Goal: Task Accomplishment & Management: Manage account settings

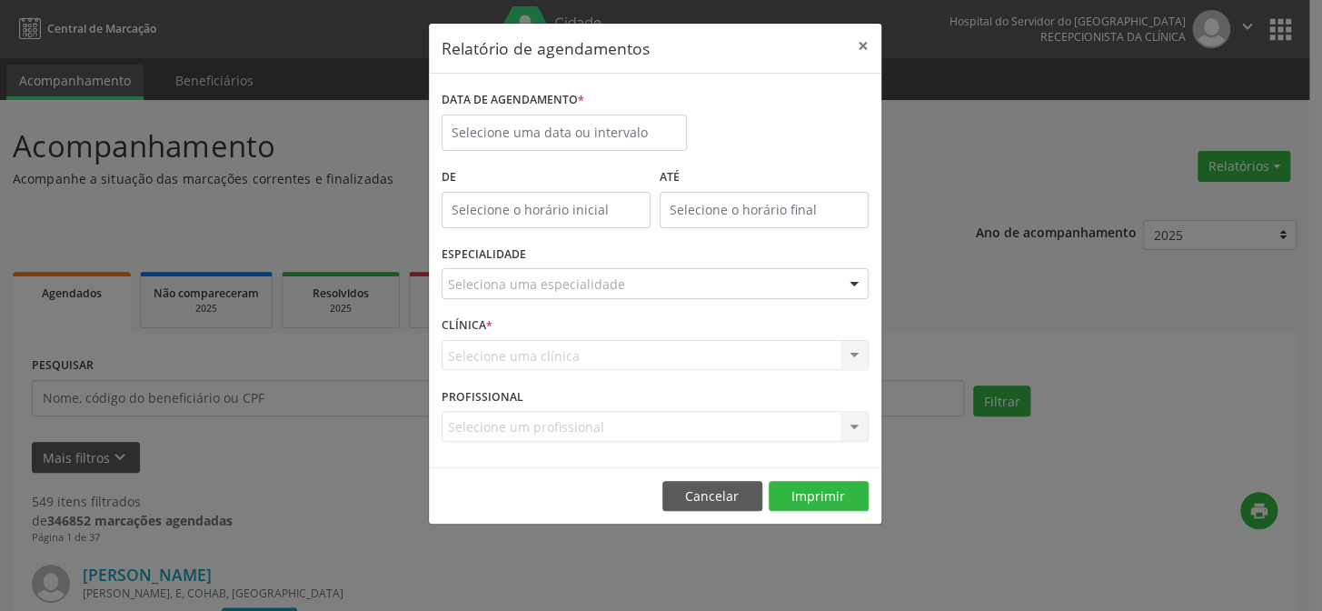
click at [476, 113] on label "DATA DE AGENDAMENTO *" at bounding box center [513, 100] width 143 height 28
click at [491, 123] on input "text" at bounding box center [564, 133] width 245 height 36
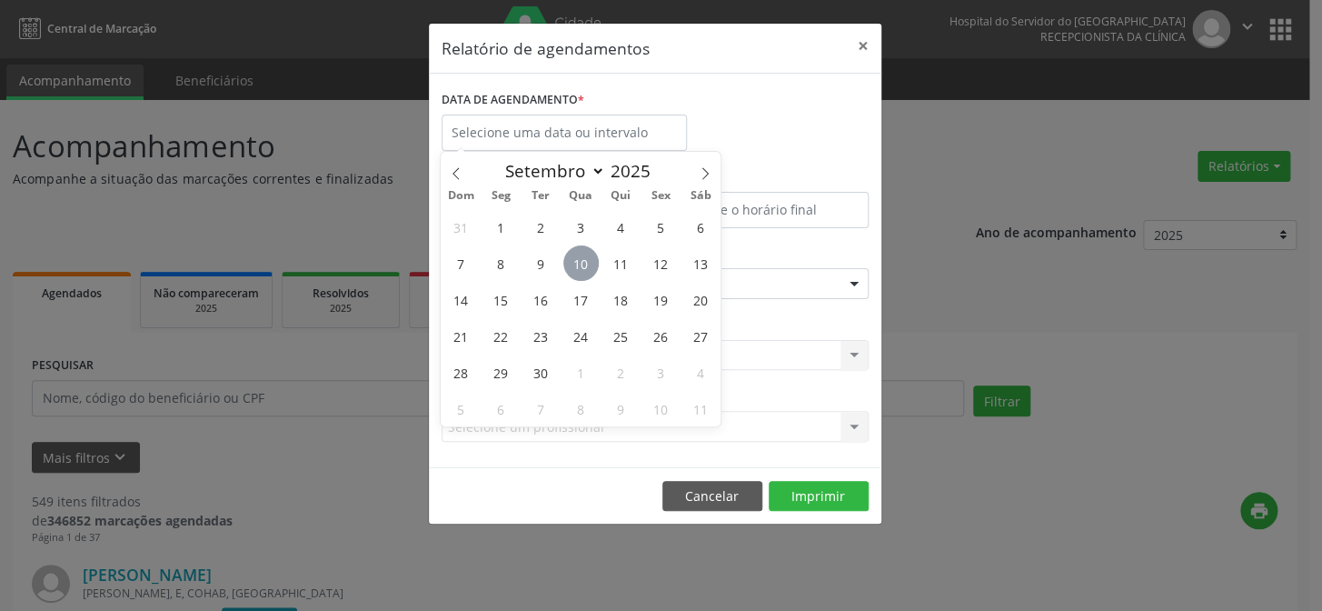
click at [581, 260] on span "10" at bounding box center [581, 262] width 35 height 35
type input "[DATE]"
click at [581, 260] on span "10" at bounding box center [581, 262] width 35 height 35
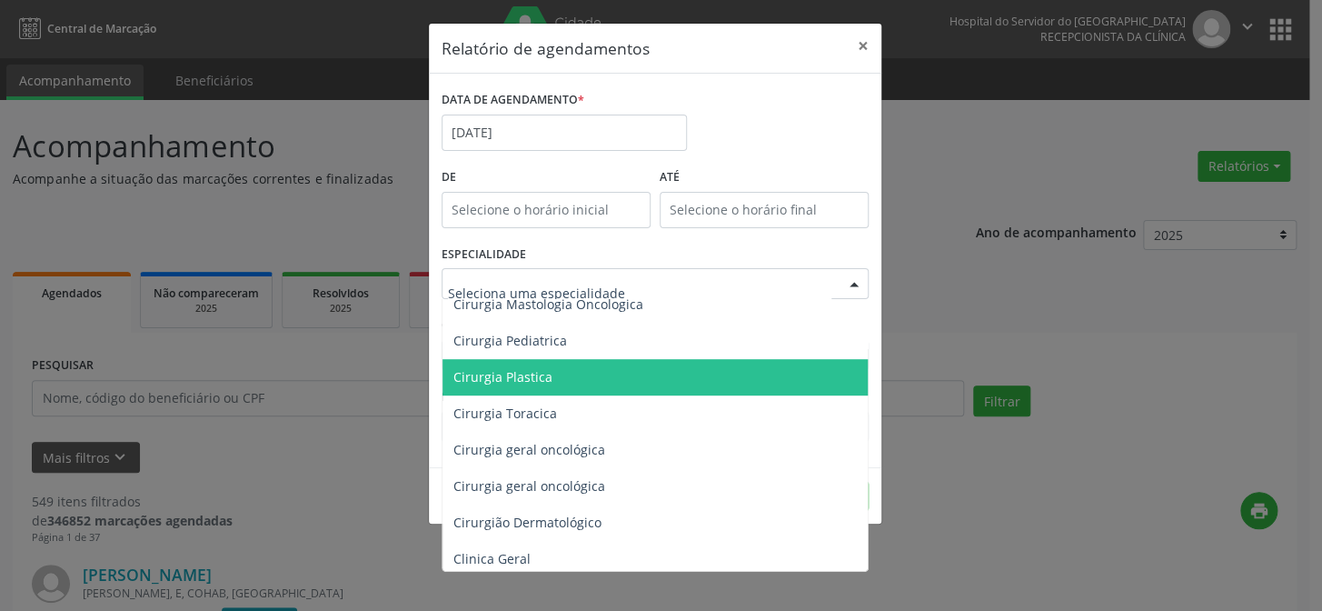
scroll to position [578, 0]
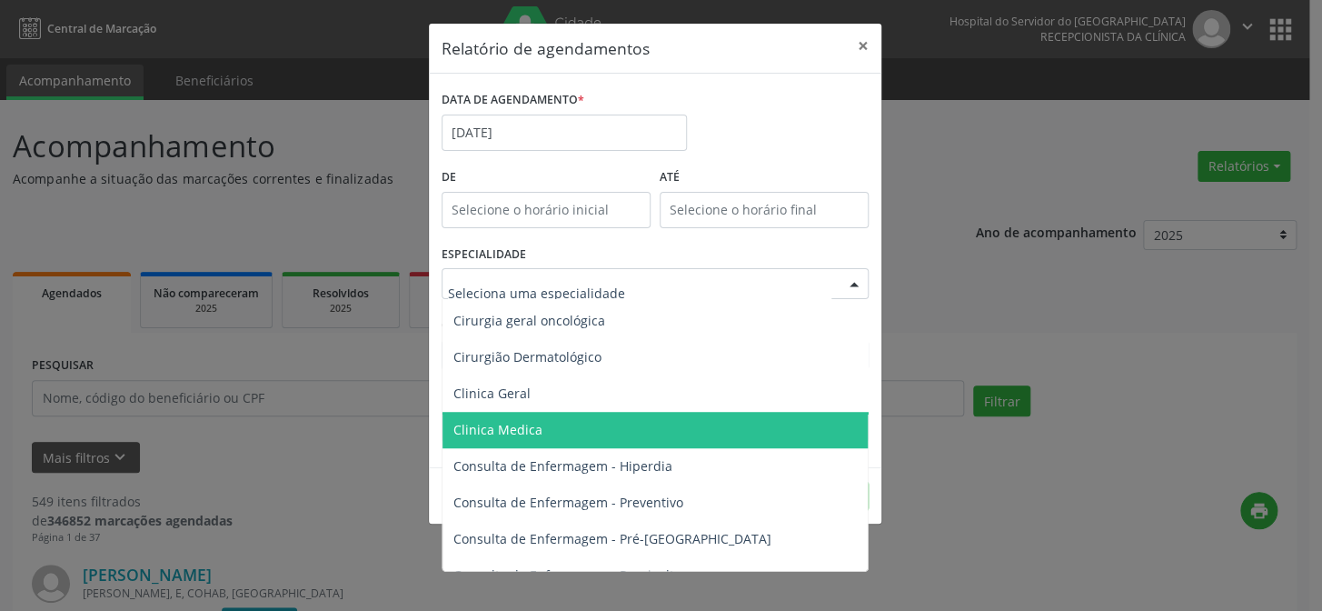
click at [547, 429] on span "Clinica Medica" at bounding box center [657, 430] width 428 height 36
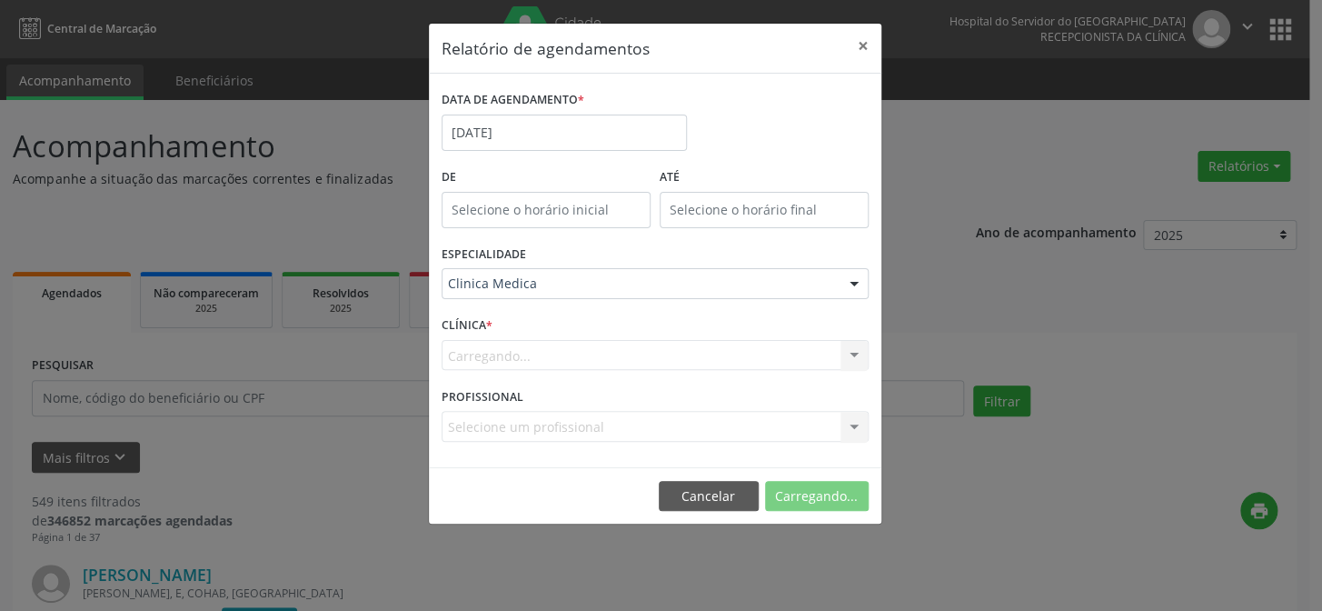
click at [527, 364] on div "Carregando... Nenhum resultado encontrado para: " " Não há nenhuma opção para s…" at bounding box center [655, 355] width 427 height 31
click at [529, 337] on div "CLÍNICA * [GEOGRAPHIC_DATA]... Nenhum resultado encontrado para: " " Não há nen…" at bounding box center [655, 347] width 436 height 71
drag, startPoint x: 524, startPoint y: 337, endPoint x: 627, endPoint y: 363, distance: 106.7
click at [531, 343] on div "CLÍNICA * [GEOGRAPHIC_DATA]... Nenhum resultado encontrado para: " " Não há nen…" at bounding box center [655, 347] width 436 height 71
click at [858, 397] on div "PROFISSIONAL Selecione um profissional Nenhum resultado encontrado para: " " Nã…" at bounding box center [655, 418] width 436 height 71
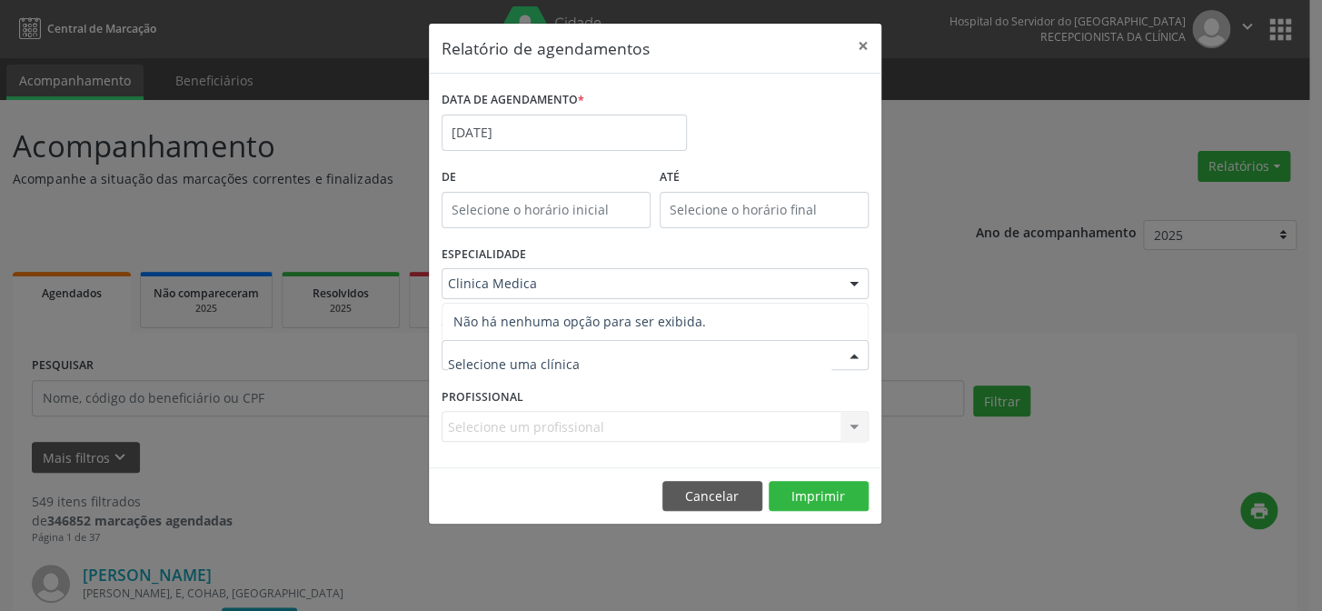
click at [482, 373] on input "text" at bounding box center [640, 364] width 384 height 36
click at [509, 349] on input "text" at bounding box center [640, 364] width 384 height 36
click at [518, 318] on span "Não há nenhuma opção para ser exibida." at bounding box center [655, 322] width 425 height 36
drag, startPoint x: 527, startPoint y: 379, endPoint x: 587, endPoint y: 379, distance: 60.0
click at [548, 378] on input "text" at bounding box center [640, 364] width 384 height 36
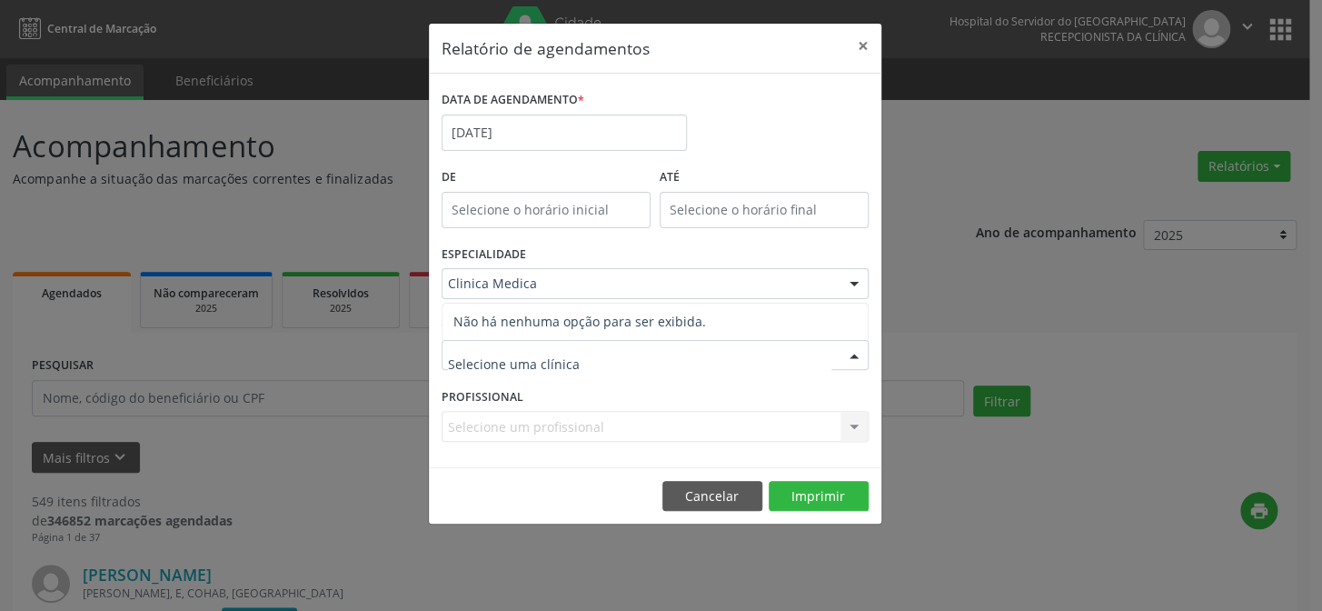
click at [609, 375] on input "text" at bounding box center [640, 364] width 384 height 36
click at [502, 372] on input "text" at bounding box center [640, 364] width 384 height 36
click at [853, 353] on div at bounding box center [854, 356] width 27 height 31
click at [494, 359] on input "text" at bounding box center [640, 364] width 384 height 36
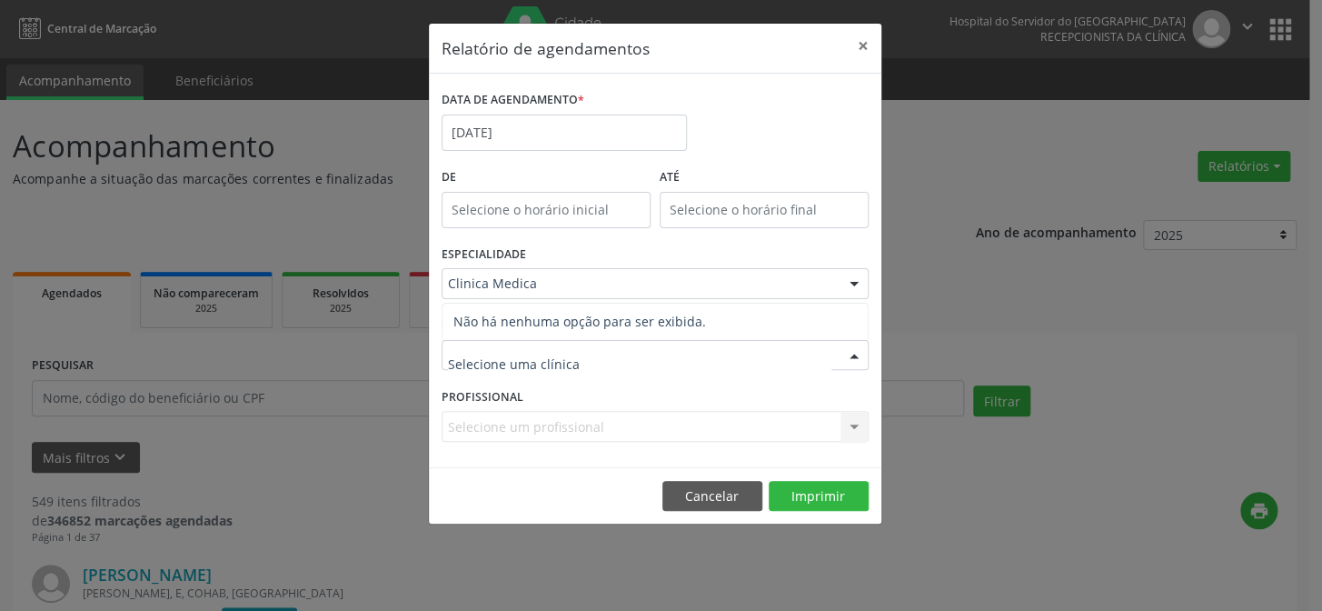
click at [454, 364] on input "text" at bounding box center [640, 364] width 384 height 36
click at [477, 421] on div "Selecione um profissional Nenhum resultado encontrado para: " " Não há nenhuma …" at bounding box center [655, 426] width 427 height 31
click at [509, 312] on div "CLÍNICA * Selecione uma clínica Nenhum resultado encontrado para: " " Não há ne…" at bounding box center [655, 347] width 436 height 71
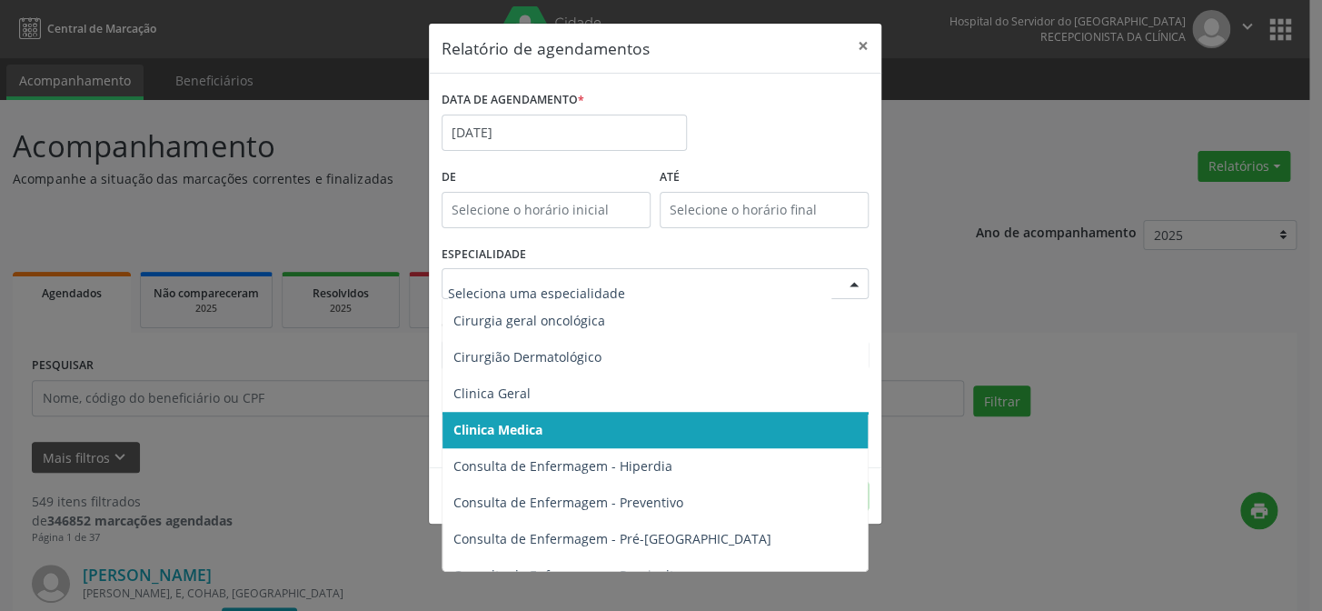
click at [548, 427] on span "Clinica Medica" at bounding box center [657, 430] width 428 height 36
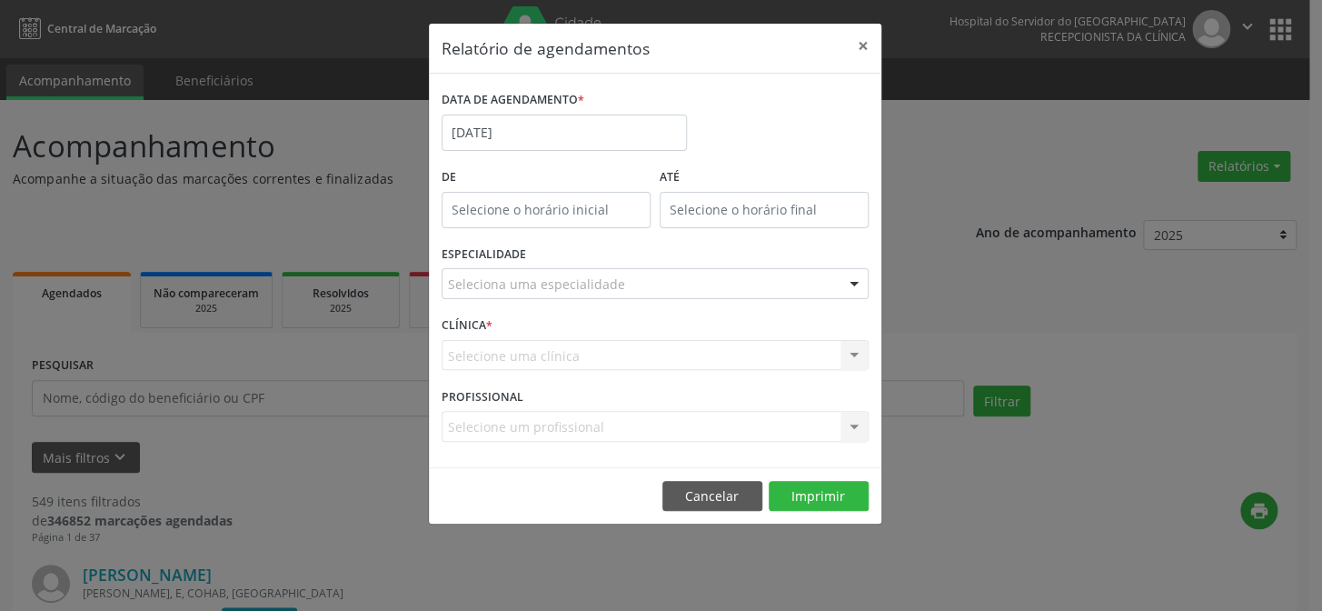
click at [534, 354] on div "Selecione uma clínica Nenhum resultado encontrado para: " " Não há nenhuma opçã…" at bounding box center [655, 355] width 427 height 31
click at [524, 324] on div "CLÍNICA * Selecione uma clínica Nenhum resultado encontrado para: " " Não há ne…" at bounding box center [655, 347] width 436 height 71
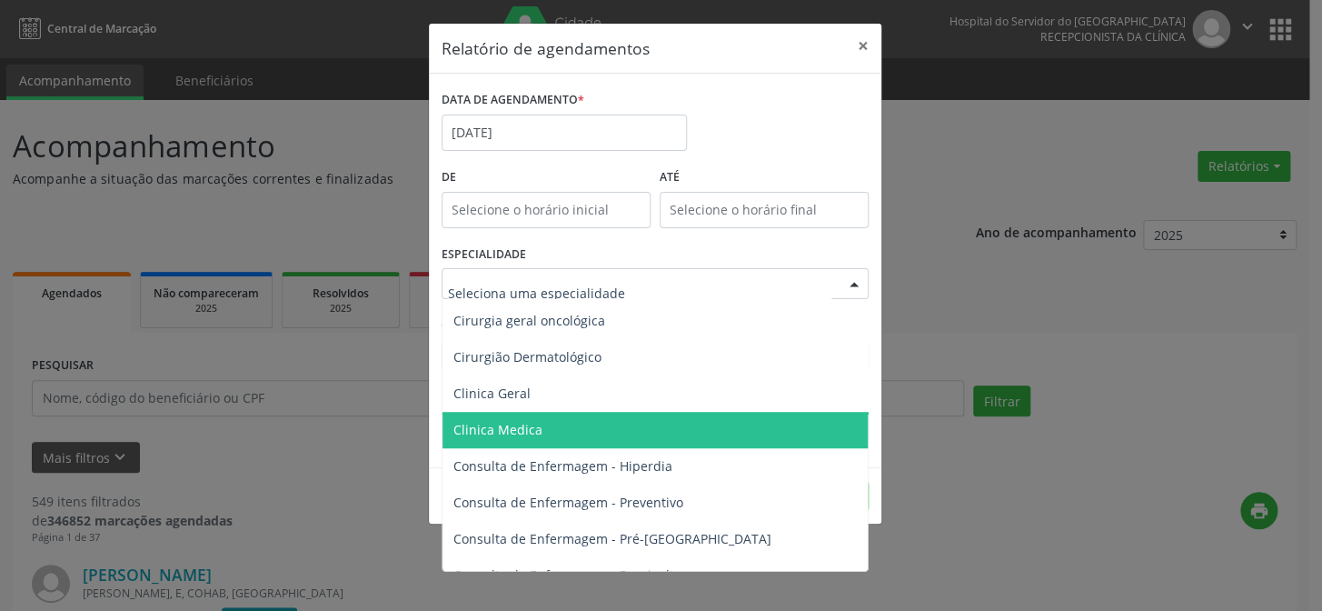
click at [534, 429] on span "Clinica Medica" at bounding box center [498, 429] width 89 height 17
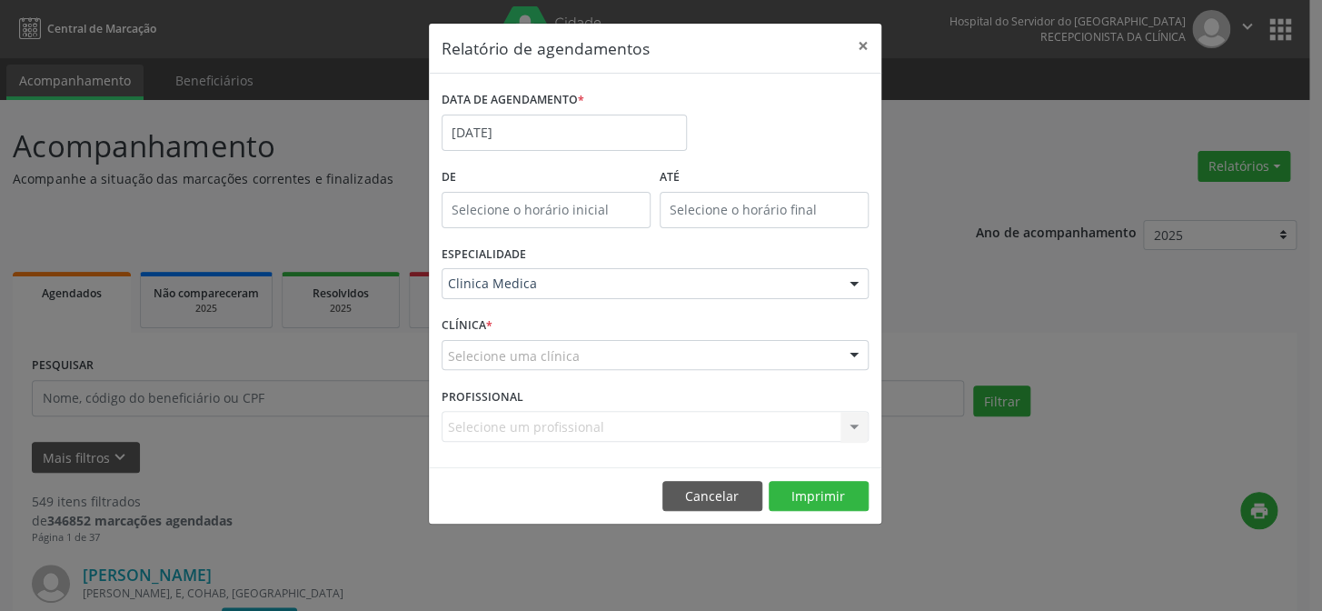
click at [518, 340] on div "Selecione uma clínica" at bounding box center [655, 355] width 427 height 31
click at [462, 360] on input "text" at bounding box center [640, 364] width 384 height 36
drag, startPoint x: 453, startPoint y: 369, endPoint x: 556, endPoint y: 361, distance: 103.9
click at [556, 361] on input "text" at bounding box center [640, 364] width 384 height 36
click at [586, 352] on input "text" at bounding box center [640, 364] width 384 height 36
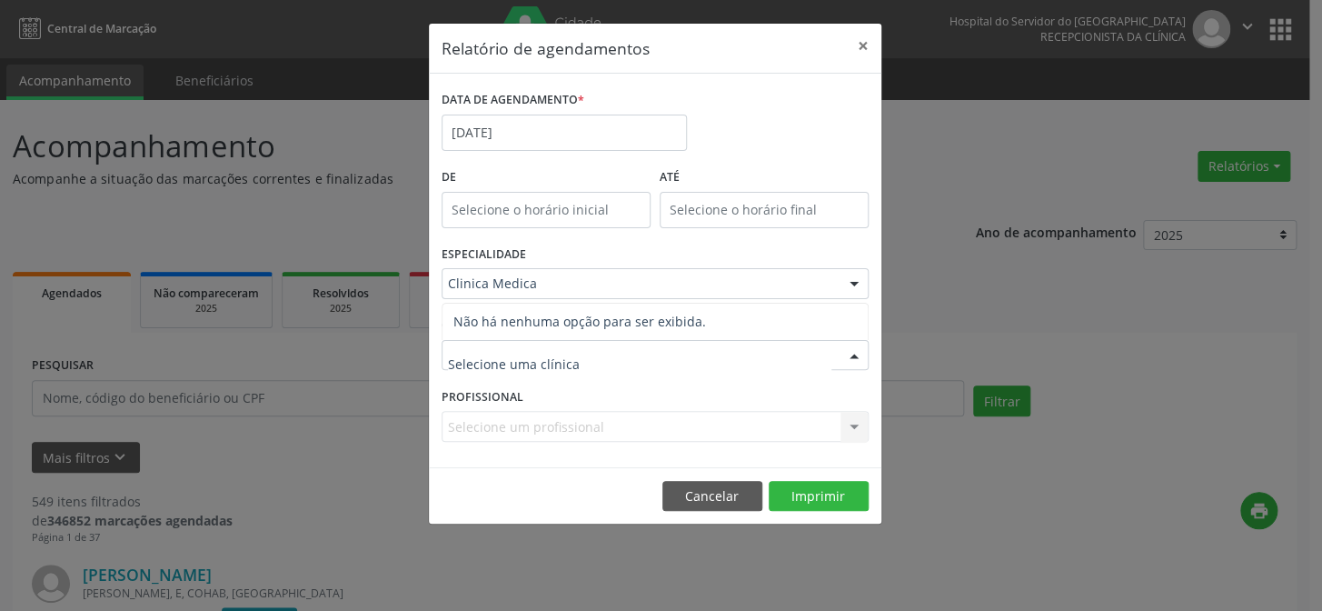
drag, startPoint x: 502, startPoint y: 368, endPoint x: 496, endPoint y: 378, distance: 11.4
click at [501, 372] on input "text" at bounding box center [640, 364] width 384 height 36
click at [483, 421] on div "Selecione um profissional Nenhum resultado encontrado para: " " Não há nenhuma …" at bounding box center [655, 426] width 427 height 31
click at [476, 421] on div "Selecione um profissional Nenhum resultado encontrado para: " " Não há nenhuma …" at bounding box center [655, 426] width 427 height 31
drag, startPoint x: 510, startPoint y: 361, endPoint x: 566, endPoint y: 356, distance: 56.5
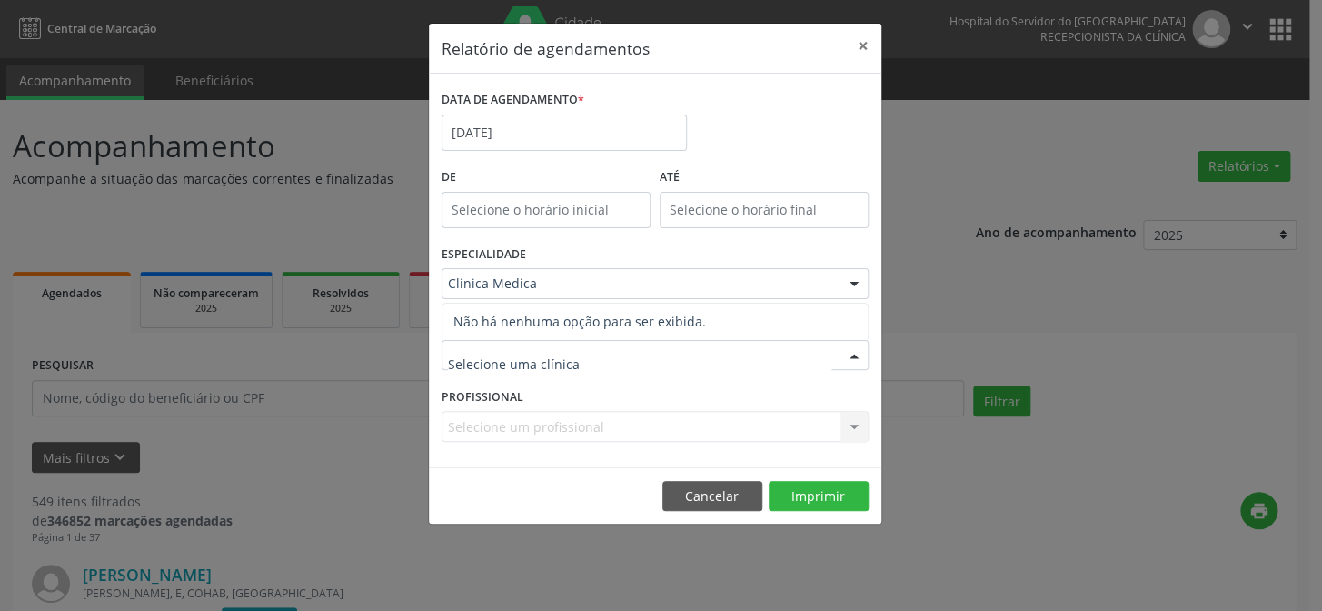
click at [725, 350] on input "text" at bounding box center [640, 364] width 384 height 36
click at [703, 491] on button "Cancelar" at bounding box center [713, 496] width 100 height 31
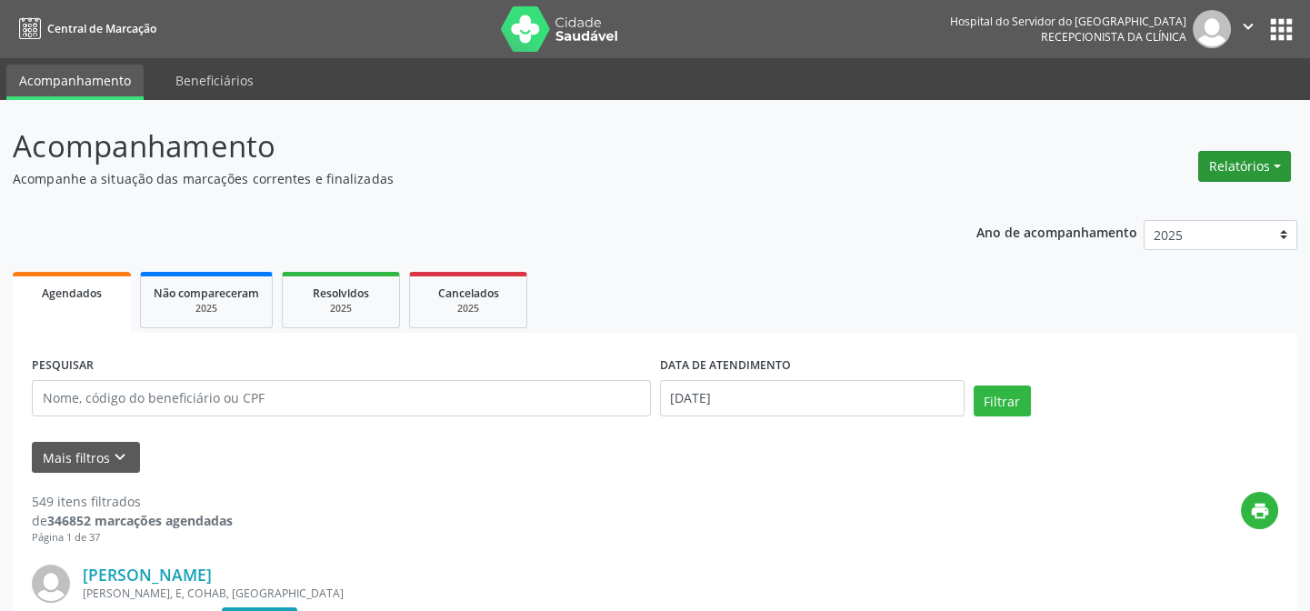
click at [1273, 163] on button "Relatórios" at bounding box center [1244, 166] width 93 height 31
click at [1274, 161] on button "Relatórios" at bounding box center [1244, 166] width 93 height 31
click at [1277, 164] on button "Relatórios" at bounding box center [1244, 166] width 93 height 31
click at [1148, 205] on link "Agendamentos" at bounding box center [1197, 204] width 195 height 25
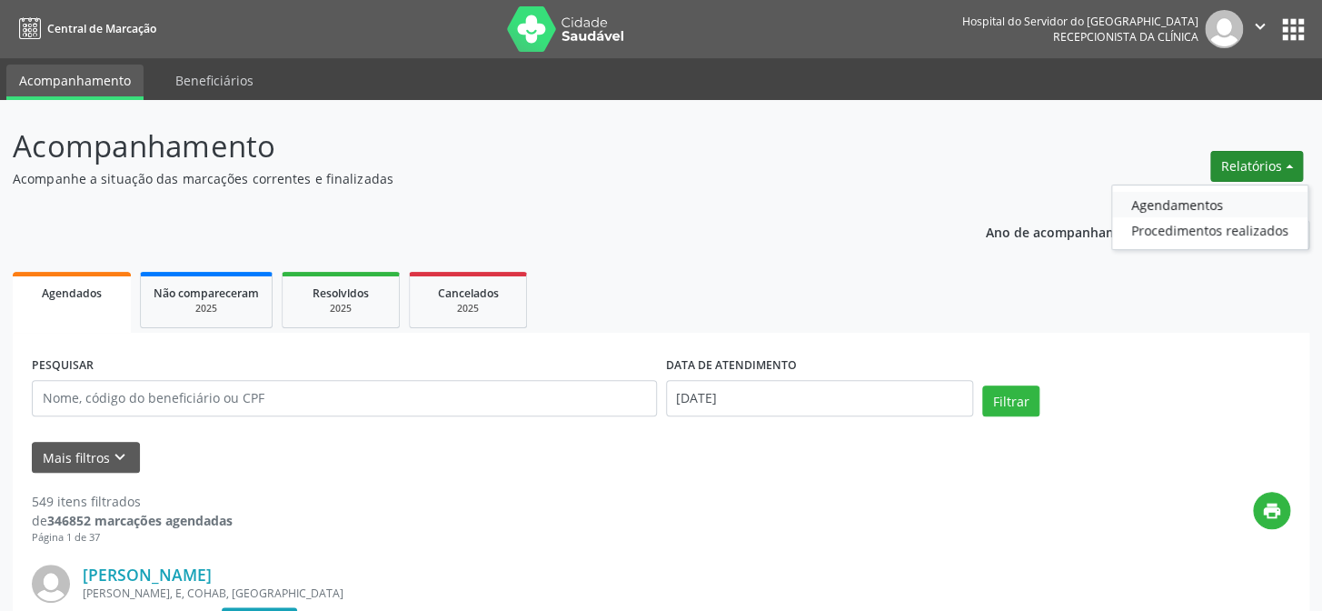
select select "8"
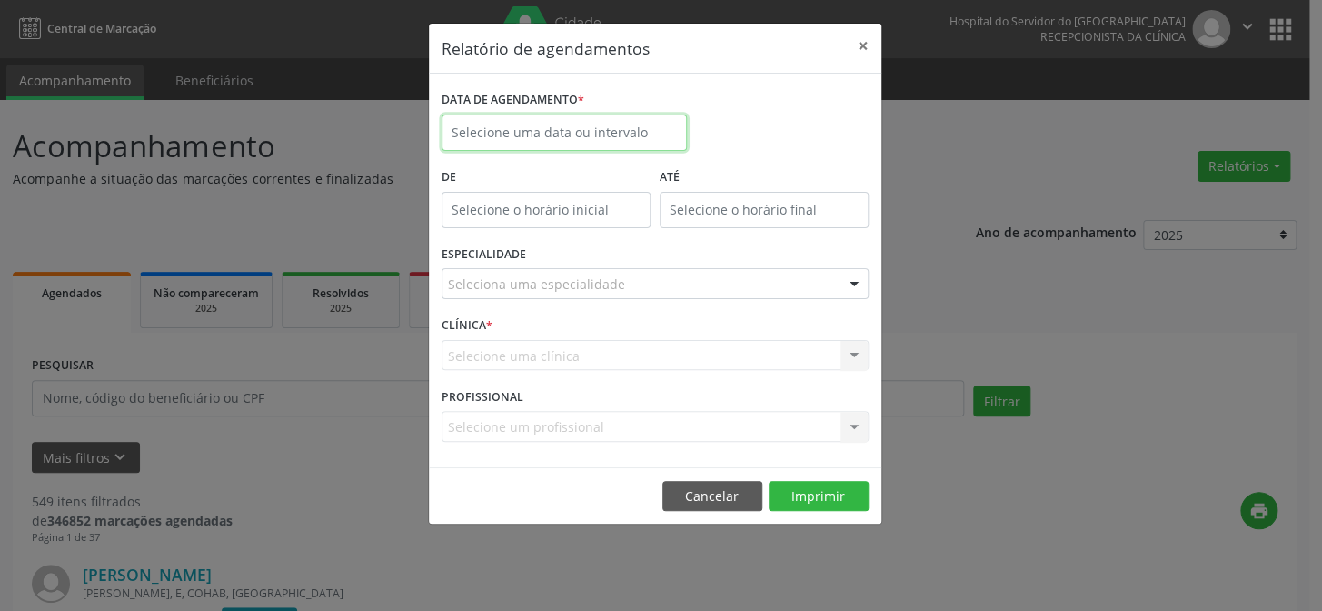
click at [519, 125] on input "text" at bounding box center [564, 133] width 245 height 36
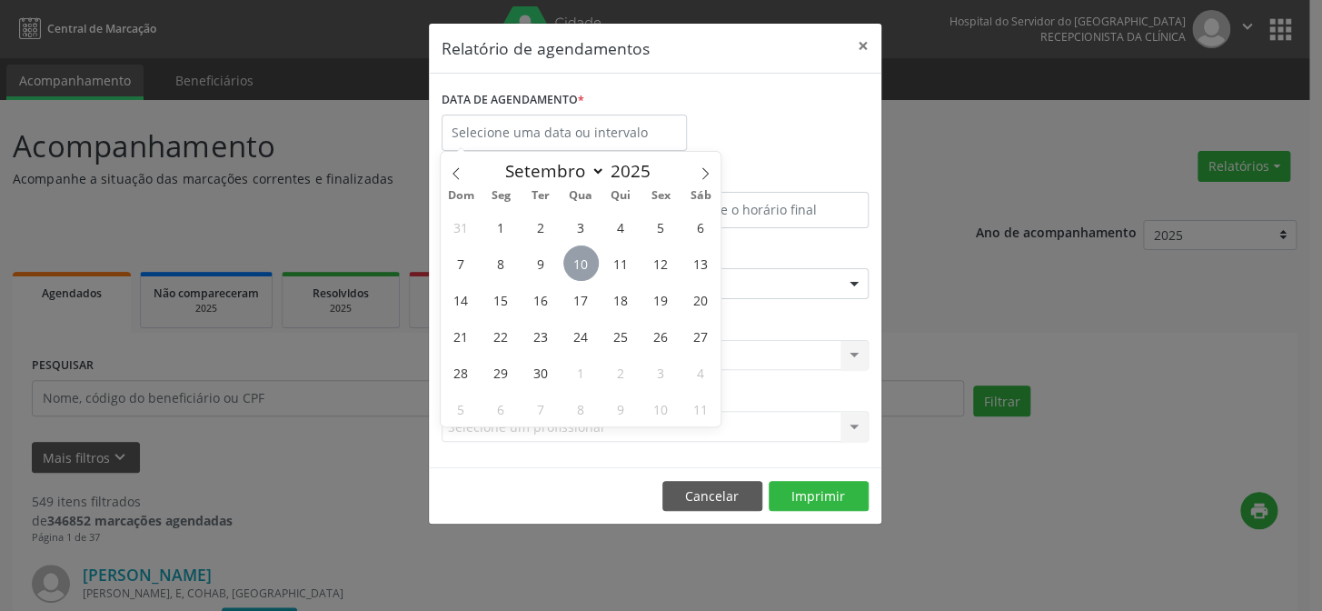
click at [582, 261] on span "10" at bounding box center [581, 262] width 35 height 35
type input "[DATE]"
click at [579, 262] on span "10" at bounding box center [581, 262] width 35 height 35
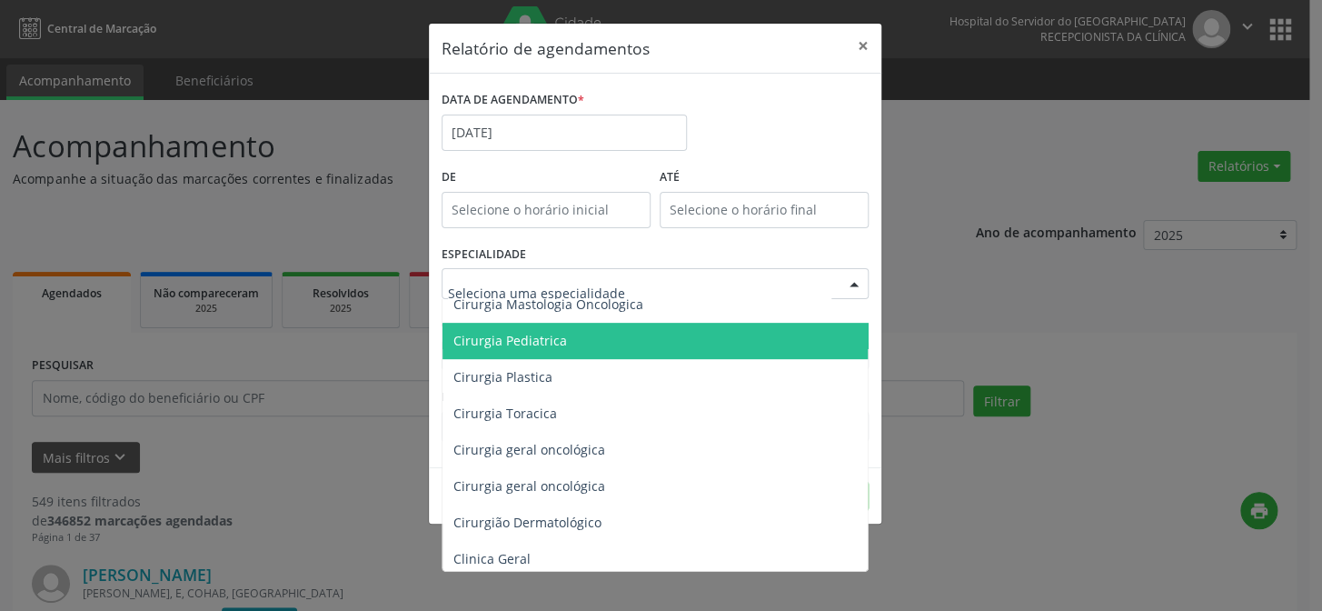
scroll to position [495, 0]
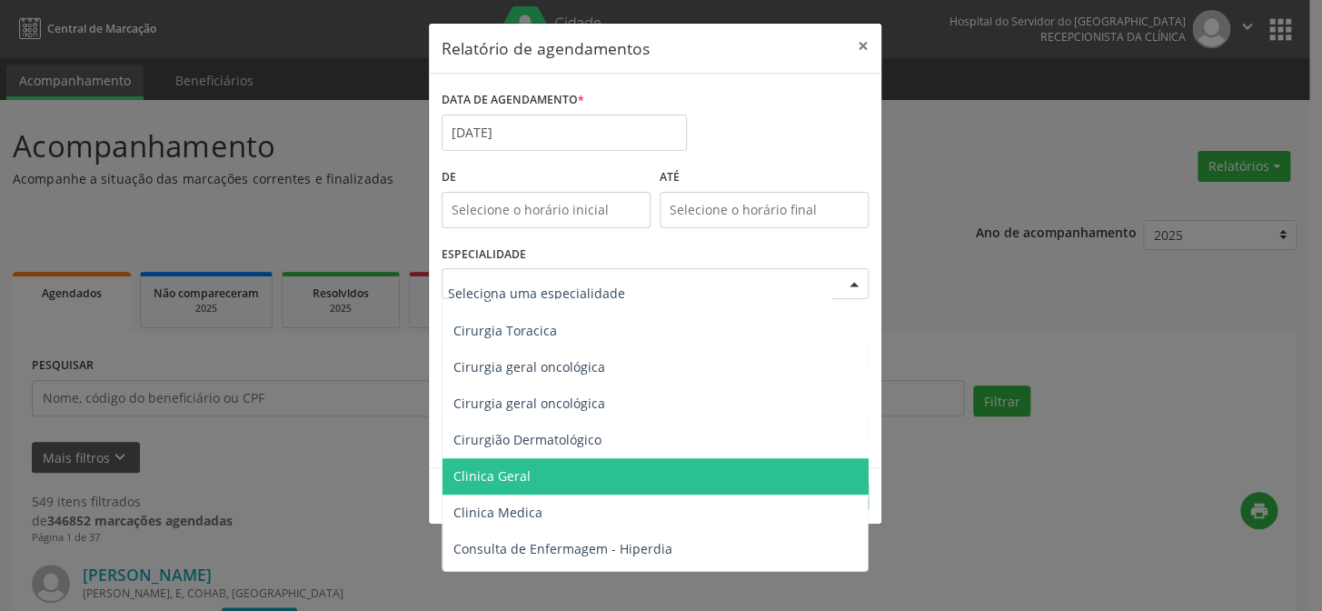
click at [544, 483] on span "Clinica Geral" at bounding box center [657, 476] width 428 height 36
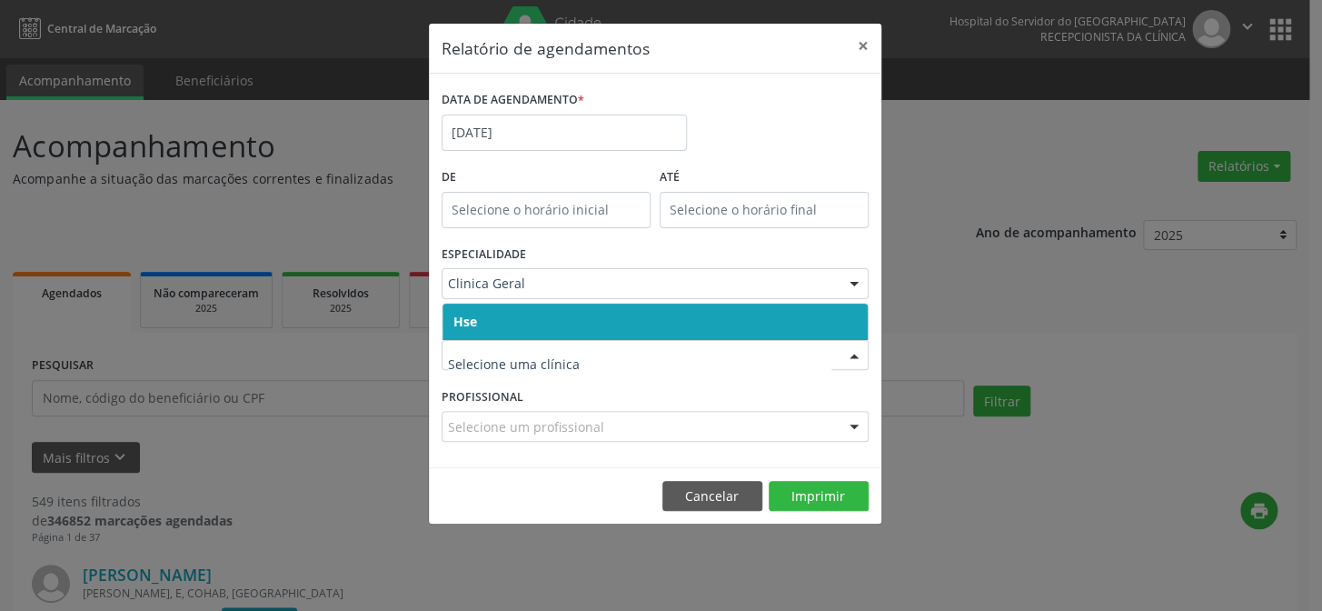
click at [535, 326] on span "Hse" at bounding box center [655, 322] width 425 height 36
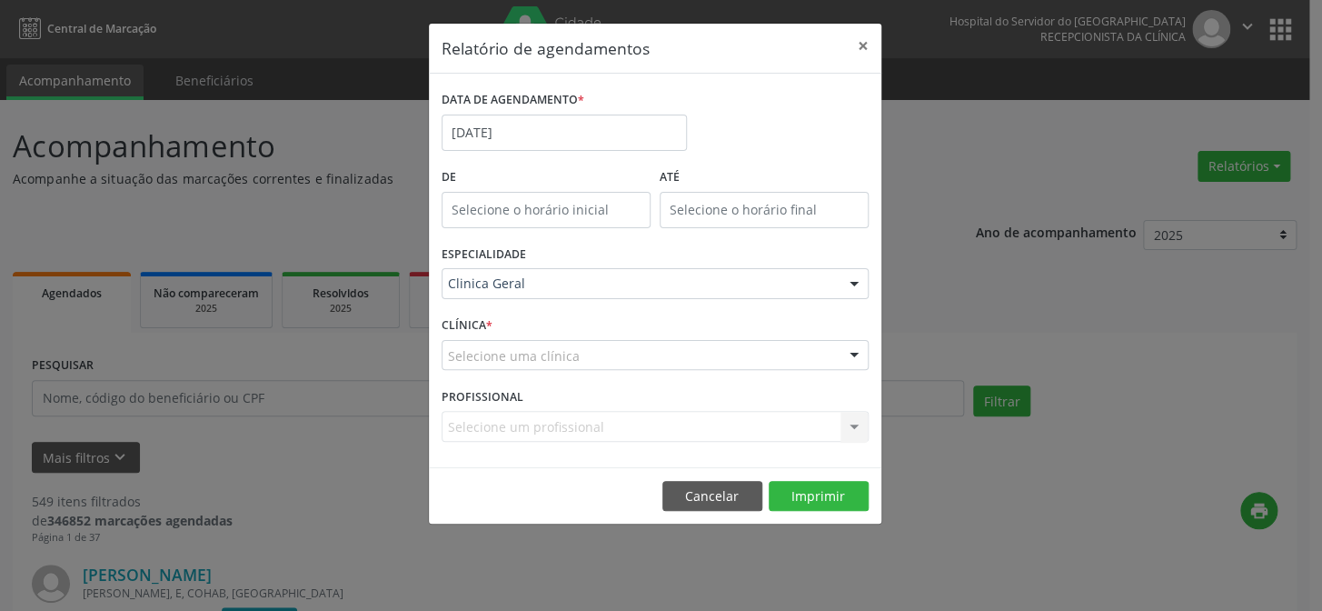
click at [536, 316] on div "CLÍNICA * Selecione uma clínica Hse Nenhum resultado encontrado para: " " Não h…" at bounding box center [655, 347] width 436 height 71
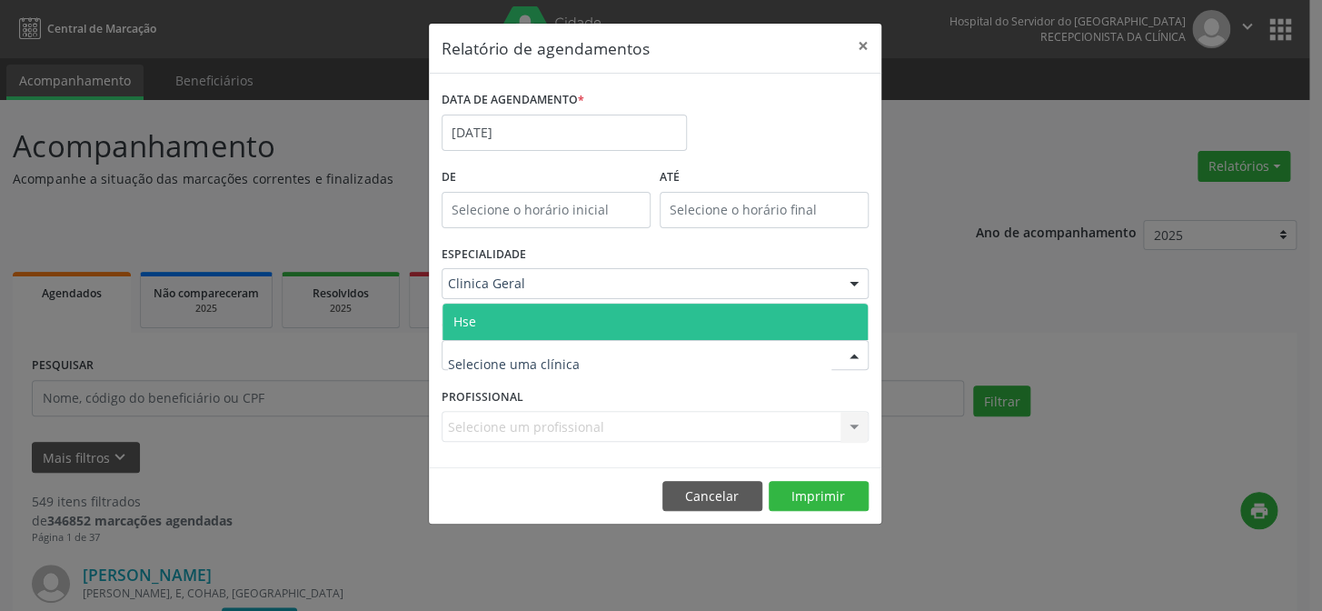
drag, startPoint x: 536, startPoint y: 315, endPoint x: 535, endPoint y: 375, distance: 60.0
click at [536, 324] on span "Hse" at bounding box center [655, 322] width 425 height 36
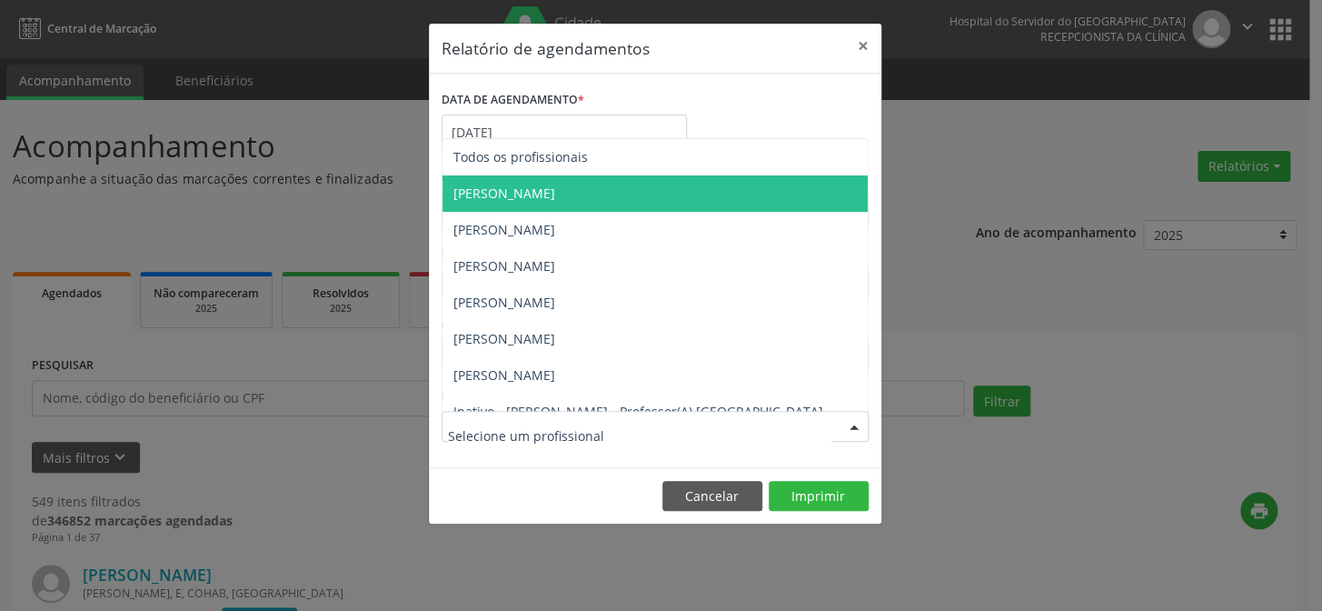
click at [551, 191] on span "[PERSON_NAME]" at bounding box center [505, 193] width 102 height 17
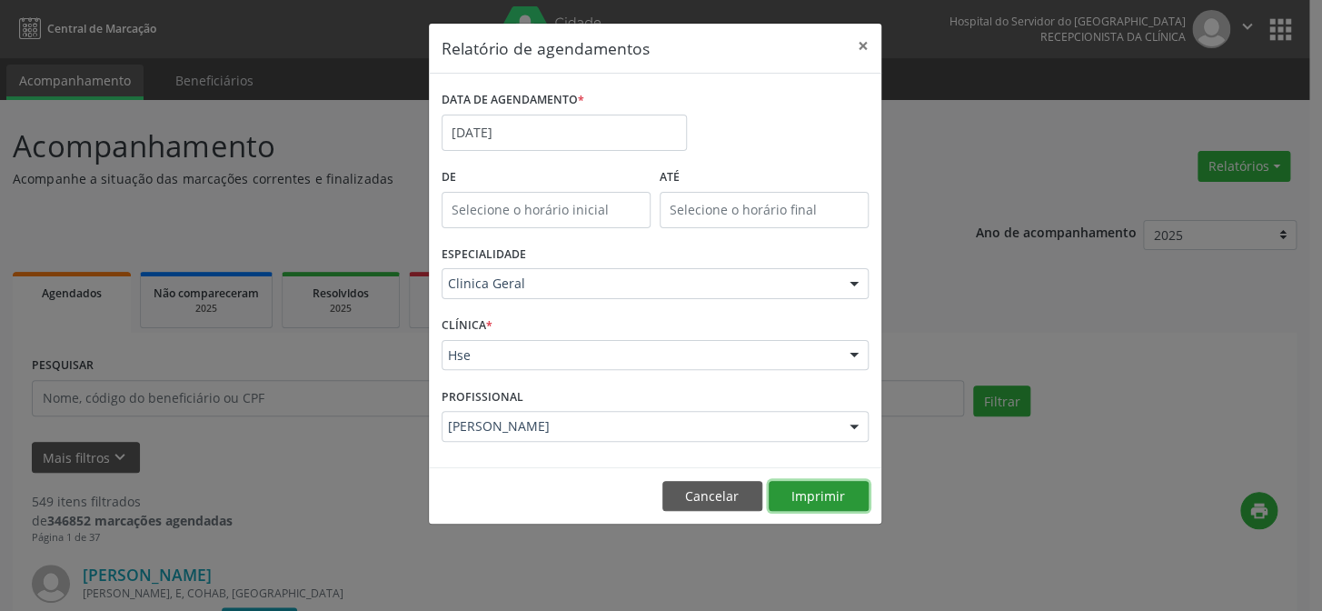
click at [807, 490] on button "Imprimir" at bounding box center [819, 496] width 100 height 31
click at [861, 44] on button "×" at bounding box center [863, 46] width 36 height 45
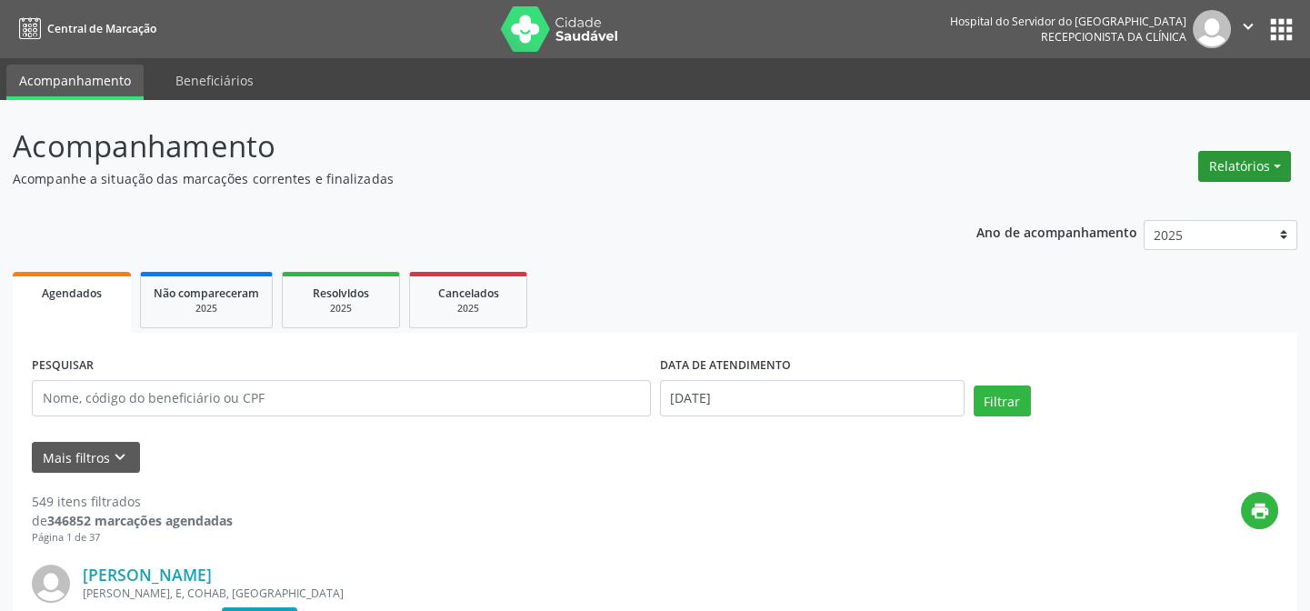
click at [1274, 160] on button "Relatórios" at bounding box center [1244, 166] width 93 height 31
click at [1140, 205] on link "Agendamentos" at bounding box center [1197, 204] width 195 height 25
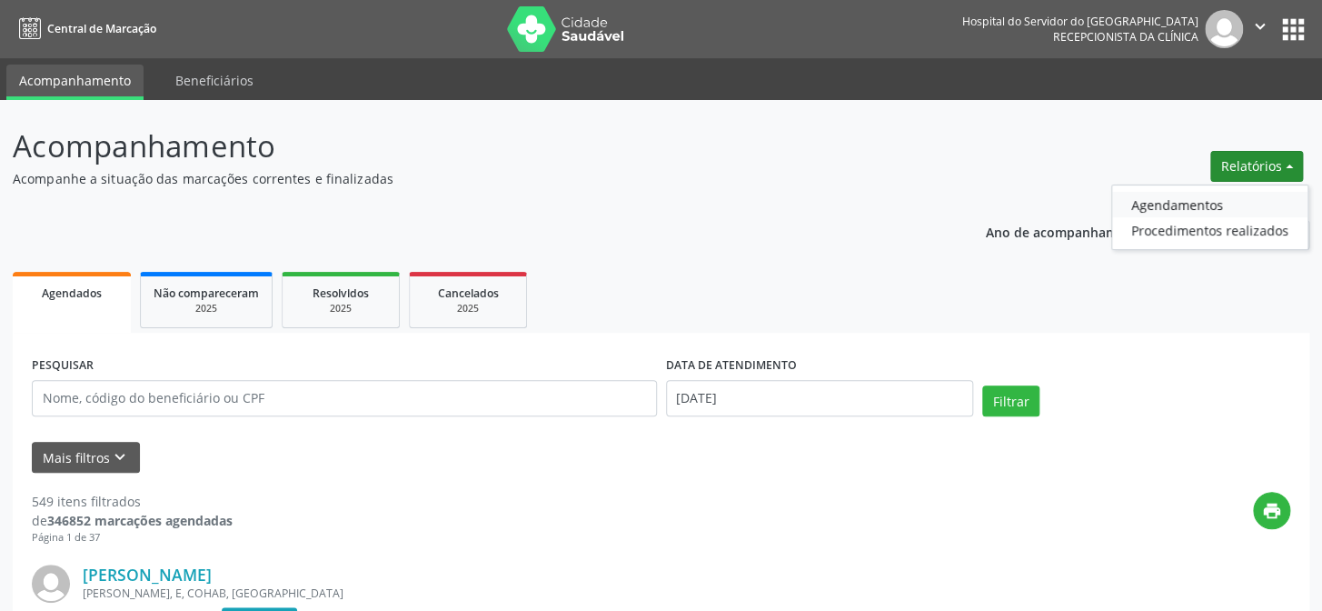
select select "8"
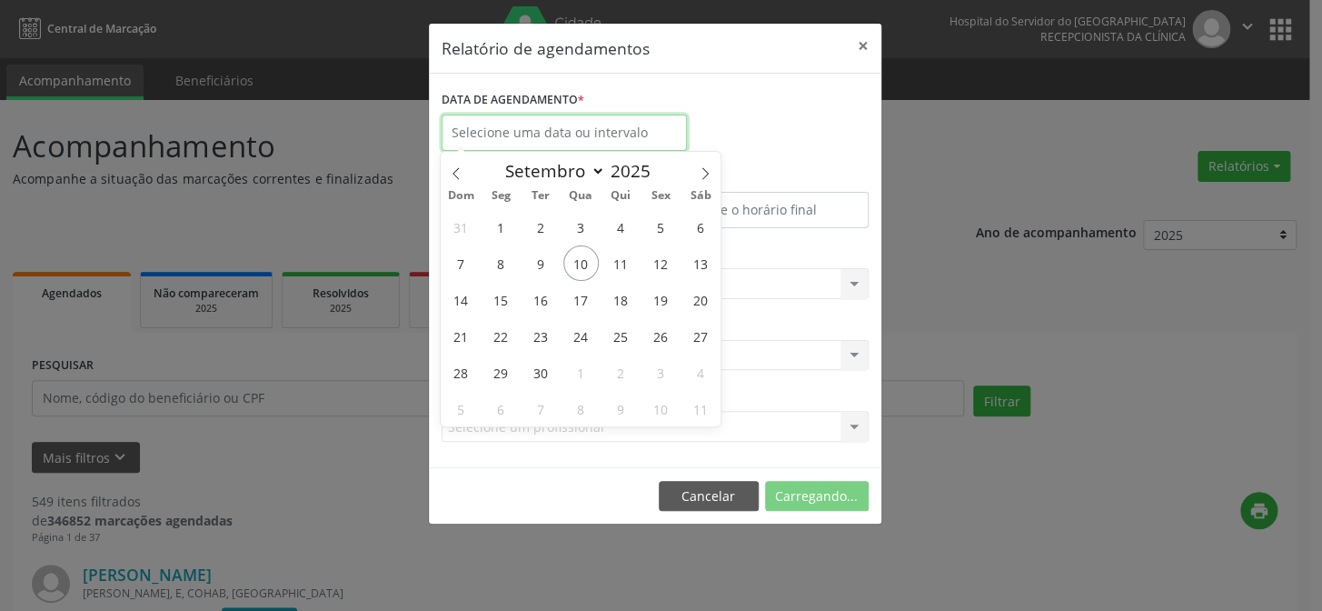
click at [494, 127] on input "text" at bounding box center [564, 133] width 245 height 36
click at [577, 261] on span "10" at bounding box center [581, 262] width 35 height 35
type input "[DATE]"
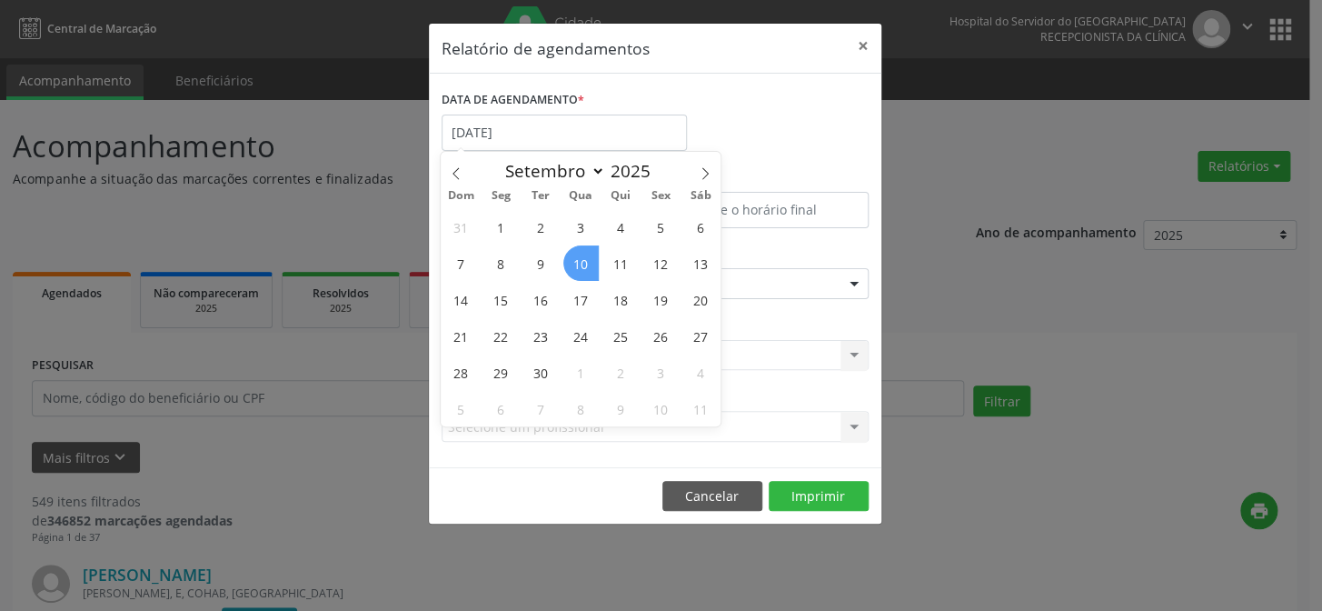
click at [583, 258] on span "10" at bounding box center [581, 262] width 35 height 35
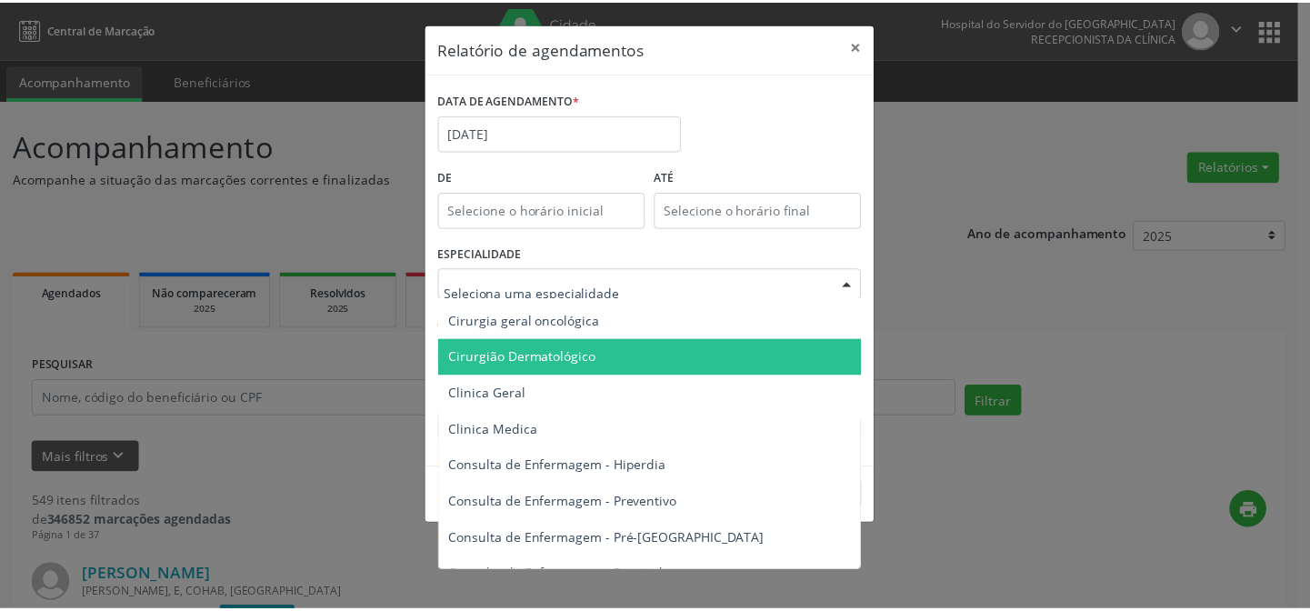
scroll to position [661, 0]
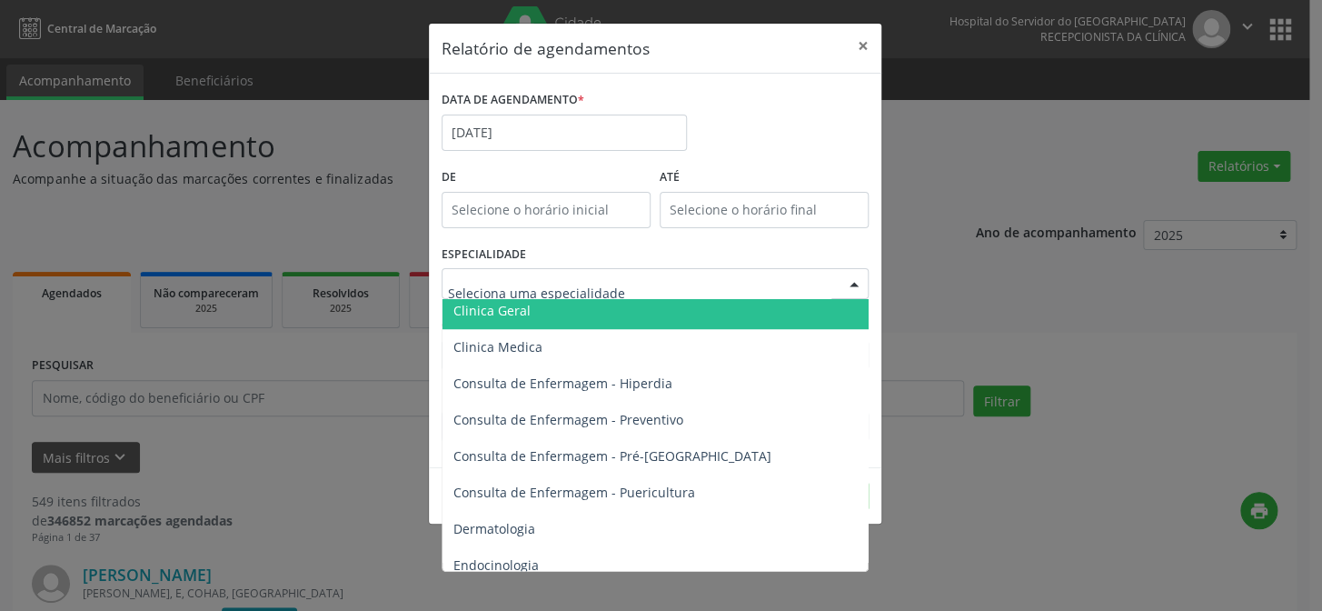
click at [504, 311] on span "Clinica Geral" at bounding box center [492, 310] width 77 height 17
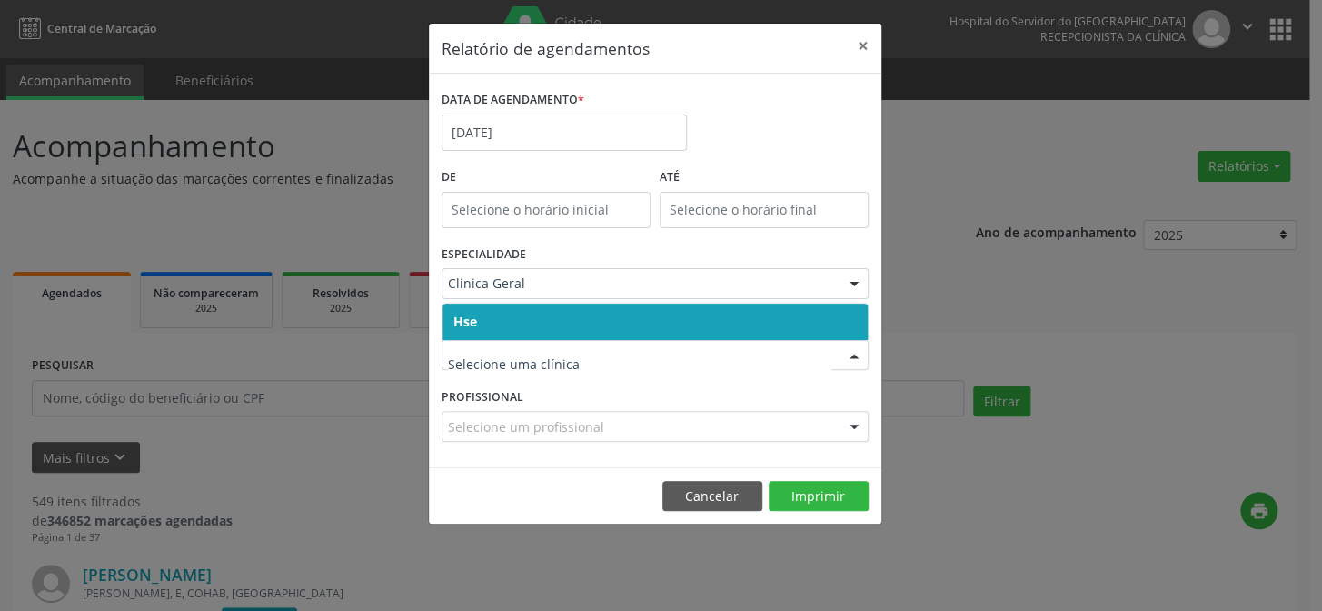
click at [502, 326] on span "Hse" at bounding box center [655, 322] width 425 height 36
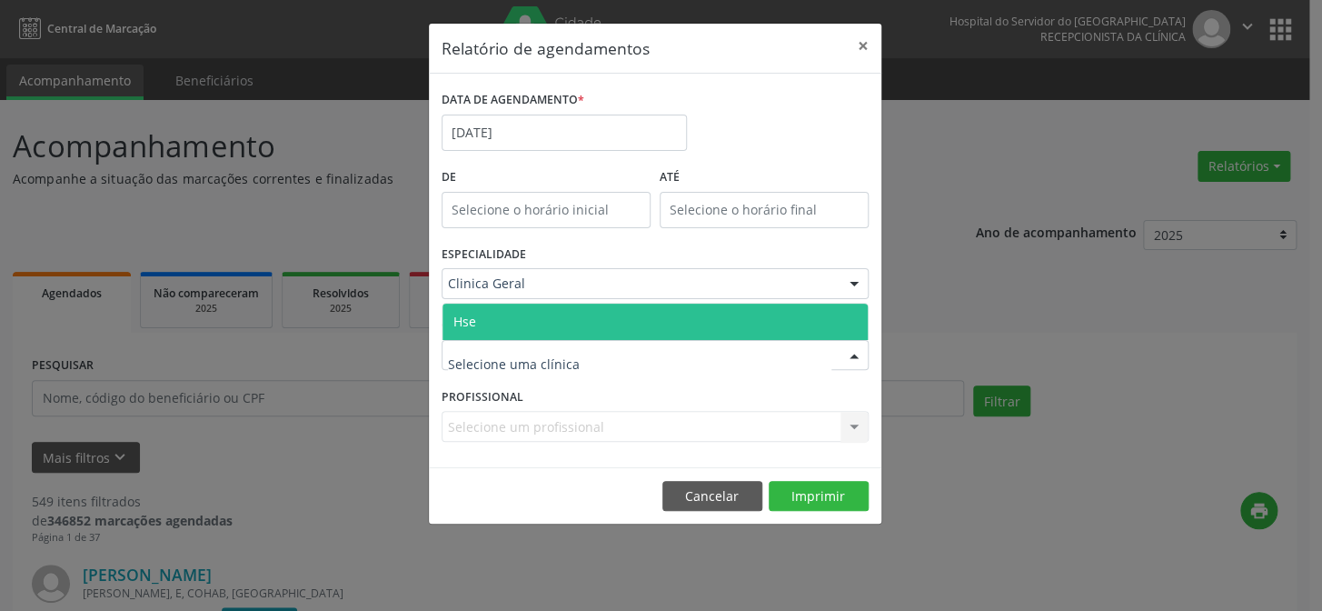
drag, startPoint x: 507, startPoint y: 326, endPoint x: 484, endPoint y: 412, distance: 88.6
click at [507, 327] on span "Hse" at bounding box center [655, 322] width 425 height 36
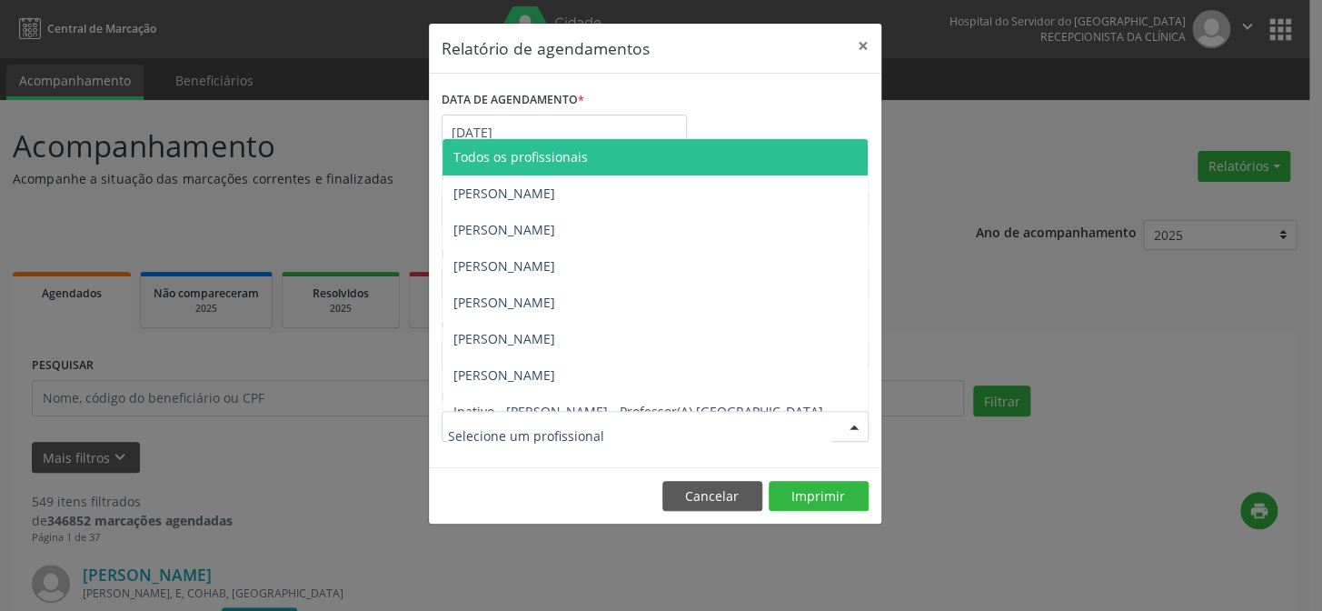
click at [490, 417] on div at bounding box center [655, 426] width 427 height 31
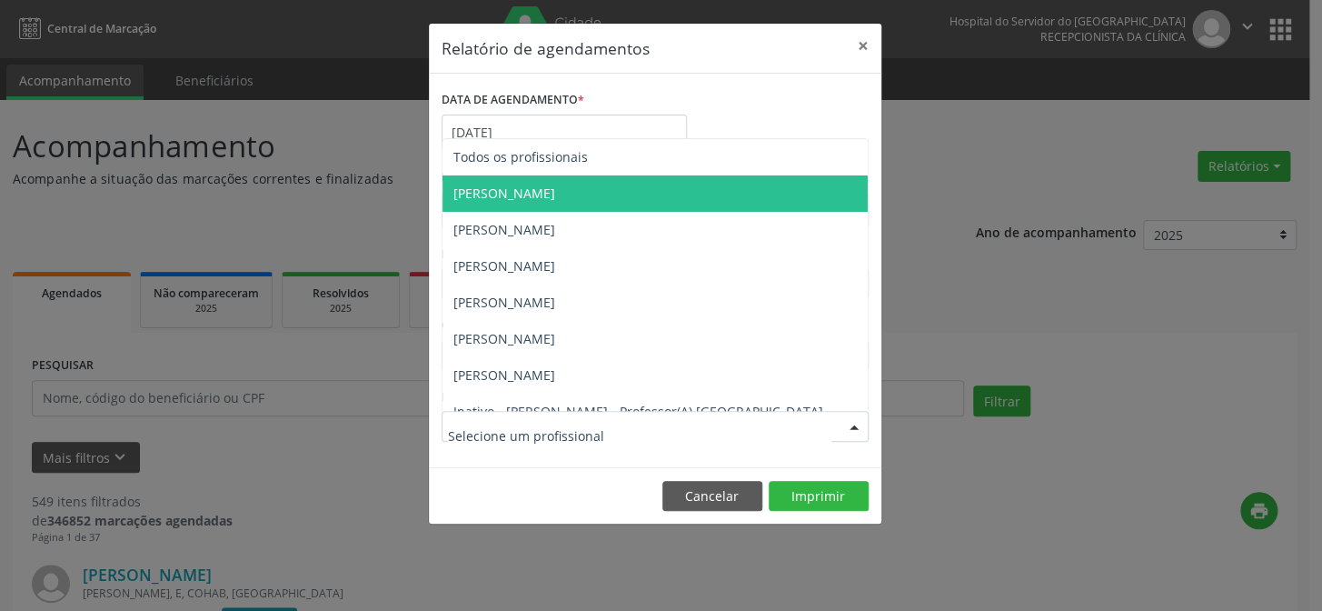
click at [500, 186] on span "[PERSON_NAME]" at bounding box center [505, 193] width 102 height 17
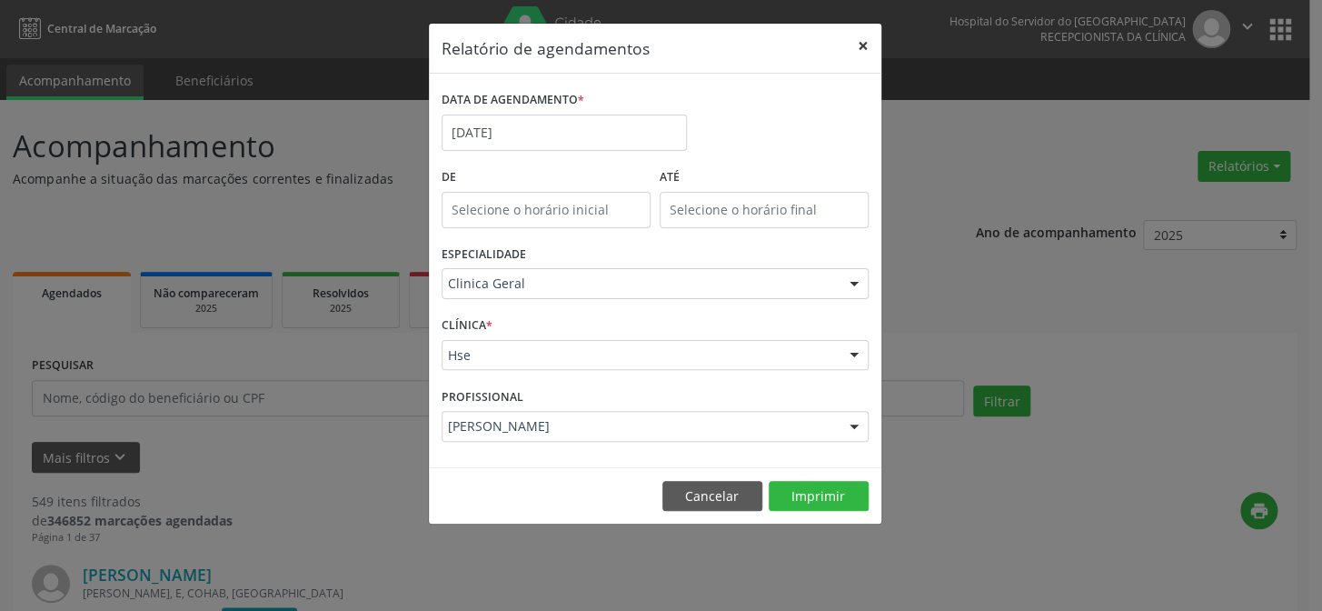
click at [863, 41] on button "×" at bounding box center [863, 46] width 36 height 45
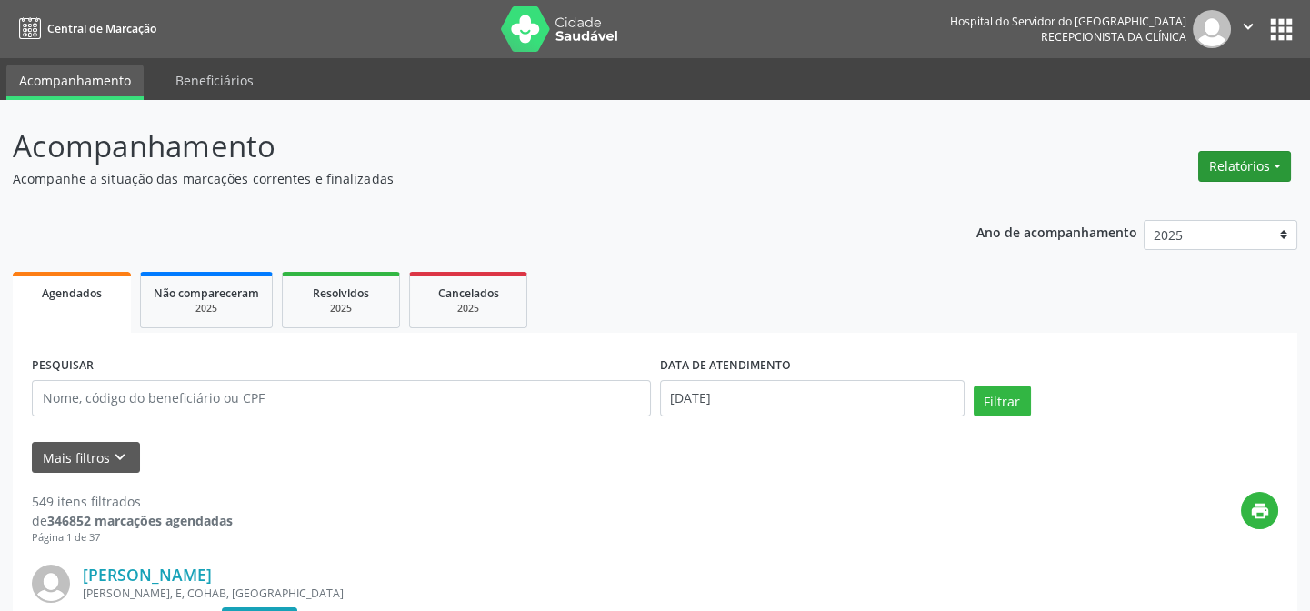
click at [1280, 160] on button "Relatórios" at bounding box center [1244, 166] width 93 height 31
click at [1135, 205] on link "Agendamentos" at bounding box center [1197, 204] width 195 height 25
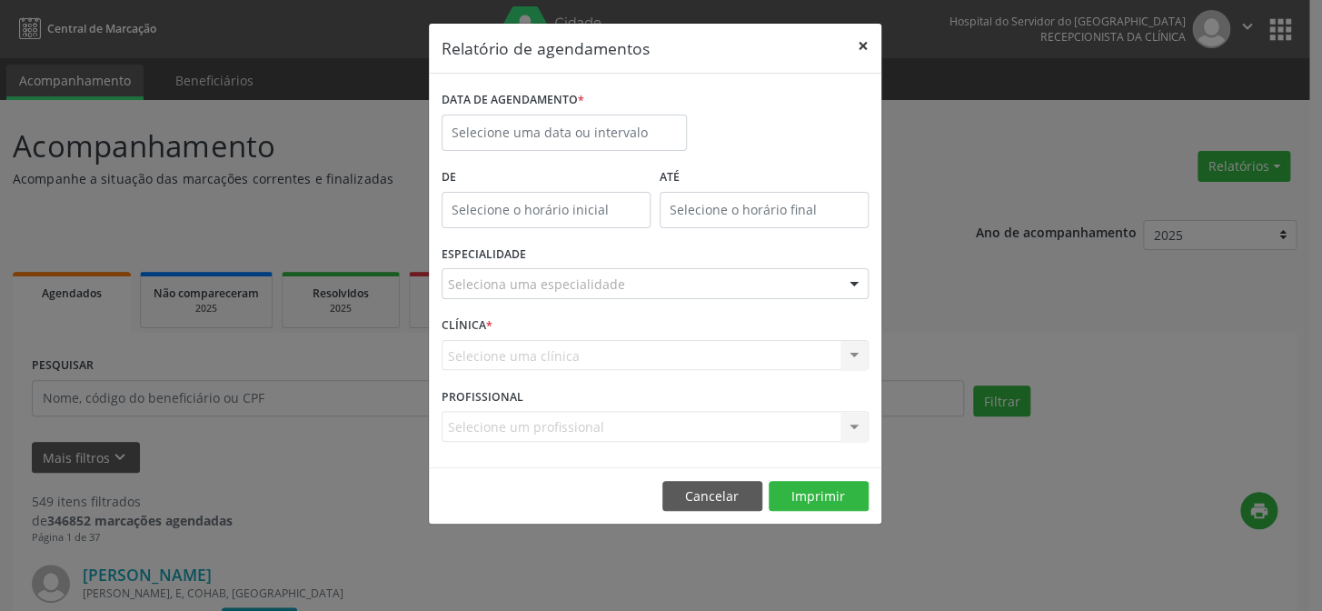
click at [872, 45] on button "×" at bounding box center [863, 46] width 36 height 45
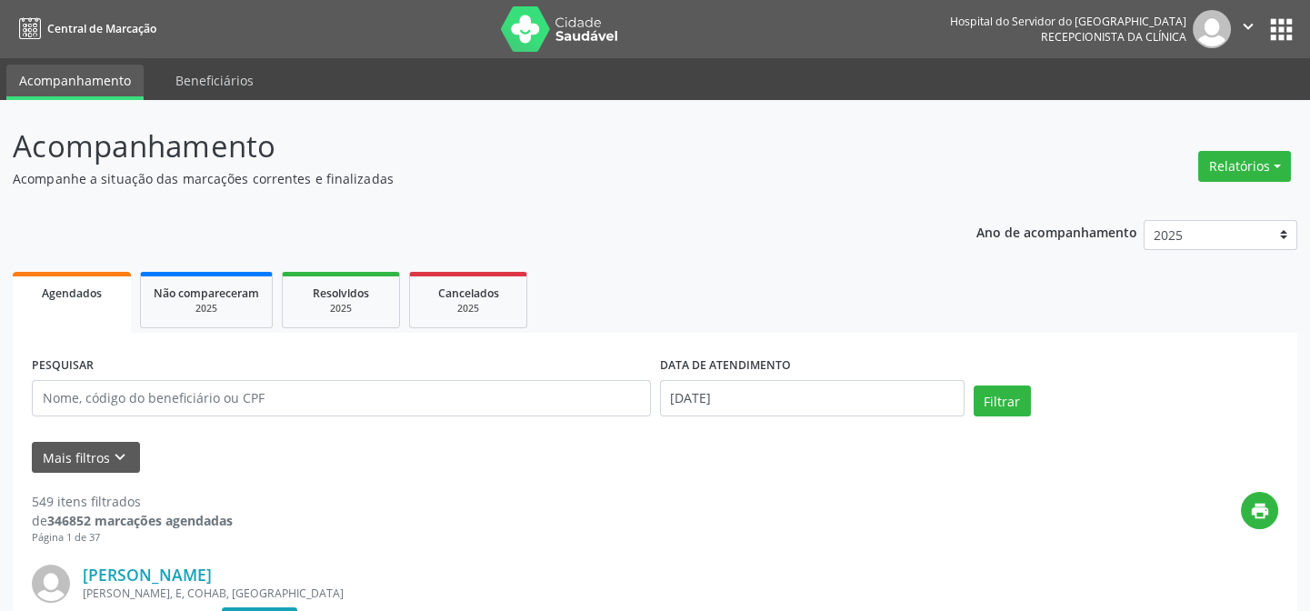
scroll to position [82, 0]
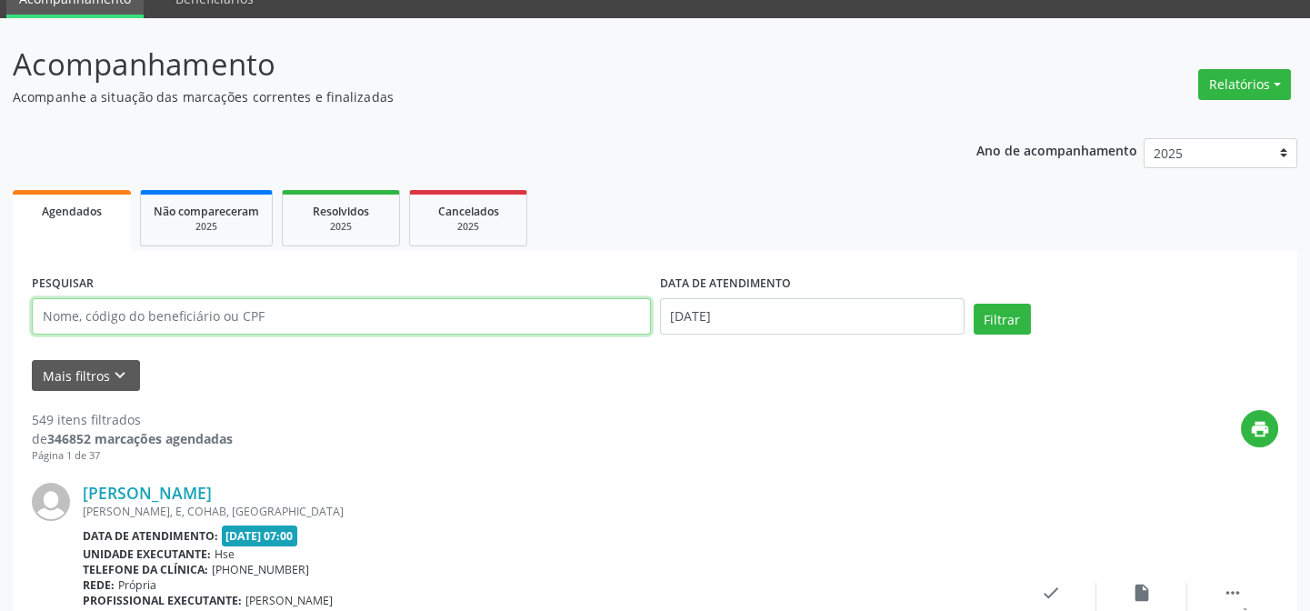
click at [329, 311] on input "text" at bounding box center [341, 316] width 619 height 36
type input "[PERSON_NAME]"
click at [973, 304] on button "Filtrar" at bounding box center [1001, 319] width 57 height 31
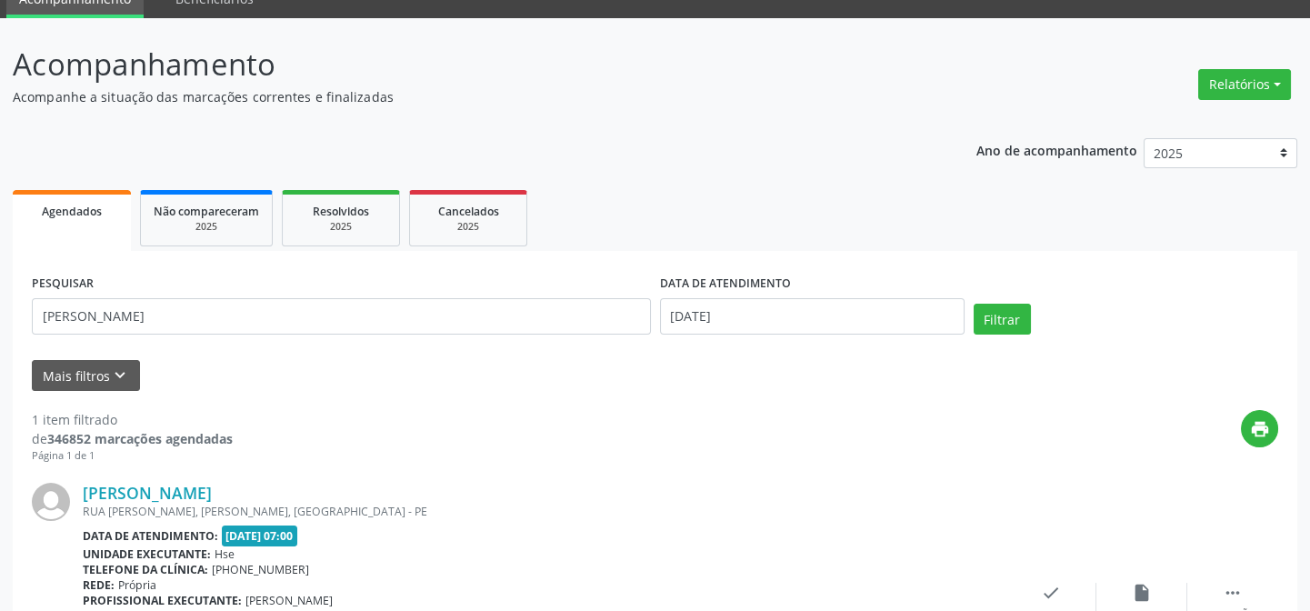
scroll to position [243, 0]
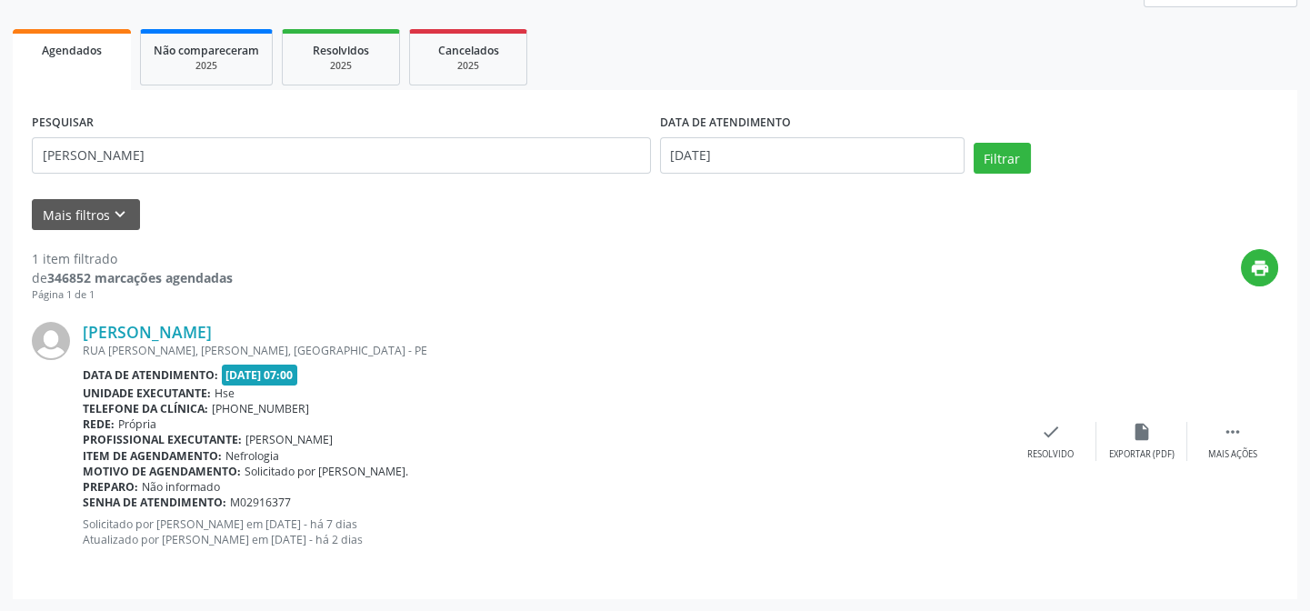
drag, startPoint x: 303, startPoint y: 444, endPoint x: 356, endPoint y: 444, distance: 53.6
click at [333, 444] on span "[PERSON_NAME]" at bounding box center [288, 439] width 87 height 15
drag, startPoint x: 244, startPoint y: 460, endPoint x: 584, endPoint y: 643, distance: 386.7
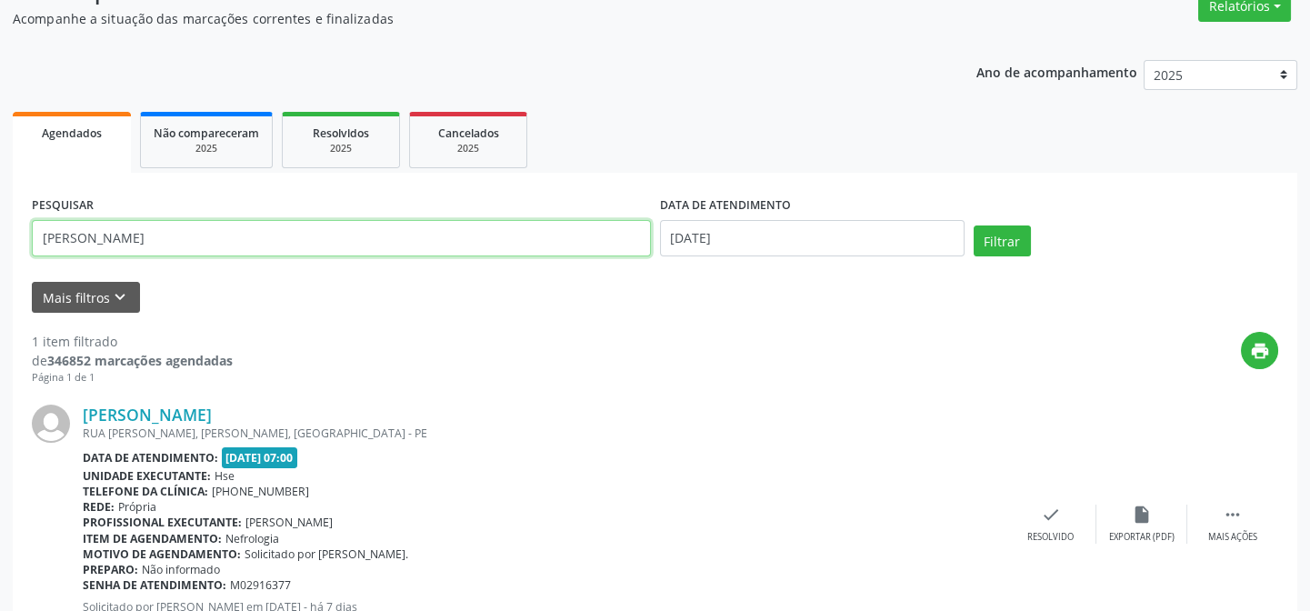
click at [132, 235] on input "[PERSON_NAME]" at bounding box center [341, 238] width 619 height 36
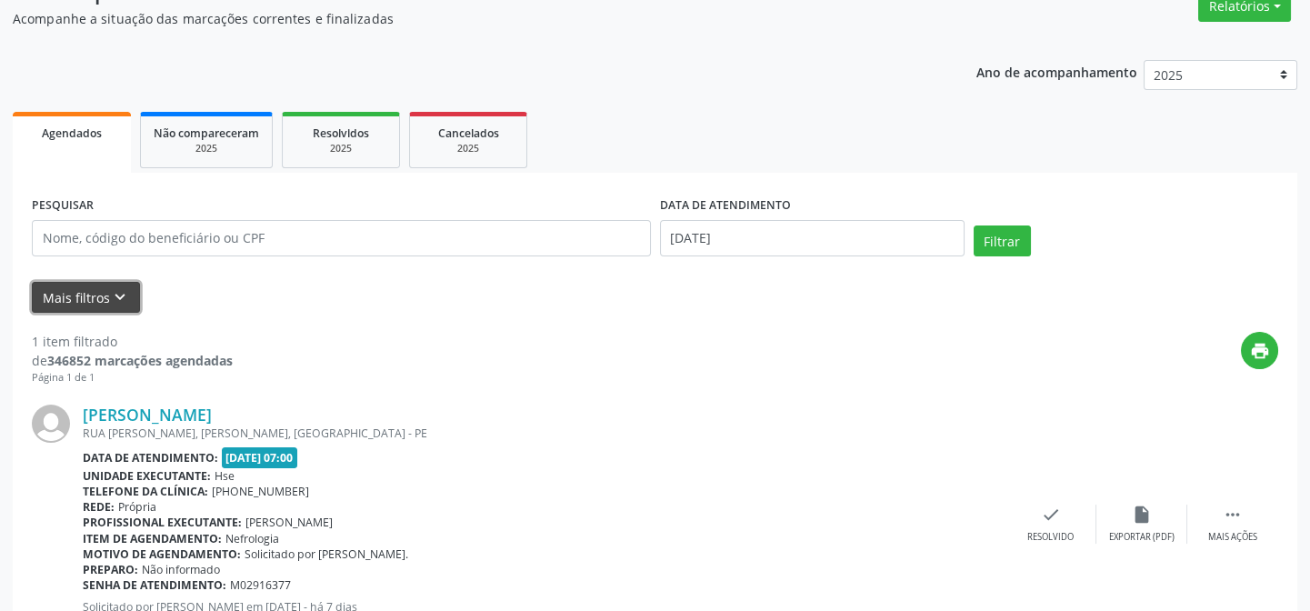
click at [111, 292] on icon "keyboard_arrow_down" at bounding box center [120, 297] width 20 height 20
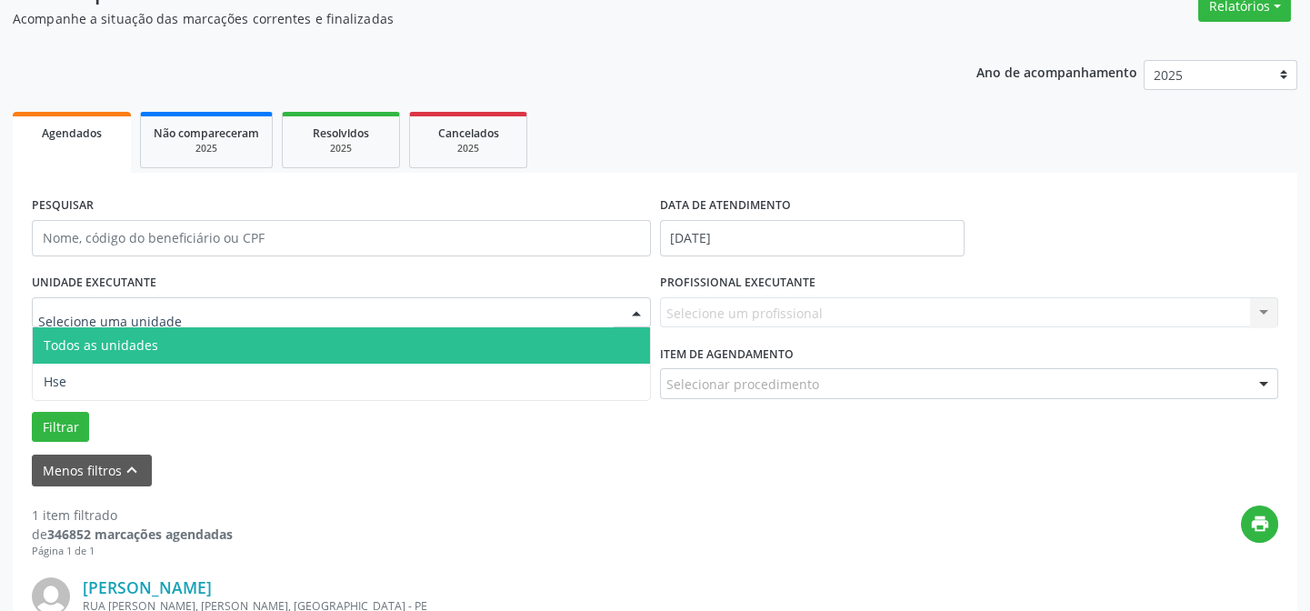
click at [136, 325] on div at bounding box center [341, 312] width 619 height 31
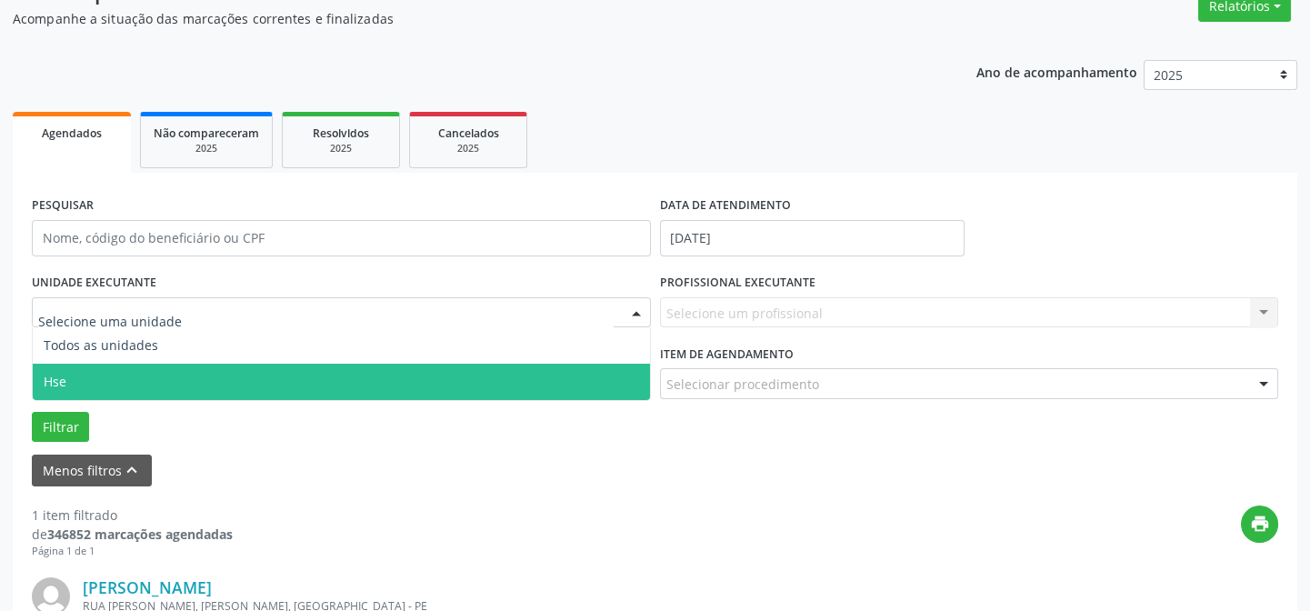
click at [117, 372] on span "Hse" at bounding box center [341, 382] width 617 height 36
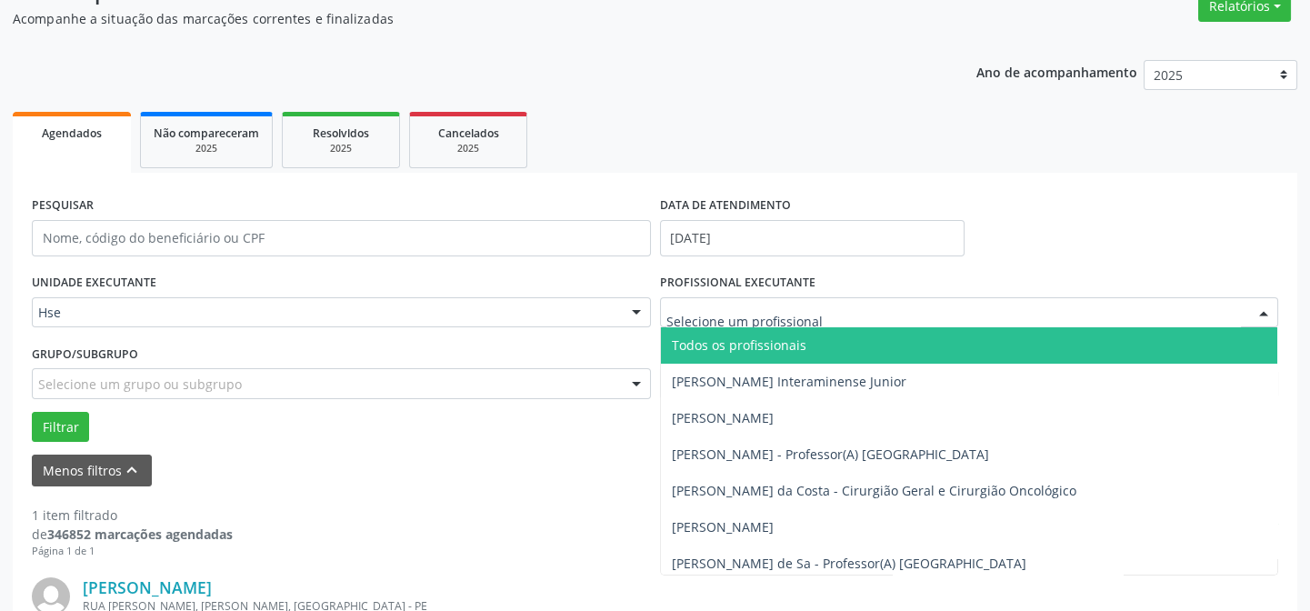
click at [718, 346] on span "Todos os profissionais" at bounding box center [739, 344] width 135 height 17
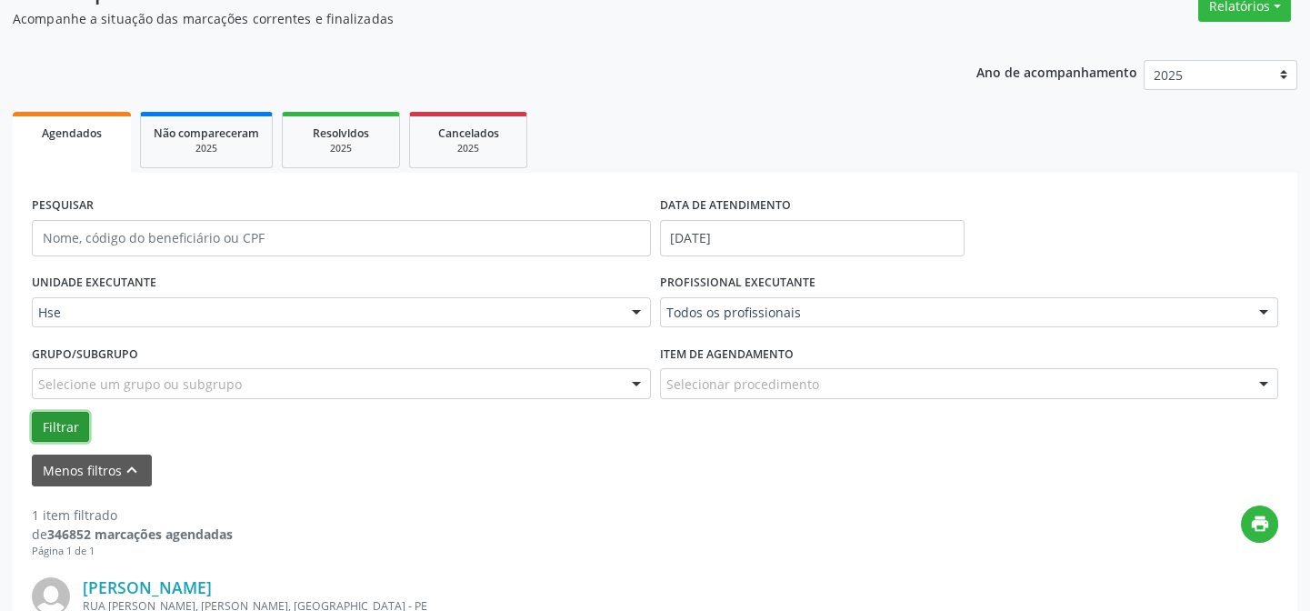
click at [55, 418] on button "Filtrar" at bounding box center [60, 427] width 57 height 31
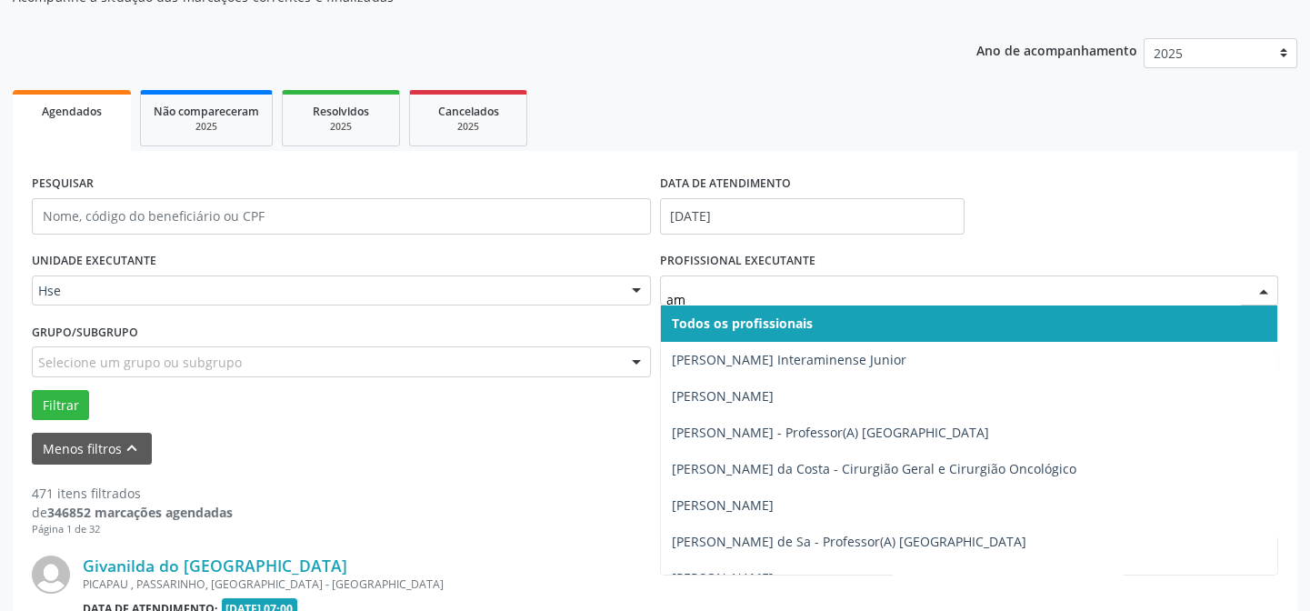
type input "ama"
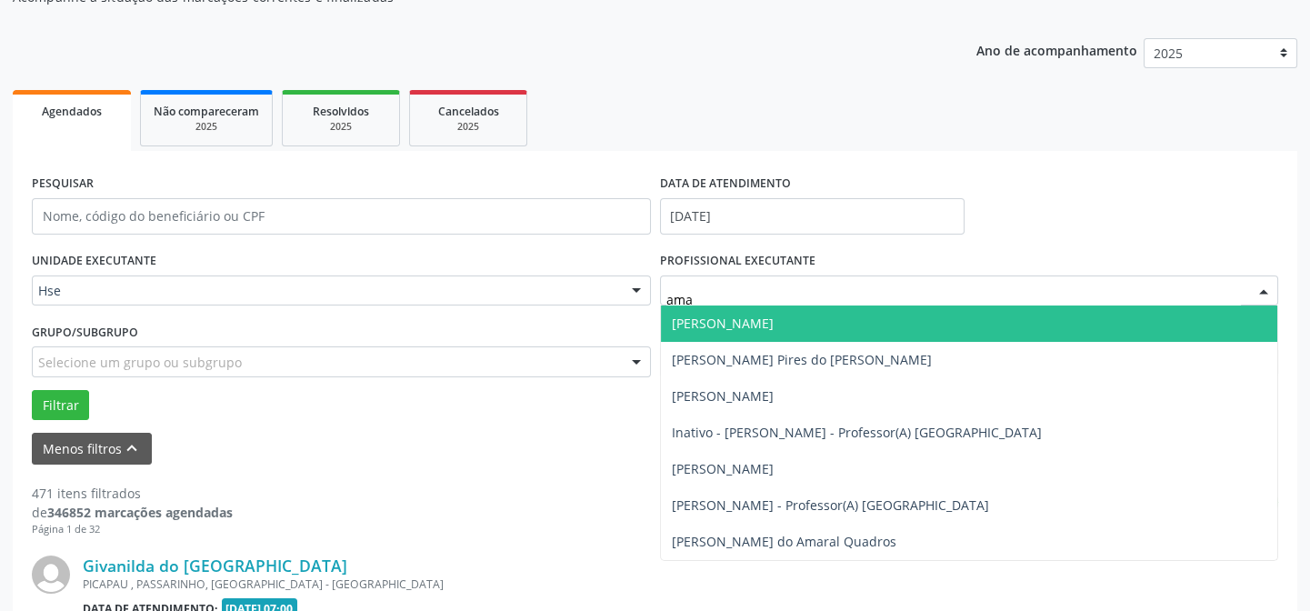
click at [693, 326] on span "[PERSON_NAME]" at bounding box center [723, 322] width 102 height 17
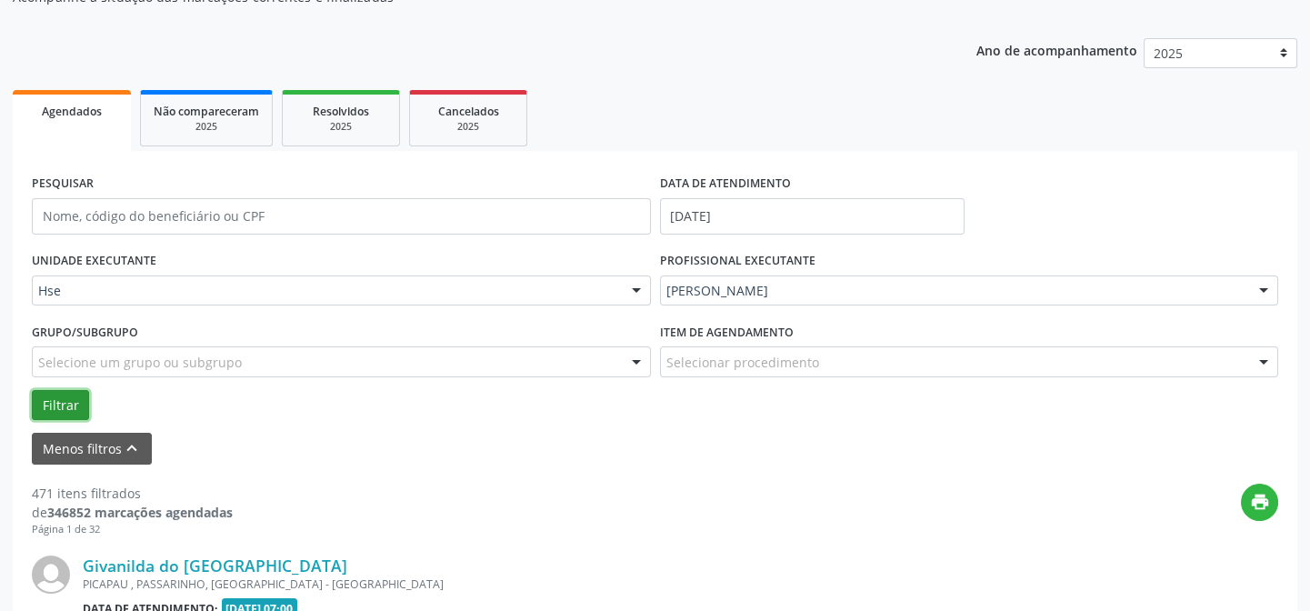
click at [74, 402] on button "Filtrar" at bounding box center [60, 405] width 57 height 31
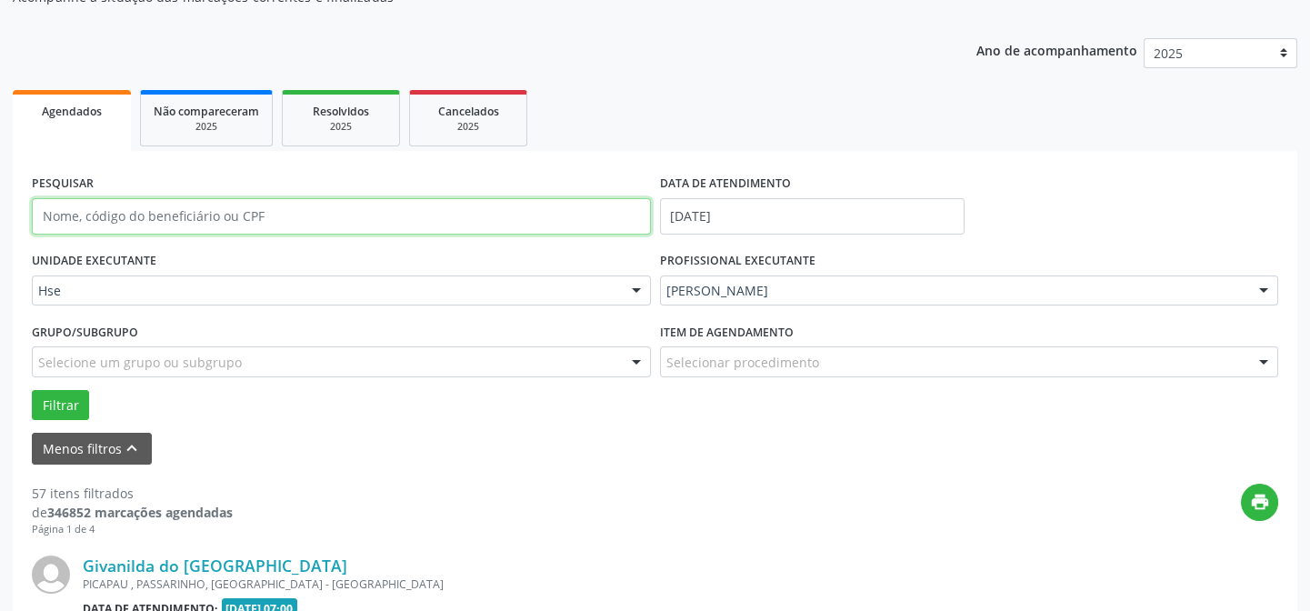
click at [184, 222] on input "text" at bounding box center [341, 216] width 619 height 36
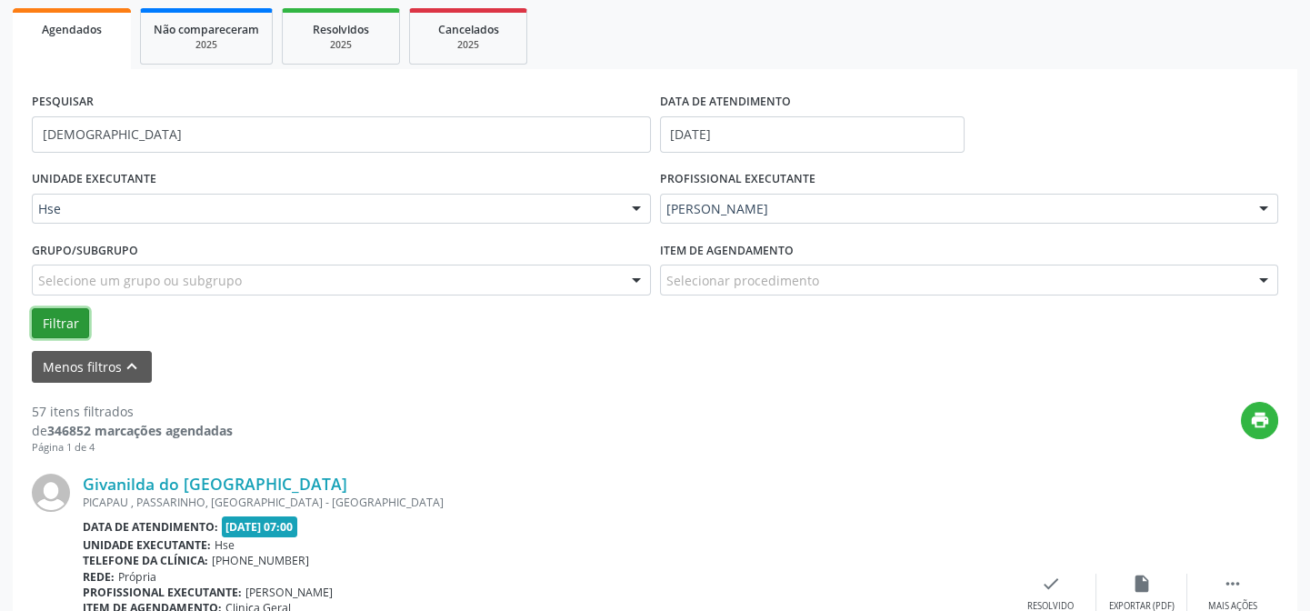
click at [73, 318] on button "Filtrar" at bounding box center [60, 323] width 57 height 31
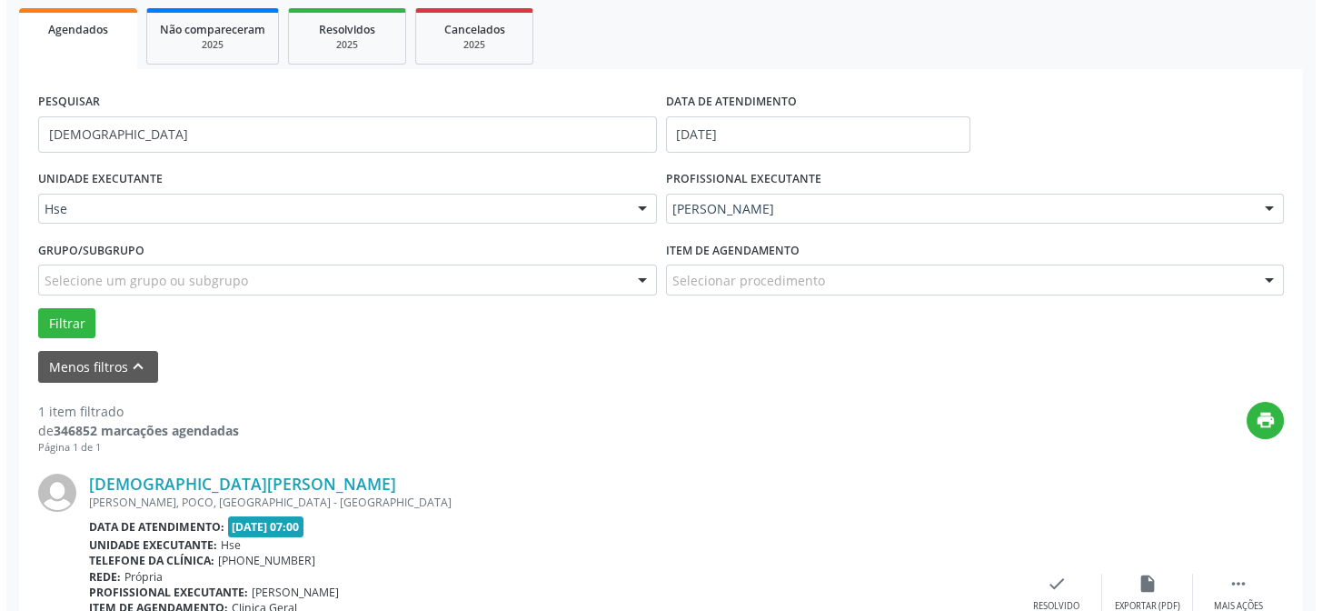
scroll to position [415, 0]
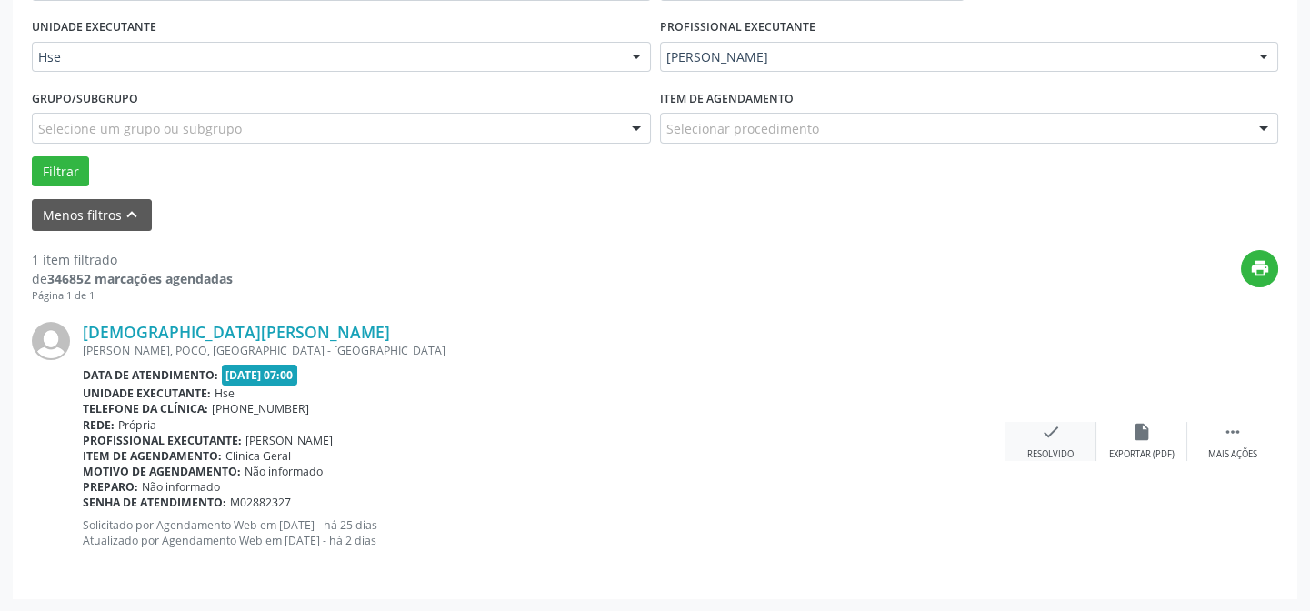
click at [1032, 433] on div "check Resolvido" at bounding box center [1050, 441] width 91 height 39
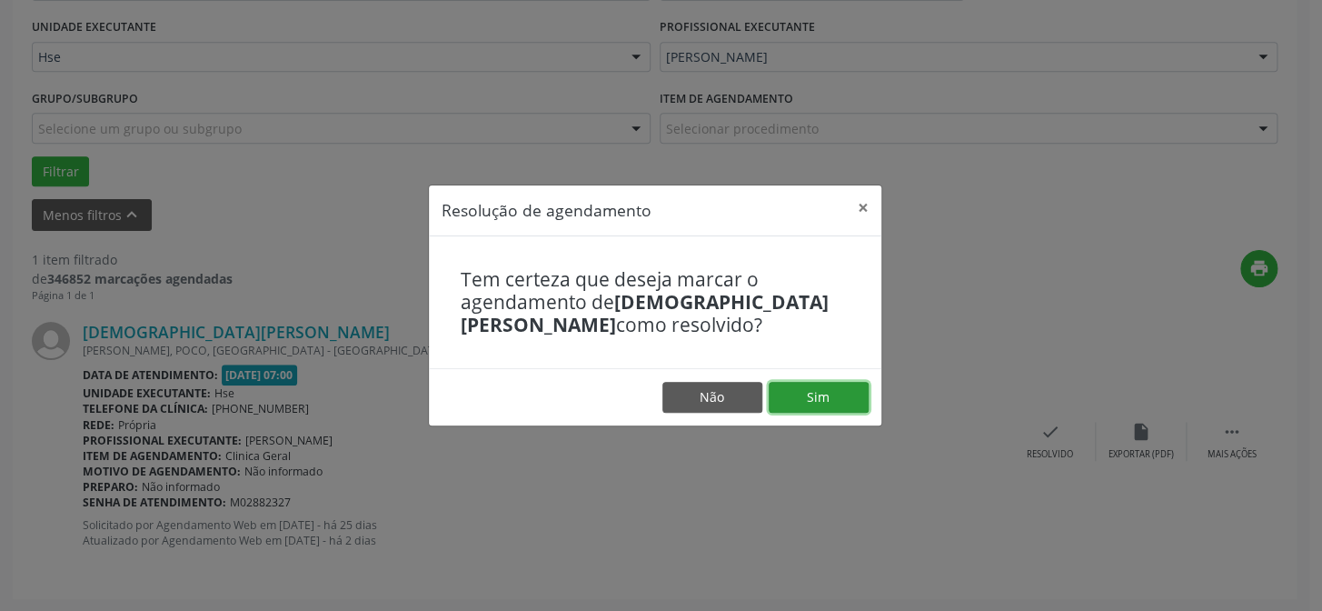
click at [843, 390] on button "Sim" at bounding box center [819, 397] width 100 height 31
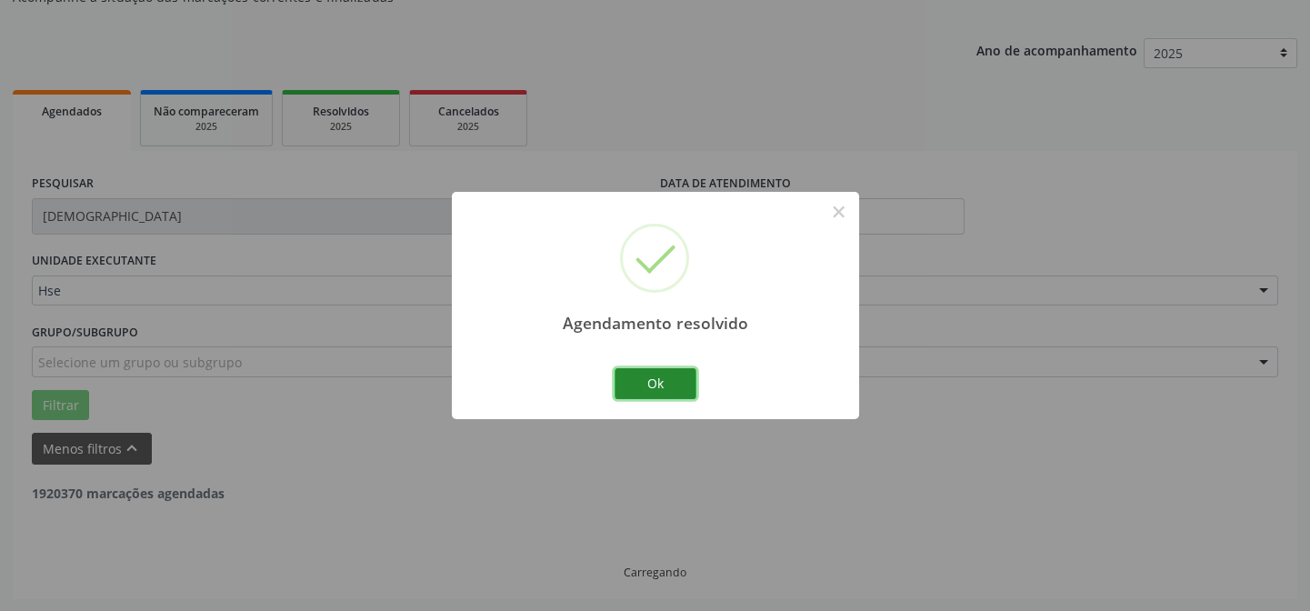
click at [661, 390] on button "Ok" at bounding box center [655, 383] width 82 height 31
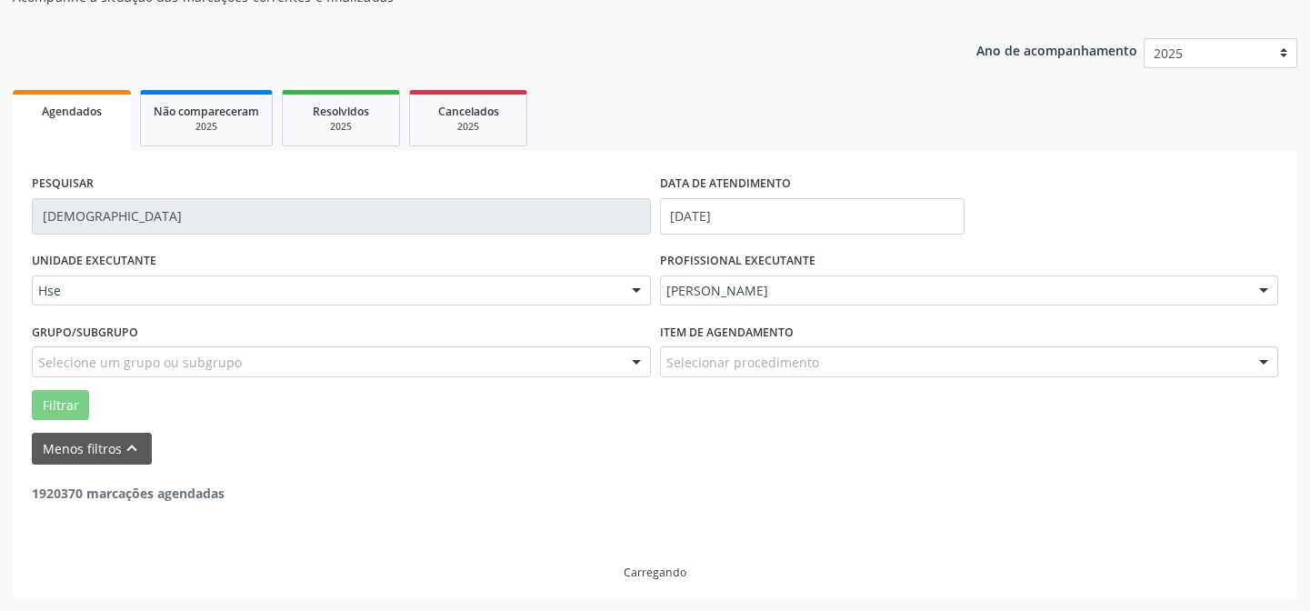
scroll to position [123, 0]
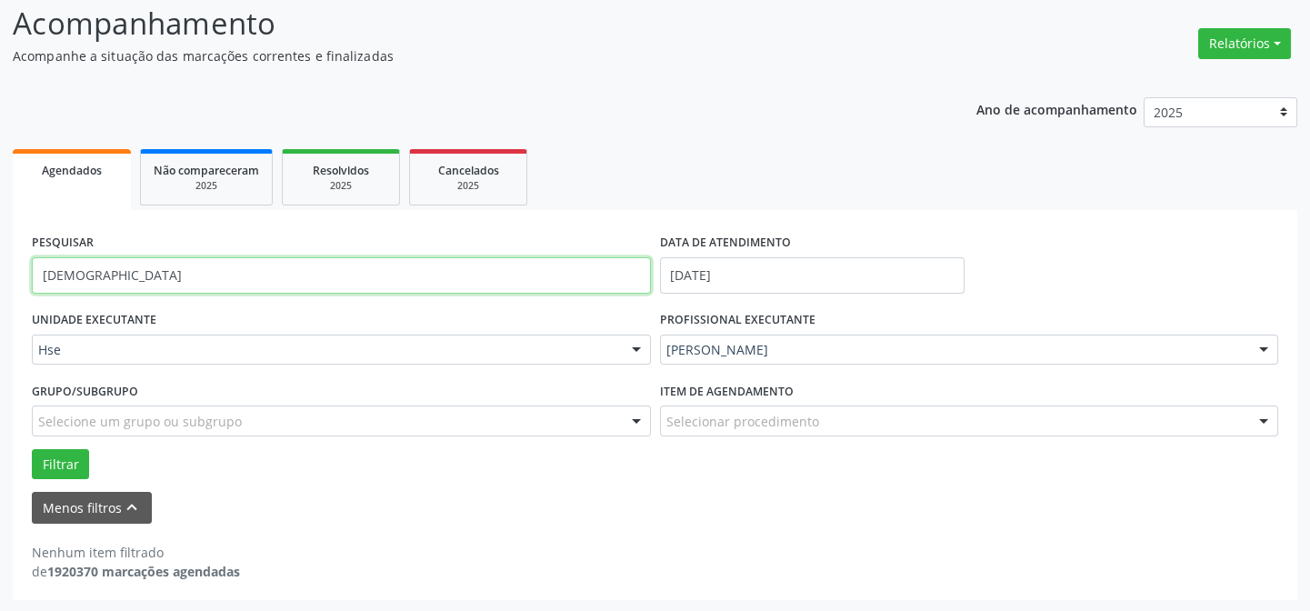
click at [205, 278] on input "[DEMOGRAPHIC_DATA]" at bounding box center [341, 275] width 619 height 36
click at [32, 449] on button "Filtrar" at bounding box center [60, 464] width 57 height 31
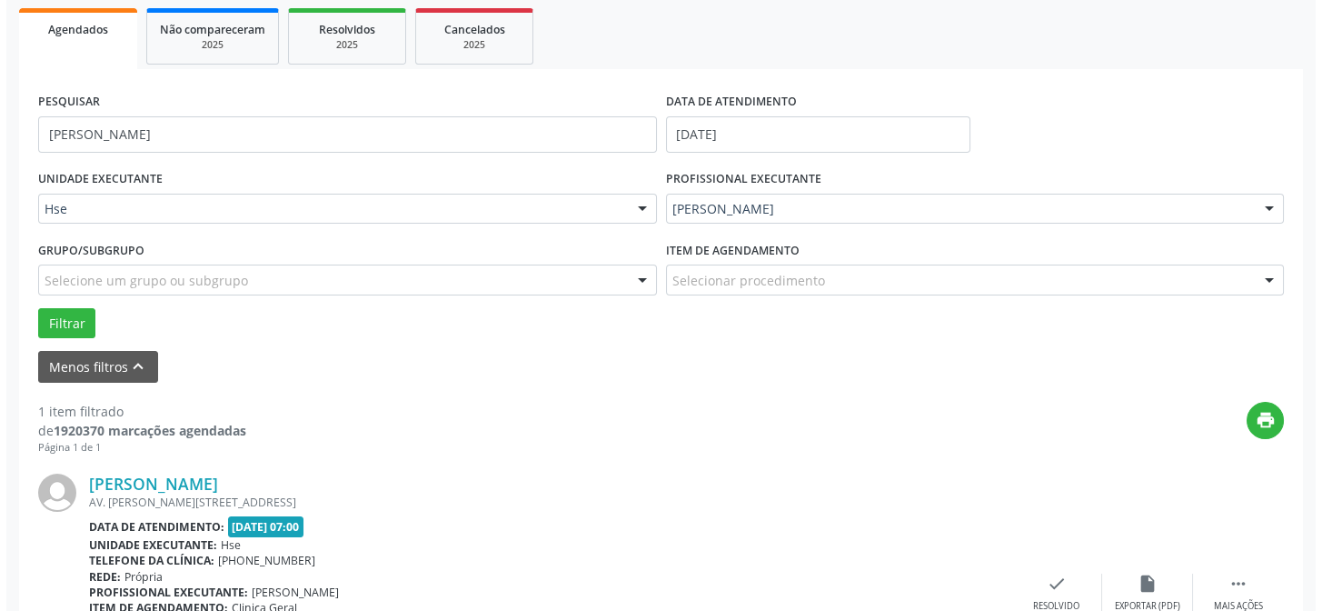
scroll to position [415, 0]
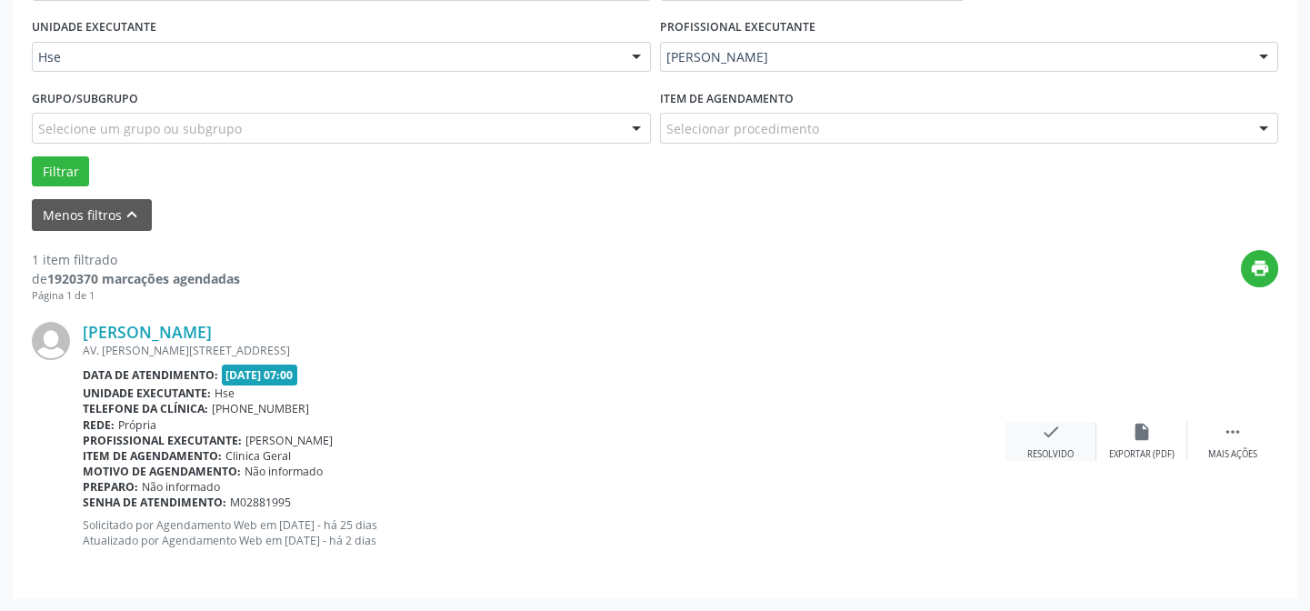
click at [1040, 444] on div "check Resolvido" at bounding box center [1050, 441] width 91 height 39
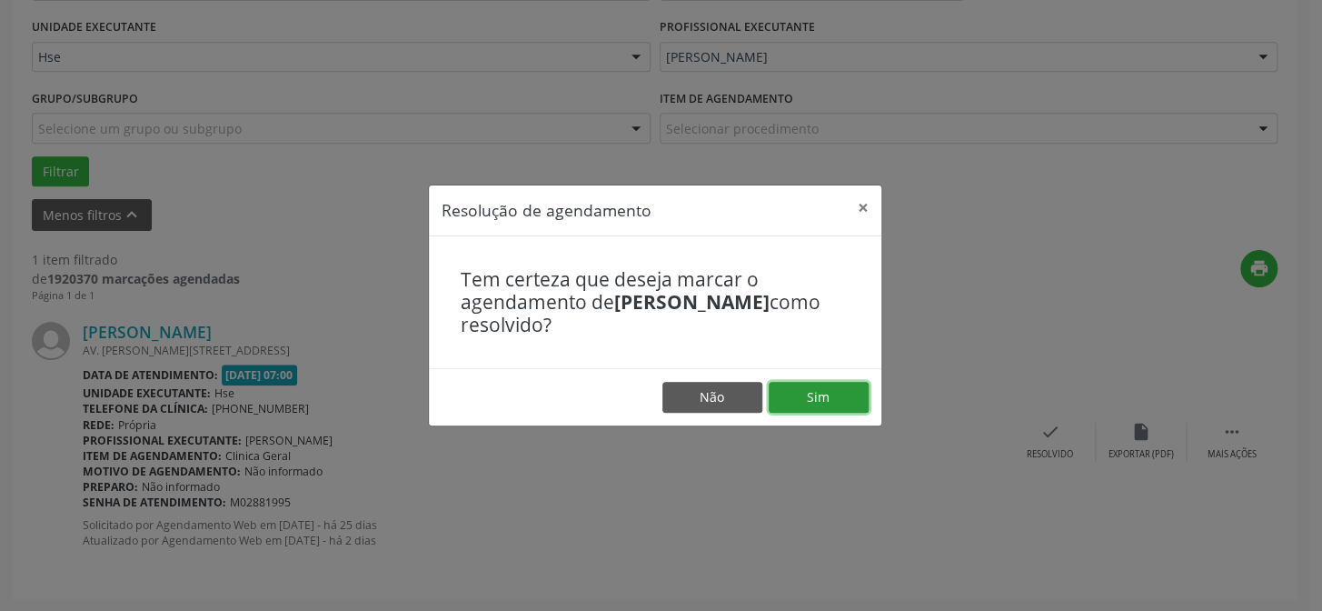
click at [838, 407] on button "Sim" at bounding box center [819, 397] width 100 height 31
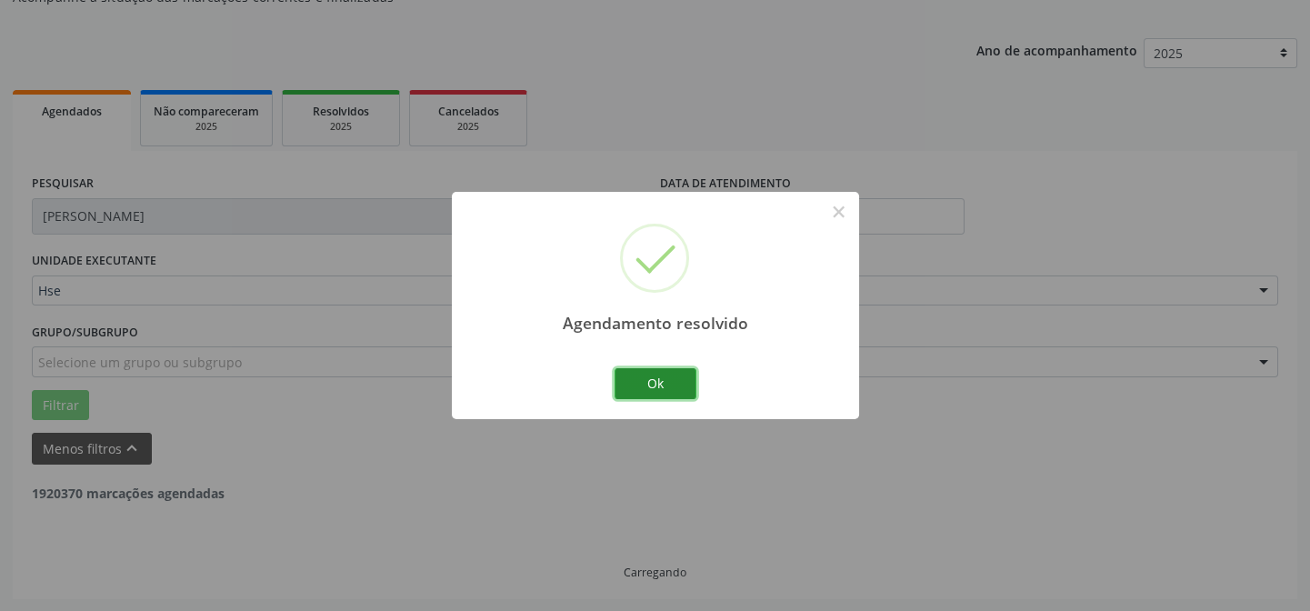
click at [673, 378] on button "Ok" at bounding box center [655, 383] width 82 height 31
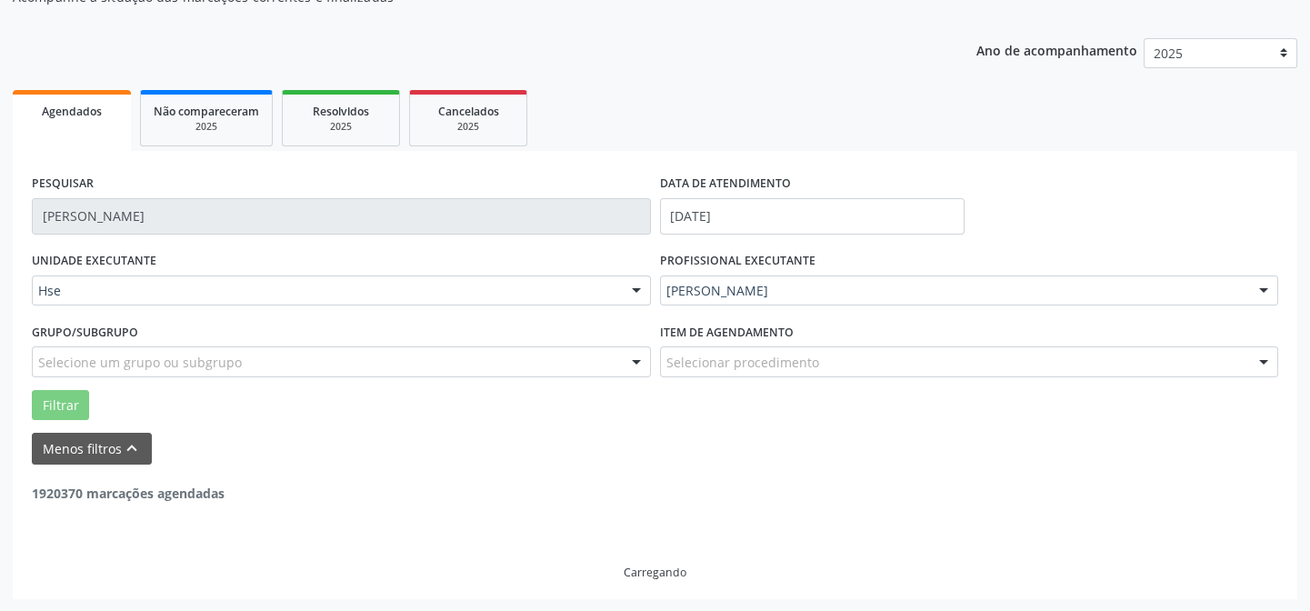
scroll to position [123, 0]
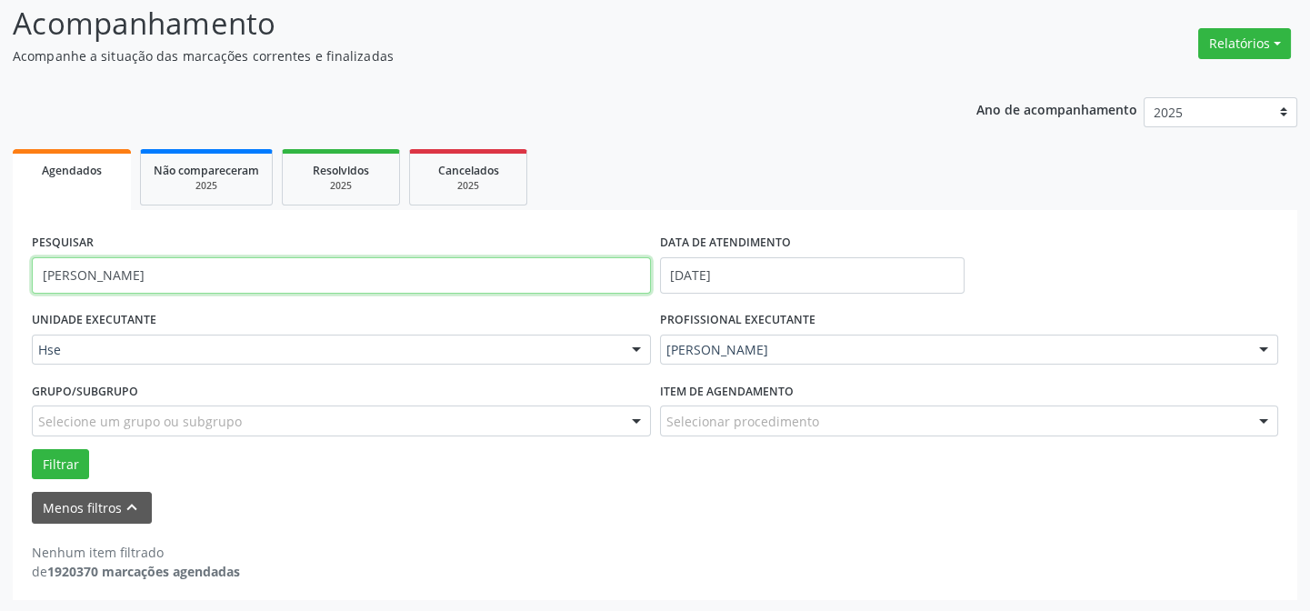
click at [237, 262] on input "[PERSON_NAME]" at bounding box center [341, 275] width 619 height 36
click at [32, 449] on button "Filtrar" at bounding box center [60, 464] width 57 height 31
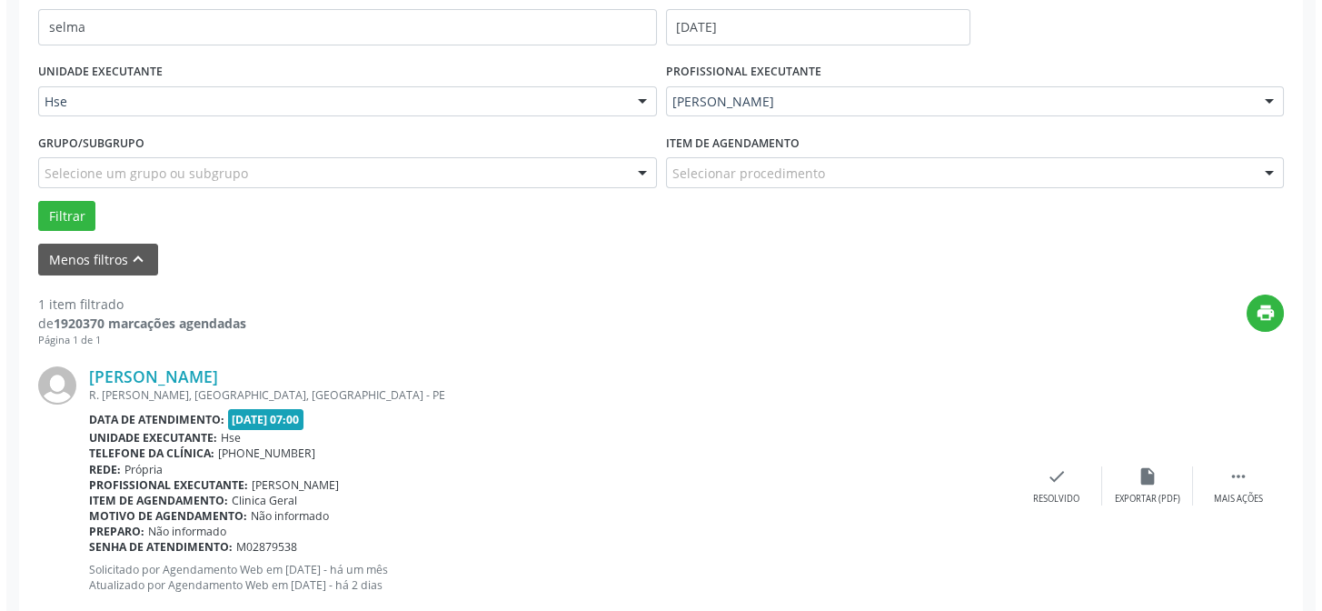
scroll to position [415, 0]
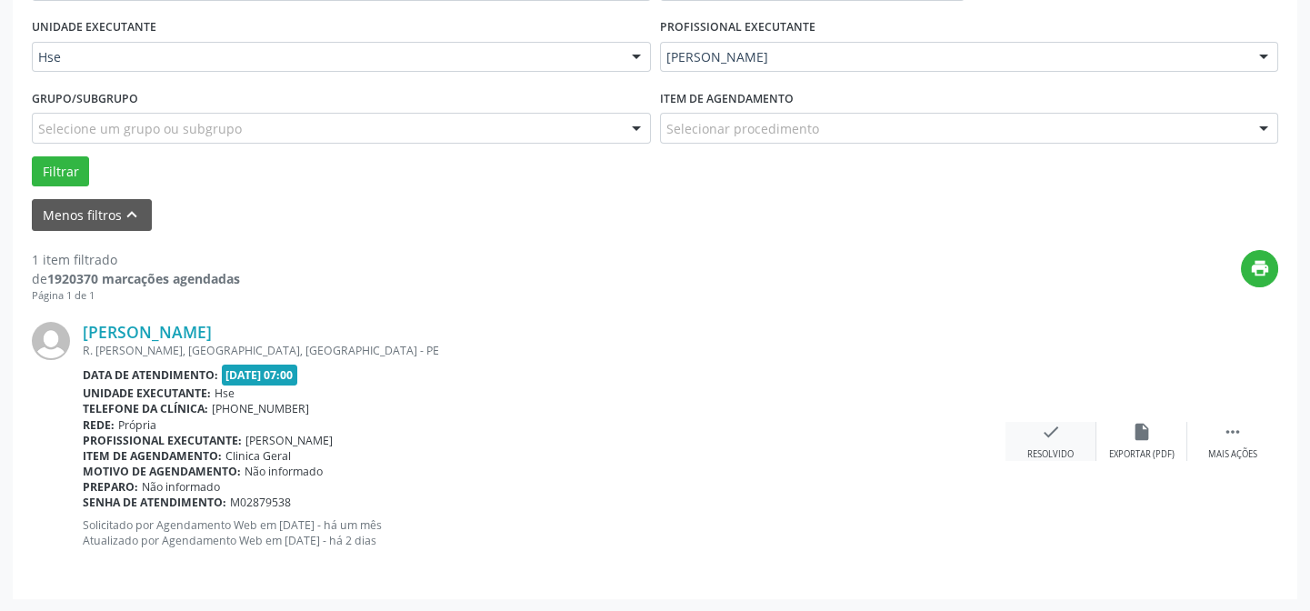
click at [1020, 435] on div "check Resolvido" at bounding box center [1050, 441] width 91 height 39
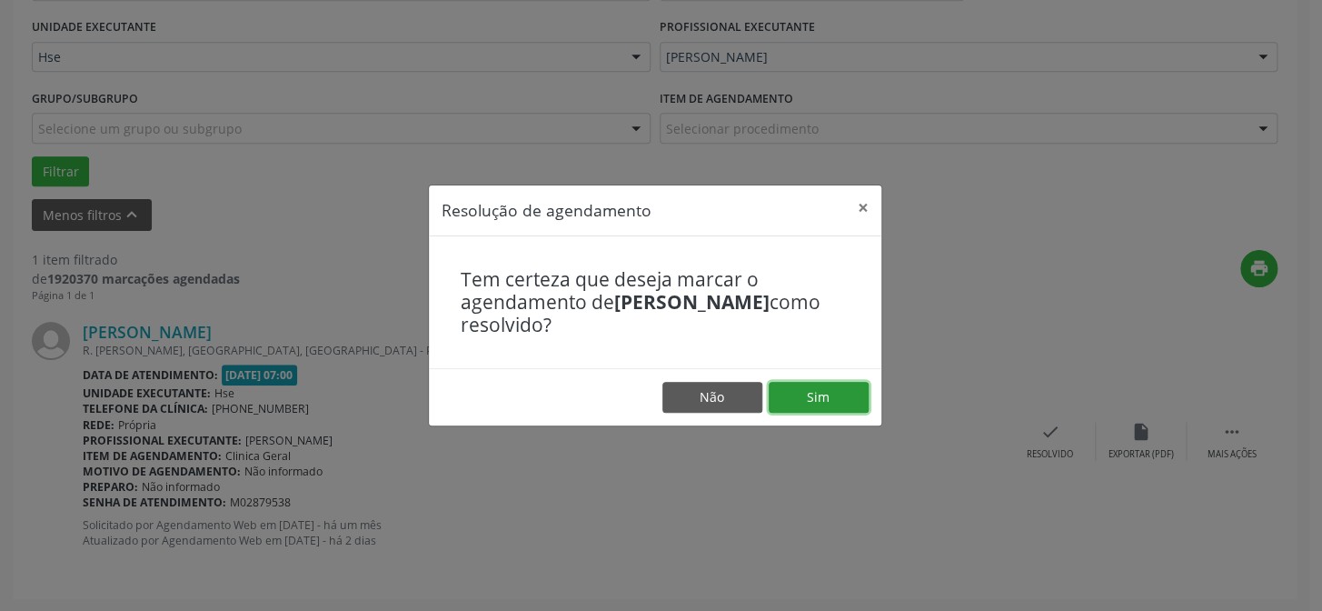
click at [838, 399] on button "Sim" at bounding box center [819, 397] width 100 height 31
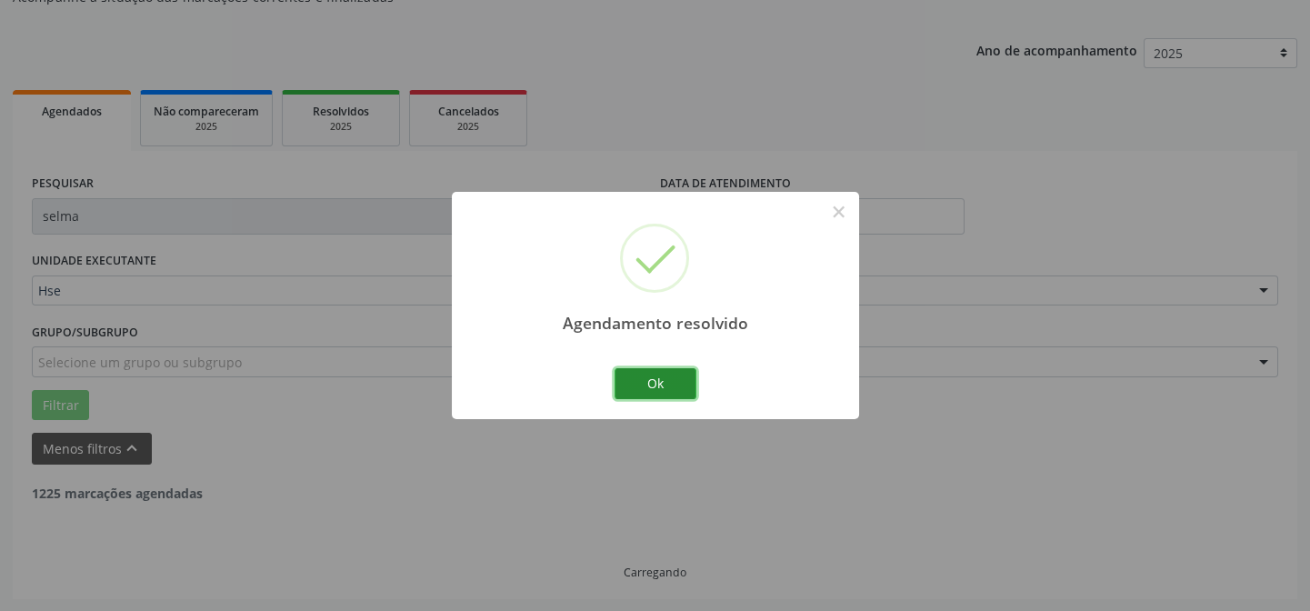
click at [634, 380] on button "Ok" at bounding box center [655, 383] width 82 height 31
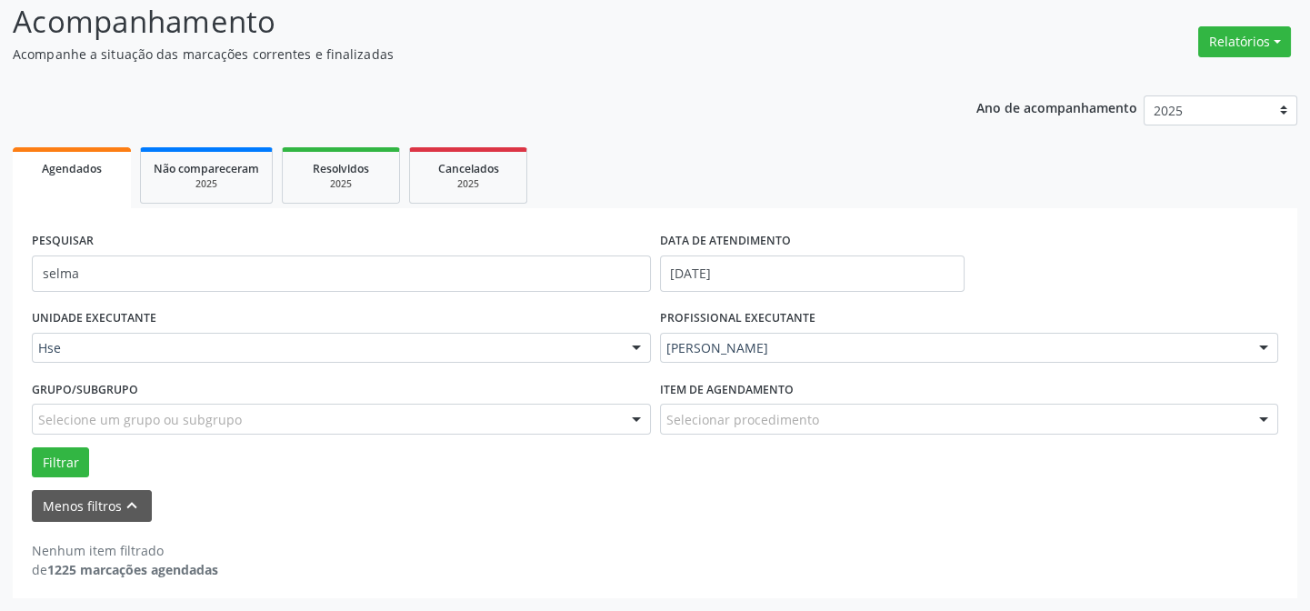
scroll to position [123, 0]
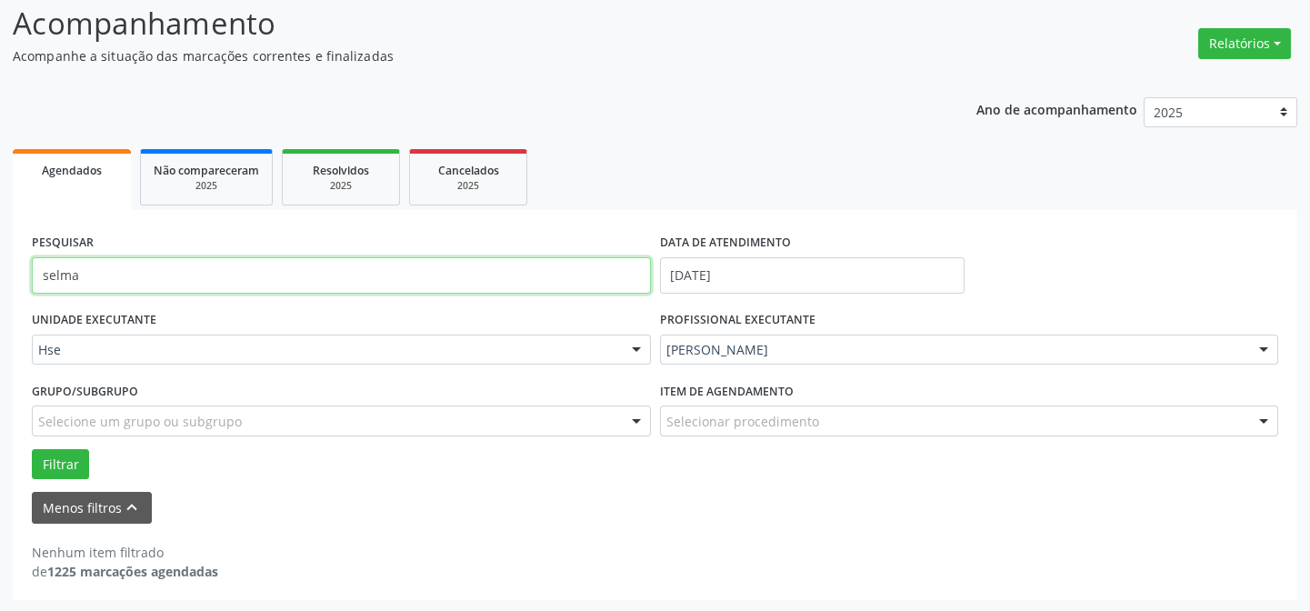
click at [273, 263] on input "selma" at bounding box center [341, 275] width 619 height 36
click at [32, 449] on button "Filtrar" at bounding box center [60, 464] width 57 height 31
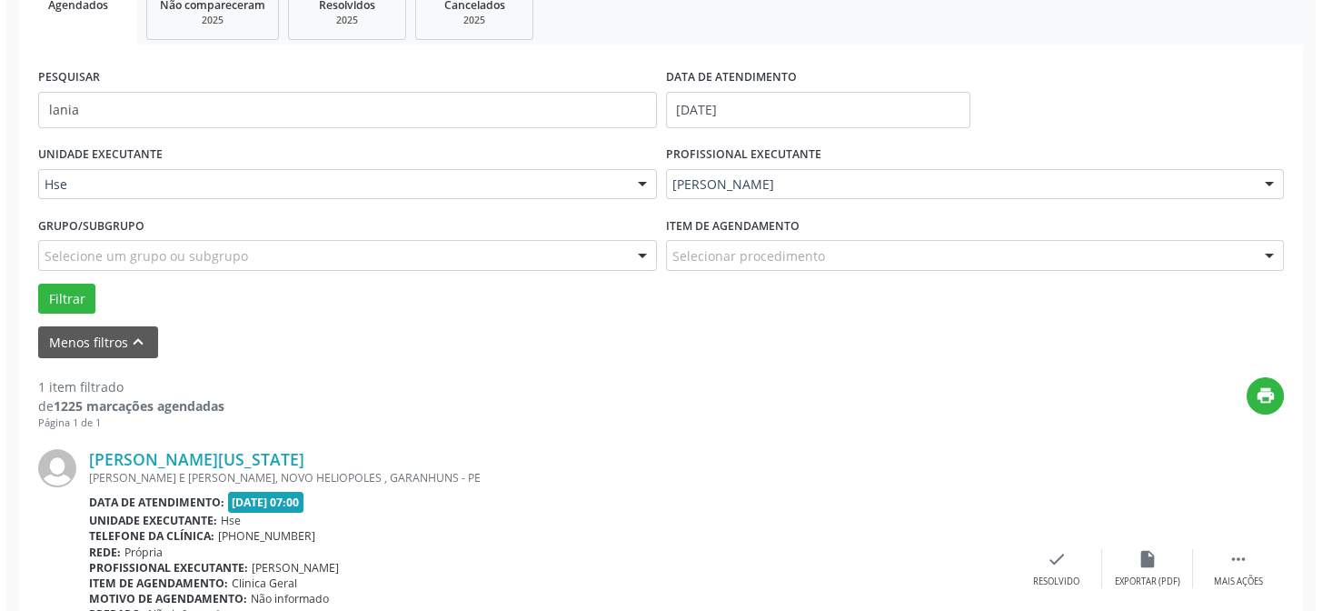
scroll to position [415, 0]
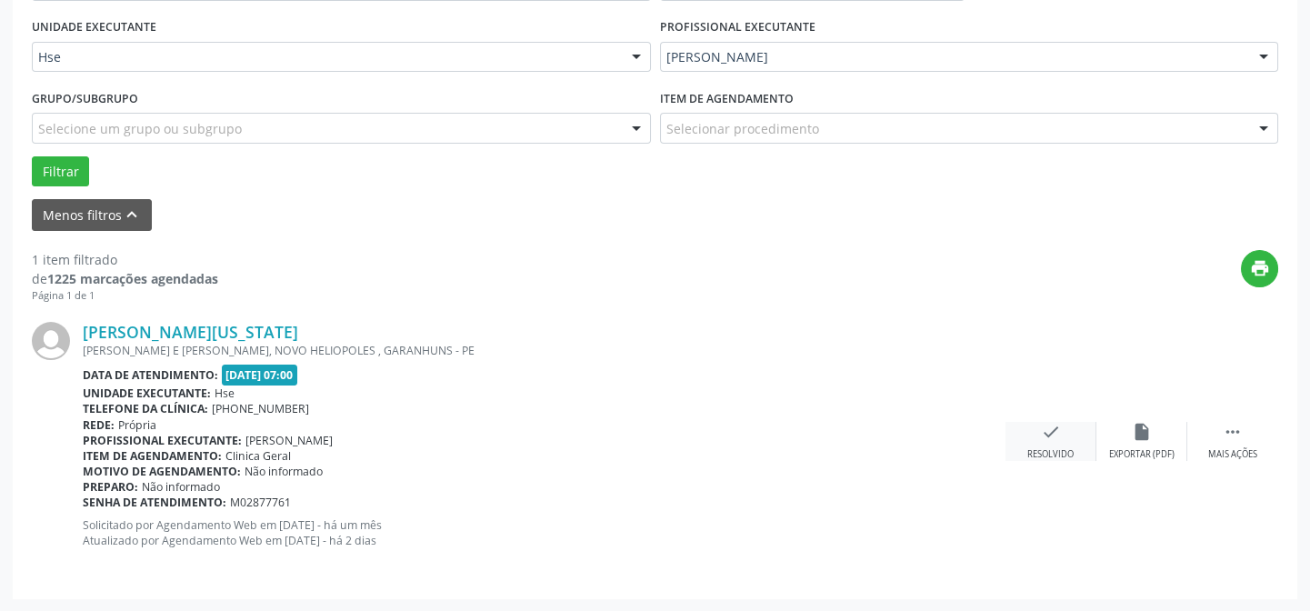
click at [1068, 432] on div "check Resolvido" at bounding box center [1050, 441] width 91 height 39
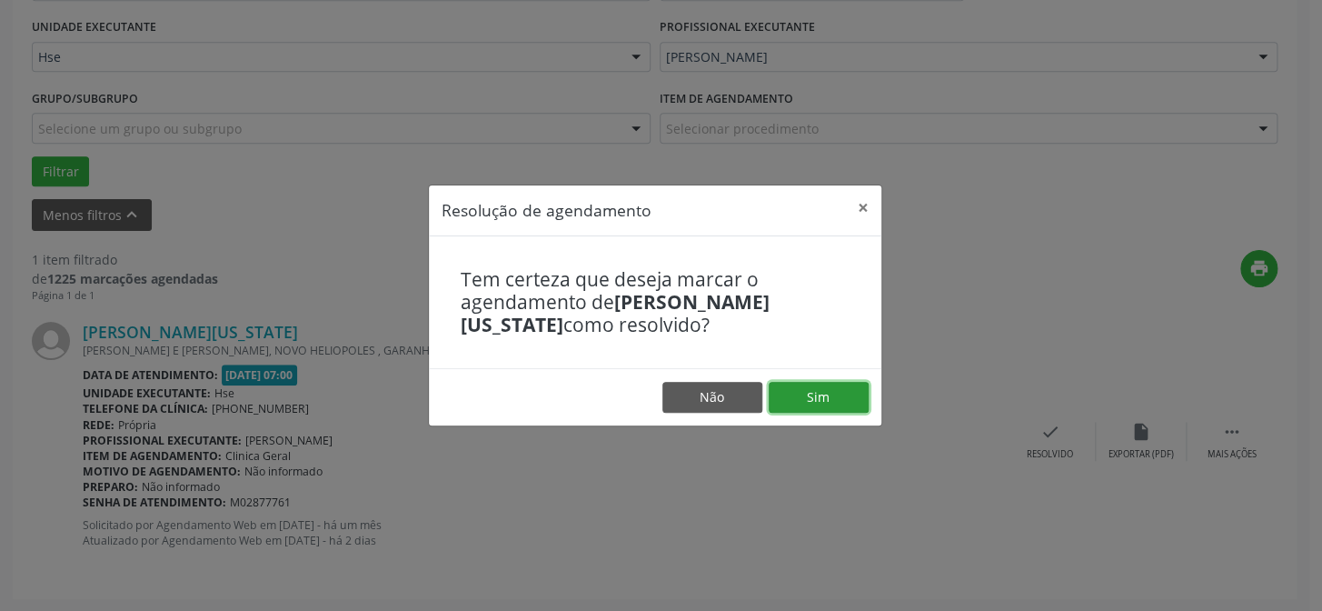
click at [834, 396] on button "Sim" at bounding box center [819, 397] width 100 height 31
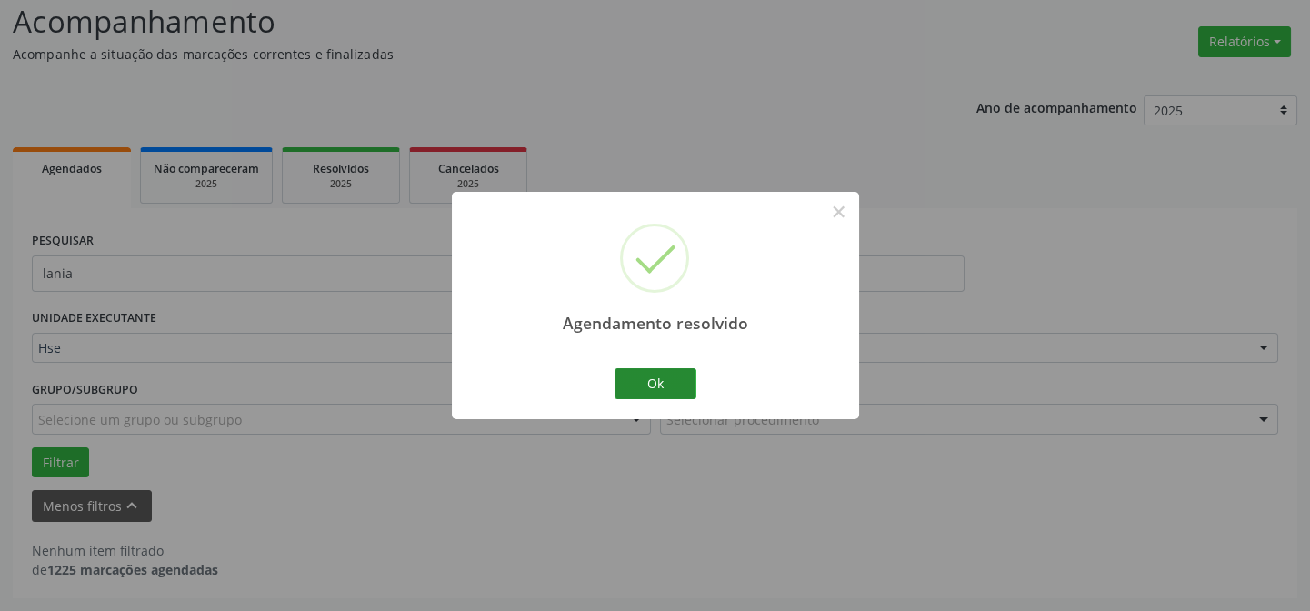
scroll to position [123, 0]
click at [656, 390] on button "Ok" at bounding box center [655, 383] width 82 height 31
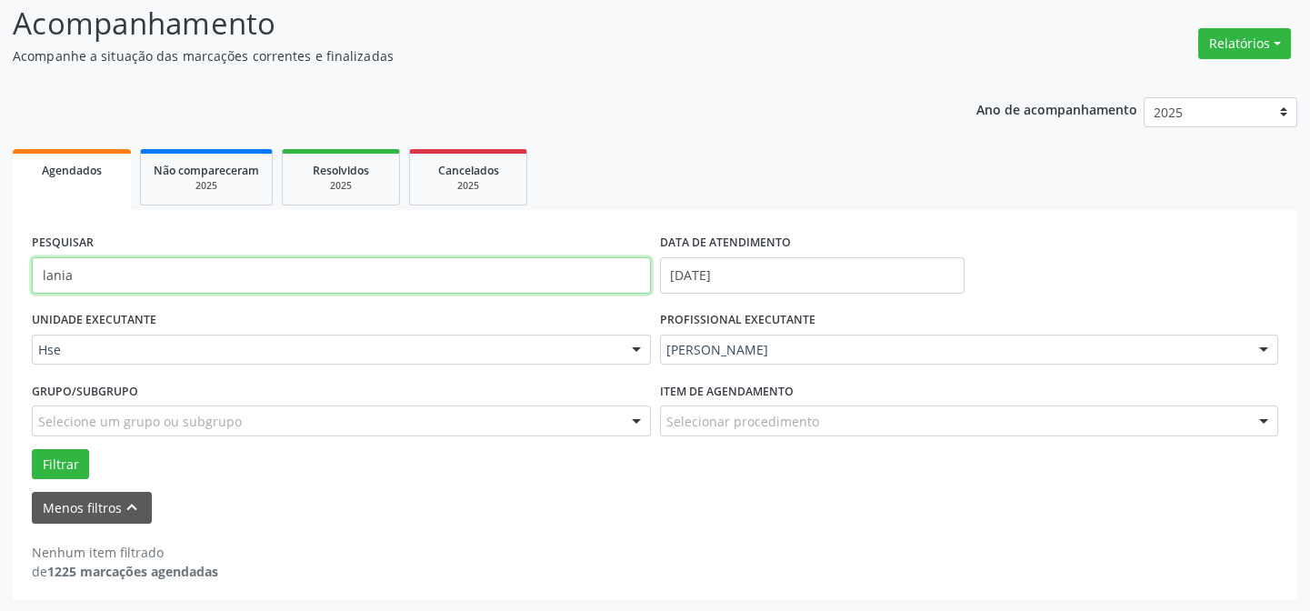
click at [417, 275] on input "lania" at bounding box center [341, 275] width 619 height 36
click at [438, 274] on input "lania" at bounding box center [341, 275] width 619 height 36
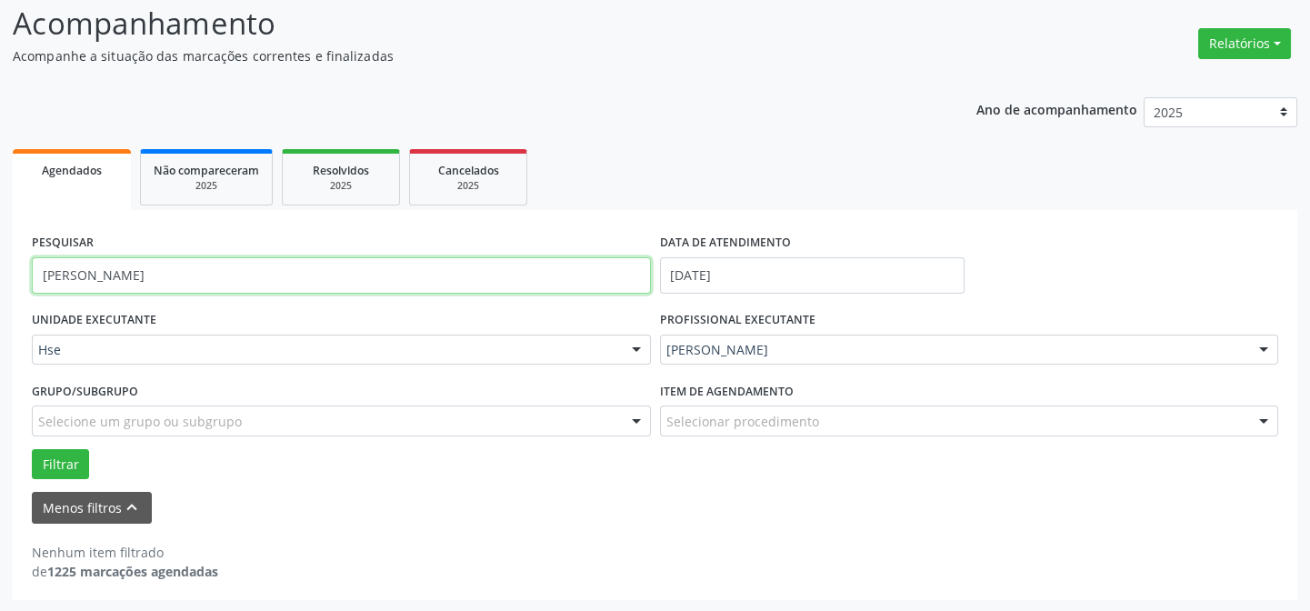
click at [32, 449] on button "Filtrar" at bounding box center [60, 464] width 57 height 31
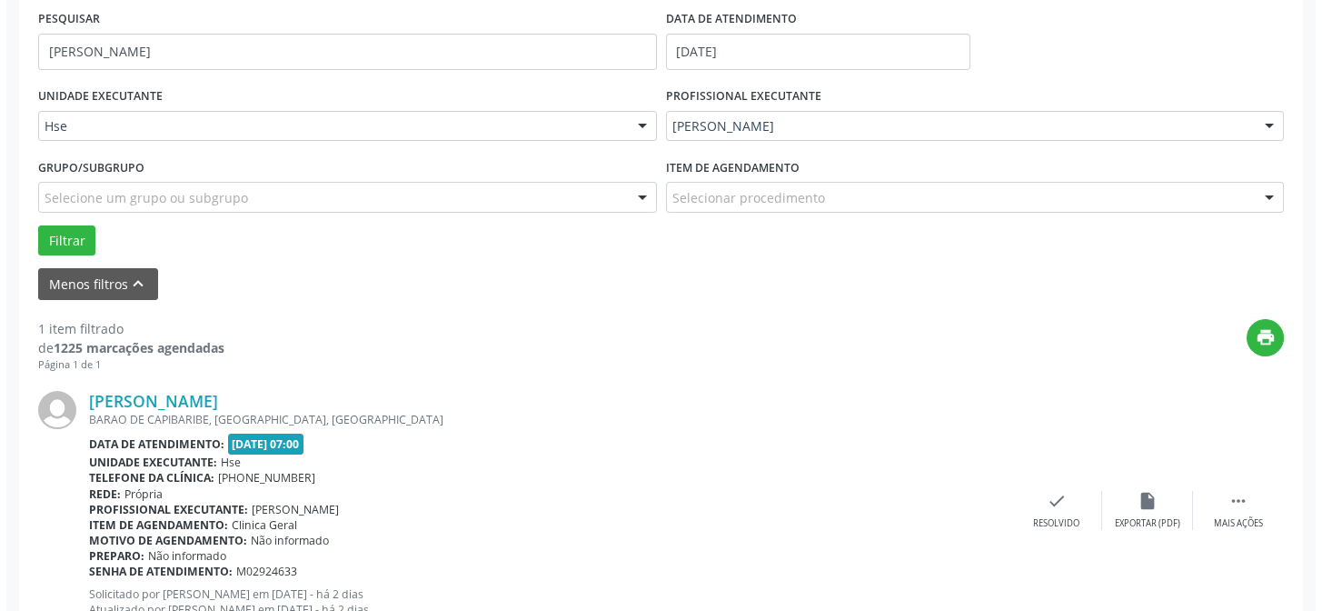
scroll to position [415, 0]
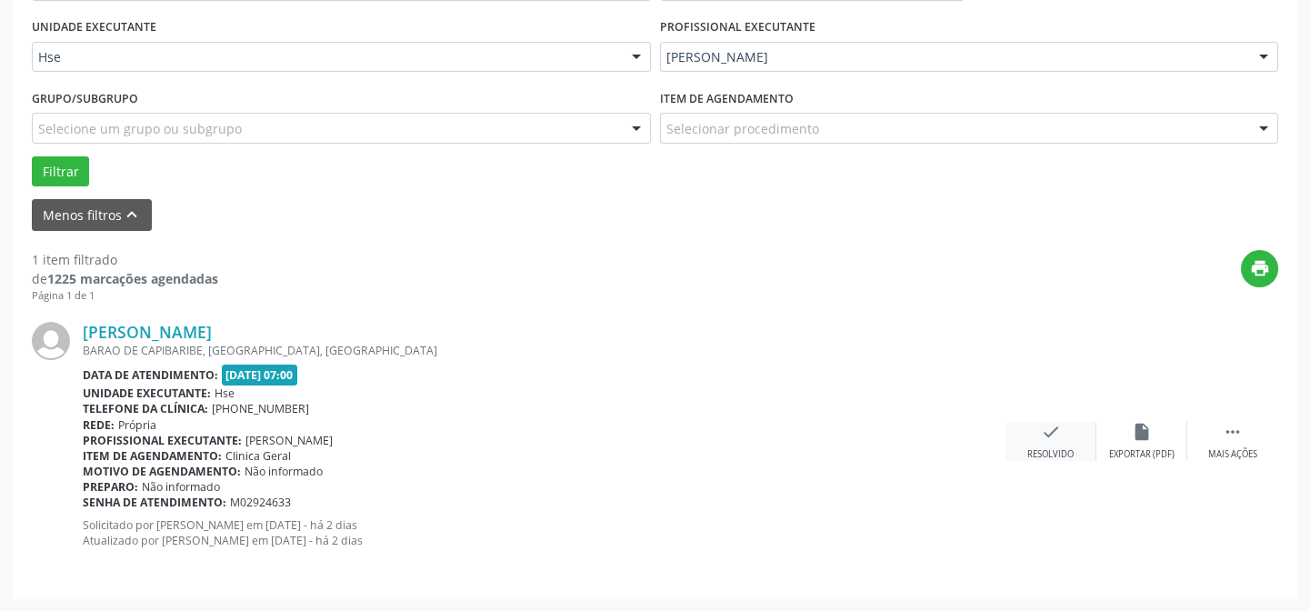
click at [1045, 444] on div "check Resolvido" at bounding box center [1050, 441] width 91 height 39
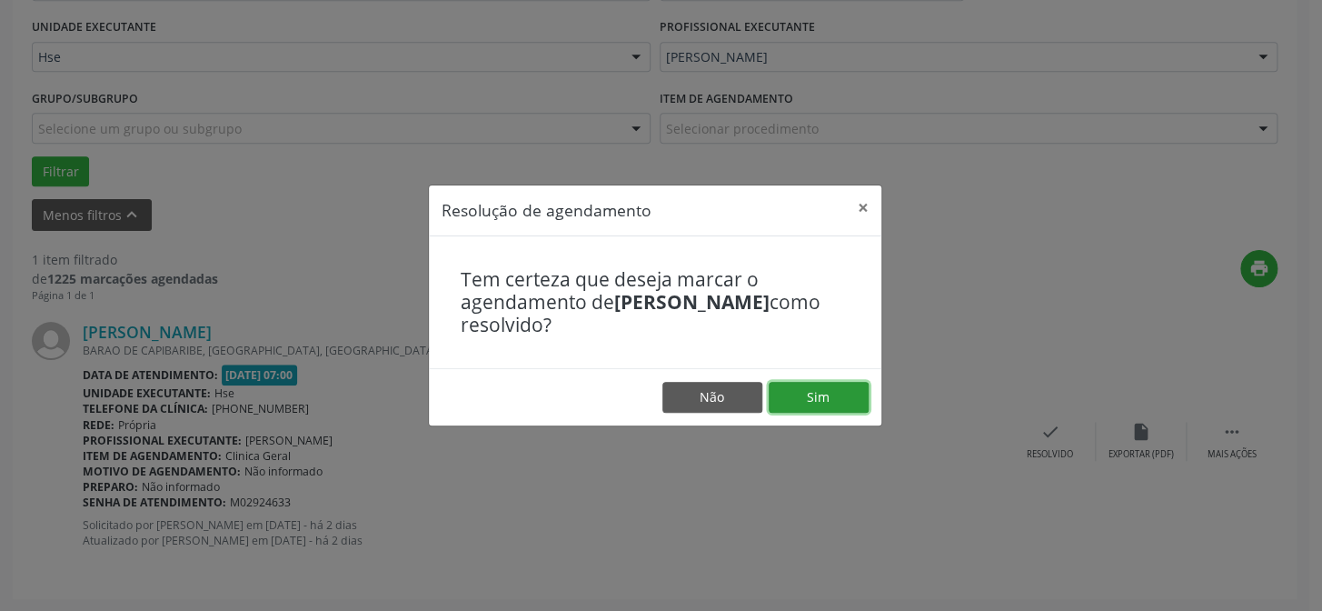
click at [824, 398] on button "Sim" at bounding box center [819, 397] width 100 height 31
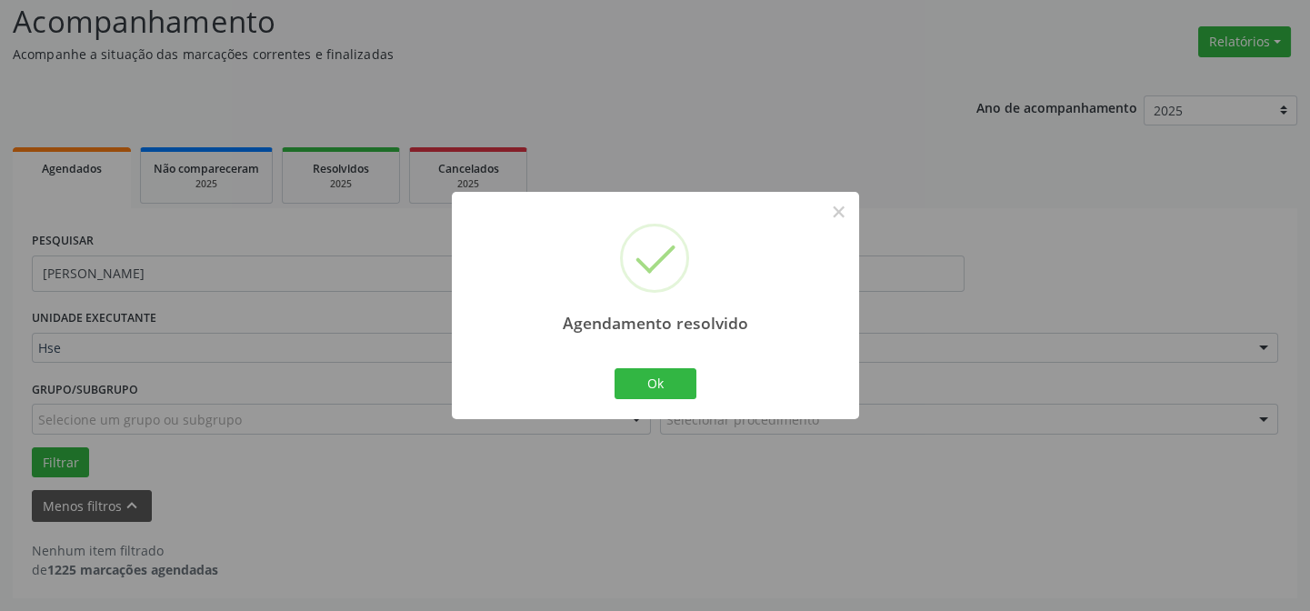
scroll to position [123, 0]
click at [663, 387] on button "Ok" at bounding box center [655, 383] width 82 height 31
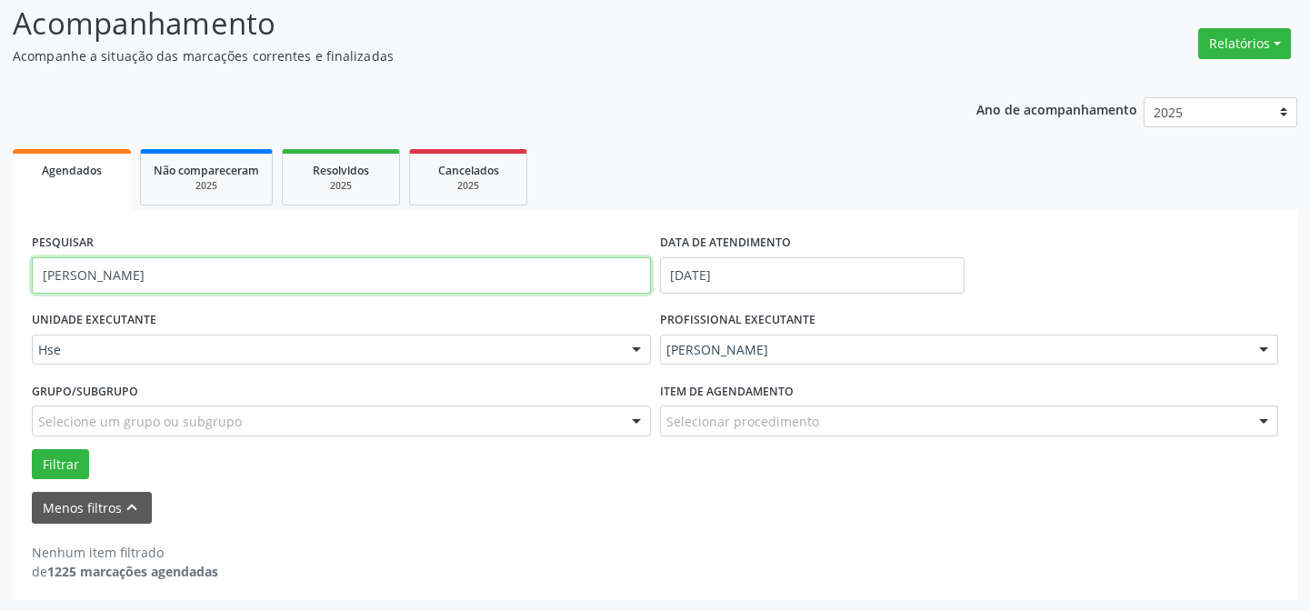
click at [499, 280] on input "[PERSON_NAME]" at bounding box center [341, 275] width 619 height 36
click at [32, 449] on button "Filtrar" at bounding box center [60, 464] width 57 height 31
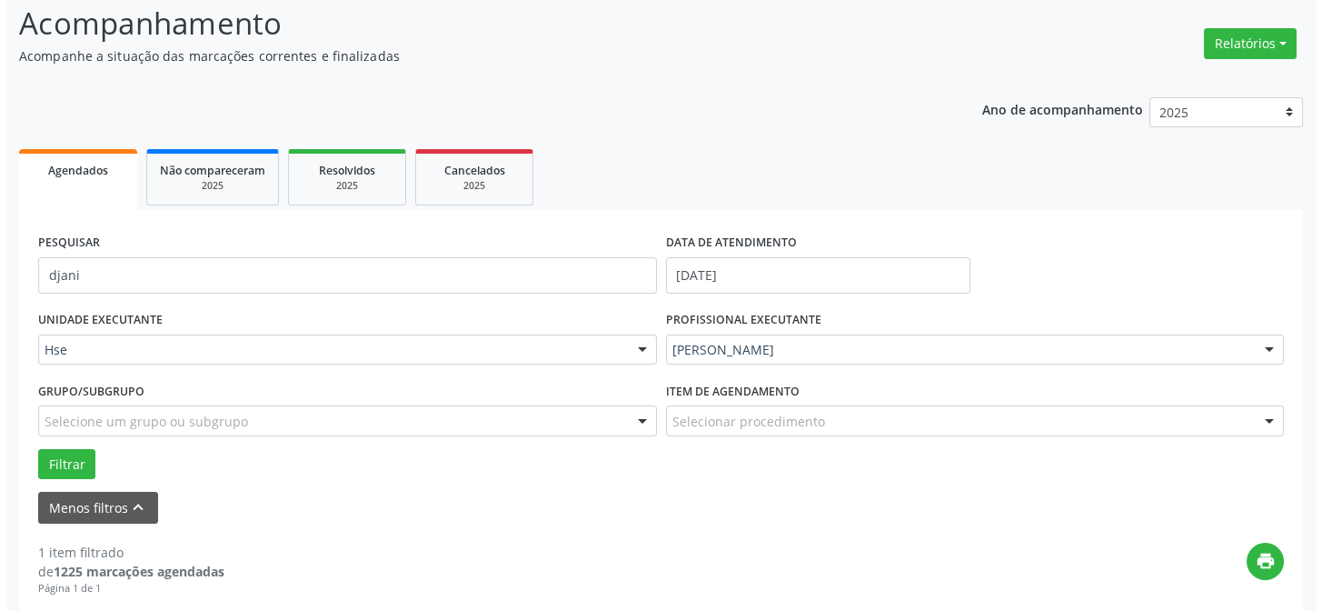
scroll to position [415, 0]
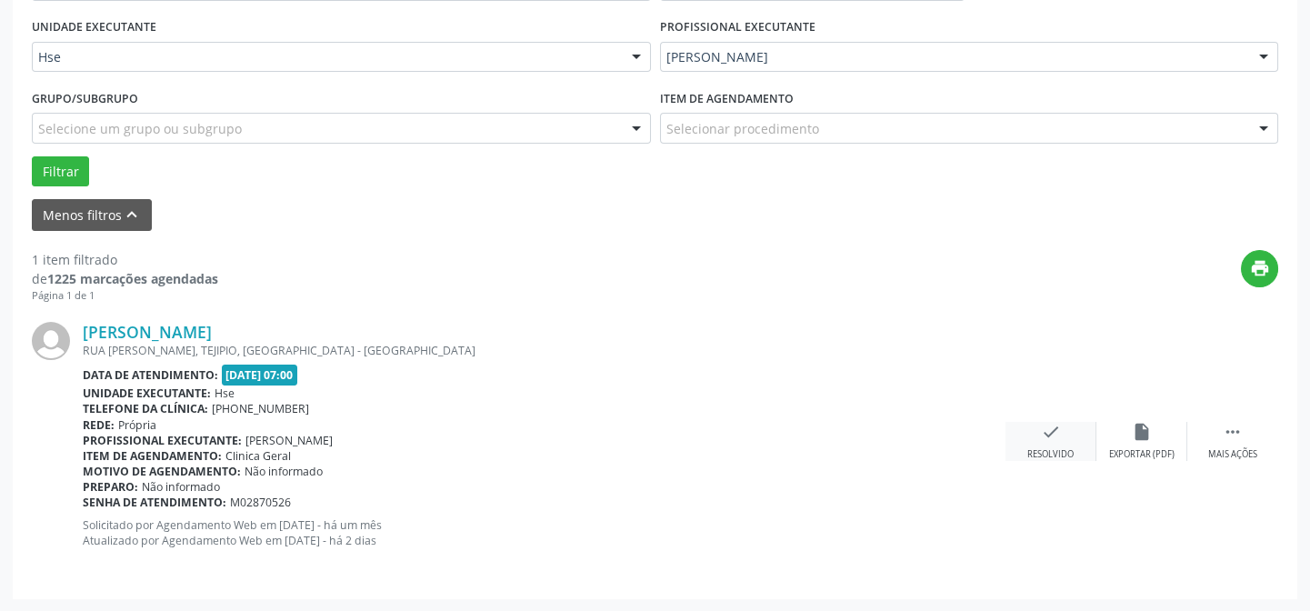
click at [1034, 441] on div "check Resolvido" at bounding box center [1050, 441] width 91 height 39
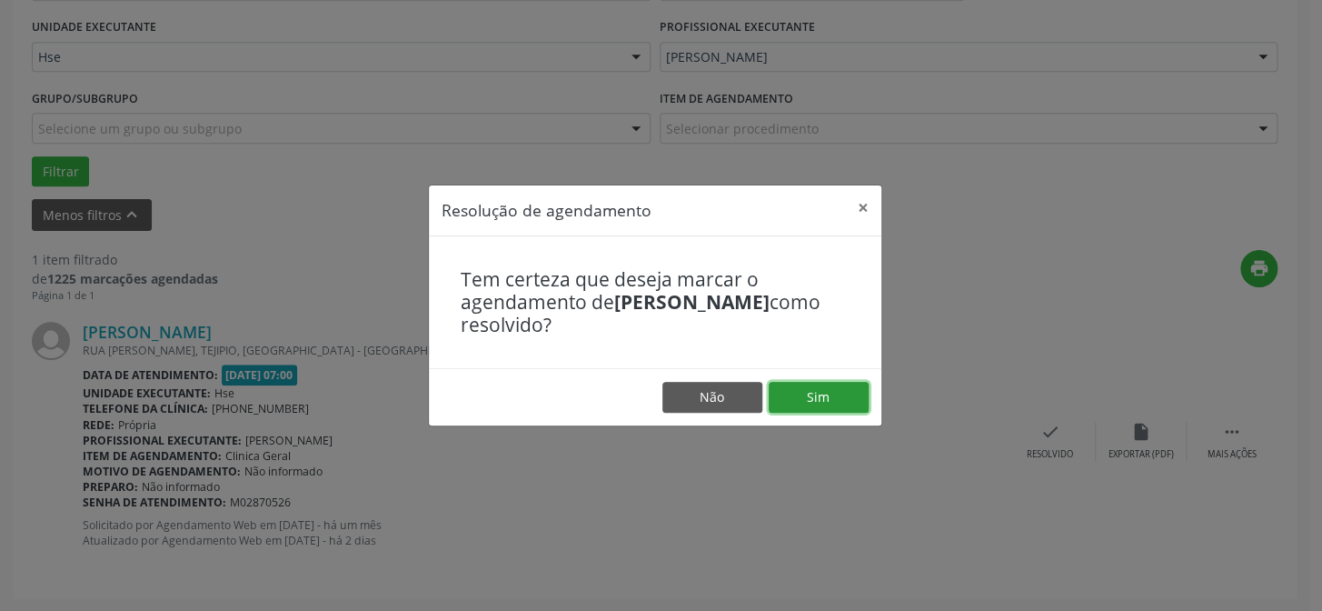
click at [850, 401] on button "Sim" at bounding box center [819, 397] width 100 height 31
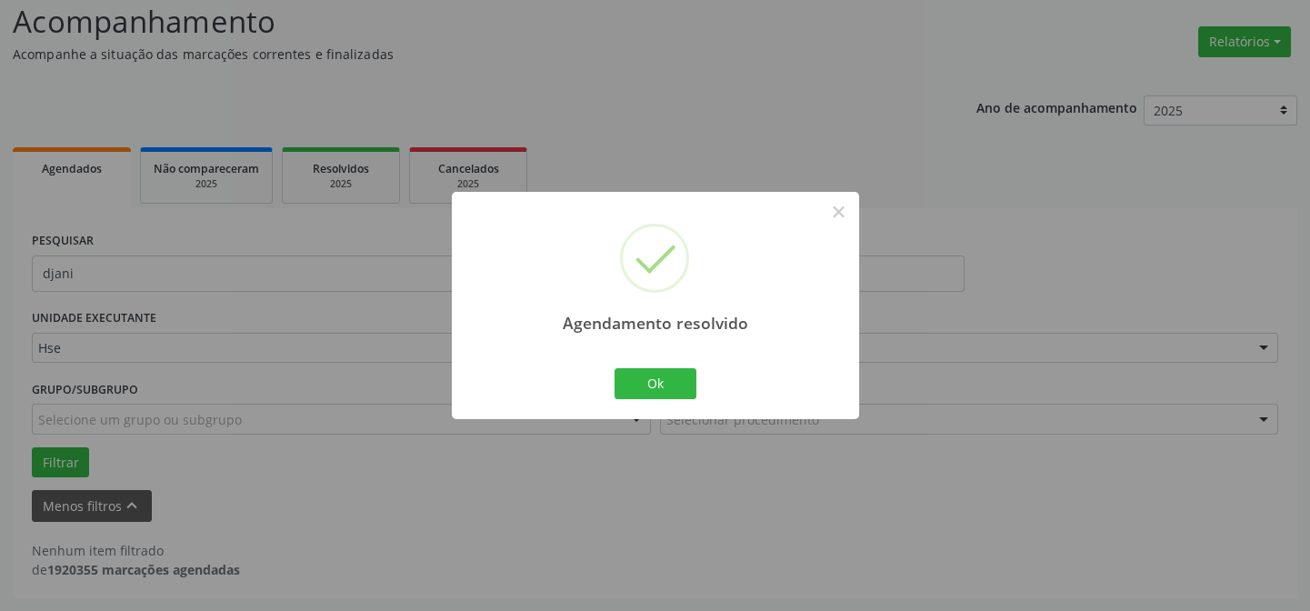
scroll to position [123, 0]
click at [672, 384] on button "Ok" at bounding box center [655, 383] width 82 height 31
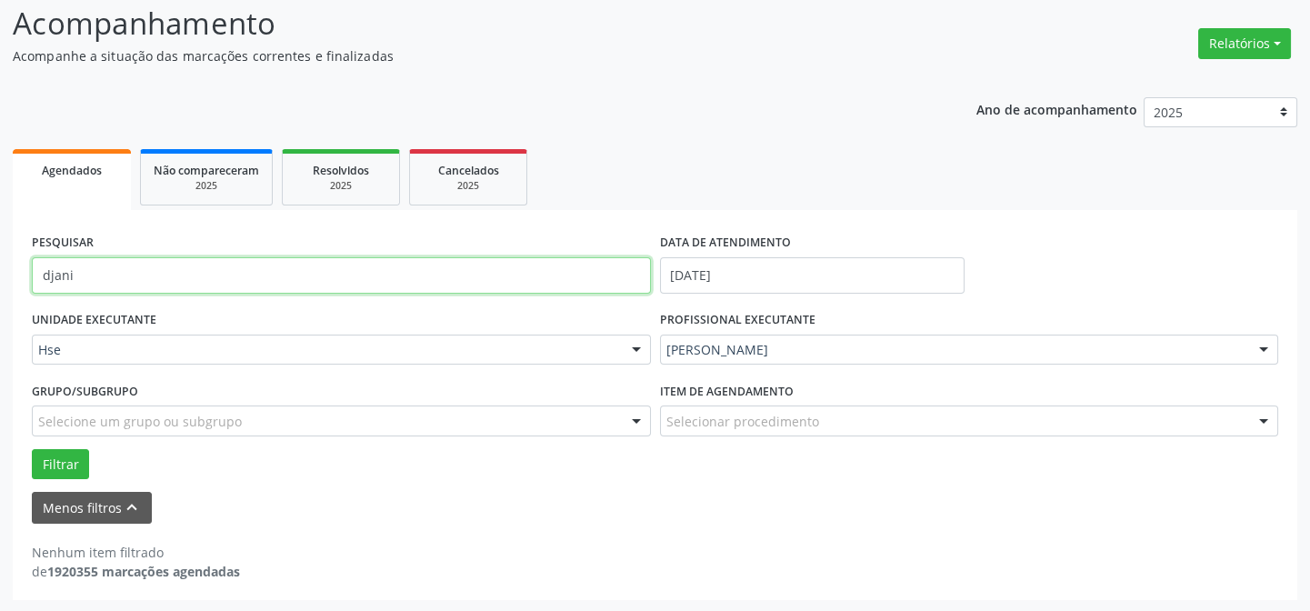
click at [452, 273] on input "djani" at bounding box center [341, 275] width 619 height 36
click at [454, 273] on input "djani" at bounding box center [341, 275] width 619 height 36
click at [32, 449] on button "Filtrar" at bounding box center [60, 464] width 57 height 31
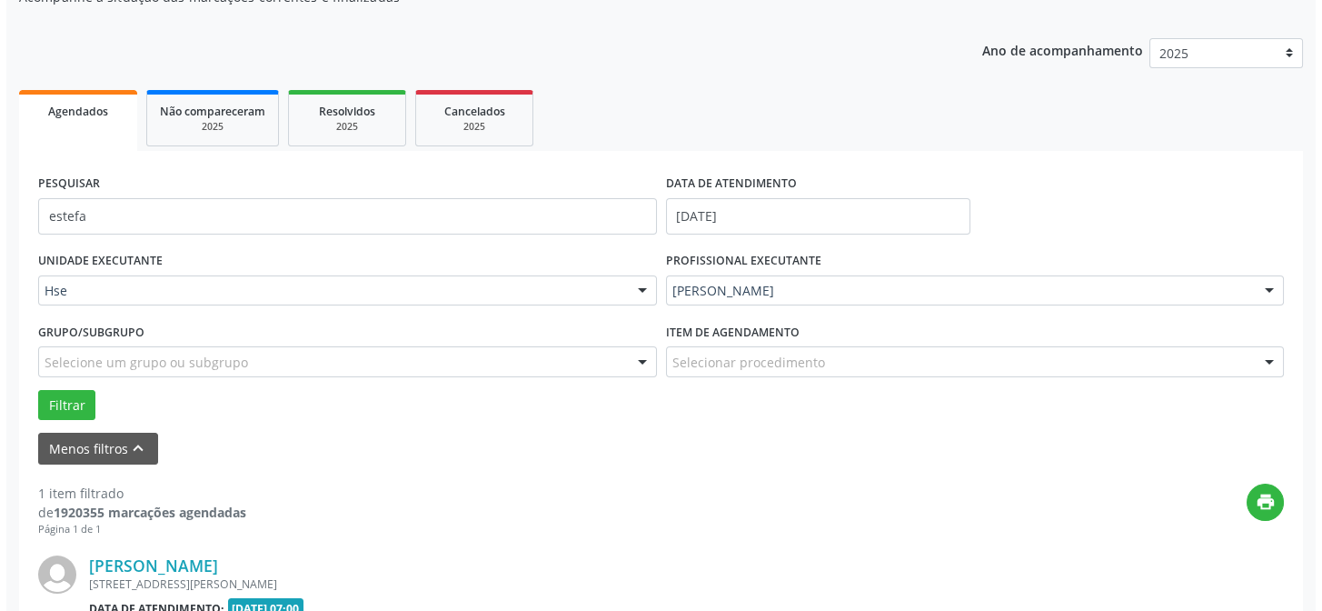
scroll to position [415, 0]
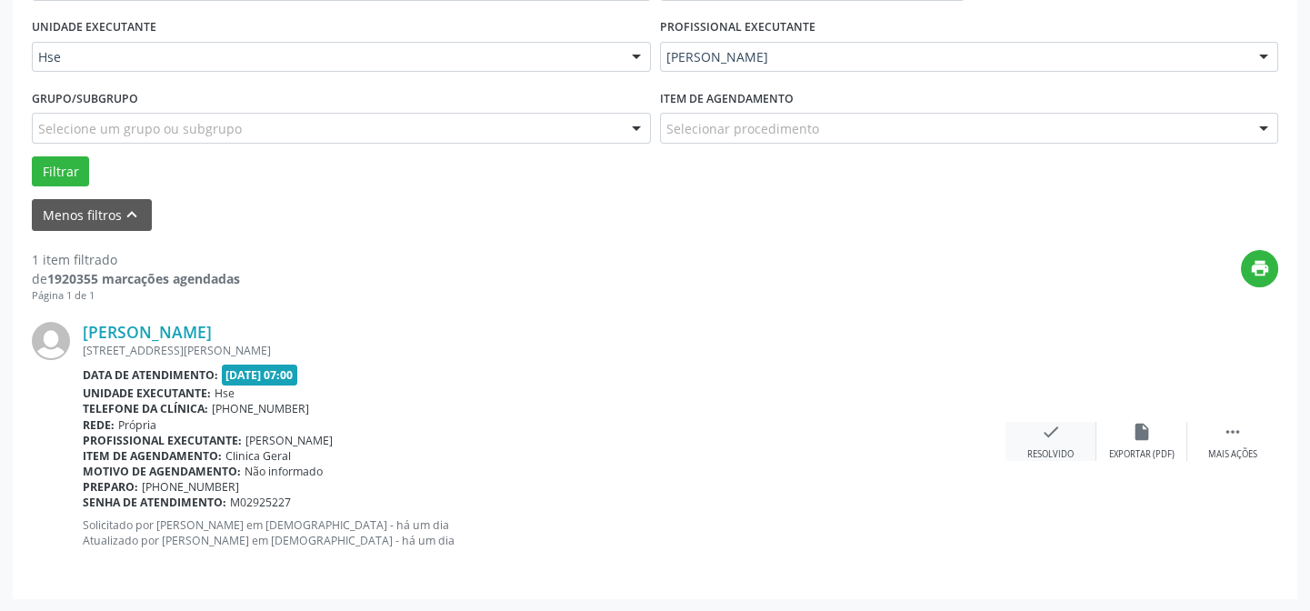
click at [1036, 436] on div "check Resolvido" at bounding box center [1050, 441] width 91 height 39
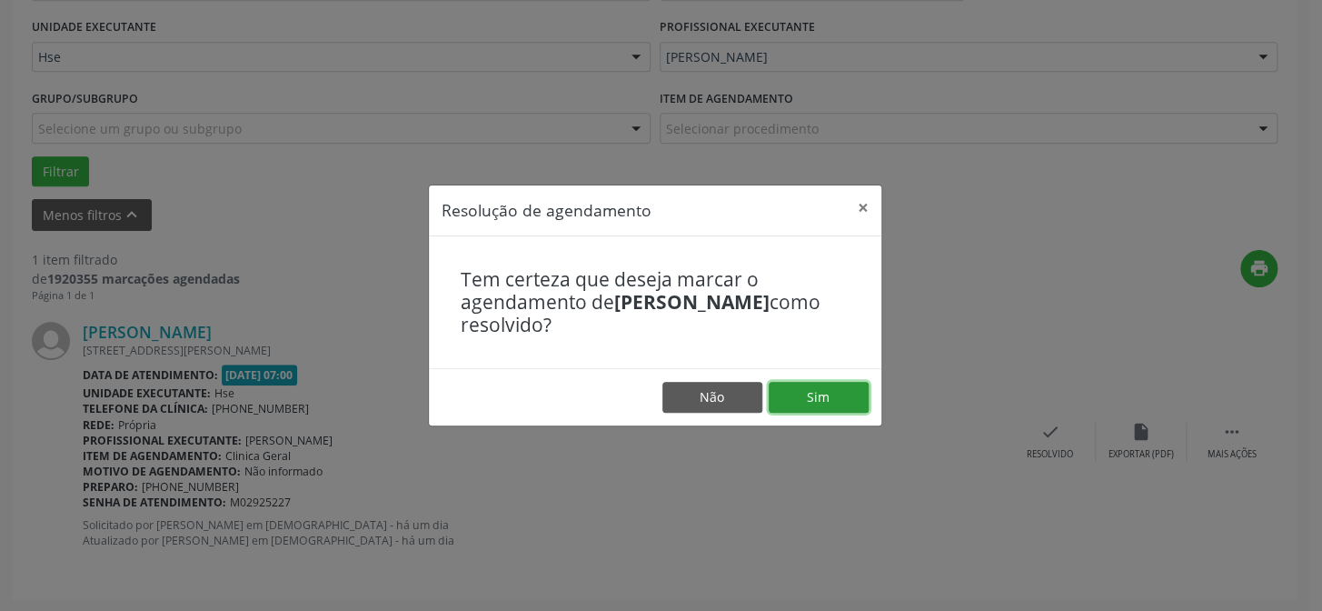
click at [842, 394] on button "Sim" at bounding box center [819, 397] width 100 height 31
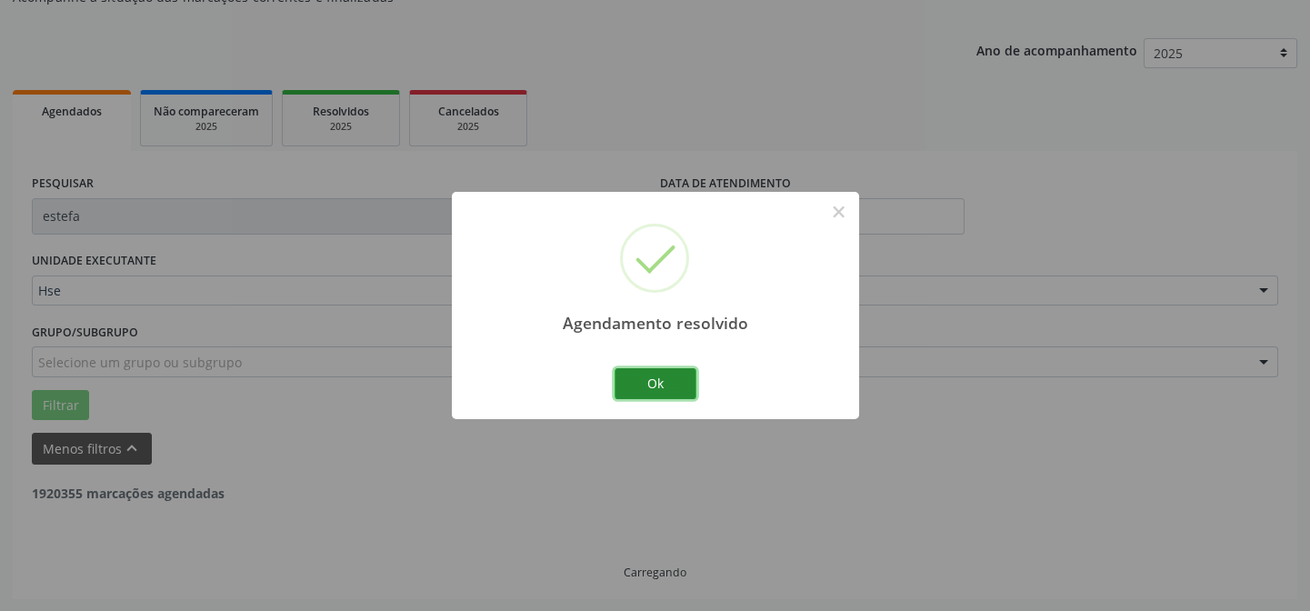
scroll to position [123, 0]
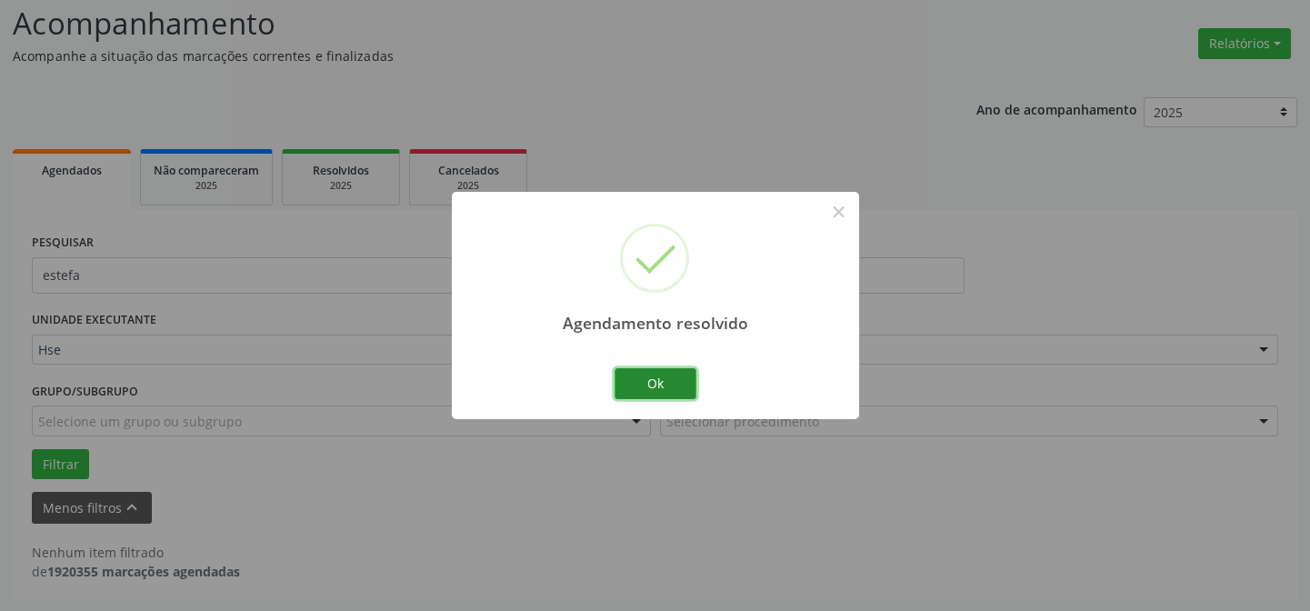
click at [657, 371] on button "Ok" at bounding box center [655, 383] width 82 height 31
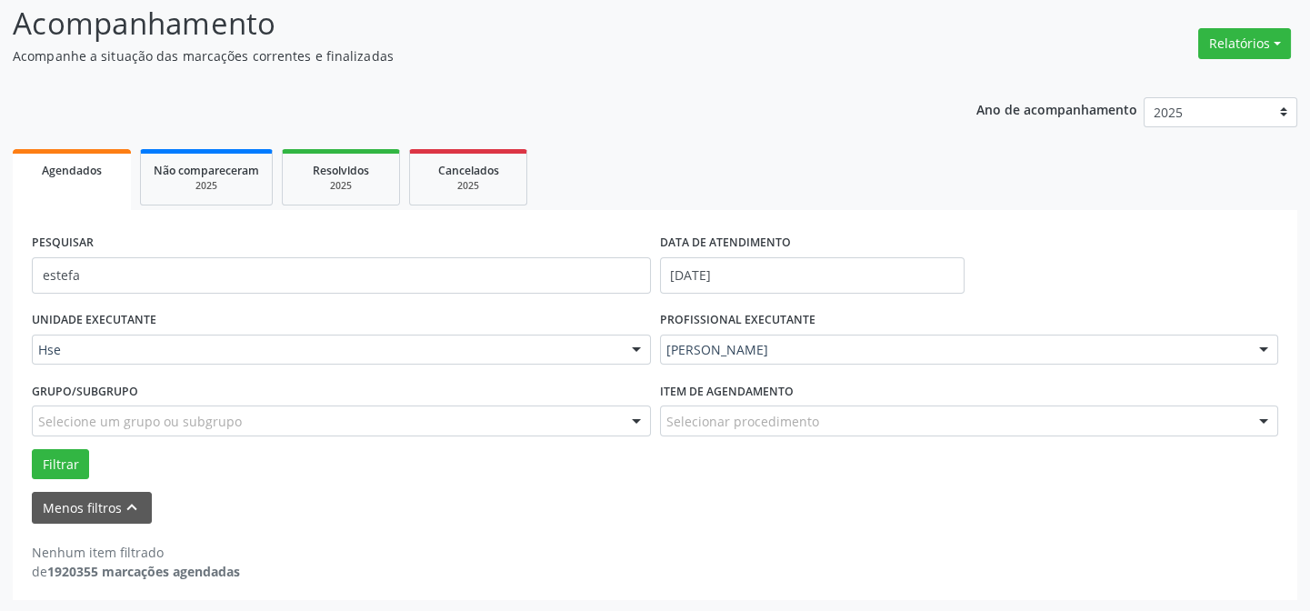
click at [452, 254] on div "PESQUISAR estefa" at bounding box center [341, 267] width 628 height 77
click at [451, 271] on input "estefa" at bounding box center [341, 275] width 619 height 36
click at [451, 273] on input "estefa" at bounding box center [341, 275] width 619 height 36
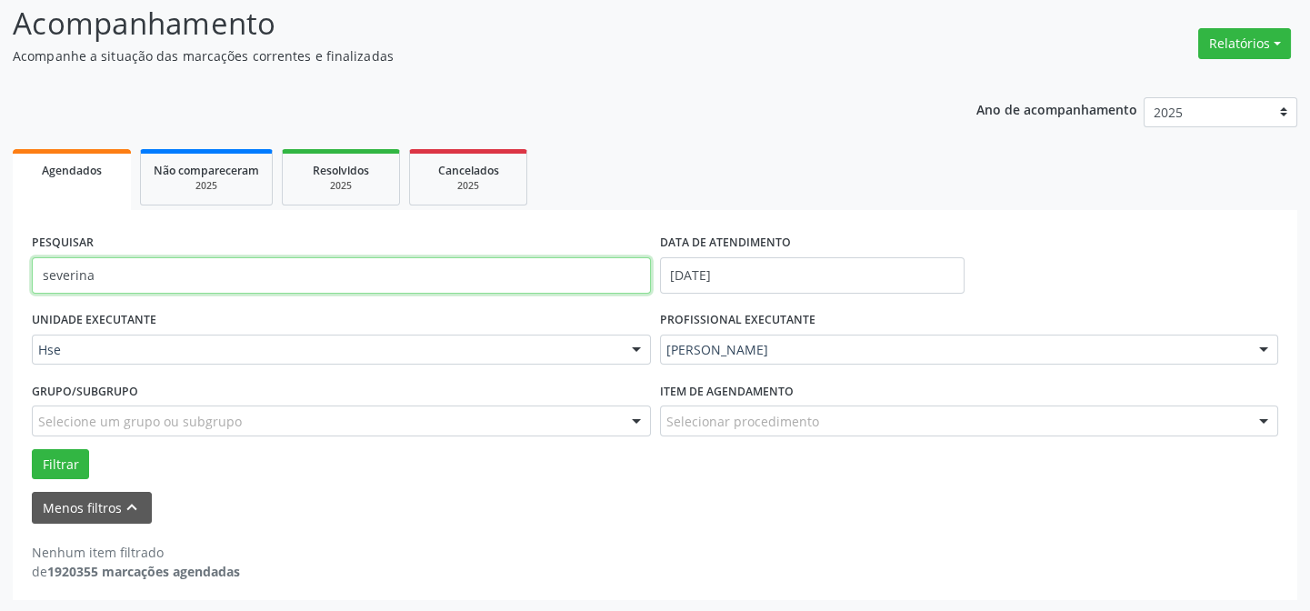
click at [32, 449] on button "Filtrar" at bounding box center [60, 464] width 57 height 31
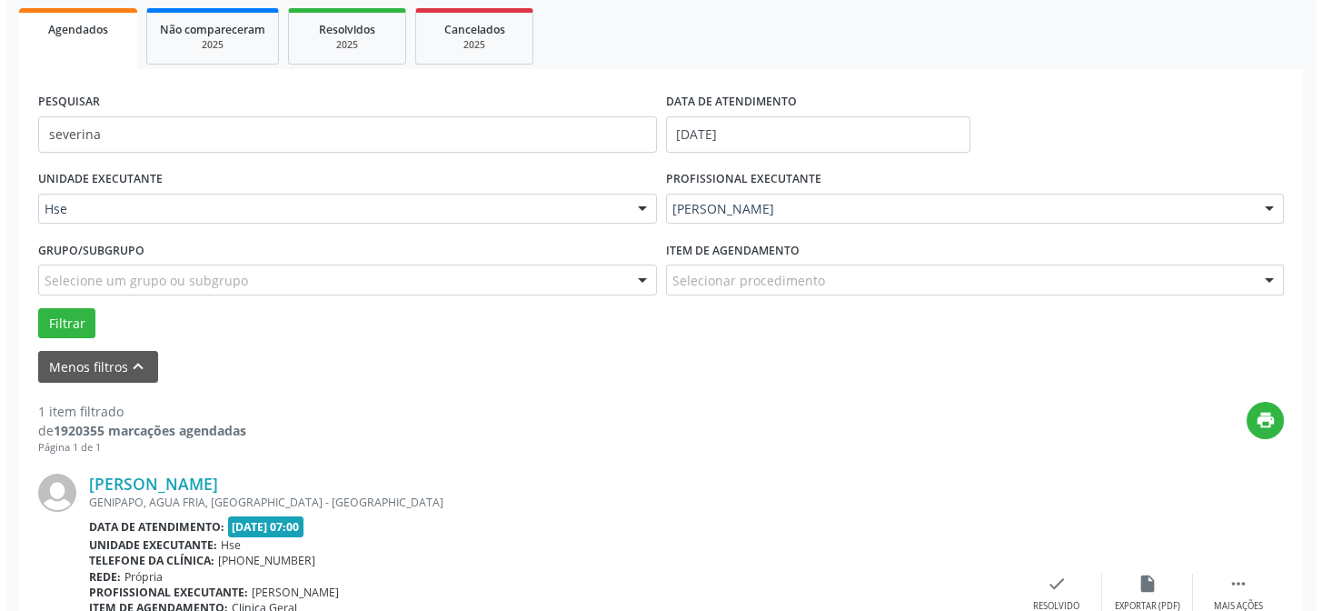
scroll to position [415, 0]
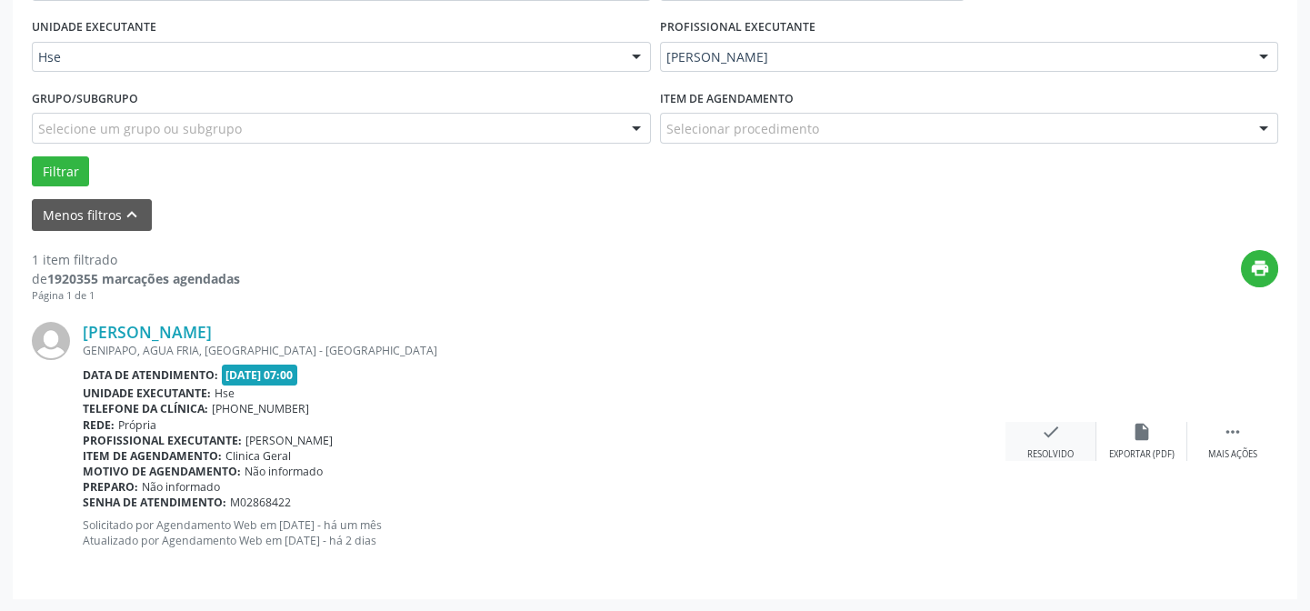
click at [1061, 422] on div "check Resolvido" at bounding box center [1050, 441] width 91 height 39
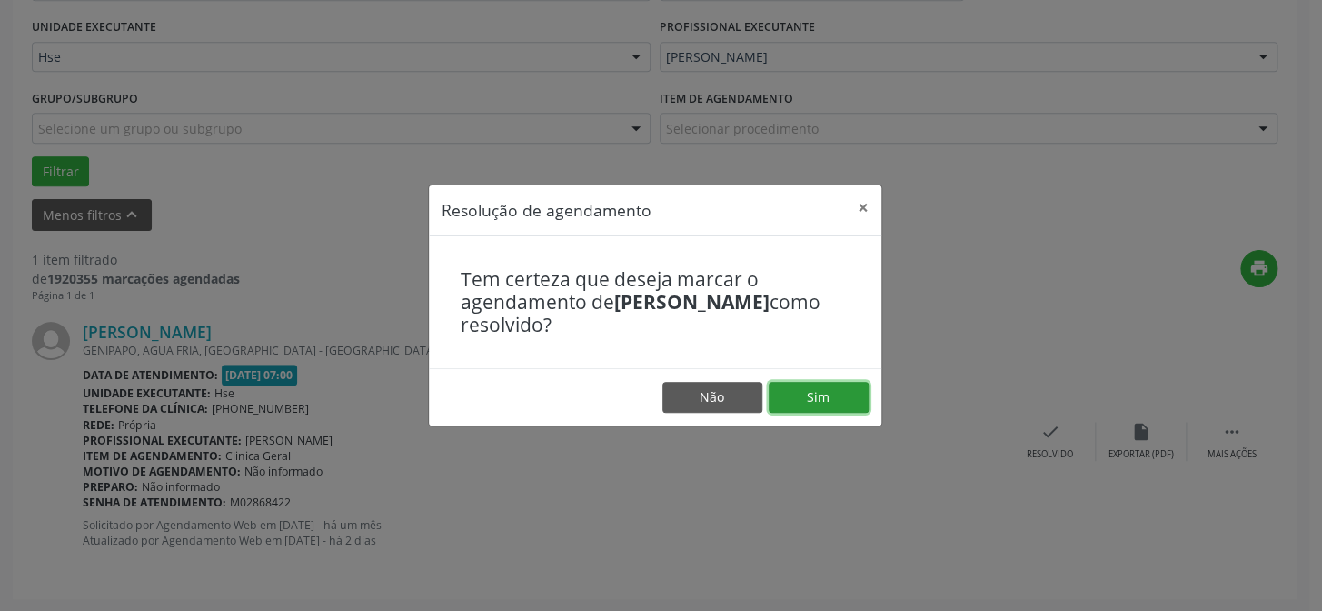
click at [817, 392] on button "Sim" at bounding box center [819, 397] width 100 height 31
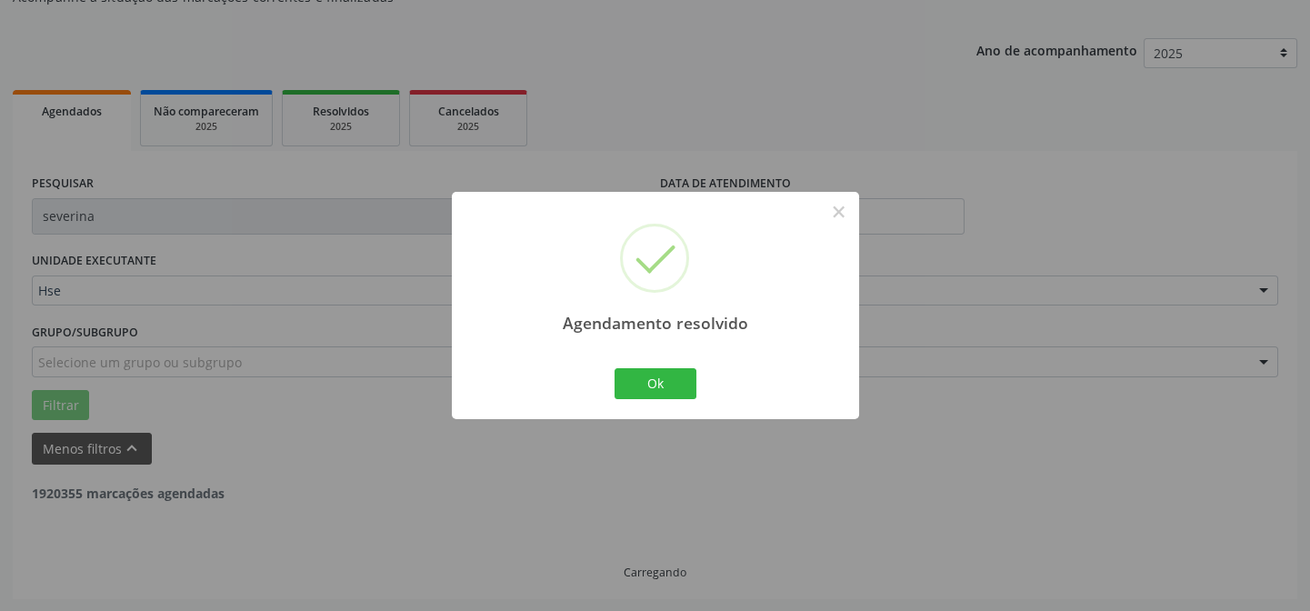
scroll to position [123, 0]
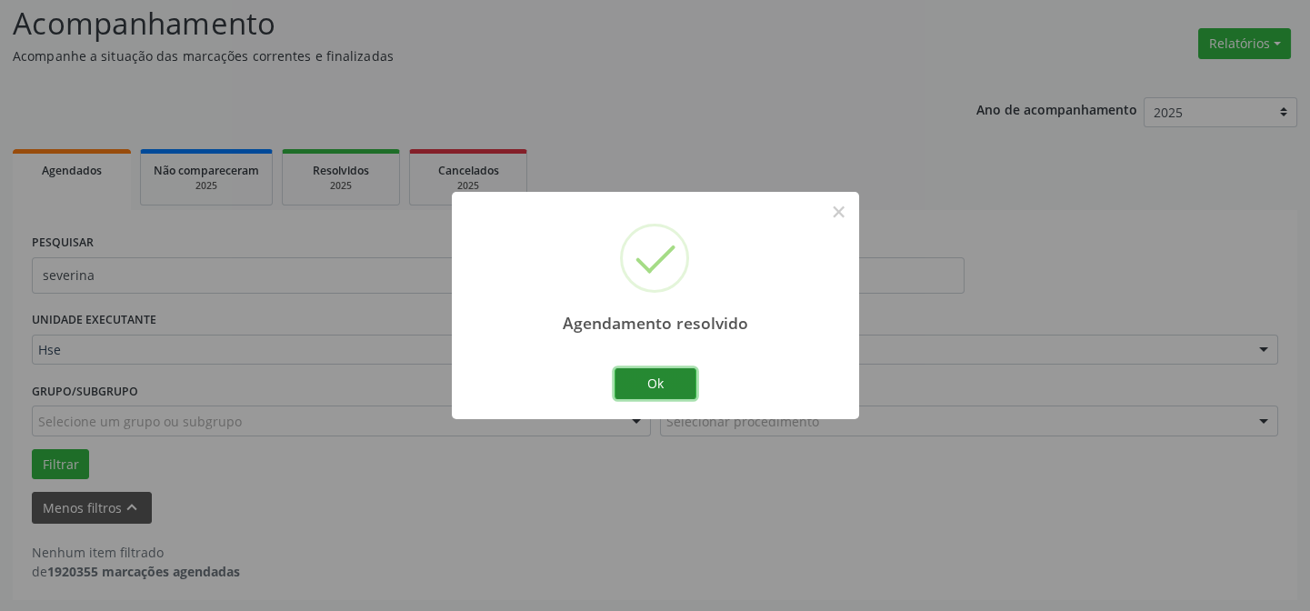
click at [656, 382] on button "Ok" at bounding box center [655, 383] width 82 height 31
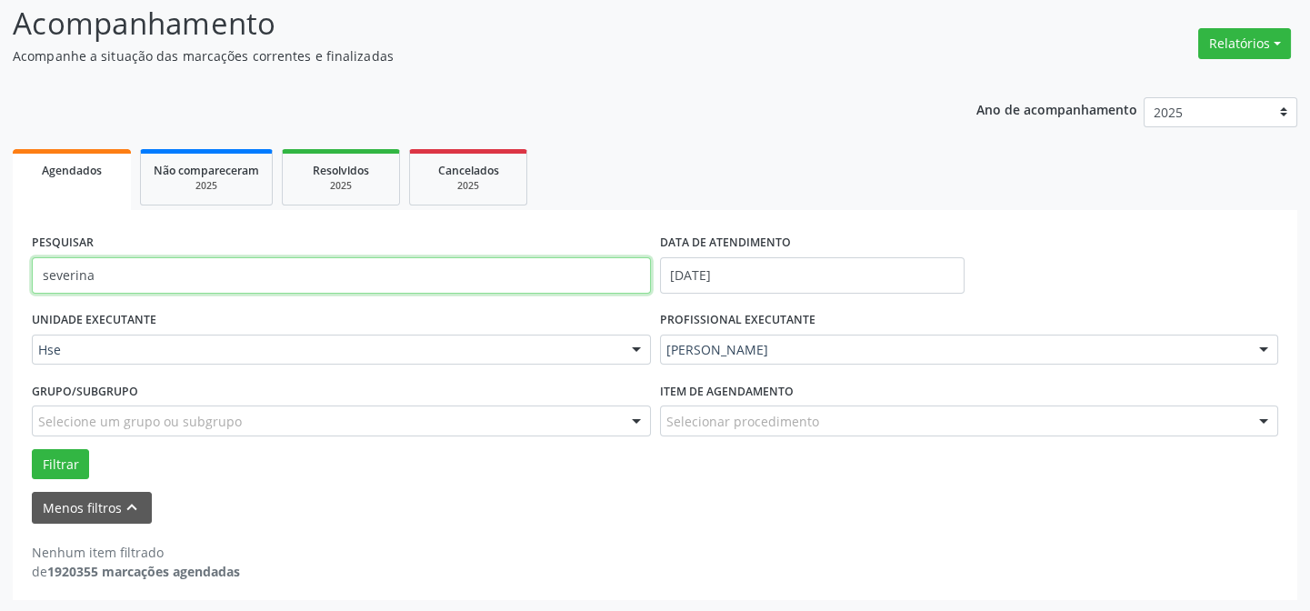
click at [533, 257] on input "severina" at bounding box center [341, 275] width 619 height 36
click at [32, 449] on button "Filtrar" at bounding box center [60, 464] width 57 height 31
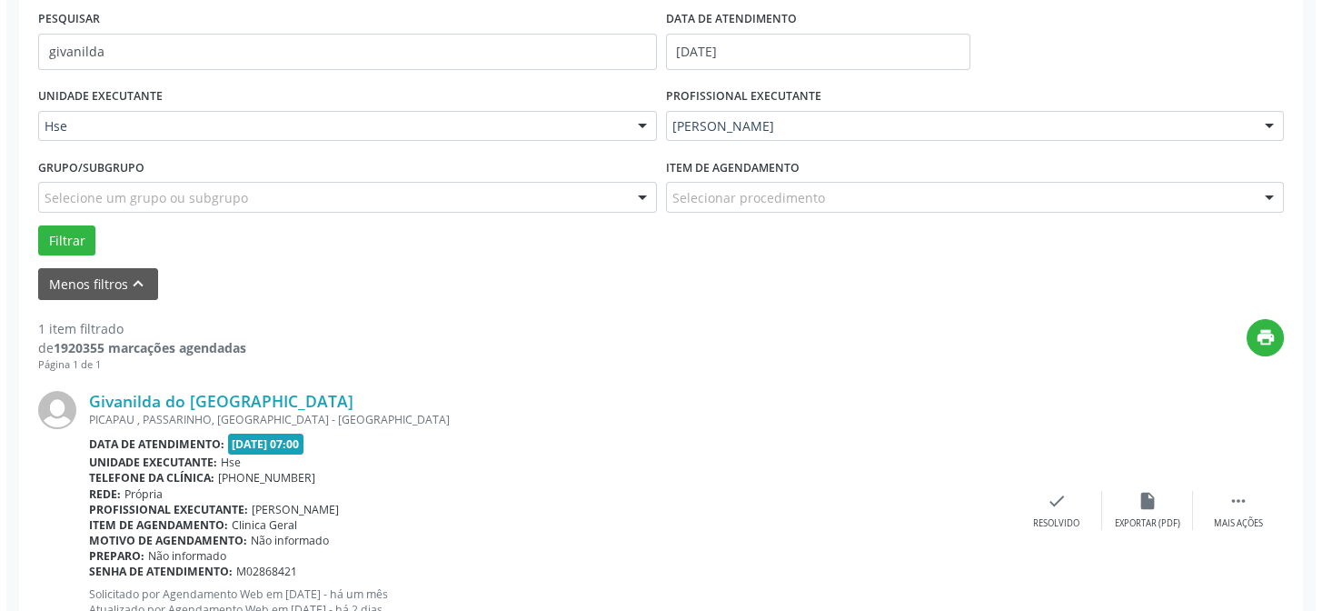
scroll to position [415, 0]
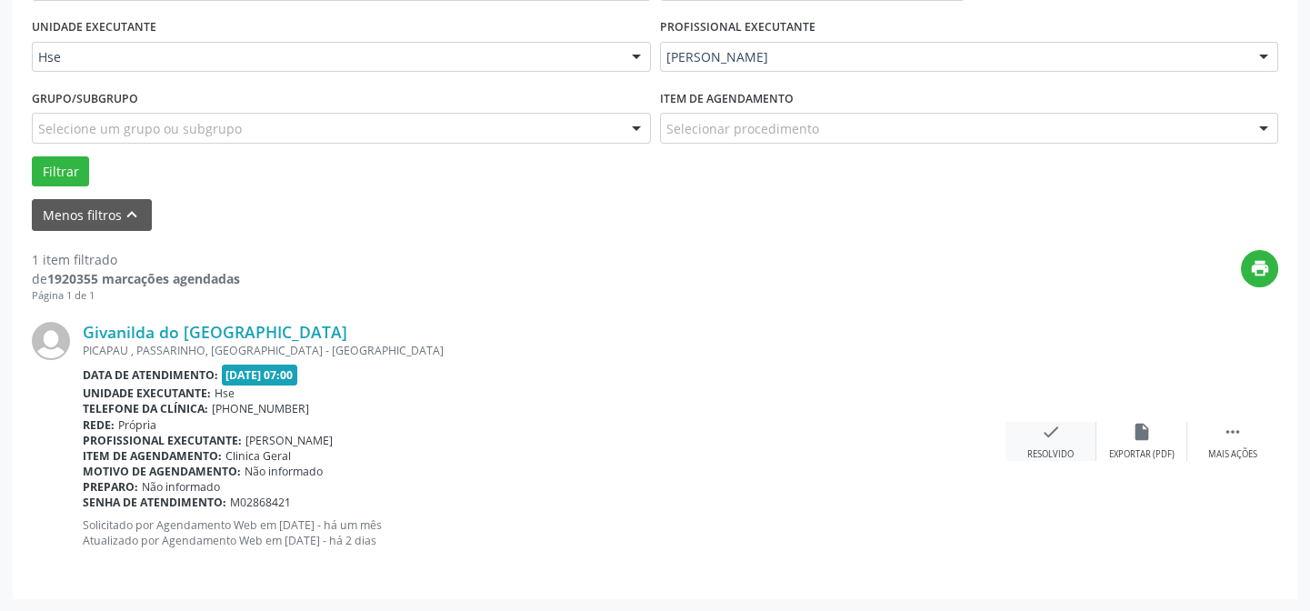
click at [1045, 443] on div "check Resolvido" at bounding box center [1050, 441] width 91 height 39
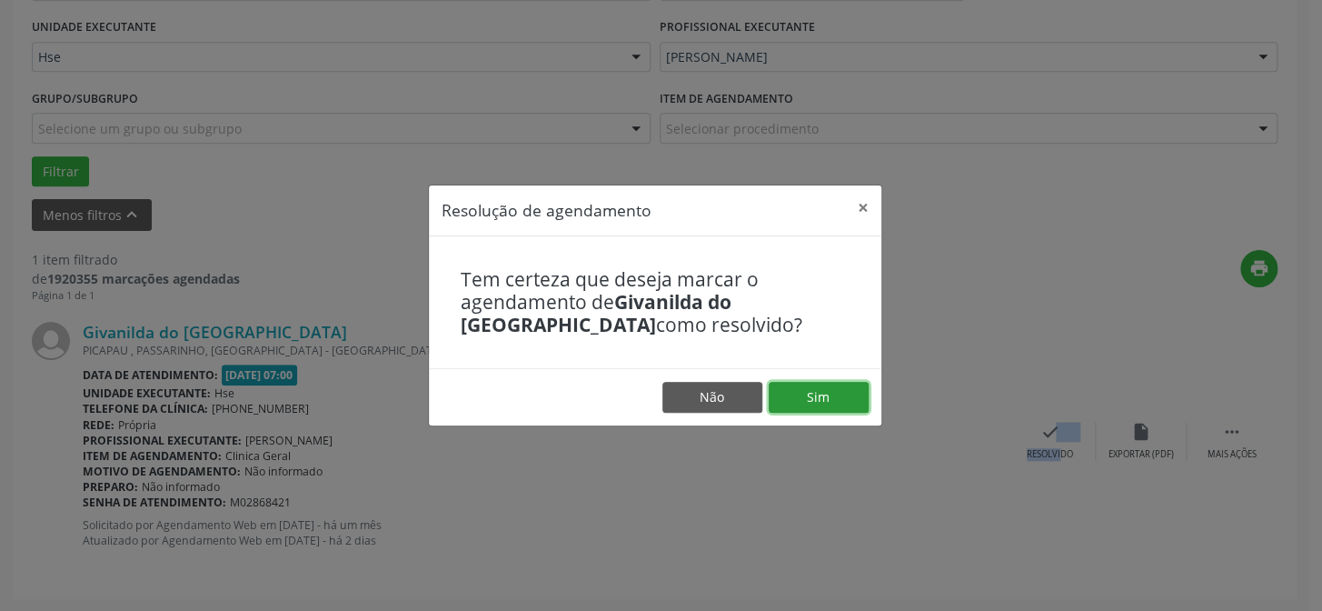
click at [828, 386] on button "Sim" at bounding box center [819, 397] width 100 height 31
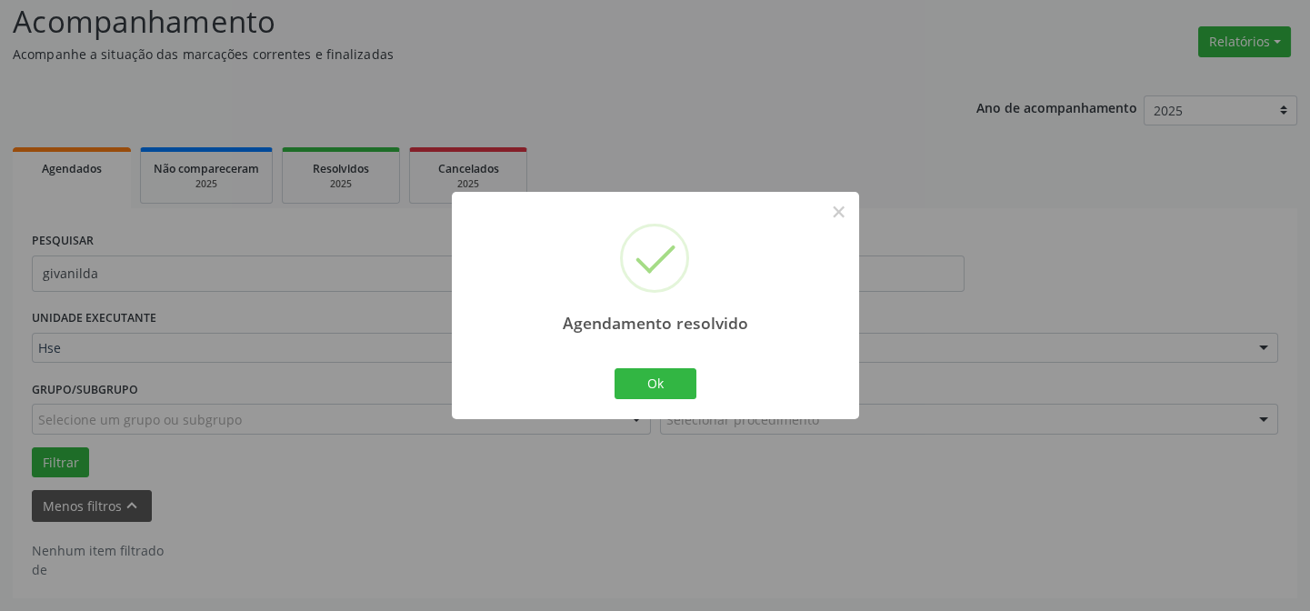
scroll to position [123, 0]
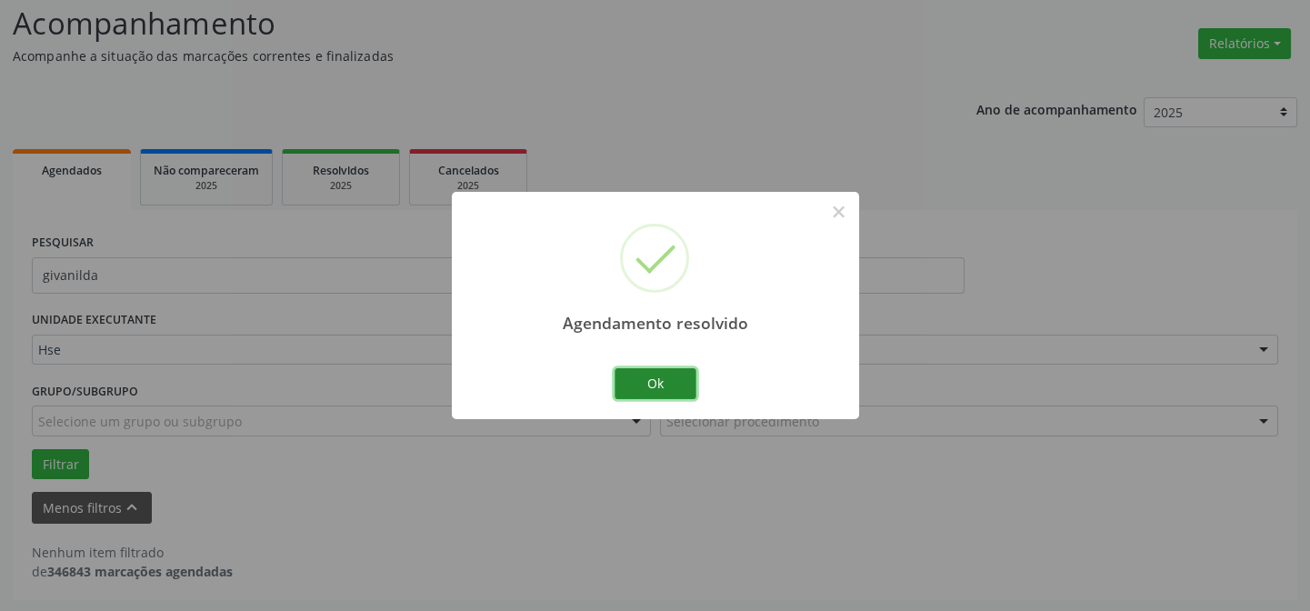
click at [660, 391] on button "Ok" at bounding box center [655, 383] width 82 height 31
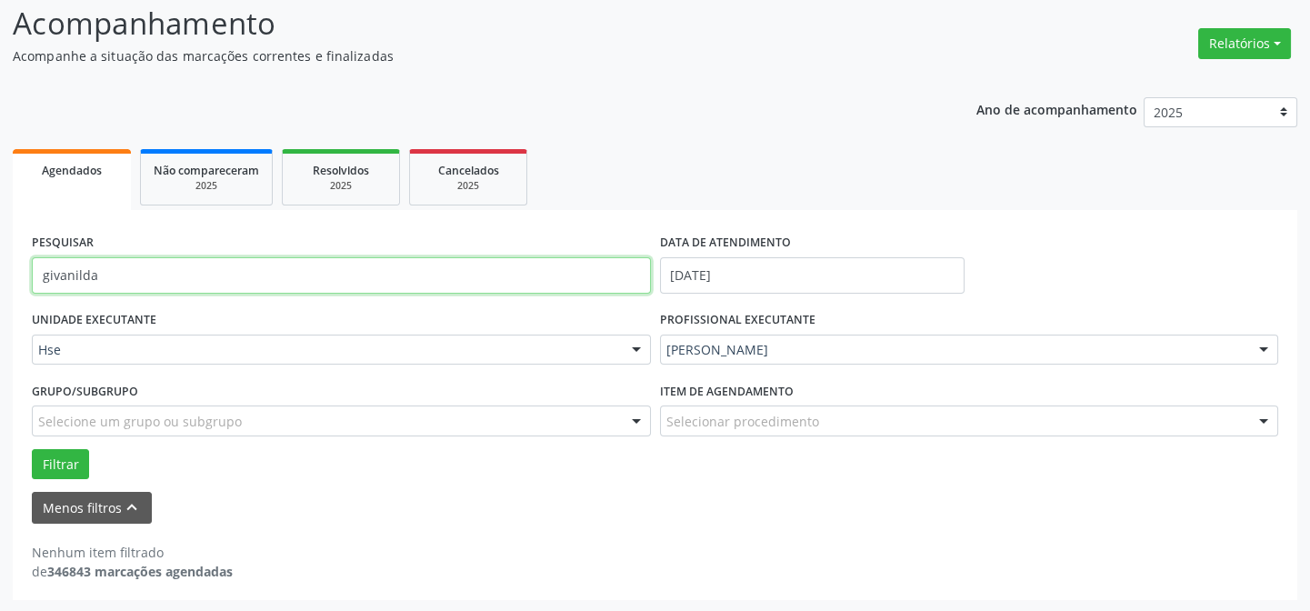
click at [561, 266] on input "givanilda" at bounding box center [341, 275] width 619 height 36
click at [32, 449] on button "Filtrar" at bounding box center [60, 464] width 57 height 31
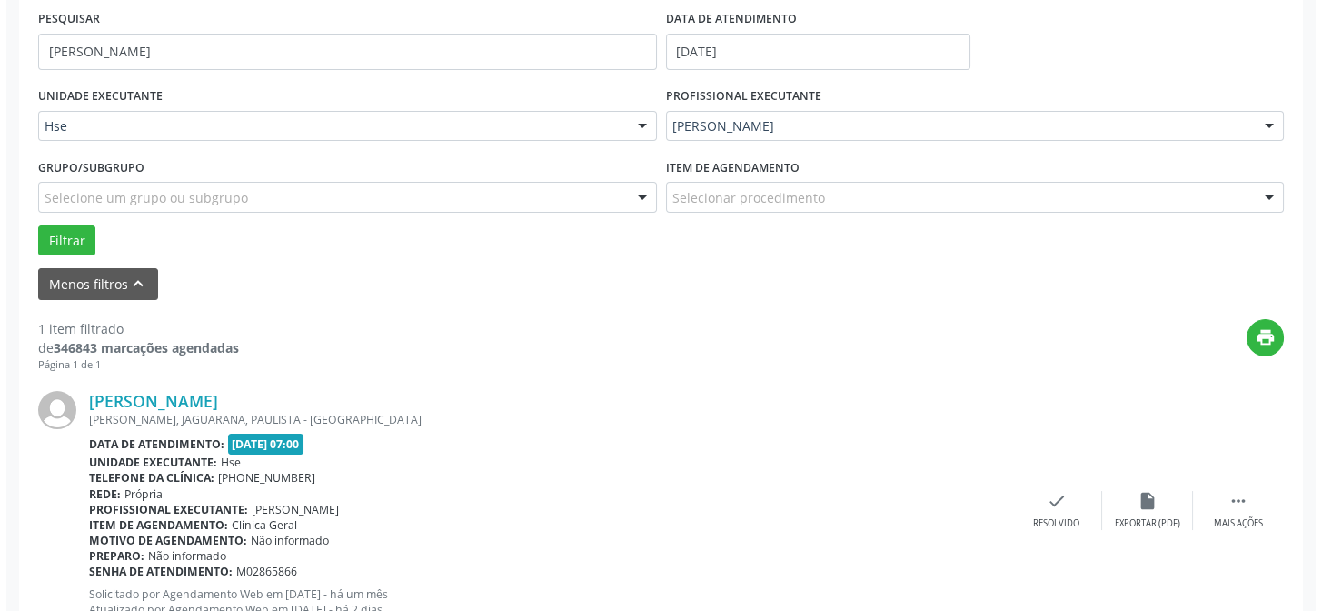
scroll to position [415, 0]
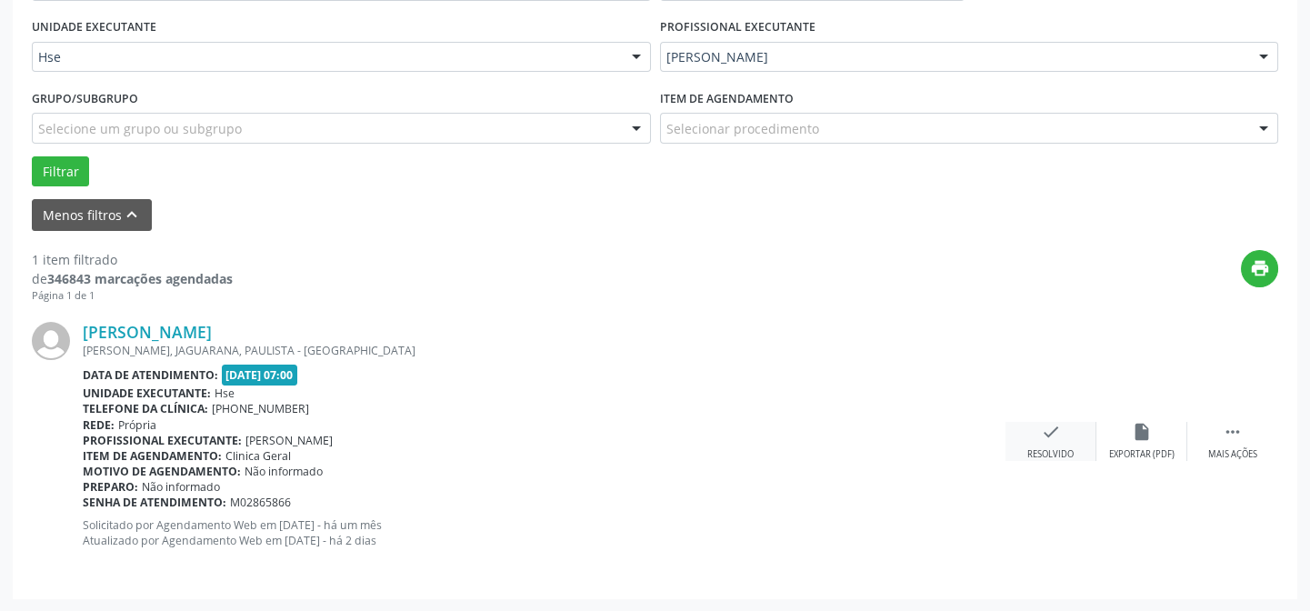
click at [1035, 444] on div "check Resolvido" at bounding box center [1050, 441] width 91 height 39
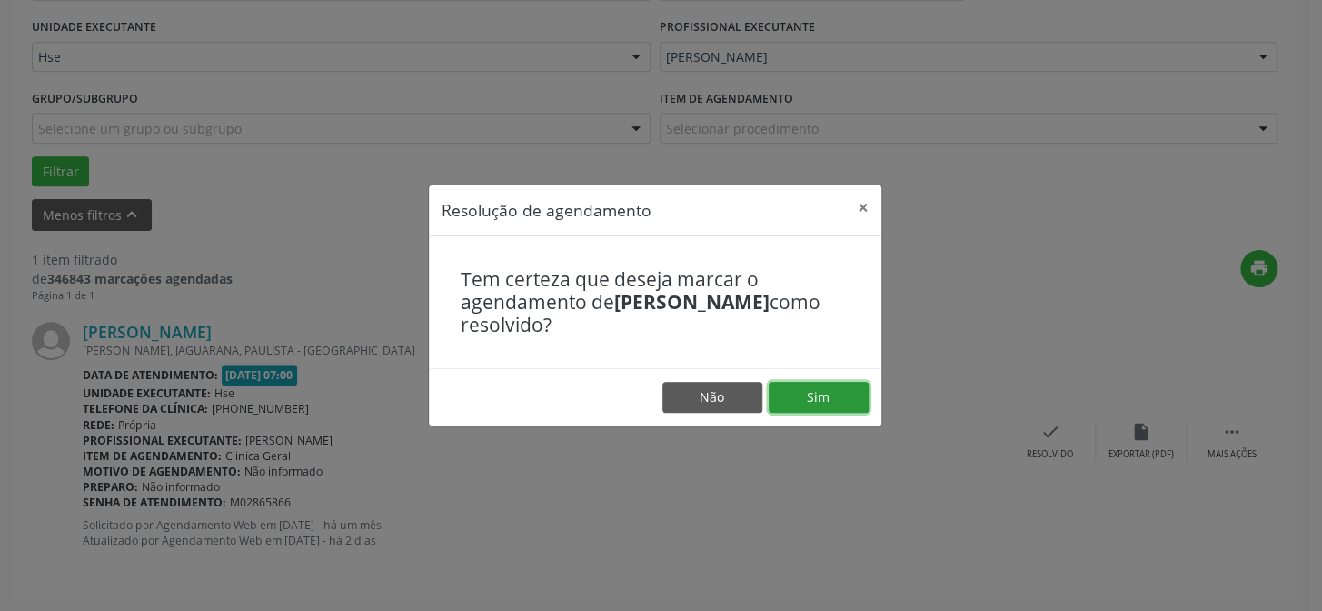
click at [863, 392] on button "Sim" at bounding box center [819, 397] width 100 height 31
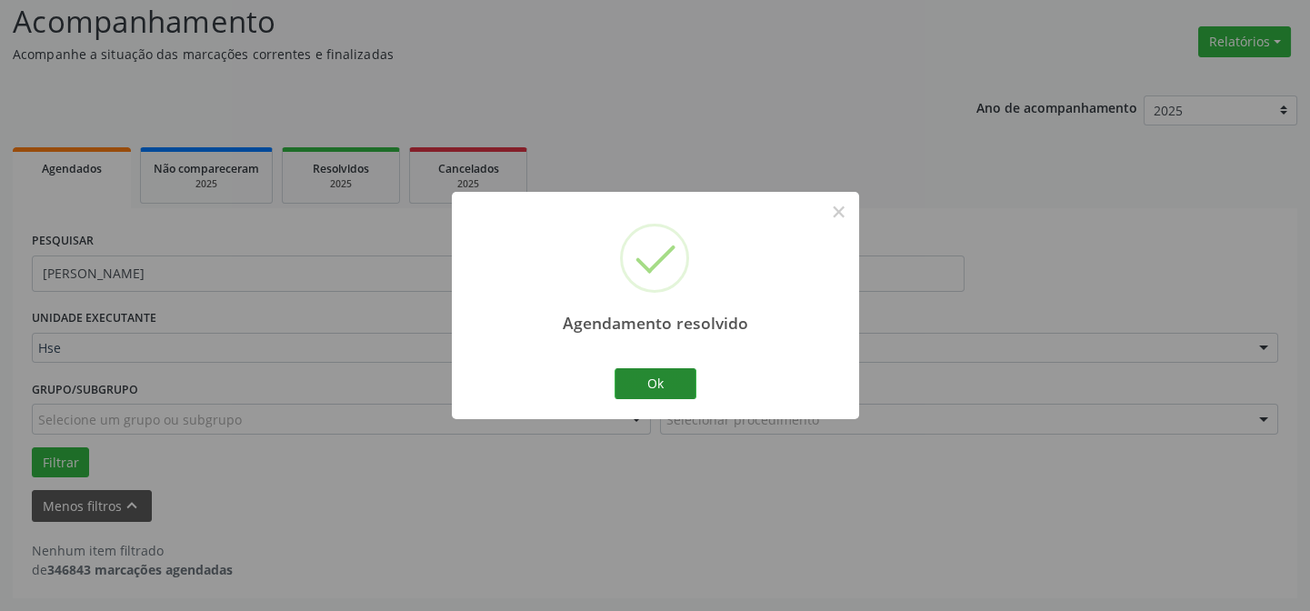
scroll to position [123, 0]
click at [678, 380] on button "Ok" at bounding box center [655, 383] width 82 height 31
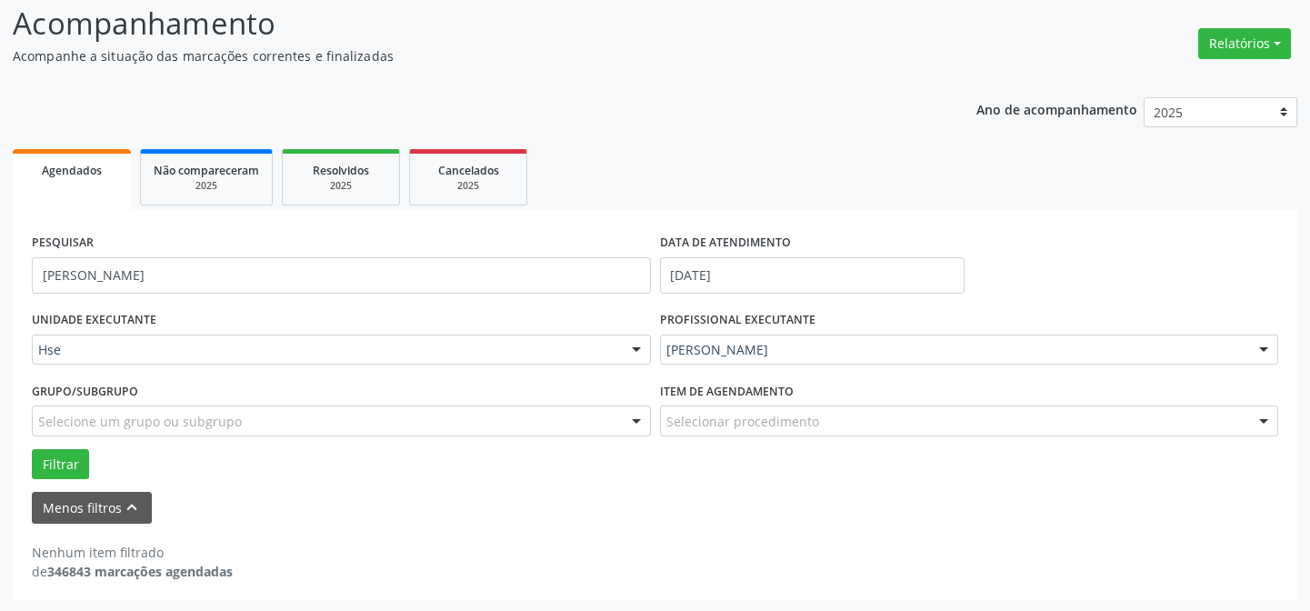
click at [237, 245] on div "PESQUISAR [PERSON_NAME]" at bounding box center [341, 267] width 628 height 77
click at [238, 272] on input "[PERSON_NAME]" at bounding box center [341, 275] width 619 height 36
type input "[PERSON_NAME]"
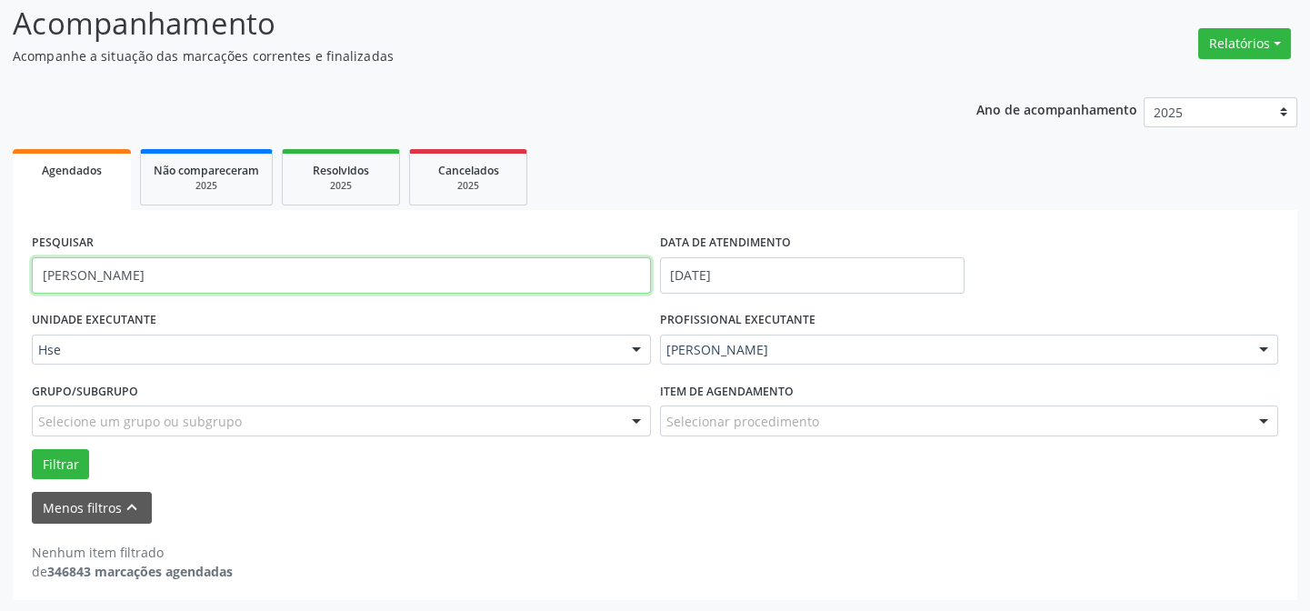
click at [32, 449] on button "Filtrar" at bounding box center [60, 464] width 57 height 31
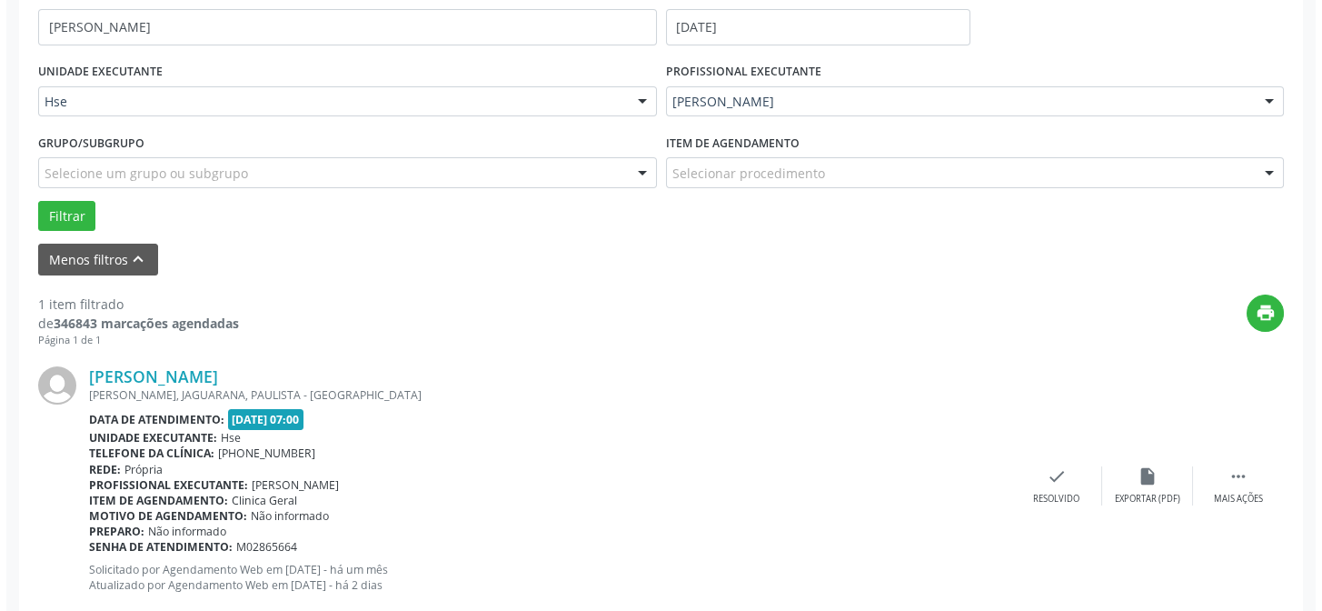
scroll to position [415, 0]
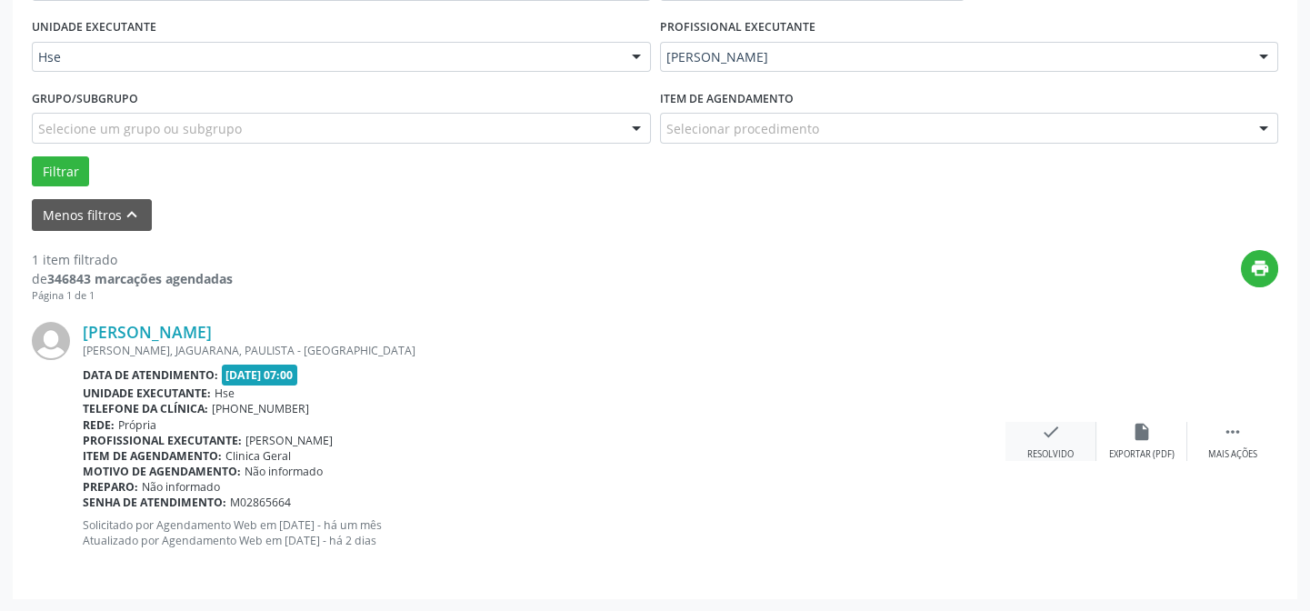
click at [1061, 434] on div "check Resolvido" at bounding box center [1050, 441] width 91 height 39
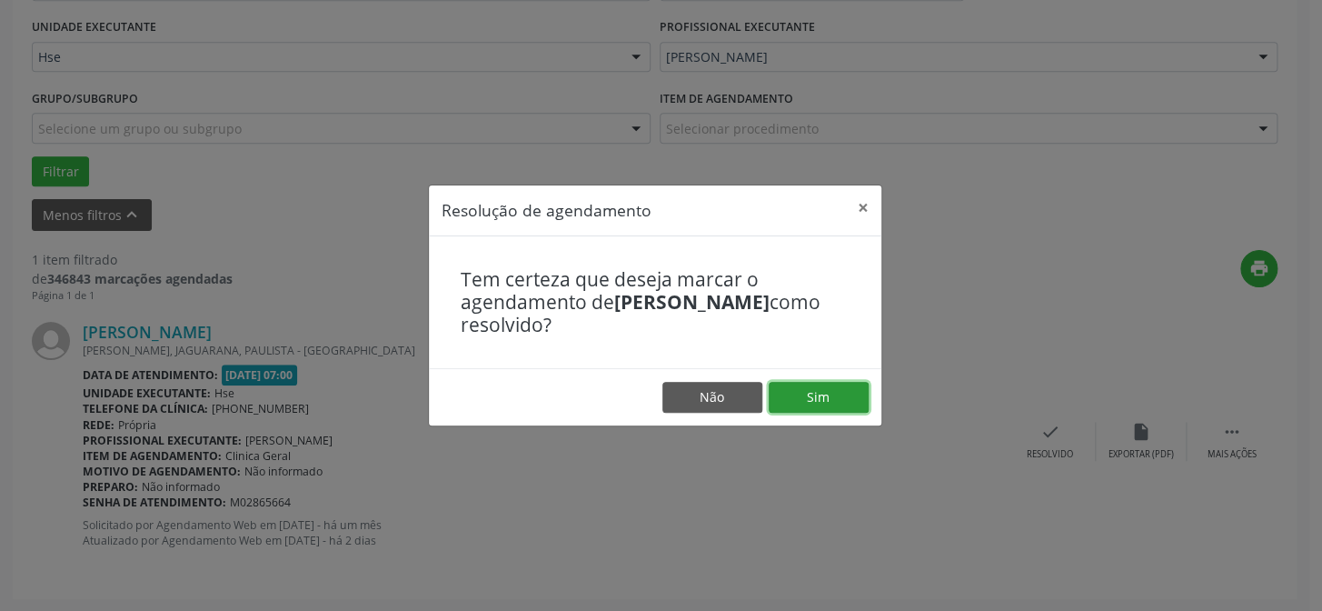
click at [845, 390] on button "Sim" at bounding box center [819, 397] width 100 height 31
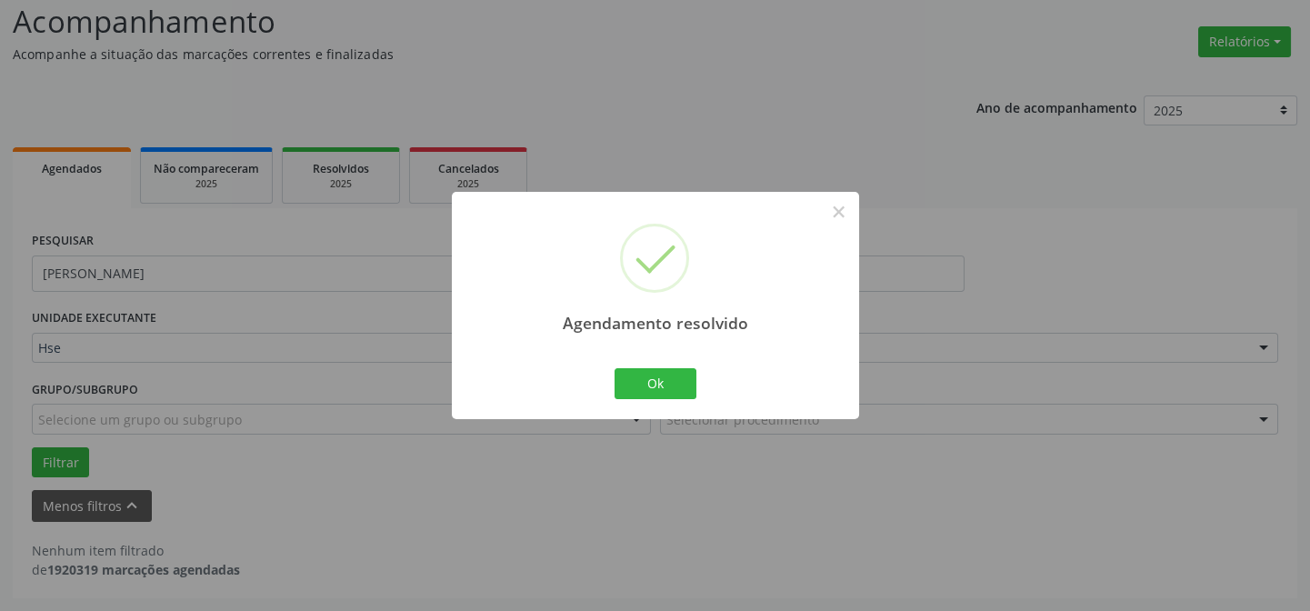
scroll to position [123, 0]
click at [688, 379] on button "Ok" at bounding box center [655, 383] width 82 height 31
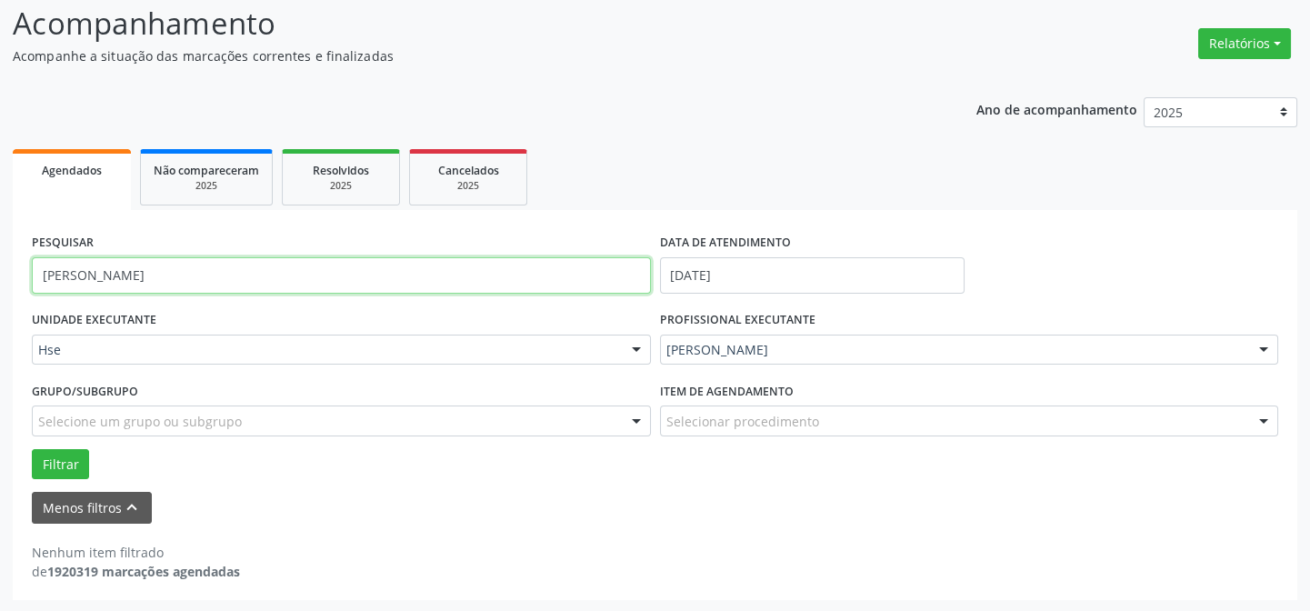
click at [432, 277] on input "[PERSON_NAME]" at bounding box center [341, 275] width 619 height 36
click at [32, 449] on button "Filtrar" at bounding box center [60, 464] width 57 height 31
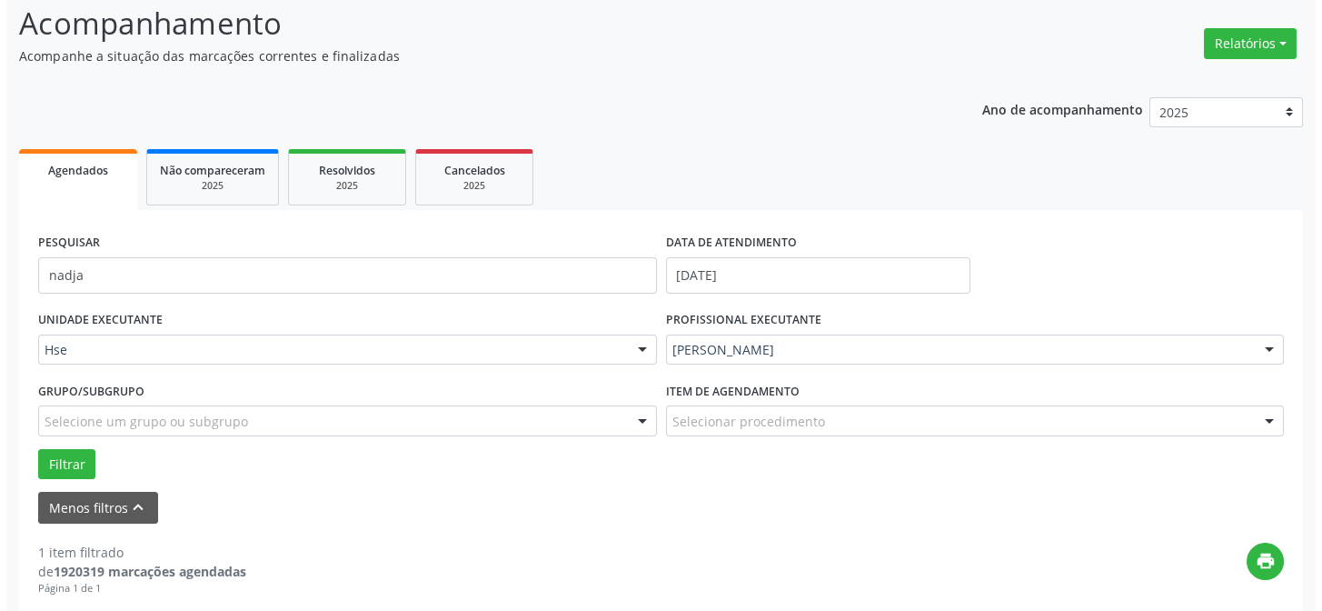
scroll to position [415, 0]
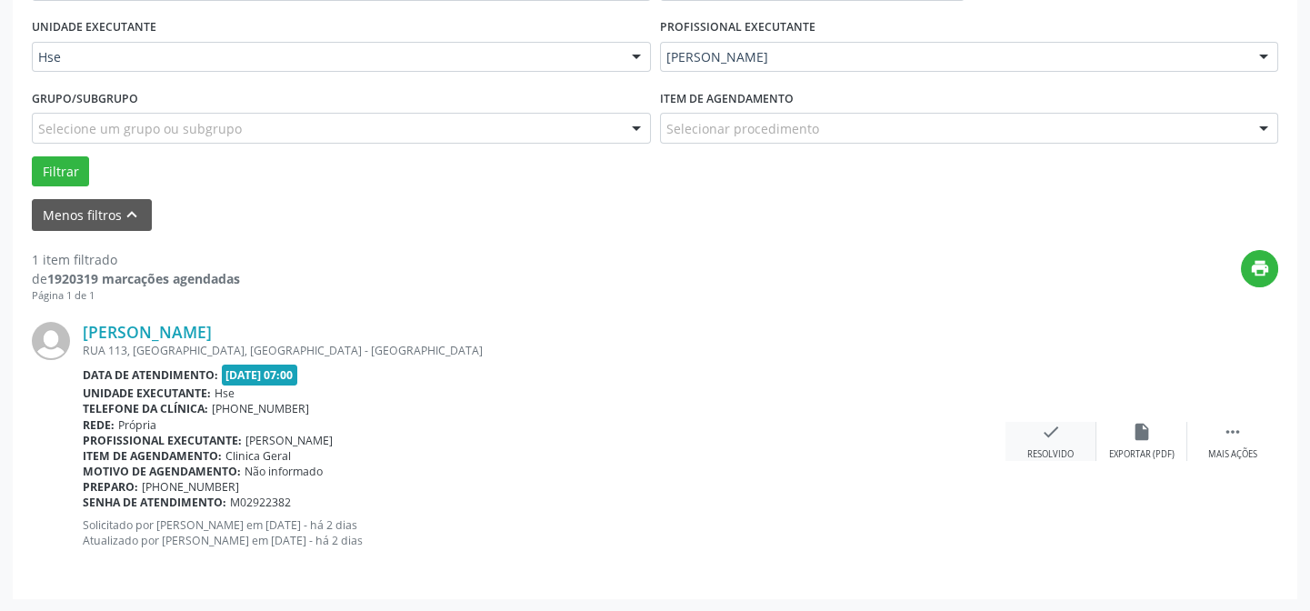
click at [1028, 429] on div "check Resolvido" at bounding box center [1050, 441] width 91 height 39
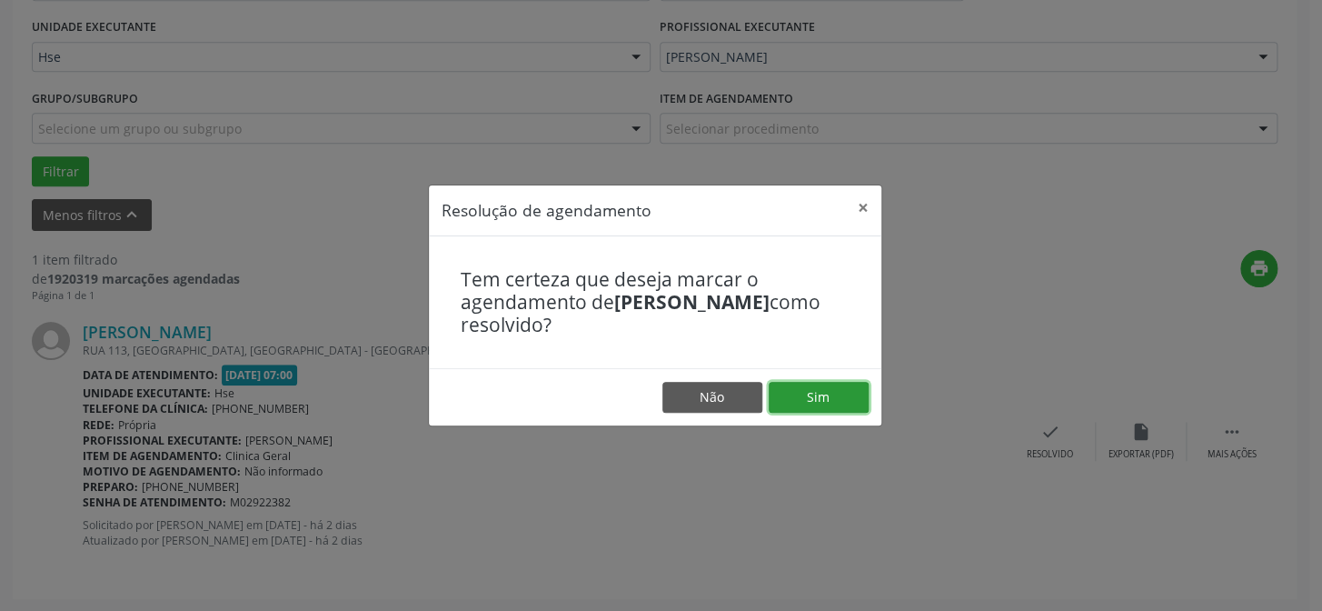
click at [839, 394] on button "Sim" at bounding box center [819, 397] width 100 height 31
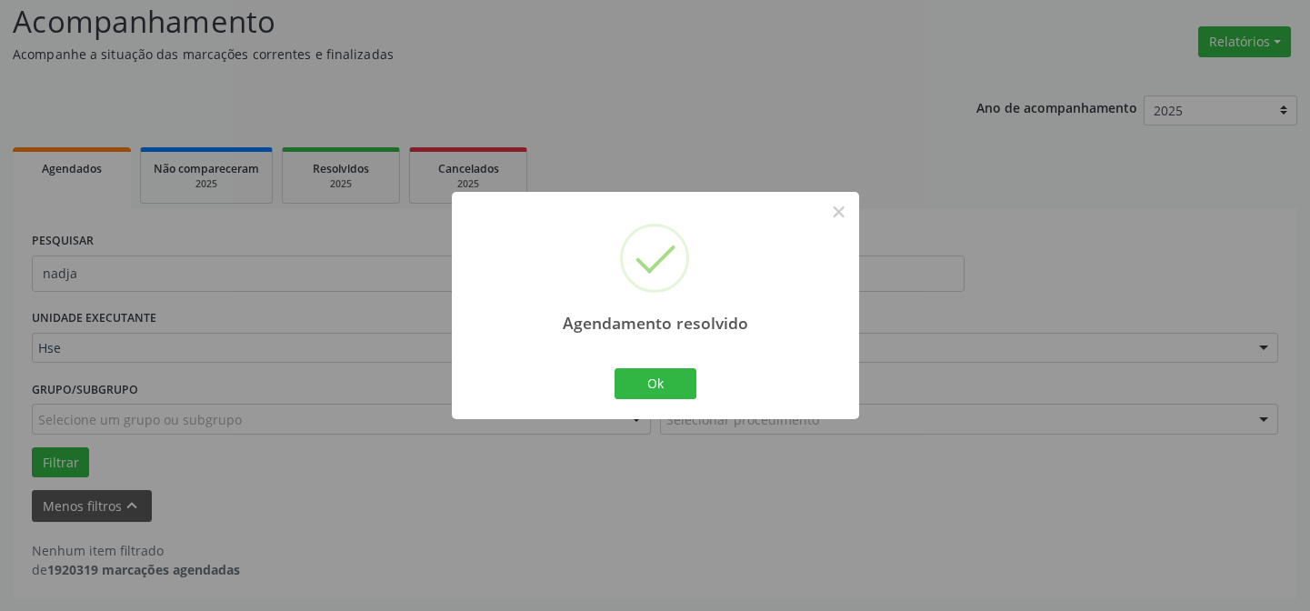
scroll to position [123, 0]
click at [642, 381] on button "Ok" at bounding box center [655, 383] width 82 height 31
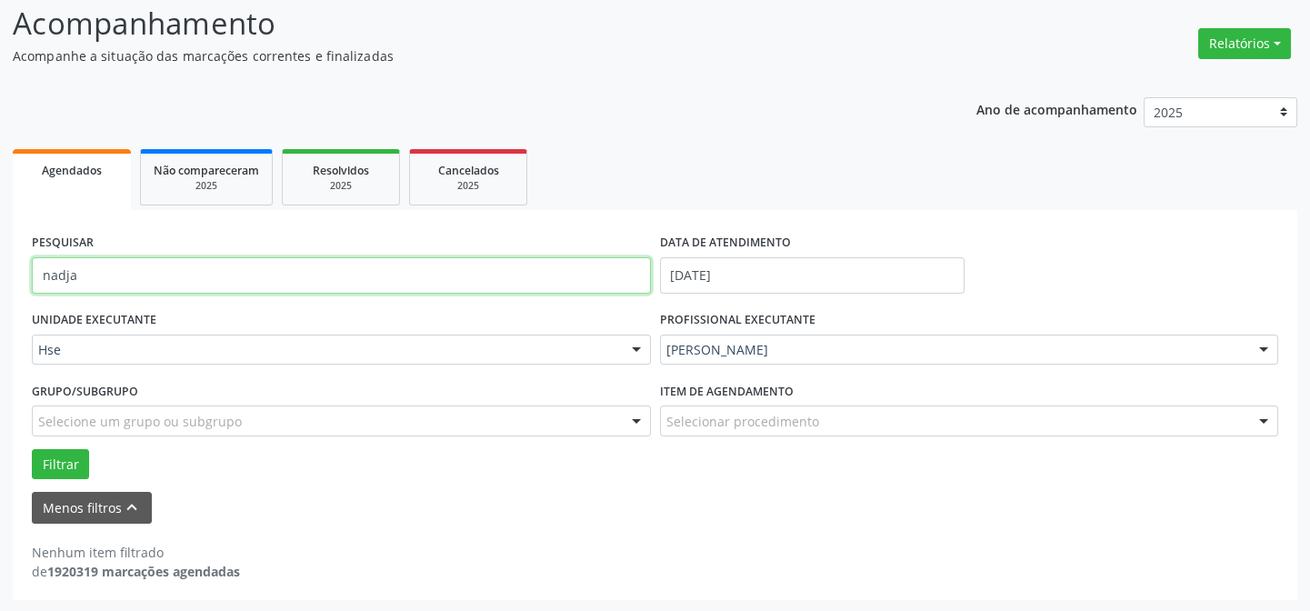
click at [391, 275] on input "nadja" at bounding box center [341, 275] width 619 height 36
type input "debora"
click at [32, 449] on button "Filtrar" at bounding box center [60, 464] width 57 height 31
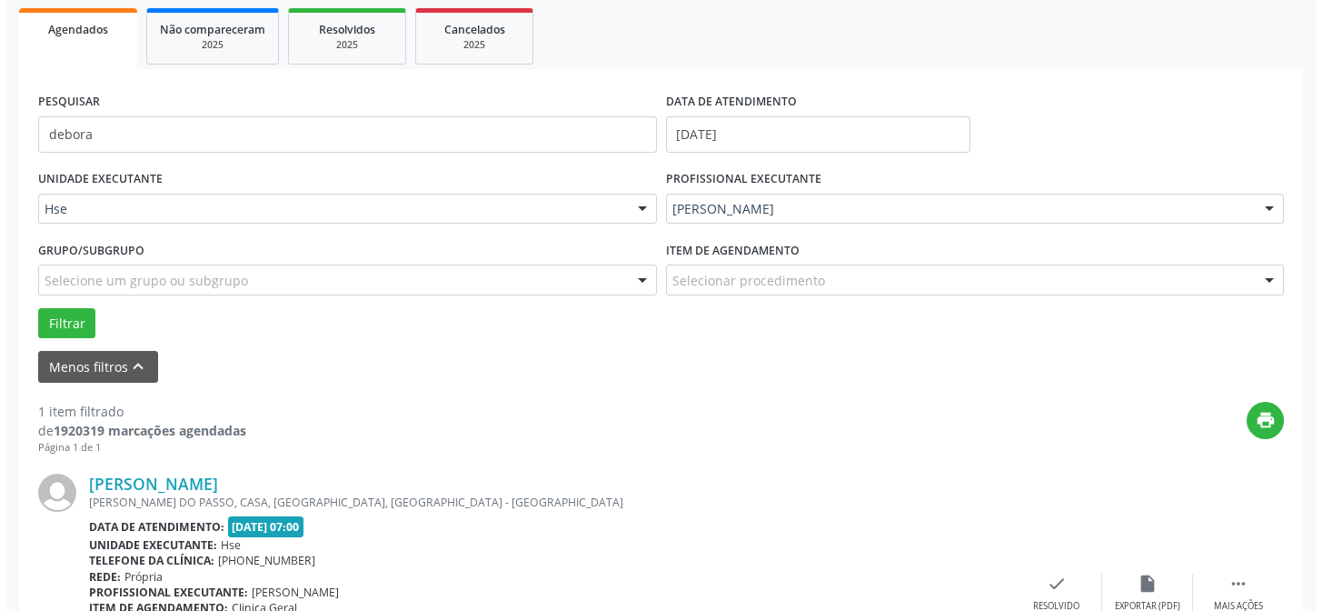
scroll to position [415, 0]
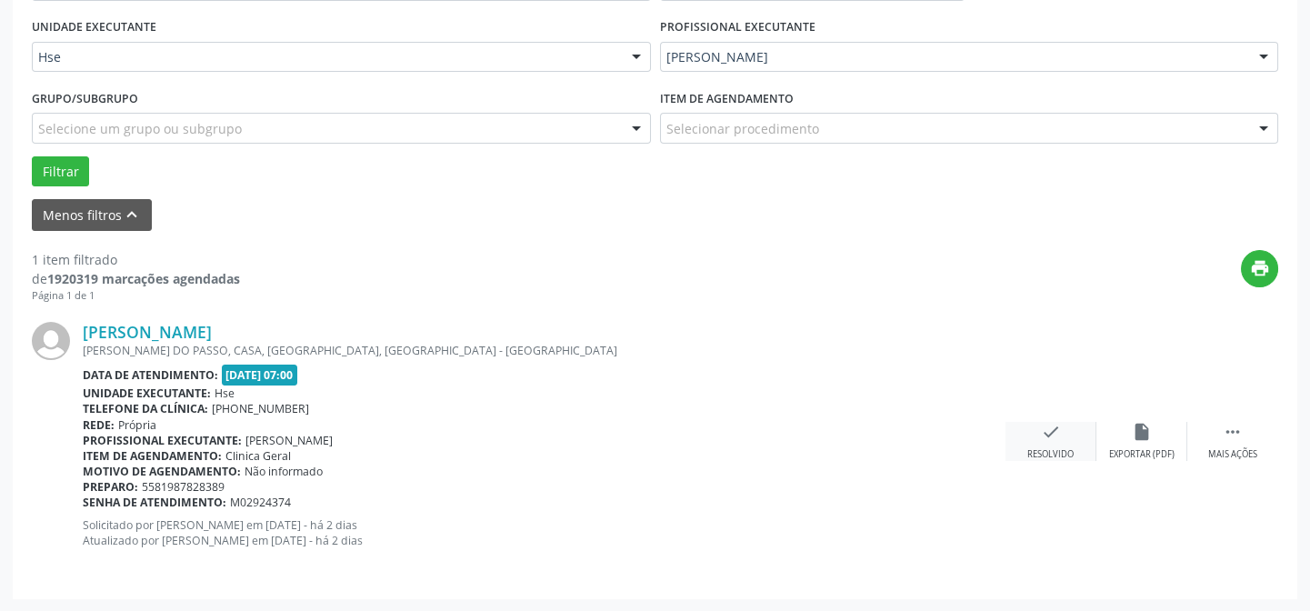
click at [1013, 440] on div "check Resolvido" at bounding box center [1050, 441] width 91 height 39
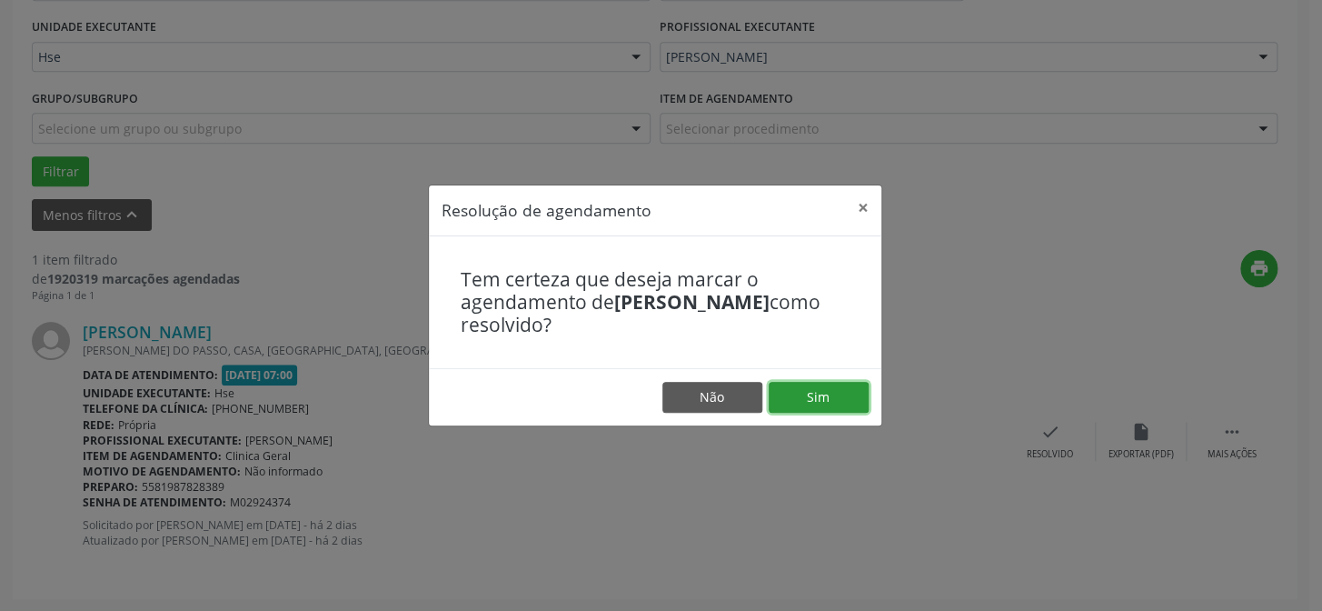
click at [829, 391] on button "Sim" at bounding box center [819, 397] width 100 height 31
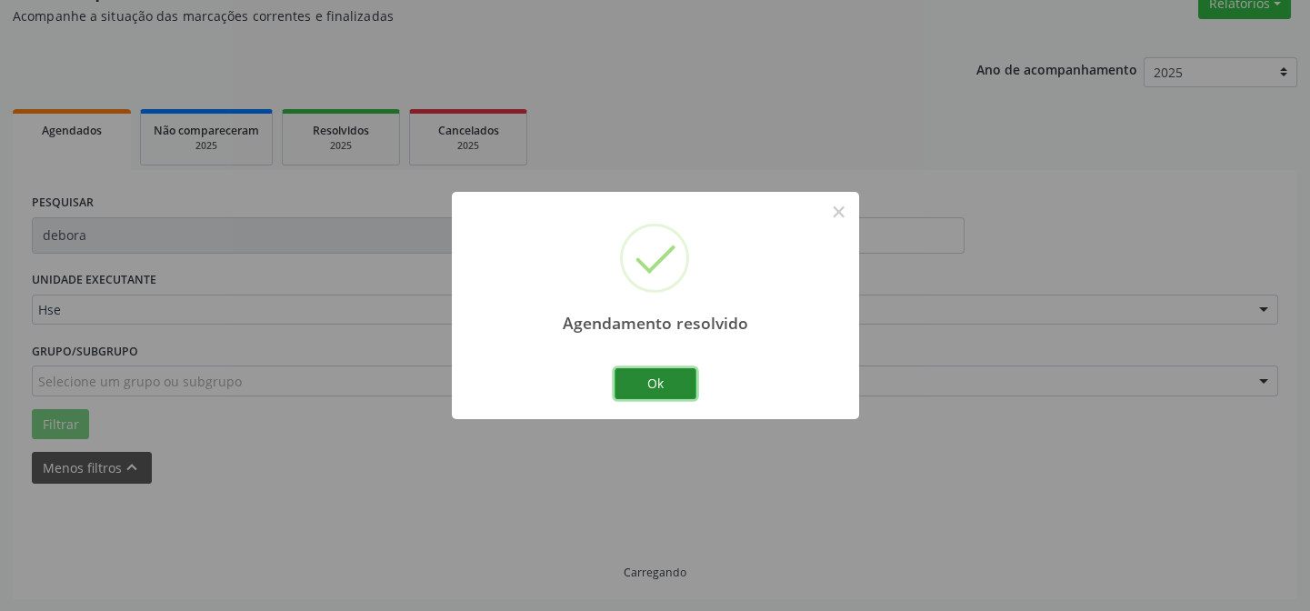
click at [691, 390] on button "Ok" at bounding box center [655, 383] width 82 height 31
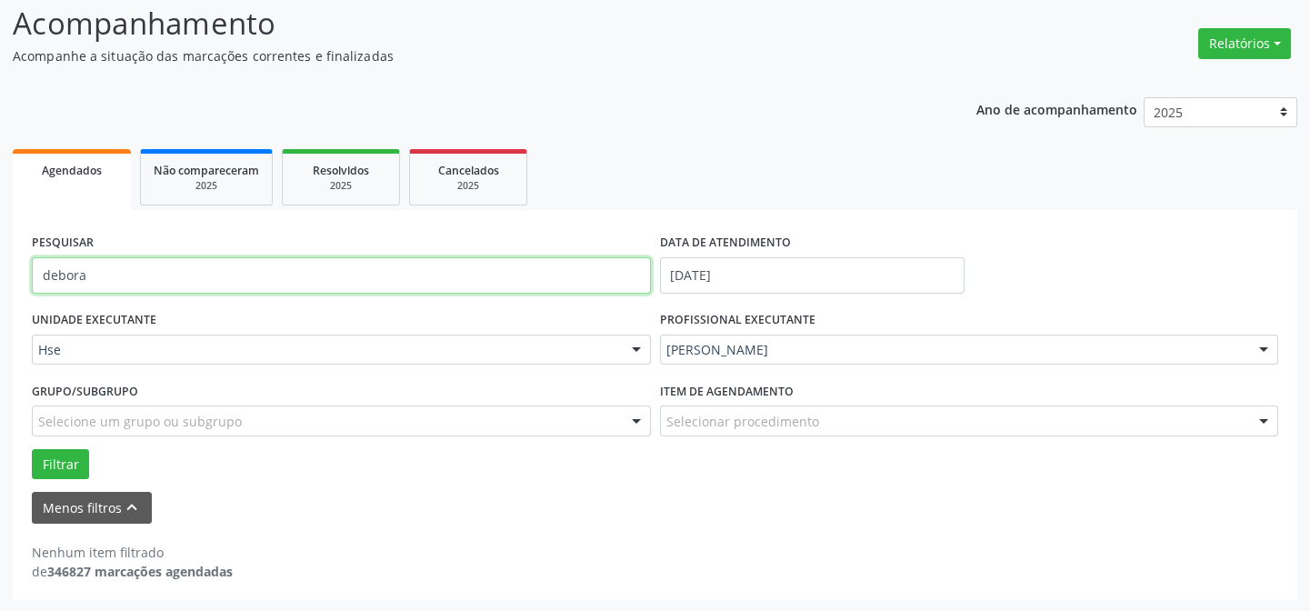
click at [185, 272] on input "debora" at bounding box center [341, 275] width 619 height 36
click at [32, 449] on button "Filtrar" at bounding box center [60, 464] width 57 height 31
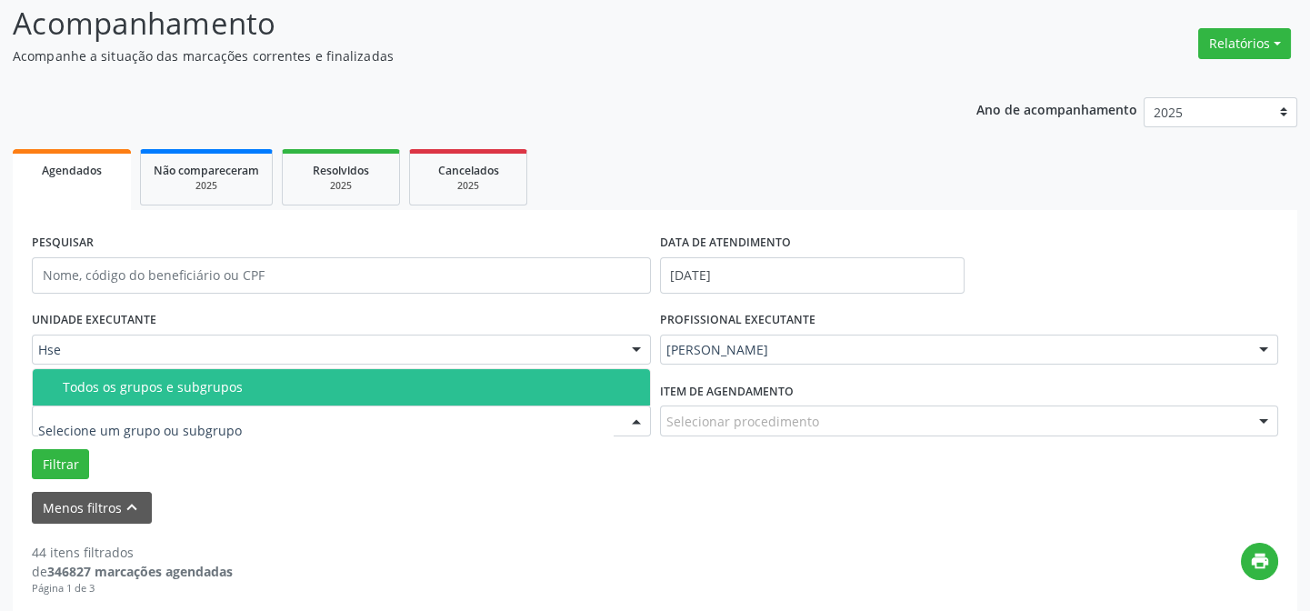
click at [454, 431] on div at bounding box center [341, 420] width 619 height 31
click at [454, 431] on input "text" at bounding box center [325, 430] width 575 height 36
click at [494, 462] on div "Filtrar" at bounding box center [654, 464] width 1255 height 31
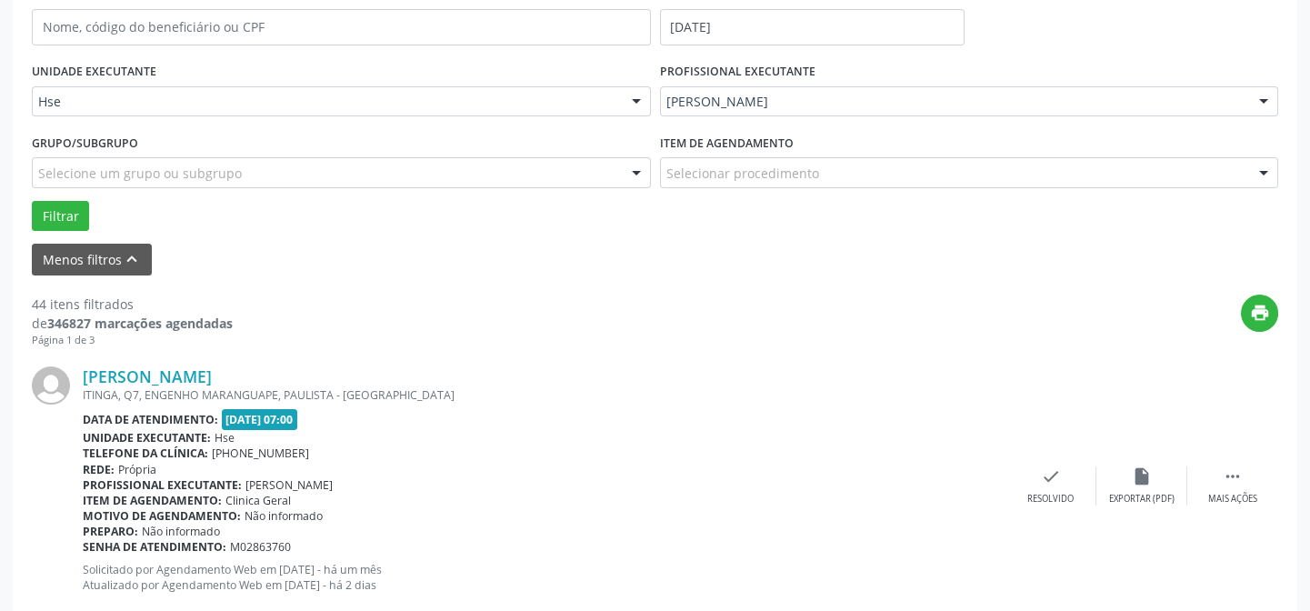
scroll to position [454, 0]
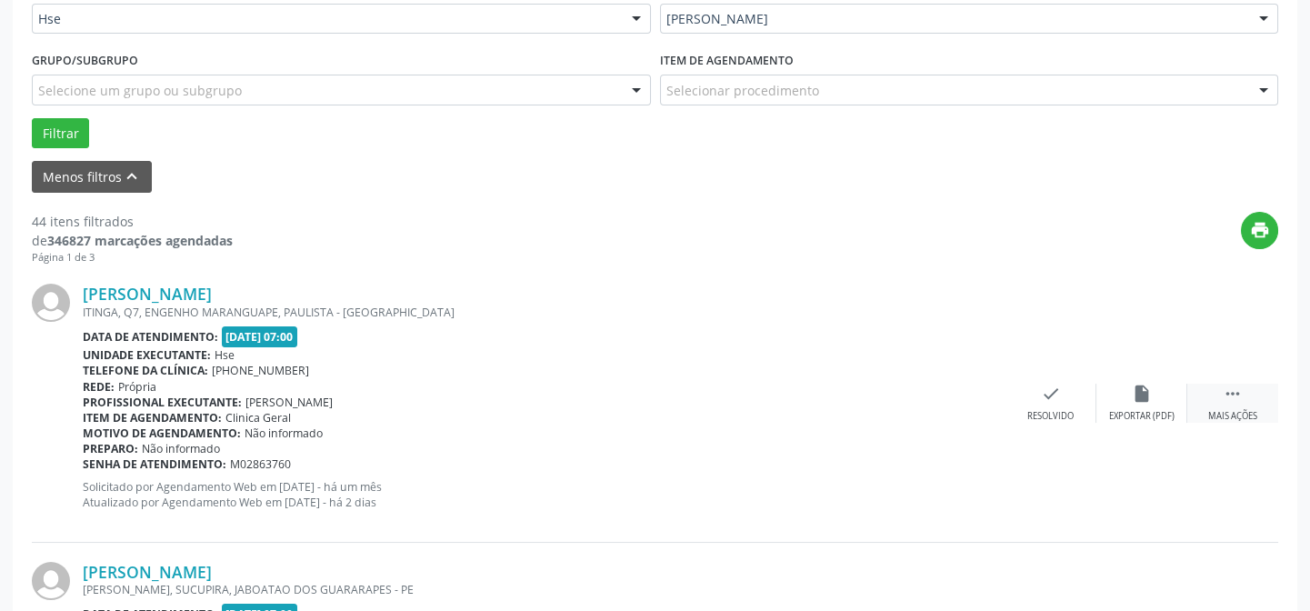
click at [1240, 397] on icon "" at bounding box center [1232, 394] width 20 height 20
click at [1152, 395] on div "alarm_off Não compareceu" at bounding box center [1141, 403] width 91 height 39
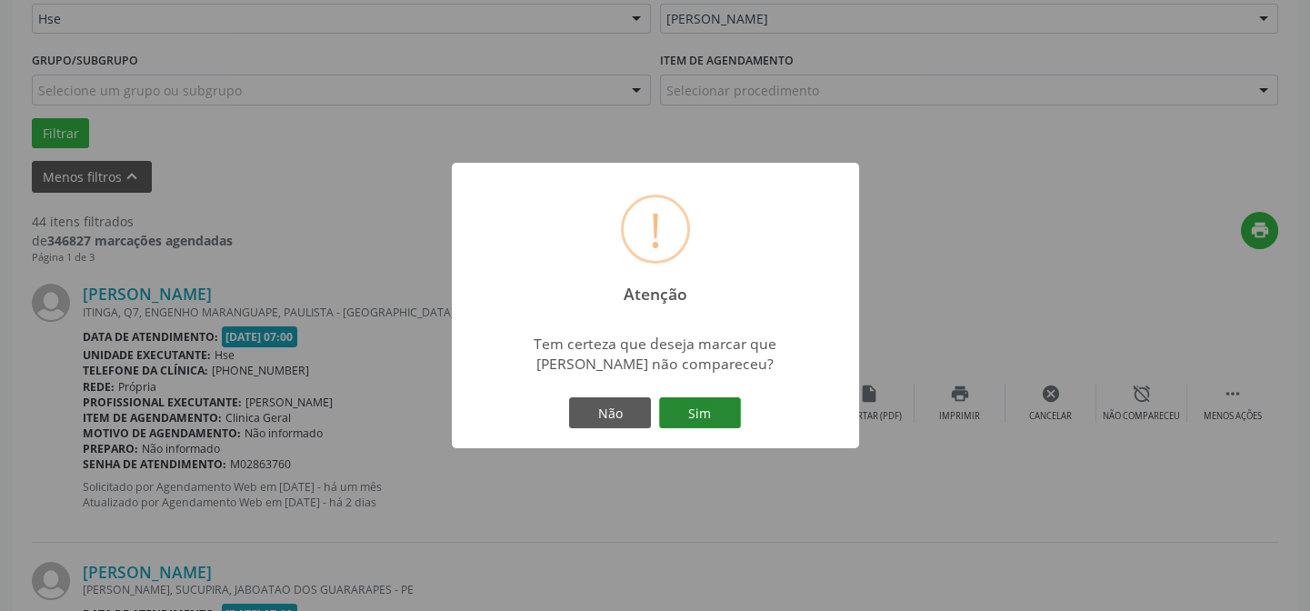
click at [695, 403] on button "Sim" at bounding box center [700, 412] width 82 height 31
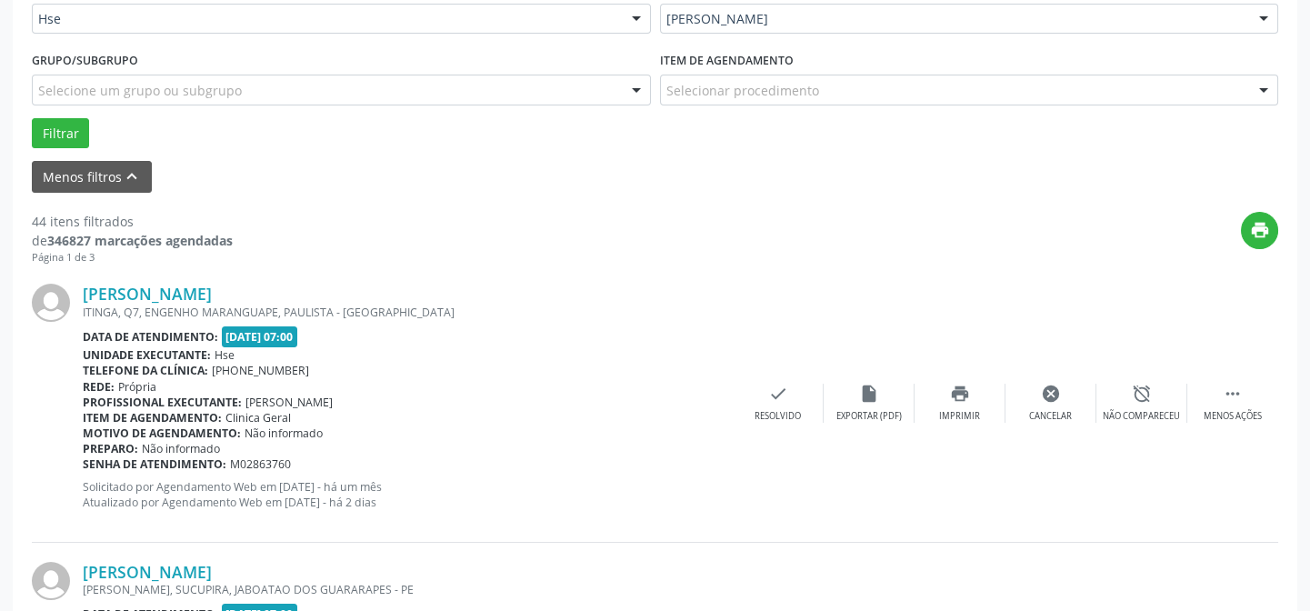
scroll to position [182, 0]
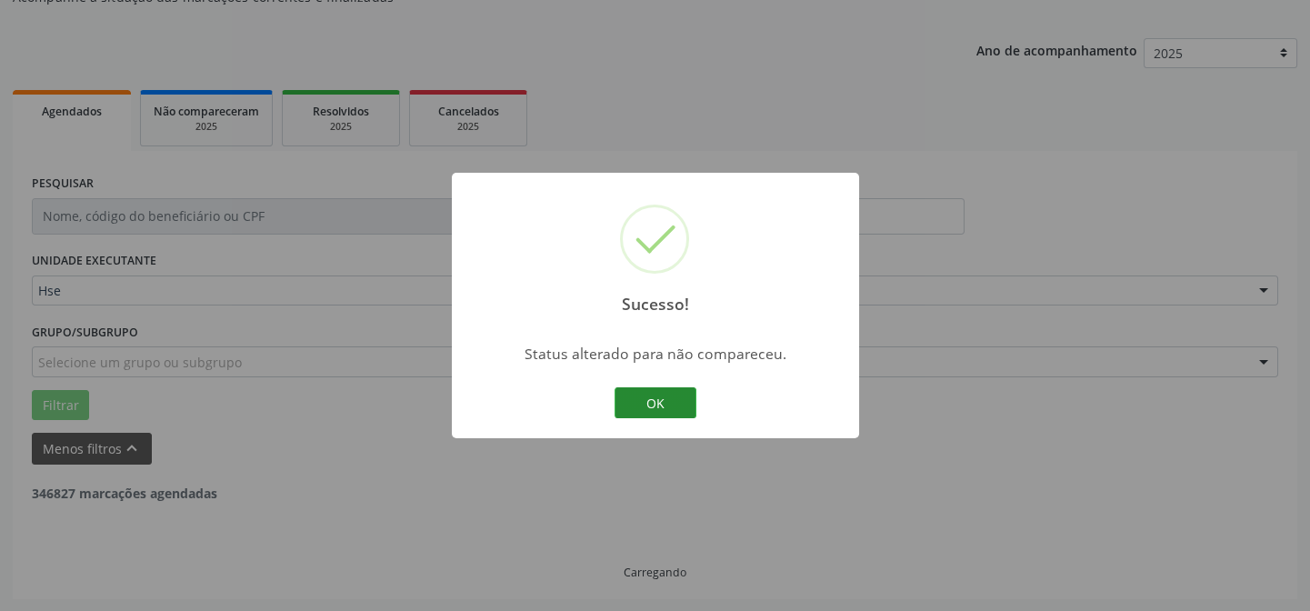
click at [673, 400] on button "OK" at bounding box center [655, 402] width 82 height 31
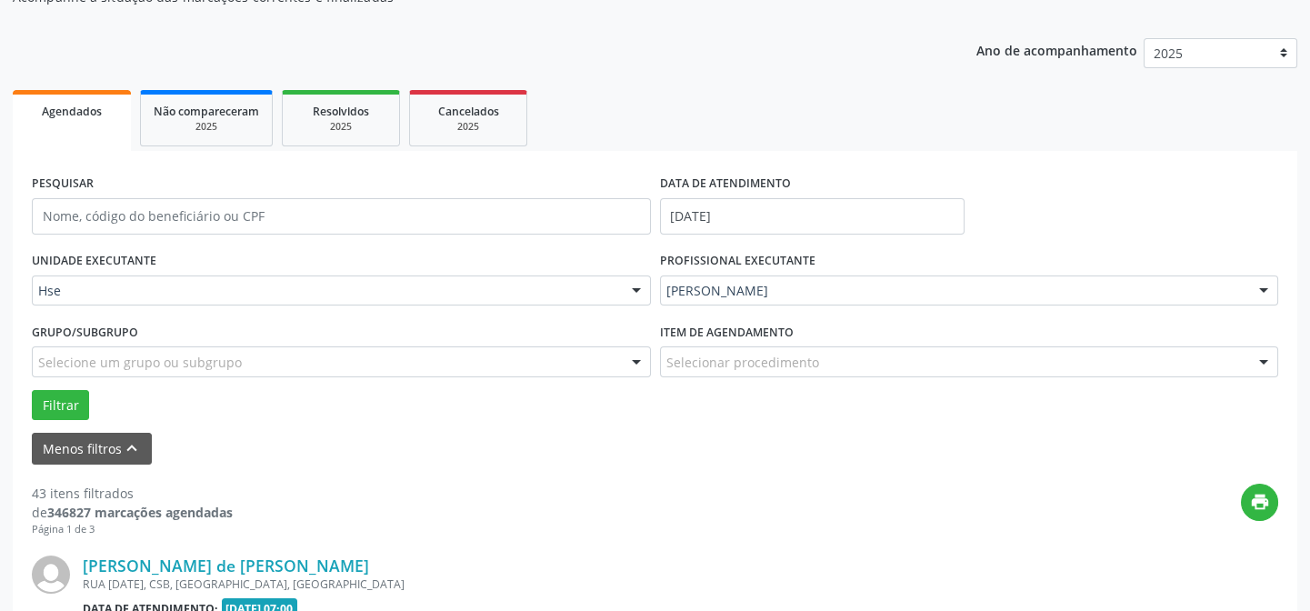
scroll to position [454, 0]
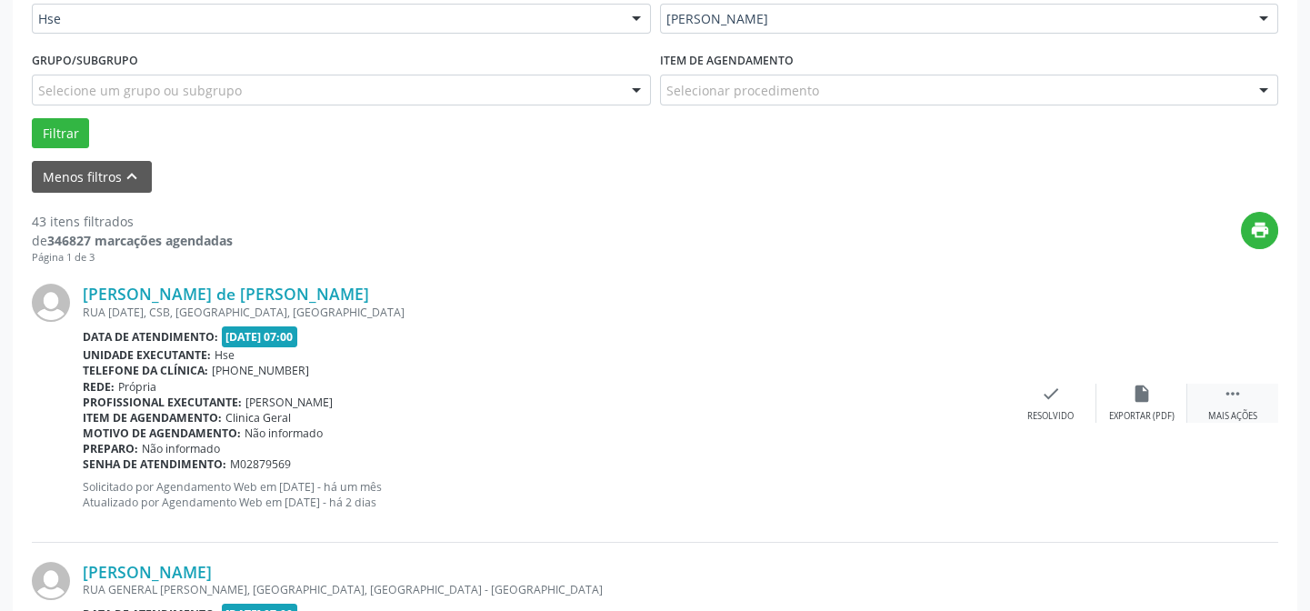
click at [1272, 399] on div " Mais ações" at bounding box center [1232, 403] width 91 height 39
click at [1159, 401] on div "alarm_off Não compareceu" at bounding box center [1141, 403] width 91 height 39
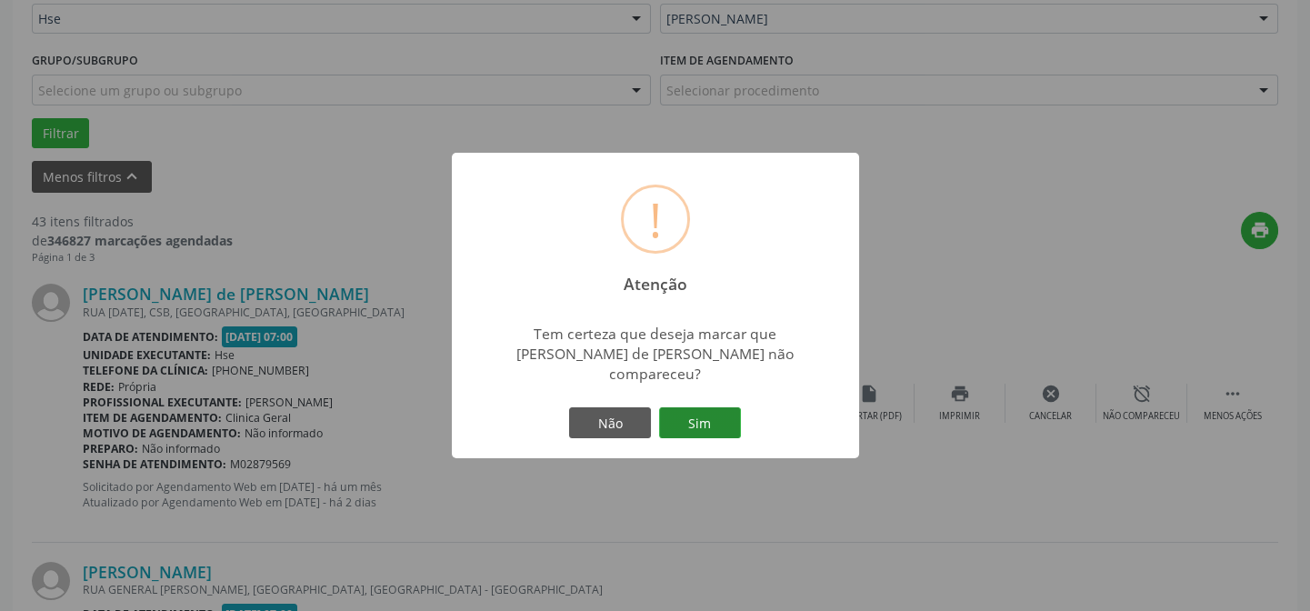
click at [694, 414] on button "Sim" at bounding box center [700, 422] width 82 height 31
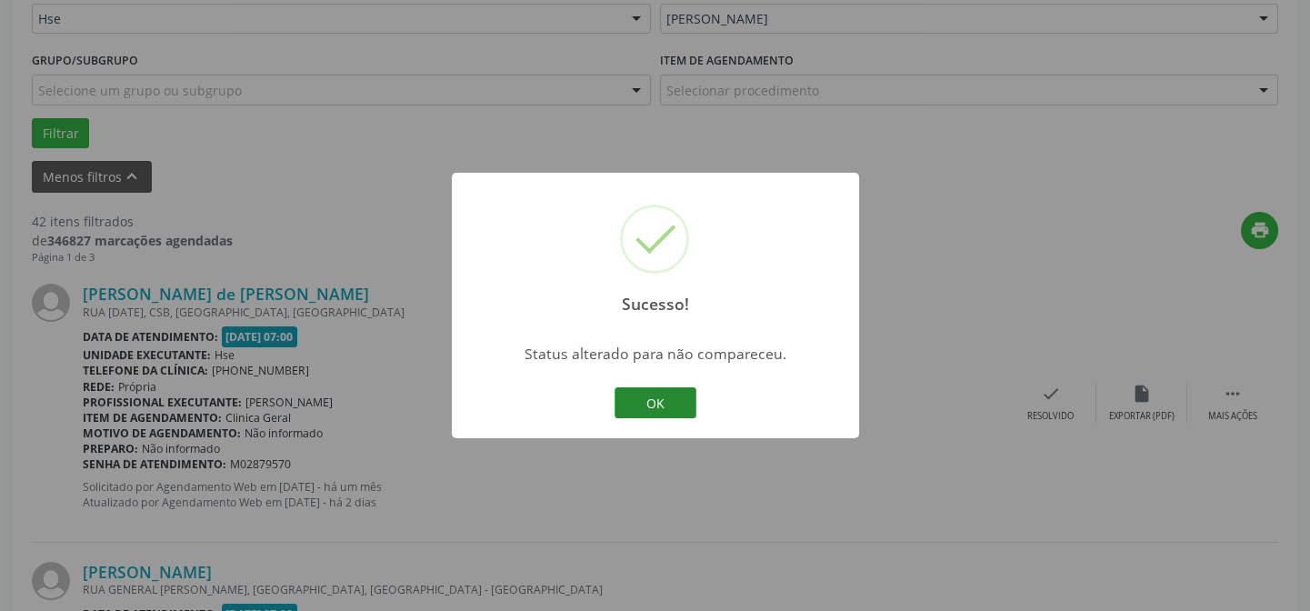
click at [648, 394] on button "OK" at bounding box center [655, 402] width 82 height 31
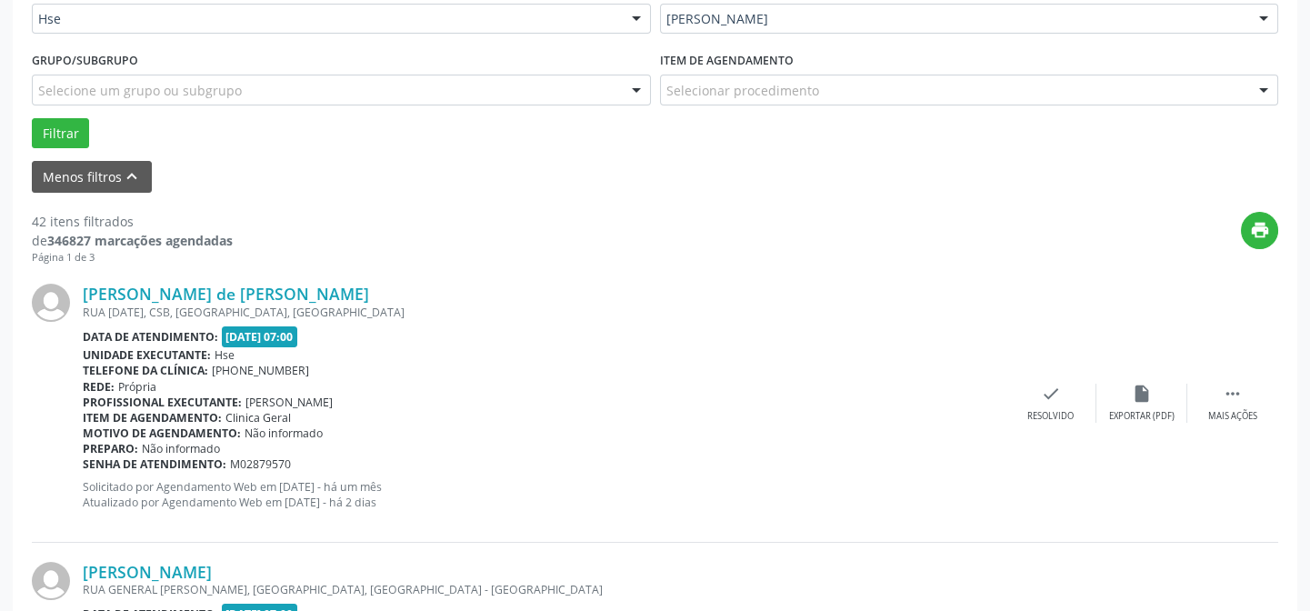
scroll to position [536, 0]
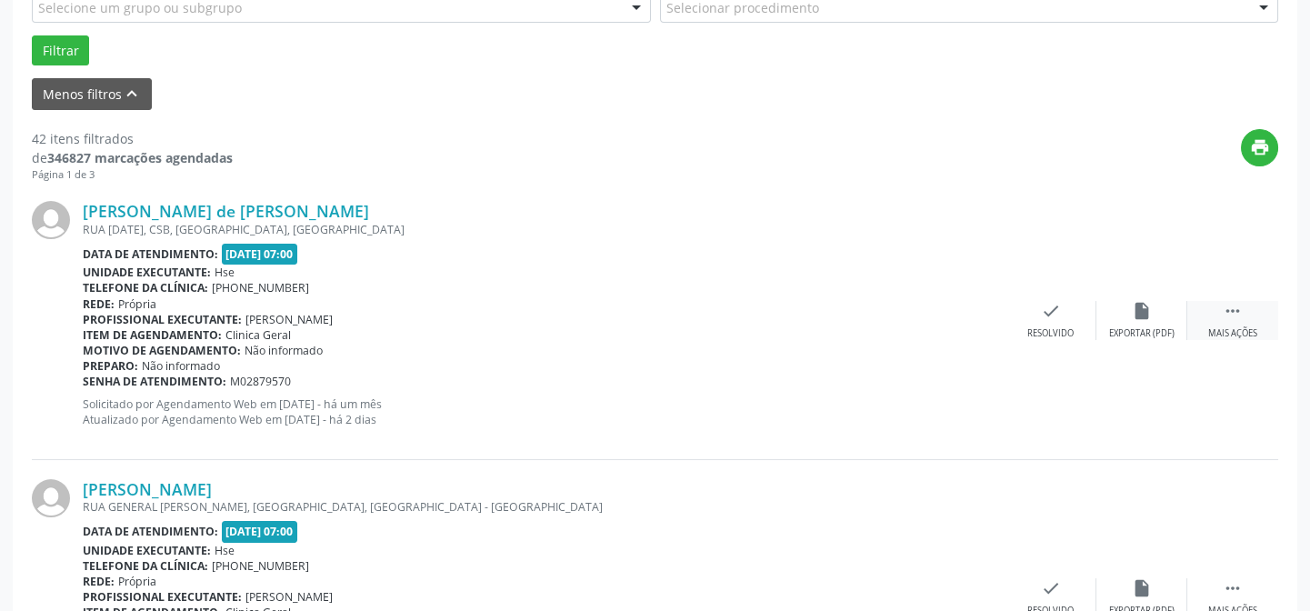
drag, startPoint x: 1244, startPoint y: 324, endPoint x: 1213, endPoint y: 322, distance: 31.0
click at [1244, 322] on div " Mais ações" at bounding box center [1232, 320] width 91 height 39
click at [1158, 321] on div "alarm_off Não compareceu" at bounding box center [1141, 320] width 91 height 39
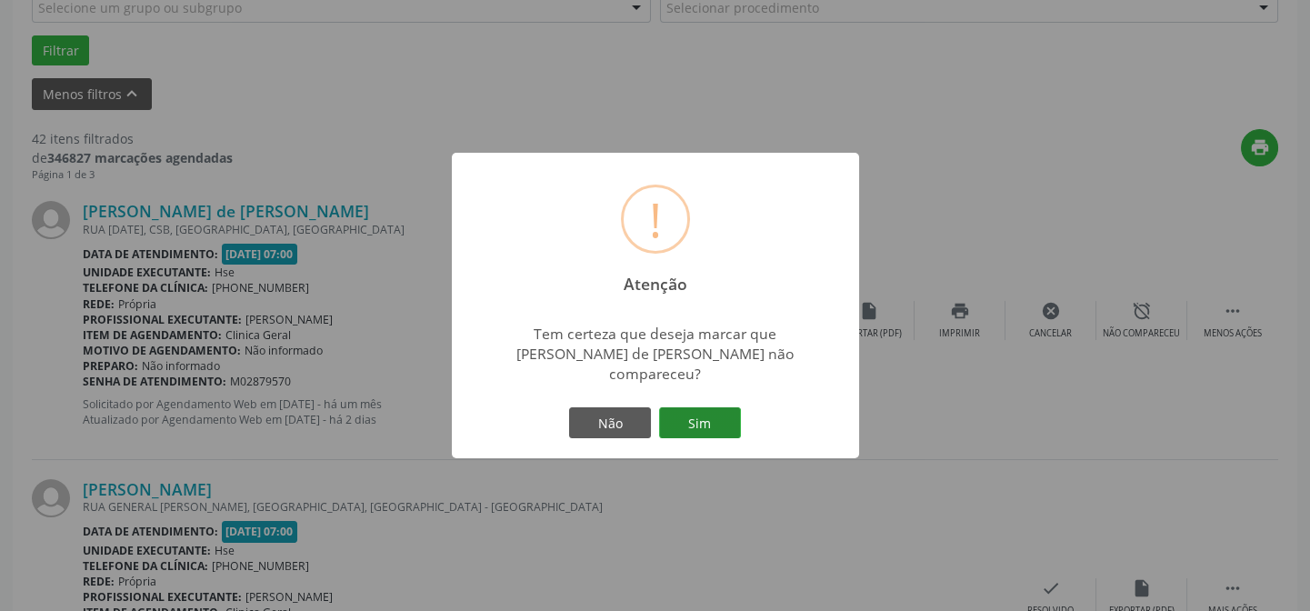
click at [706, 413] on button "Sim" at bounding box center [700, 422] width 82 height 31
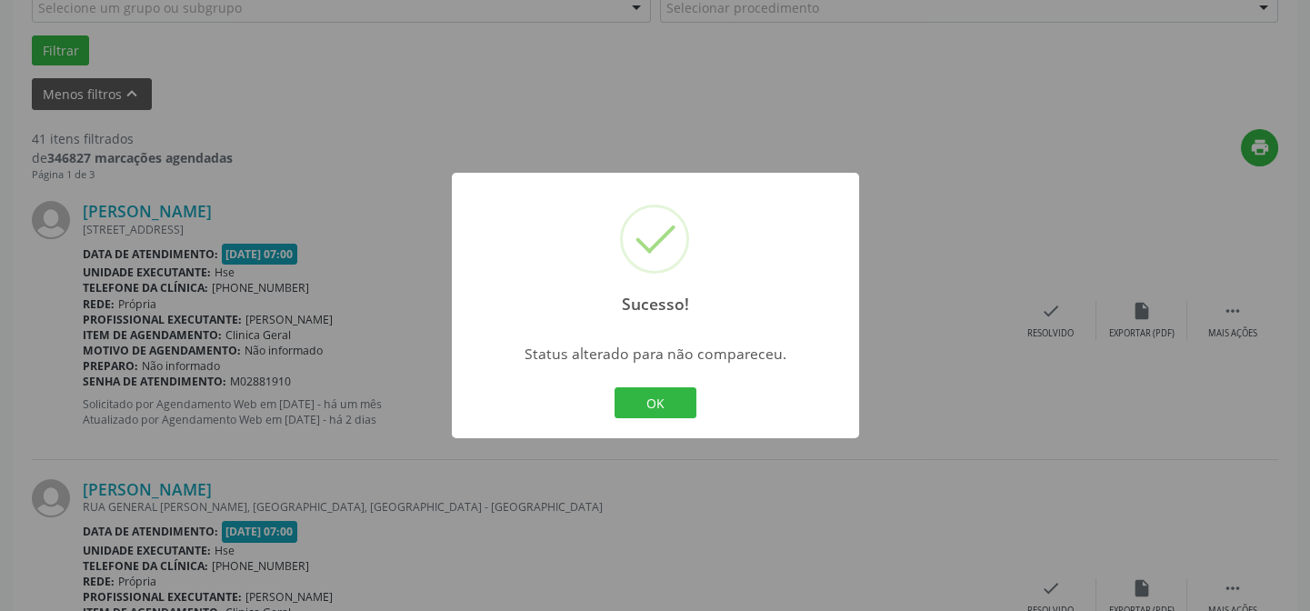
scroll to position [454, 0]
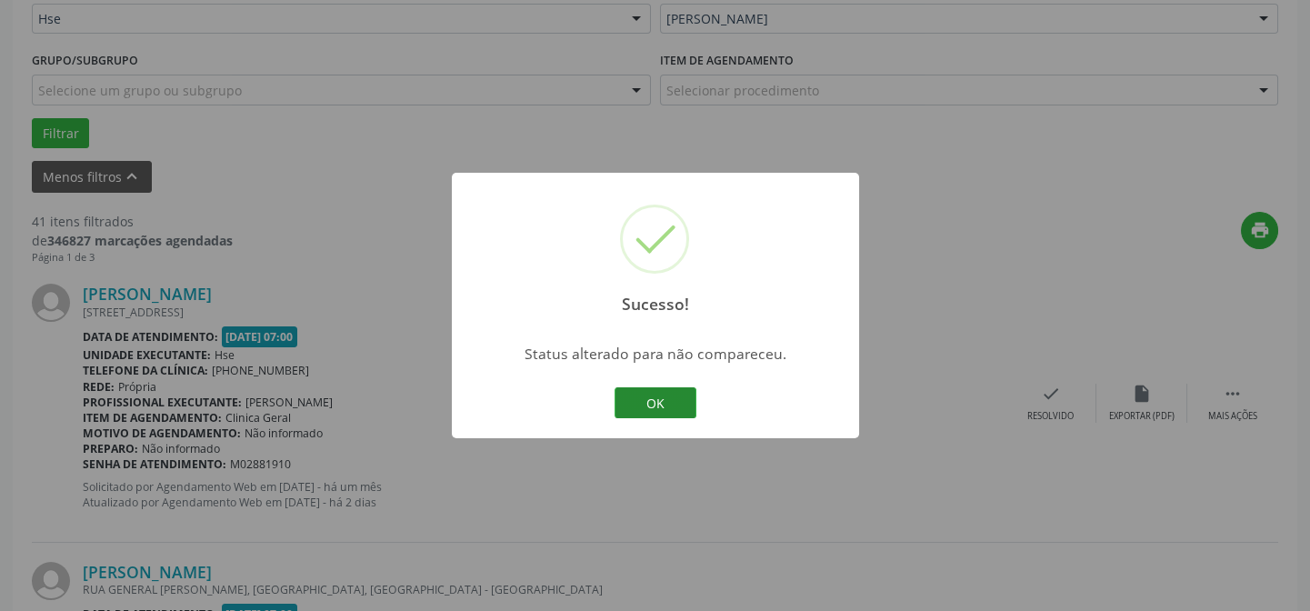
click at [654, 399] on button "OK" at bounding box center [655, 402] width 82 height 31
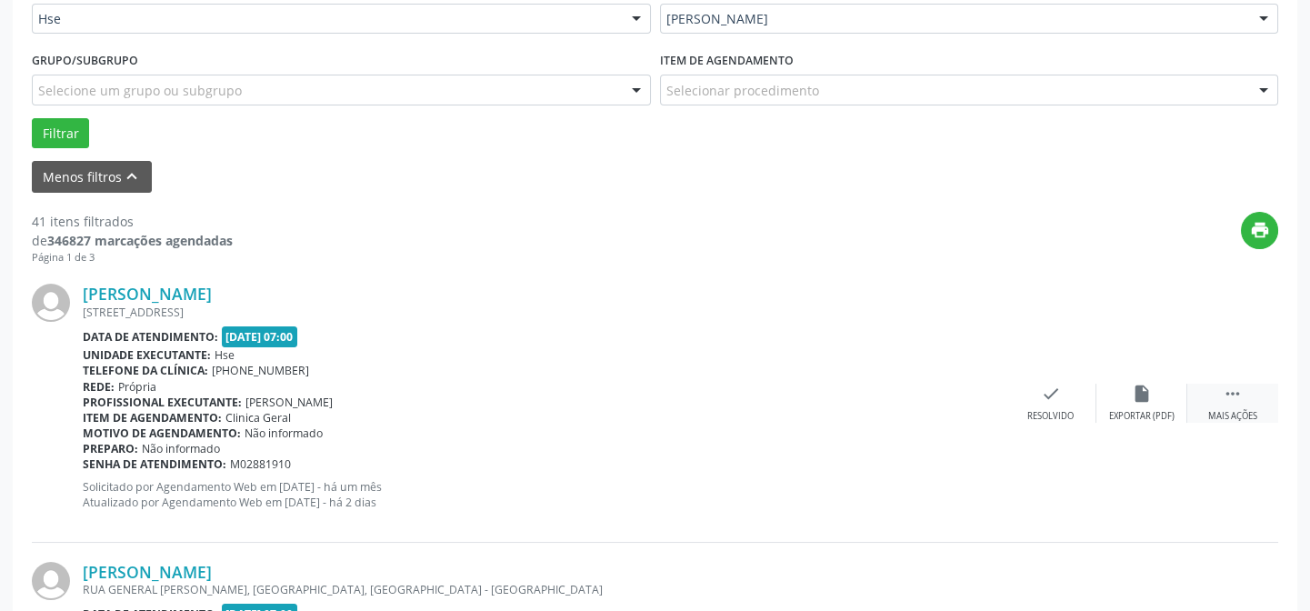
click at [1250, 414] on div "Mais ações" at bounding box center [1232, 416] width 49 height 13
click at [1175, 404] on div "alarm_off Não compareceu" at bounding box center [1141, 403] width 91 height 39
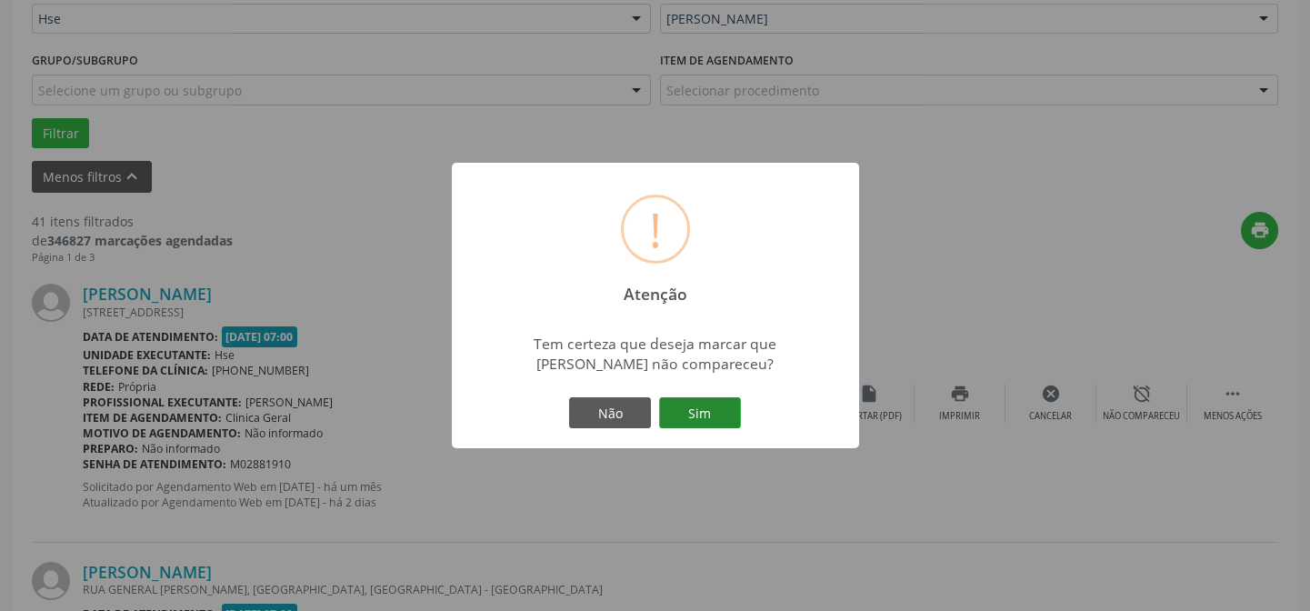
click at [709, 412] on button "Sim" at bounding box center [700, 412] width 82 height 31
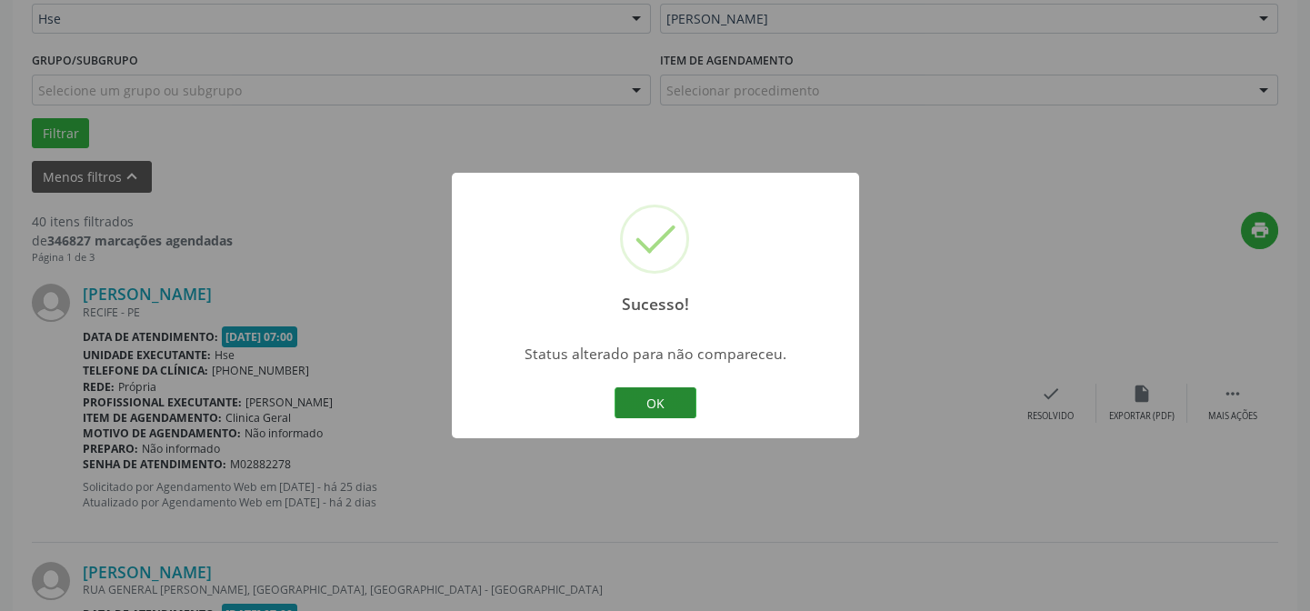
click at [670, 401] on button "OK" at bounding box center [655, 402] width 82 height 31
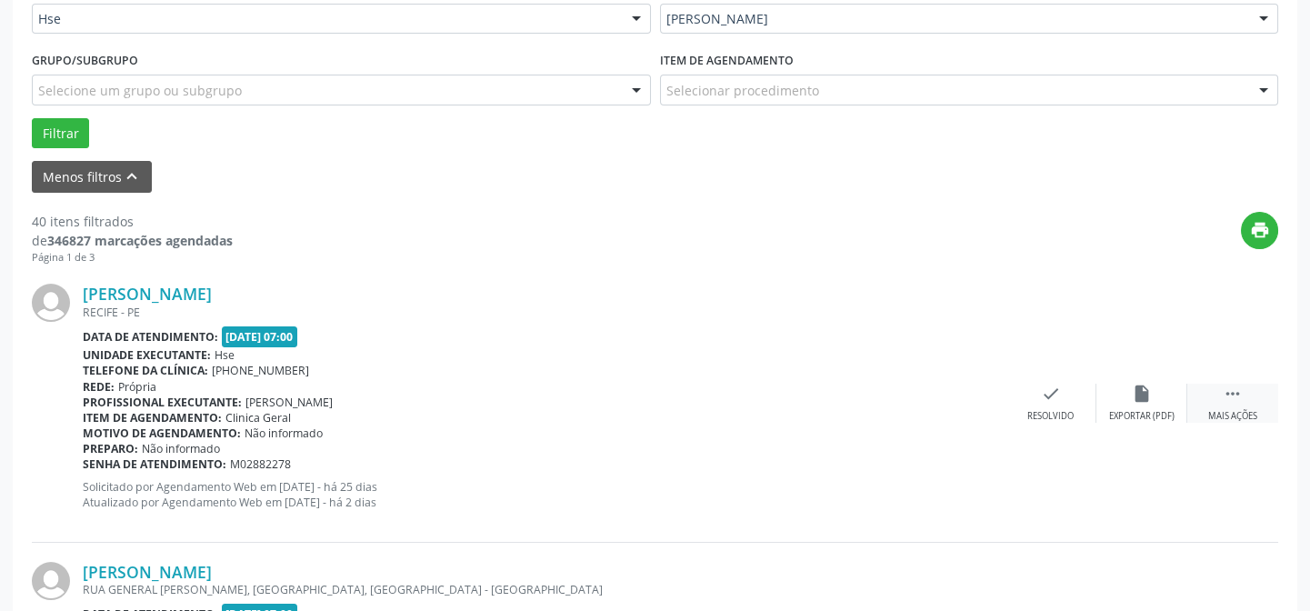
click at [1228, 384] on icon "" at bounding box center [1232, 394] width 20 height 20
click at [1167, 397] on div "alarm_off Não compareceu" at bounding box center [1141, 403] width 91 height 39
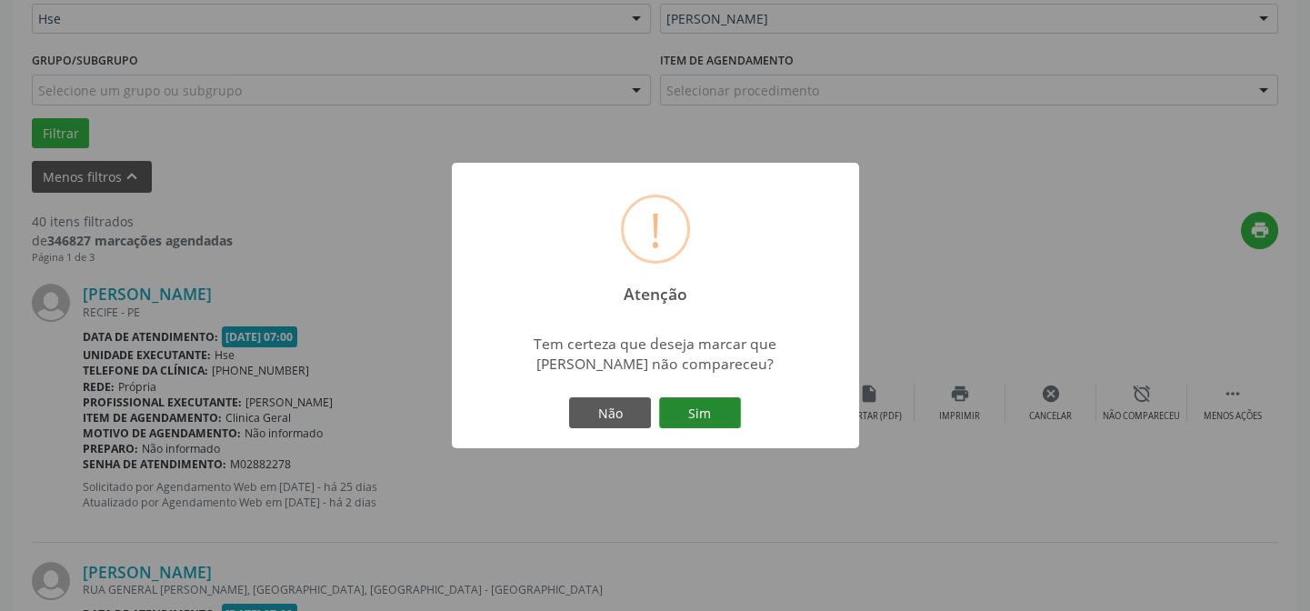
click at [705, 397] on button "Sim" at bounding box center [700, 412] width 82 height 31
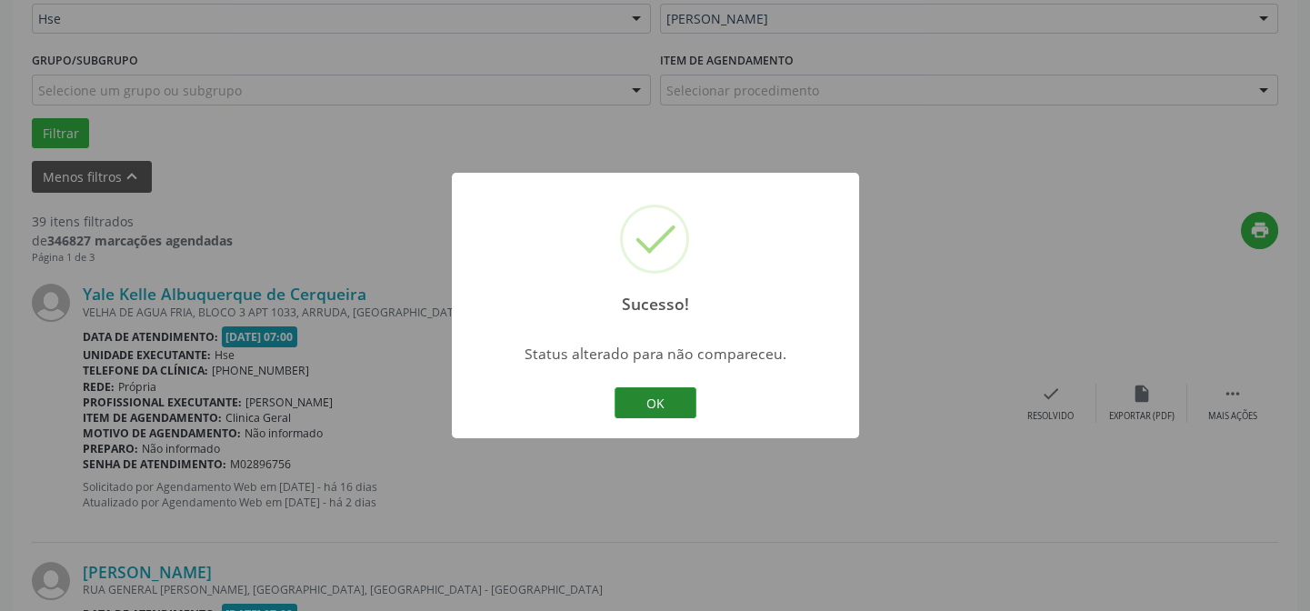
click at [686, 399] on button "OK" at bounding box center [655, 402] width 82 height 31
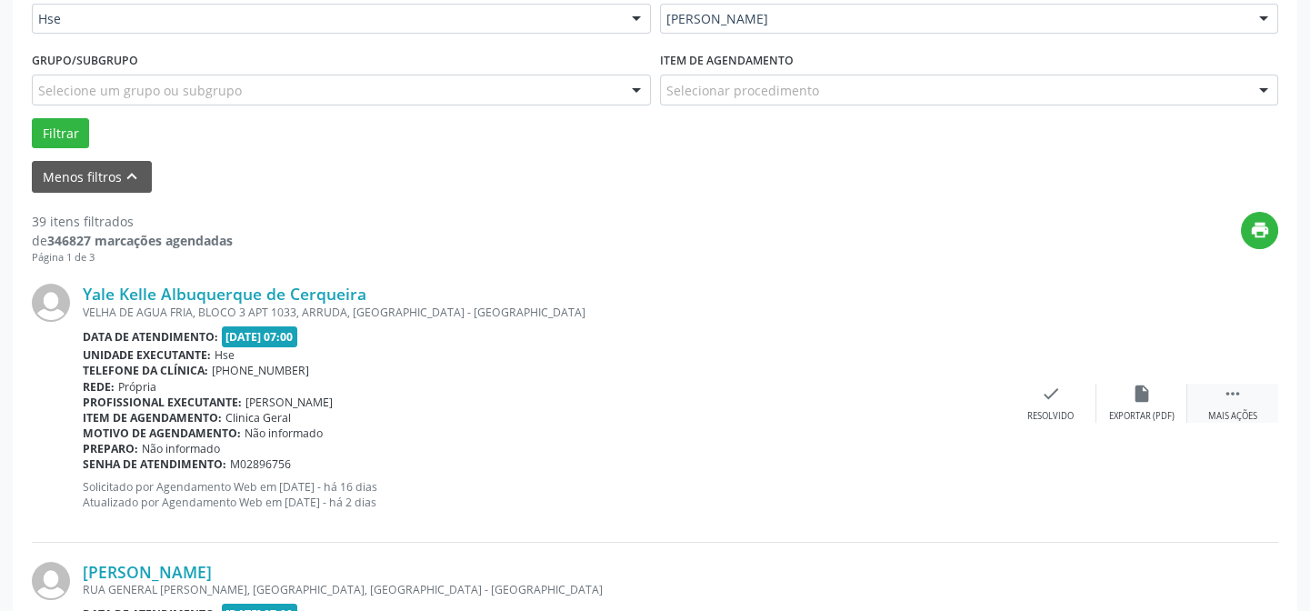
drag, startPoint x: 1212, startPoint y: 404, endPoint x: 1196, endPoint y: 402, distance: 16.6
click at [1209, 402] on div " Mais ações" at bounding box center [1232, 403] width 91 height 39
click at [1141, 410] on div "Não compareceu" at bounding box center [1140, 416] width 77 height 13
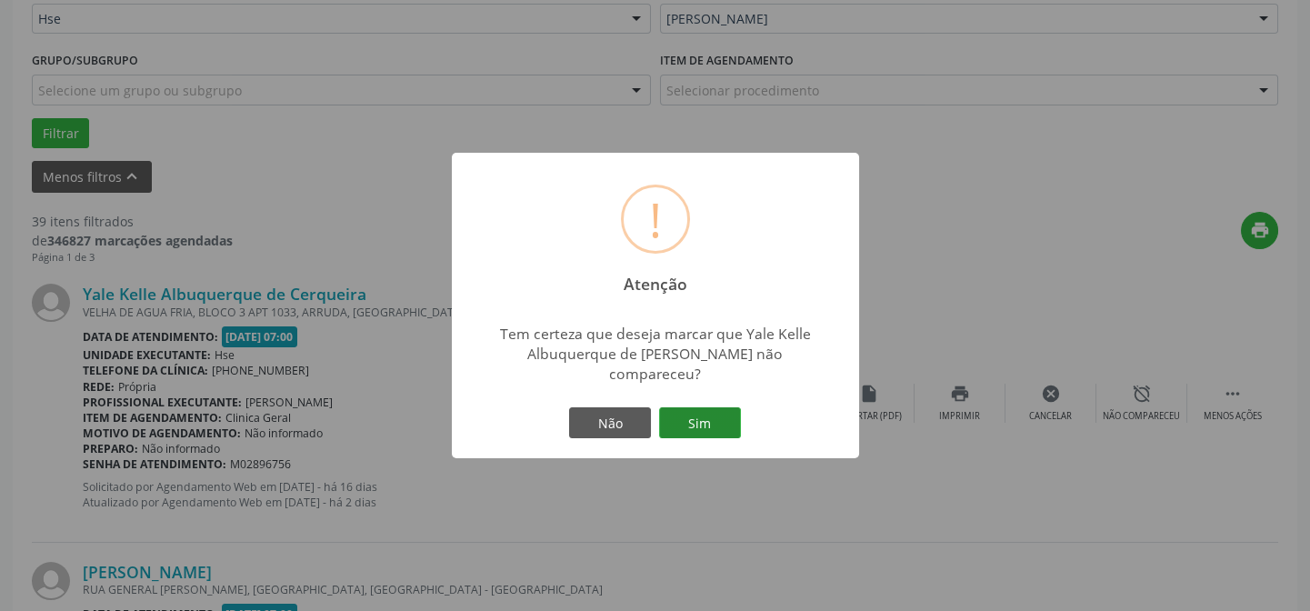
click at [725, 421] on button "Sim" at bounding box center [700, 422] width 82 height 31
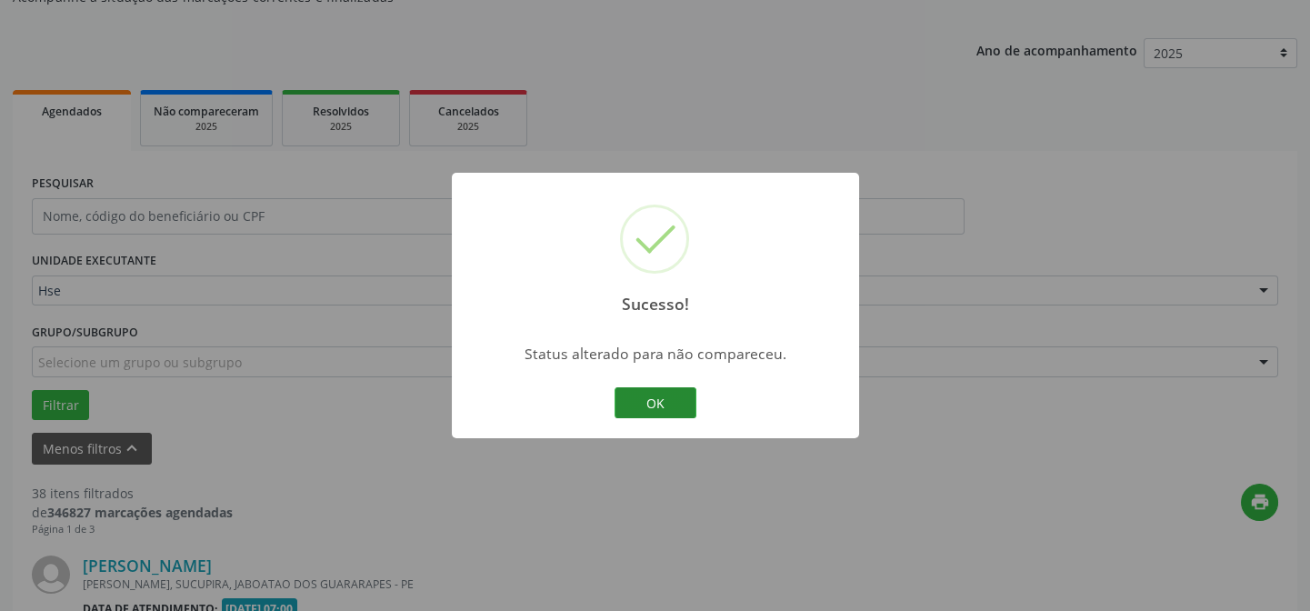
click at [662, 405] on button "OK" at bounding box center [655, 402] width 82 height 31
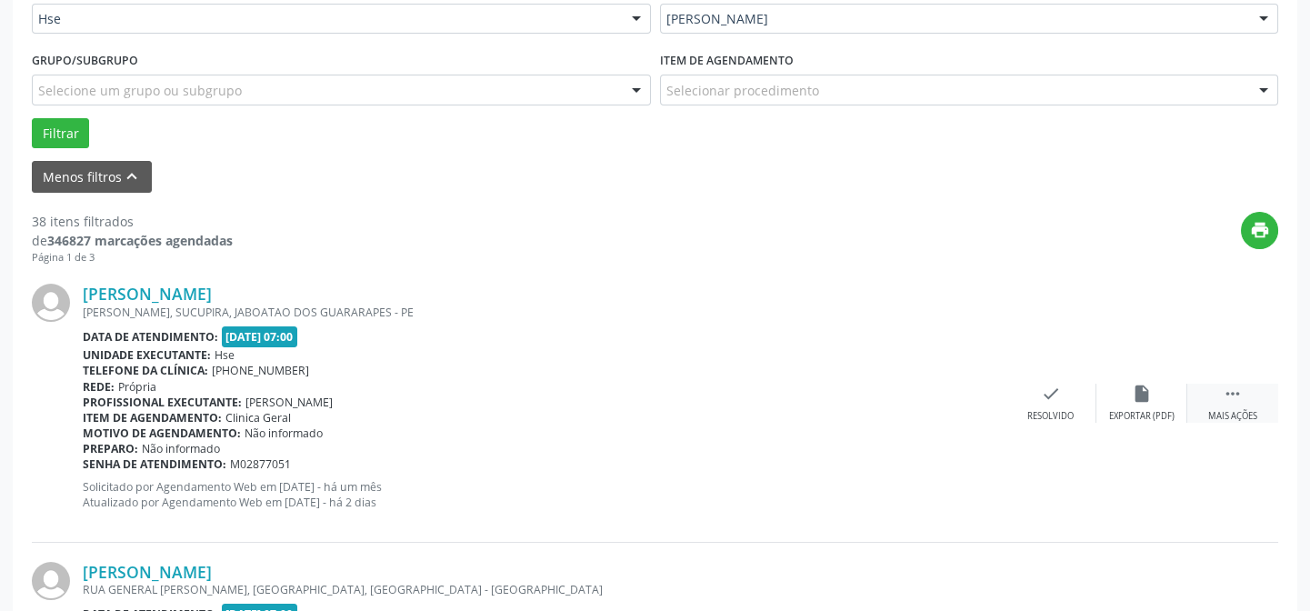
click at [1201, 411] on div " Mais ações" at bounding box center [1232, 403] width 91 height 39
click at [1160, 415] on div "Não compareceu" at bounding box center [1140, 416] width 77 height 13
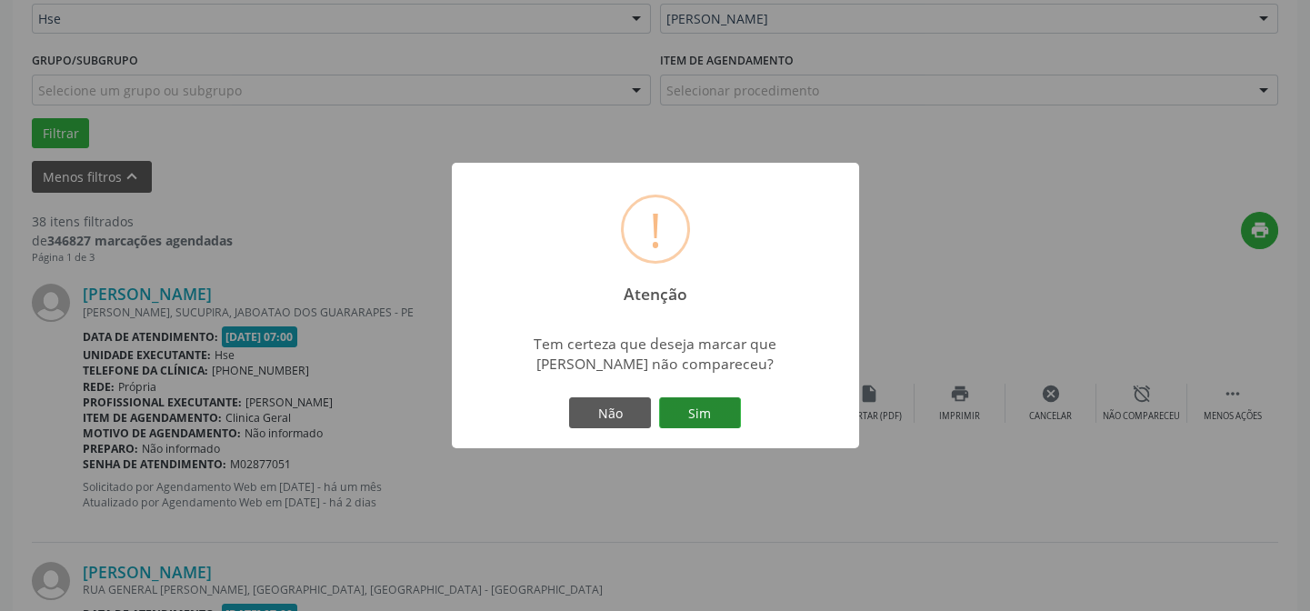
click at [705, 399] on button "Sim" at bounding box center [700, 412] width 82 height 31
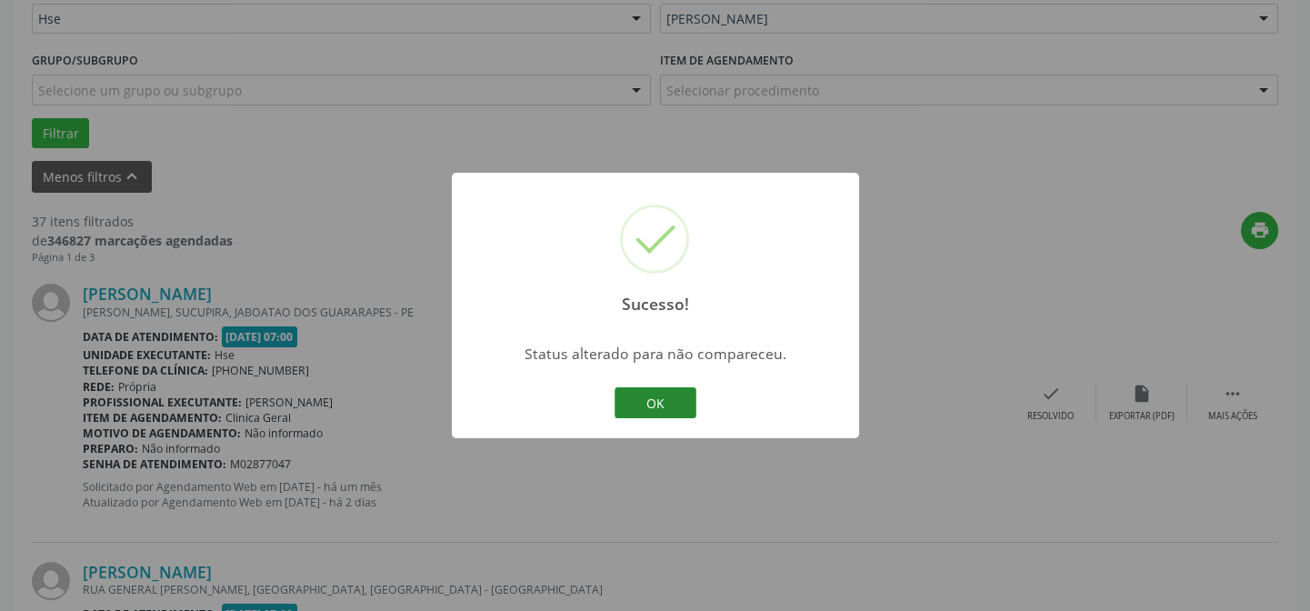
click at [642, 413] on button "OK" at bounding box center [655, 402] width 82 height 31
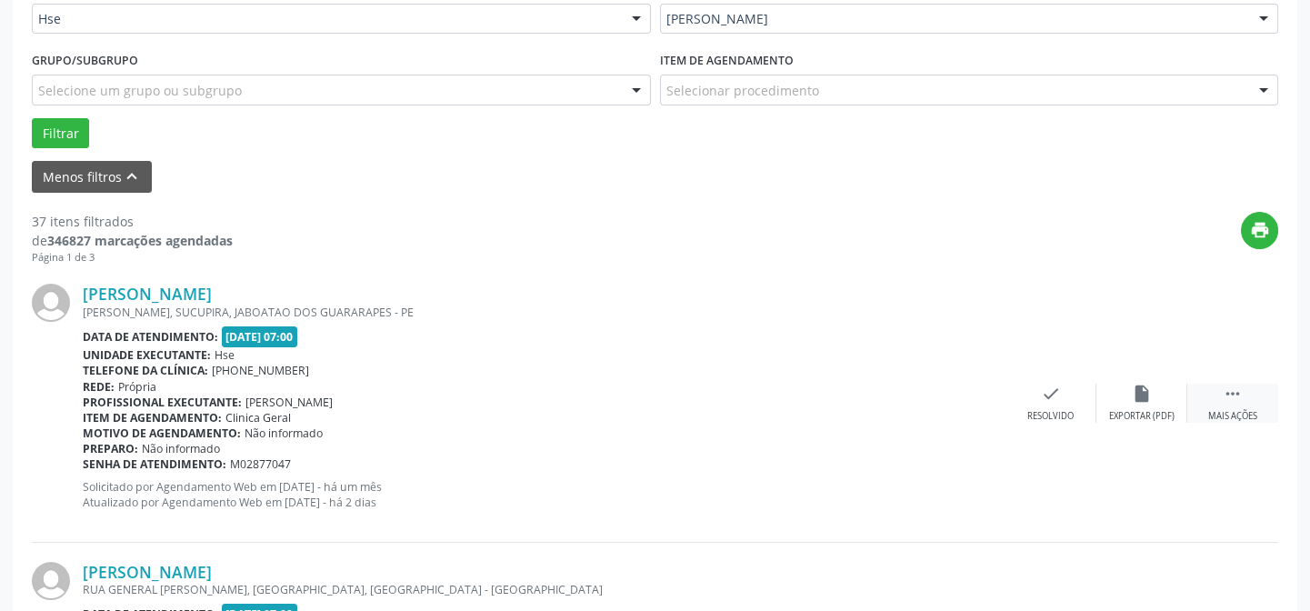
click at [1232, 404] on div " Mais ações" at bounding box center [1232, 403] width 91 height 39
click at [1147, 406] on div "alarm_off Não compareceu" at bounding box center [1141, 403] width 91 height 39
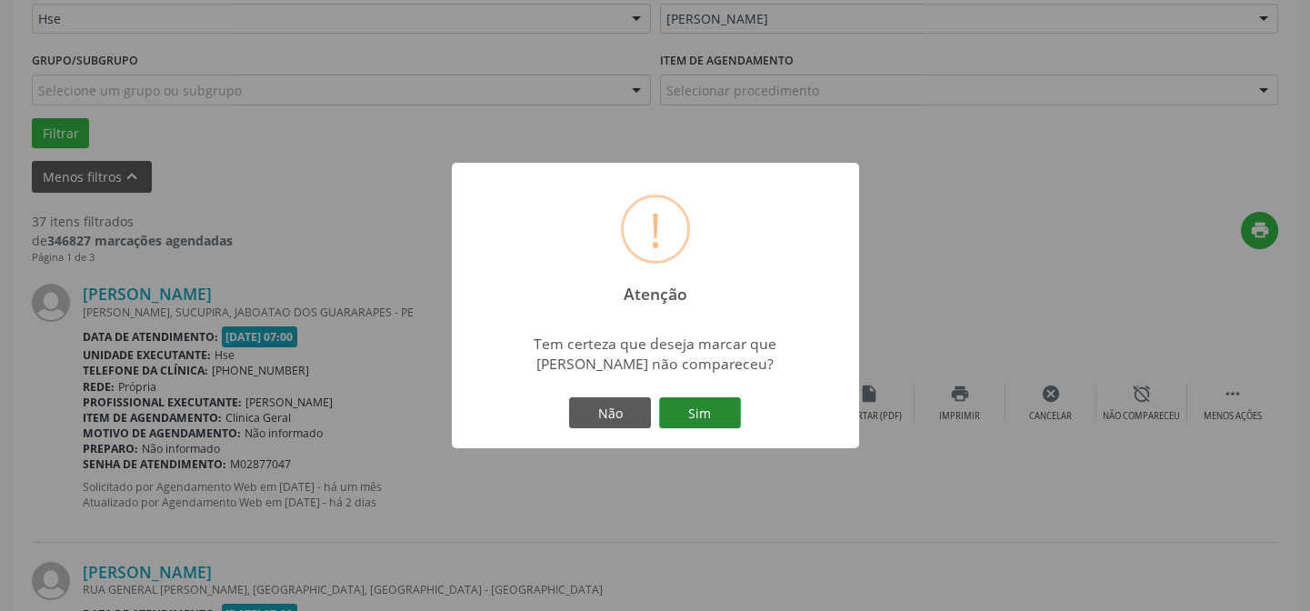
click at [728, 418] on button "Sim" at bounding box center [700, 412] width 82 height 31
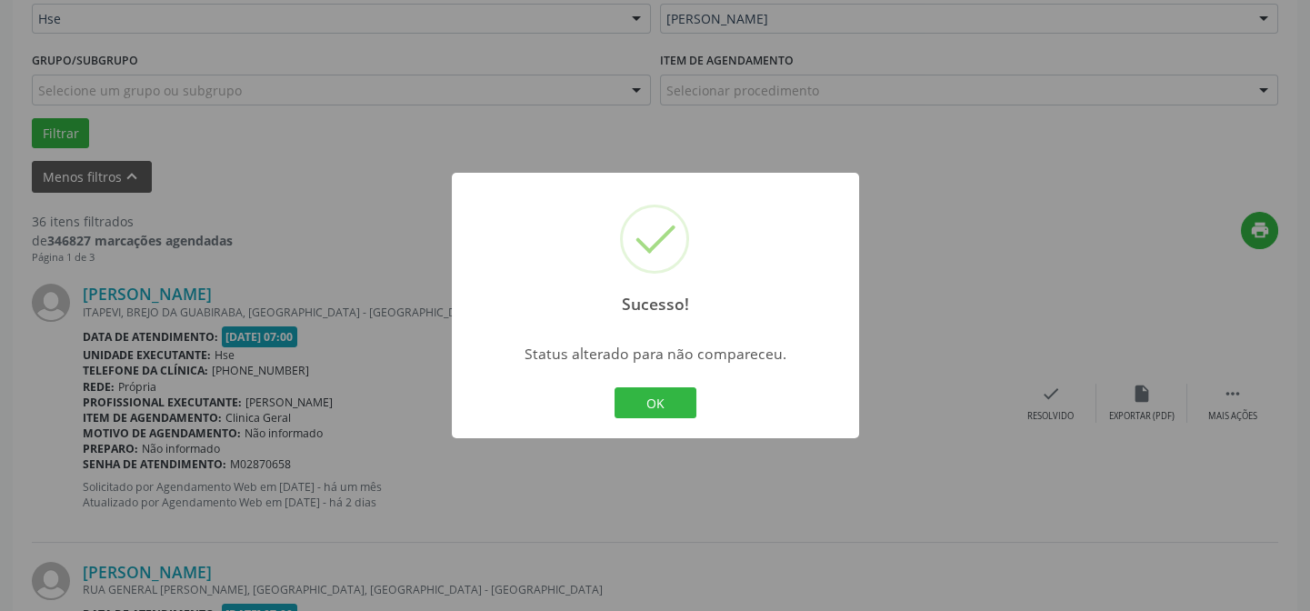
click at [681, 418] on div "OK Cancel" at bounding box center [655, 403] width 90 height 38
click at [665, 406] on button "OK" at bounding box center [655, 402] width 82 height 31
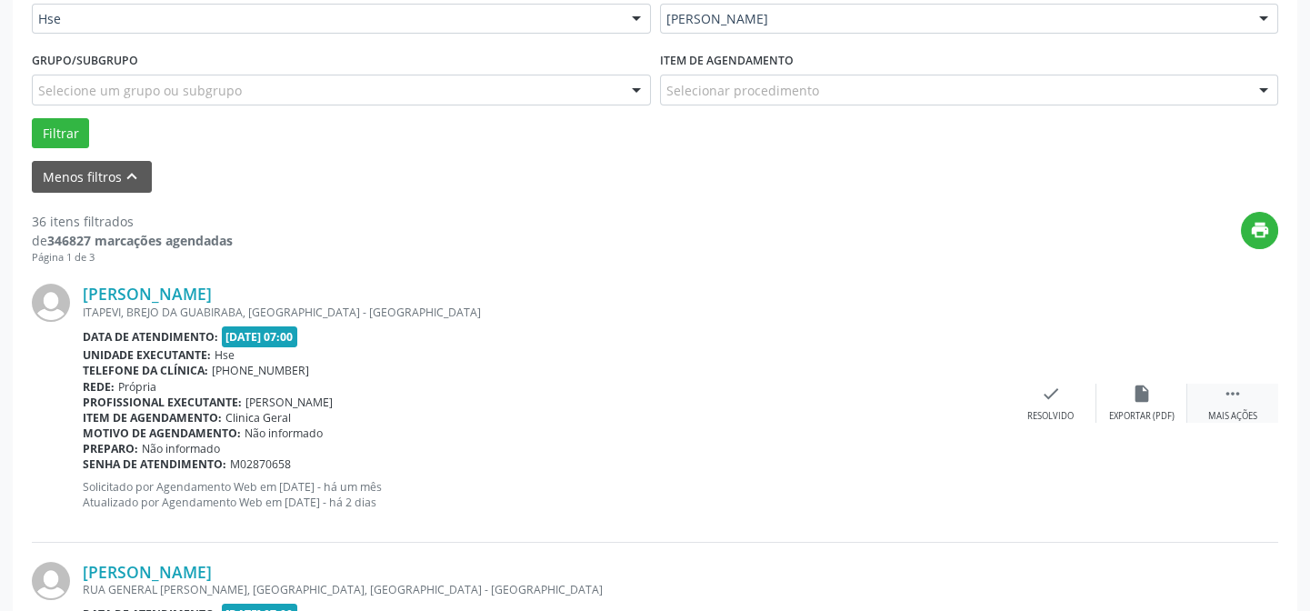
click at [1212, 391] on div " Mais ações" at bounding box center [1232, 403] width 91 height 39
click at [1155, 399] on div "alarm_off Não compareceu" at bounding box center [1141, 403] width 91 height 39
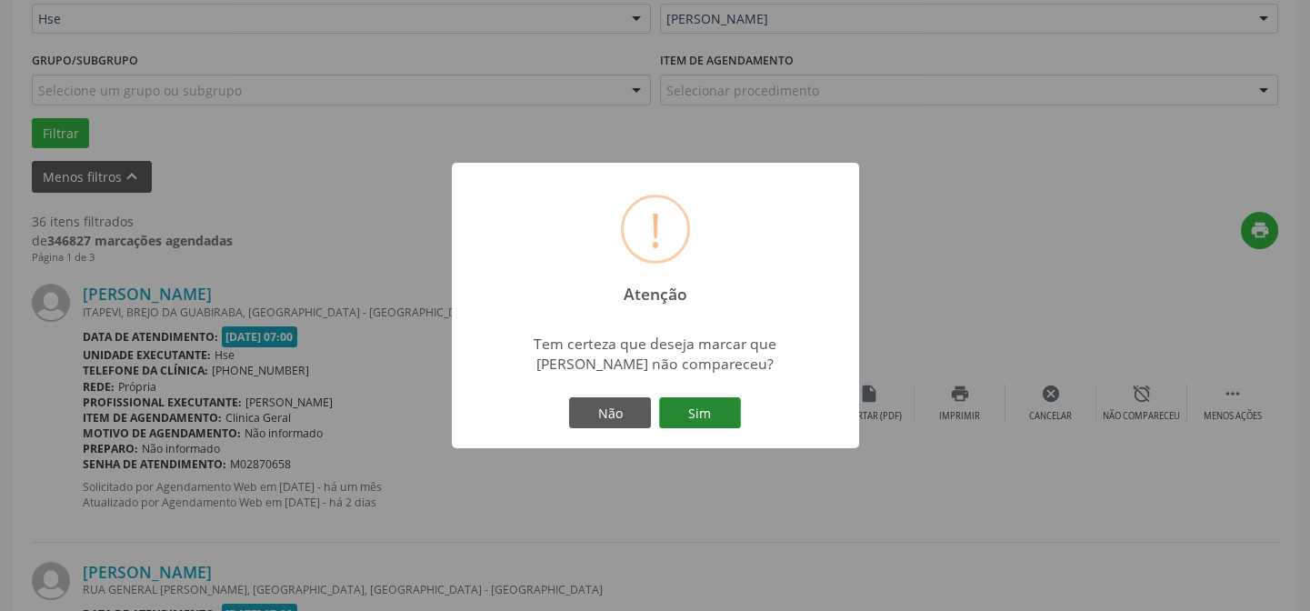
click at [710, 403] on button "Sim" at bounding box center [700, 412] width 82 height 31
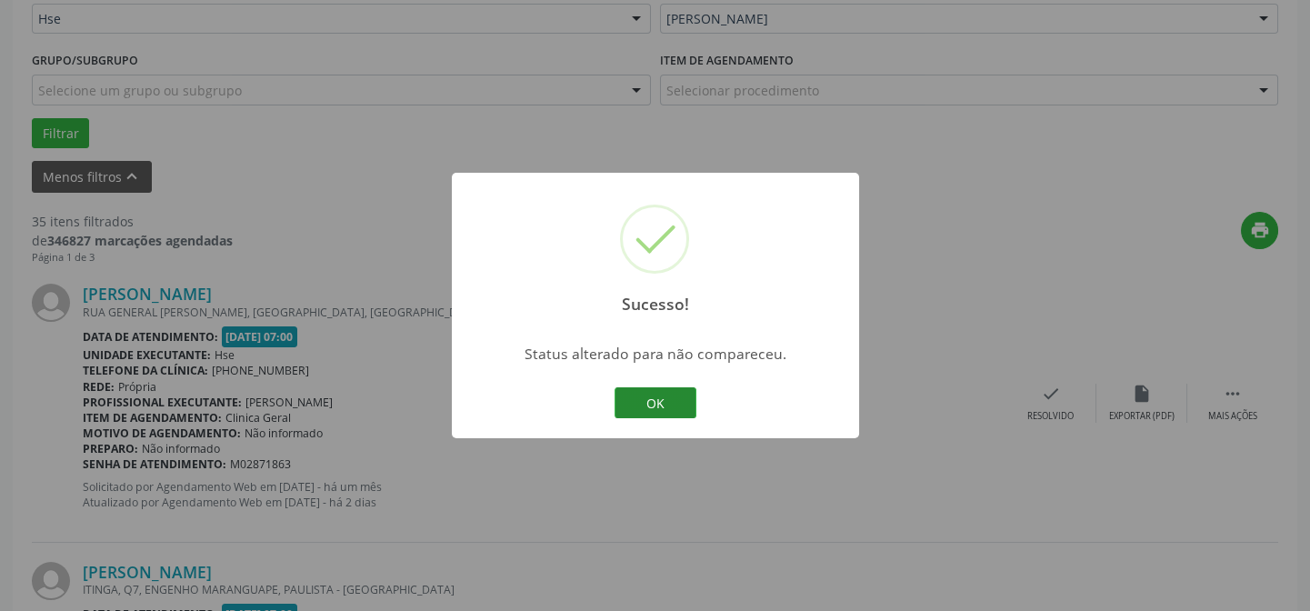
click at [682, 408] on button "OK" at bounding box center [655, 402] width 82 height 31
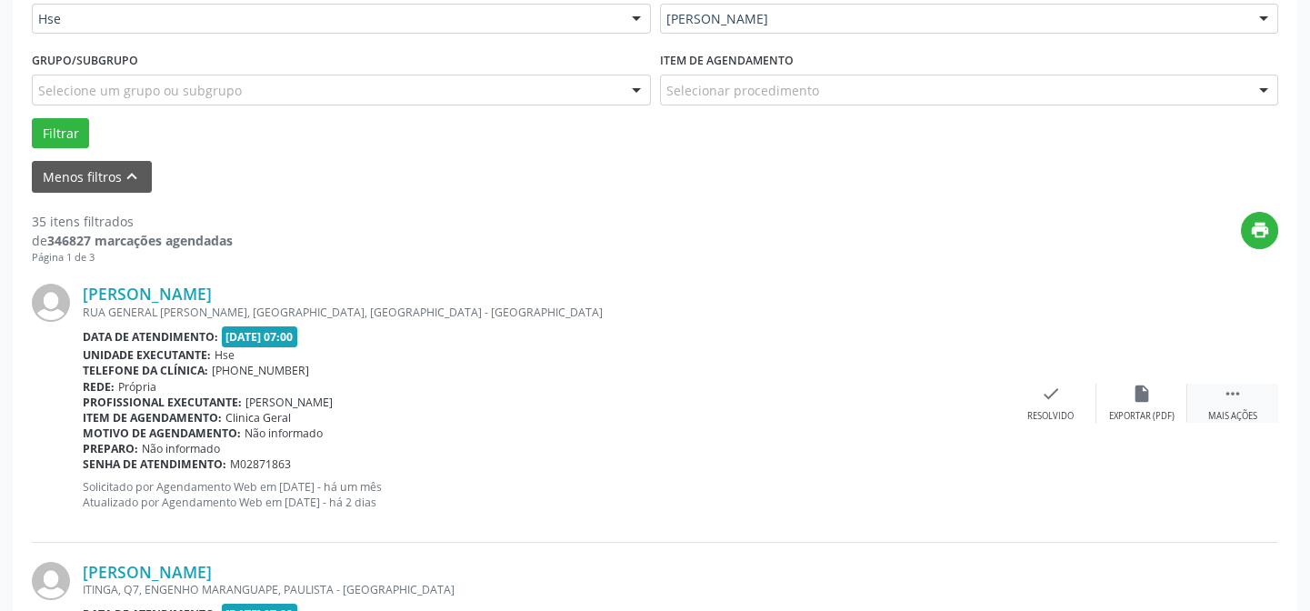
click at [1232, 390] on icon "" at bounding box center [1232, 394] width 20 height 20
click at [1149, 406] on div "alarm_off Não compareceu" at bounding box center [1141, 403] width 91 height 39
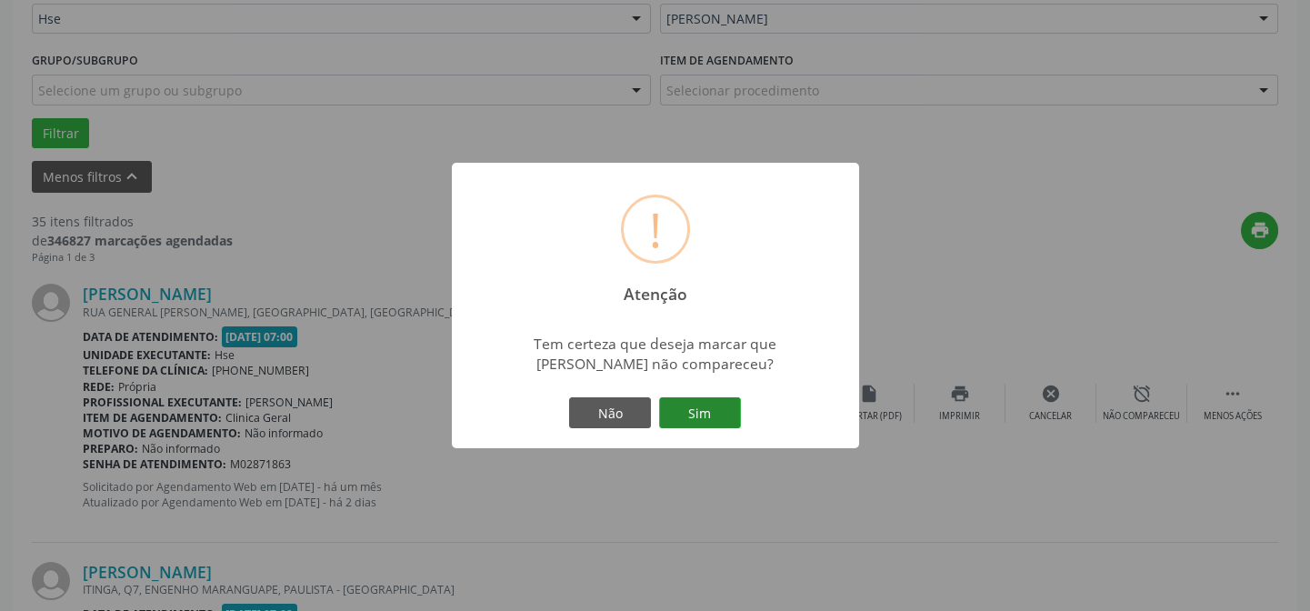
click at [715, 413] on button "Sim" at bounding box center [700, 412] width 82 height 31
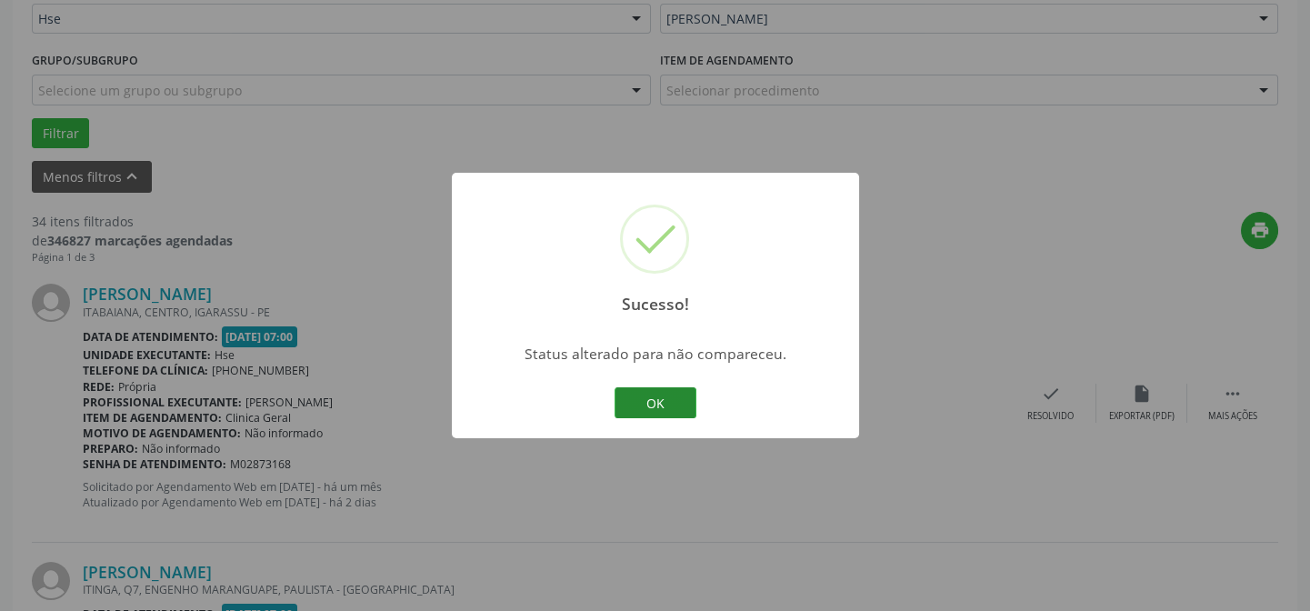
click at [652, 404] on button "OK" at bounding box center [655, 402] width 82 height 31
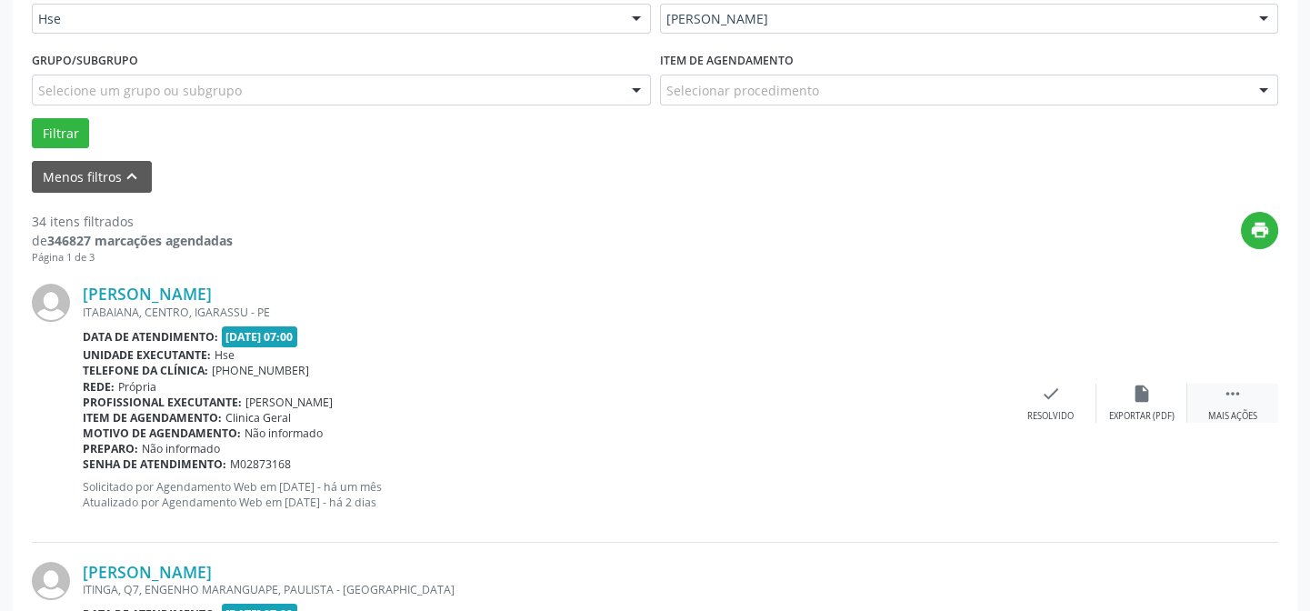
click at [1242, 398] on icon "" at bounding box center [1232, 394] width 20 height 20
click at [1142, 397] on icon "alarm_off" at bounding box center [1142, 394] width 20 height 20
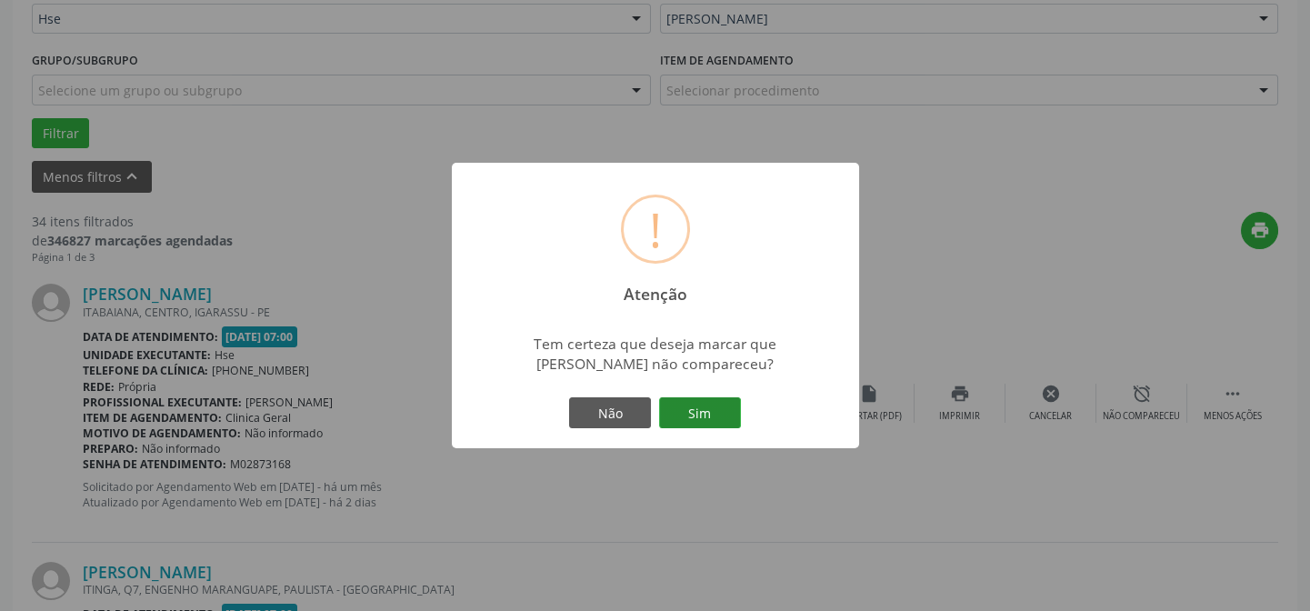
click at [677, 403] on button "Sim" at bounding box center [700, 412] width 82 height 31
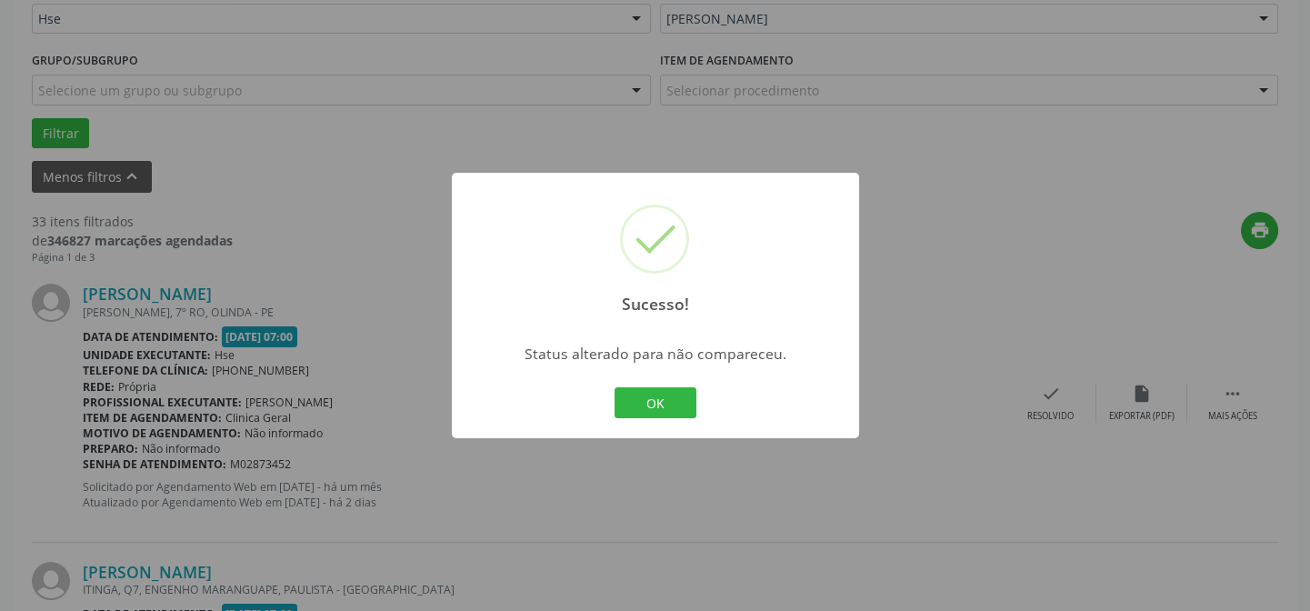
click at [676, 404] on button "OK" at bounding box center [655, 402] width 82 height 31
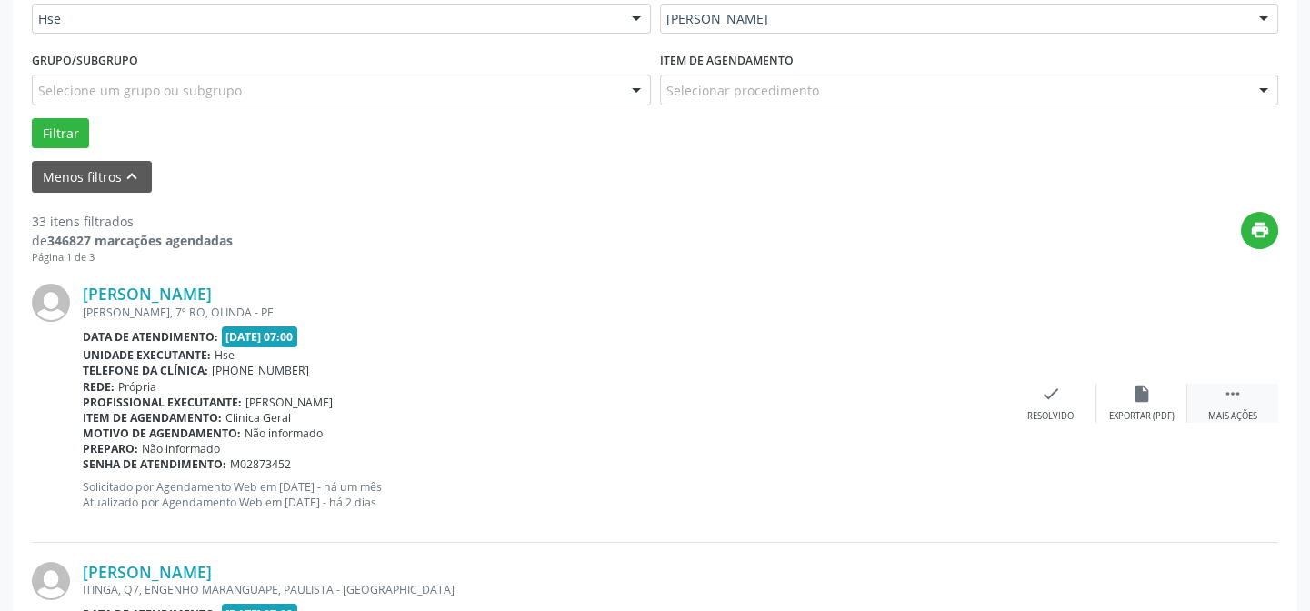
click at [1227, 396] on icon "" at bounding box center [1232, 394] width 20 height 20
click at [1160, 407] on div "alarm_off Não compareceu" at bounding box center [1141, 403] width 91 height 39
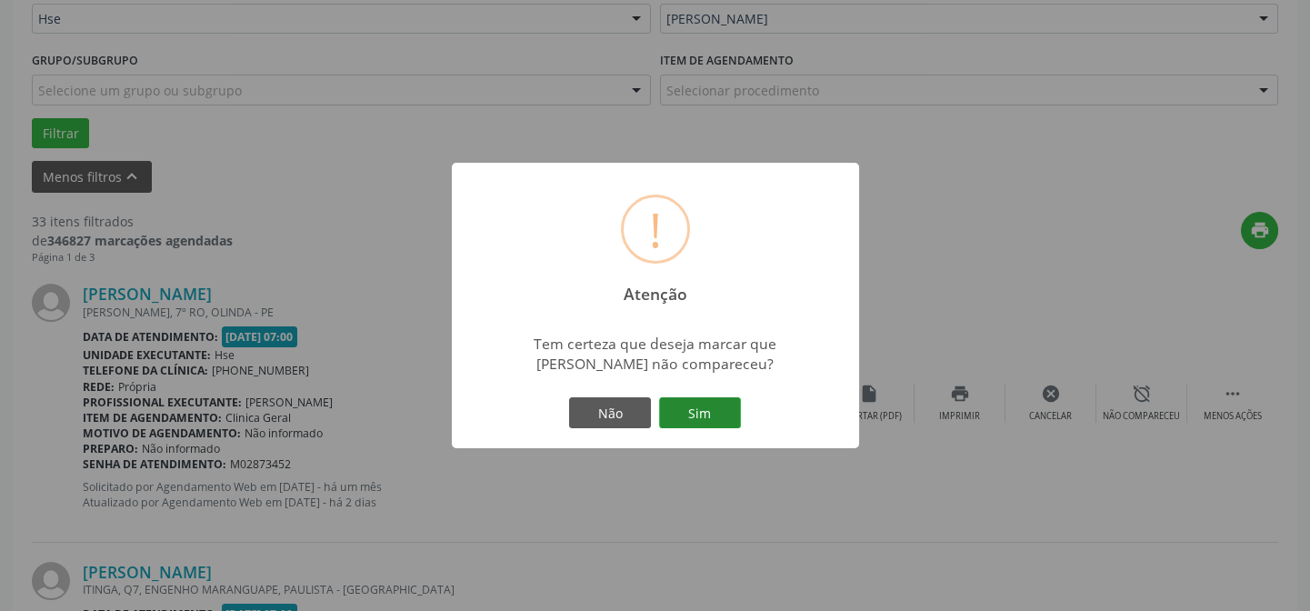
click at [729, 418] on button "Sim" at bounding box center [700, 412] width 82 height 31
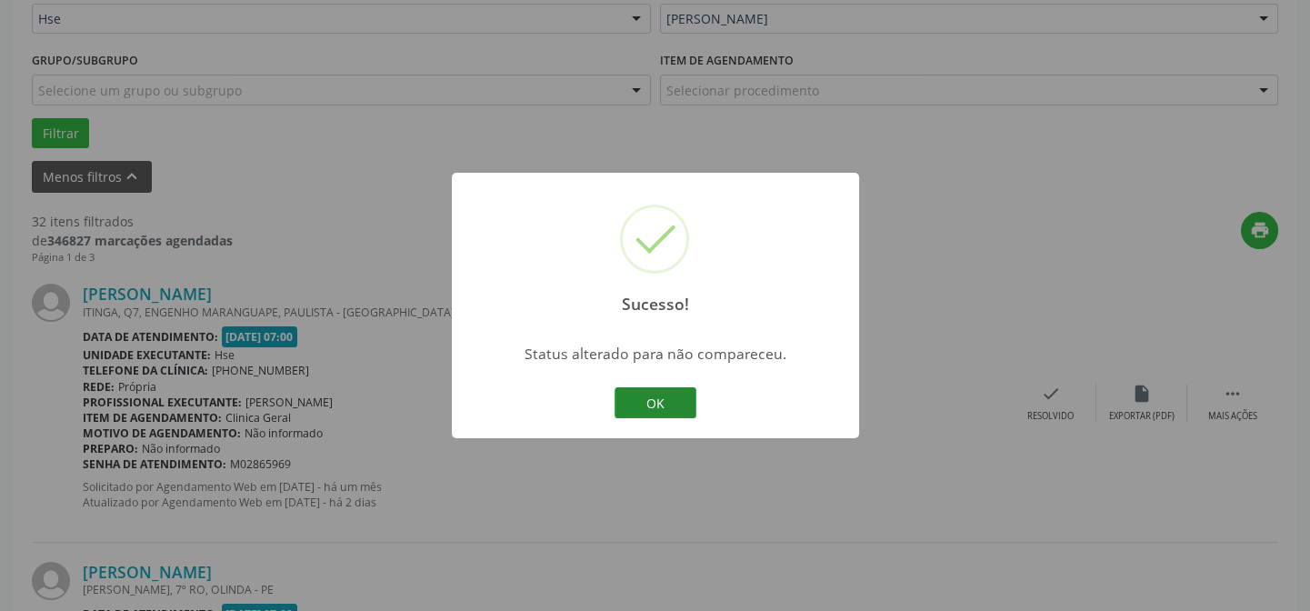
click at [639, 390] on button "OK" at bounding box center [655, 402] width 82 height 31
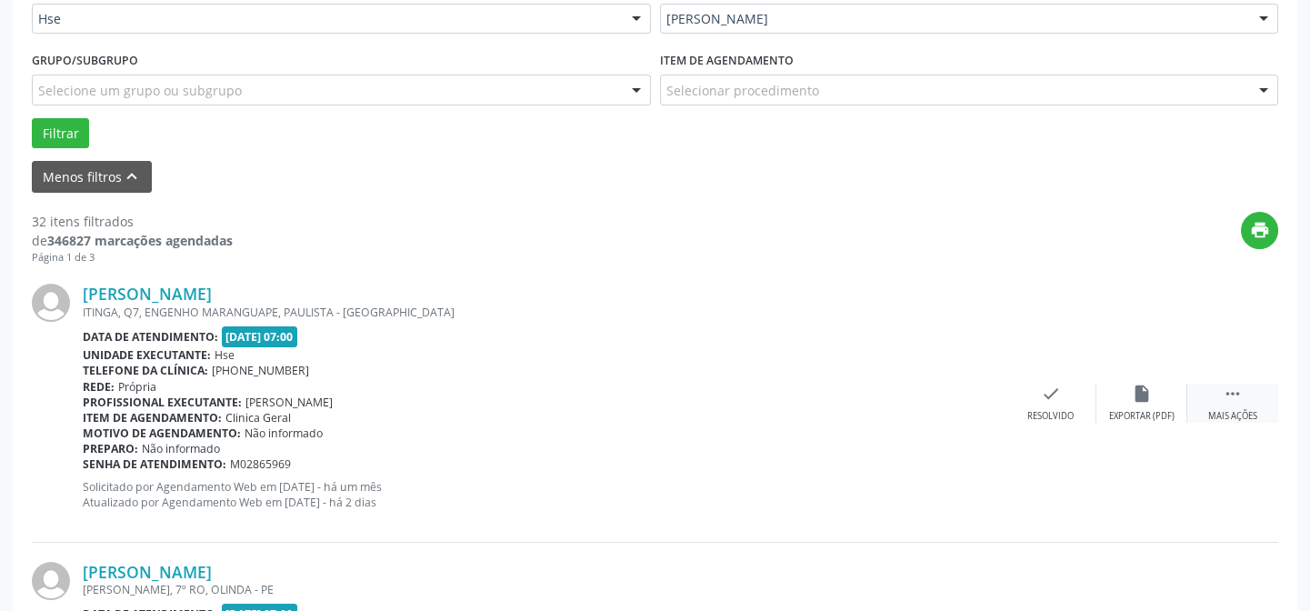
click at [1247, 415] on div "Mais ações" at bounding box center [1232, 416] width 49 height 13
click at [1121, 420] on div "Não compareceu" at bounding box center [1140, 416] width 77 height 13
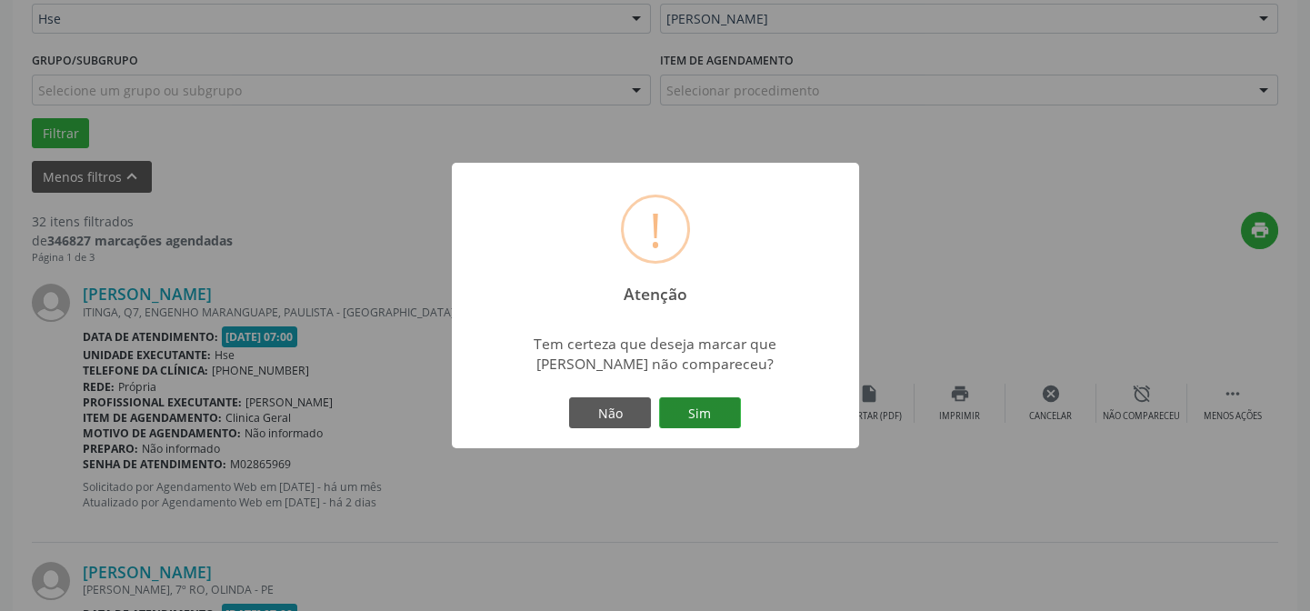
click at [713, 405] on button "Sim" at bounding box center [700, 412] width 82 height 31
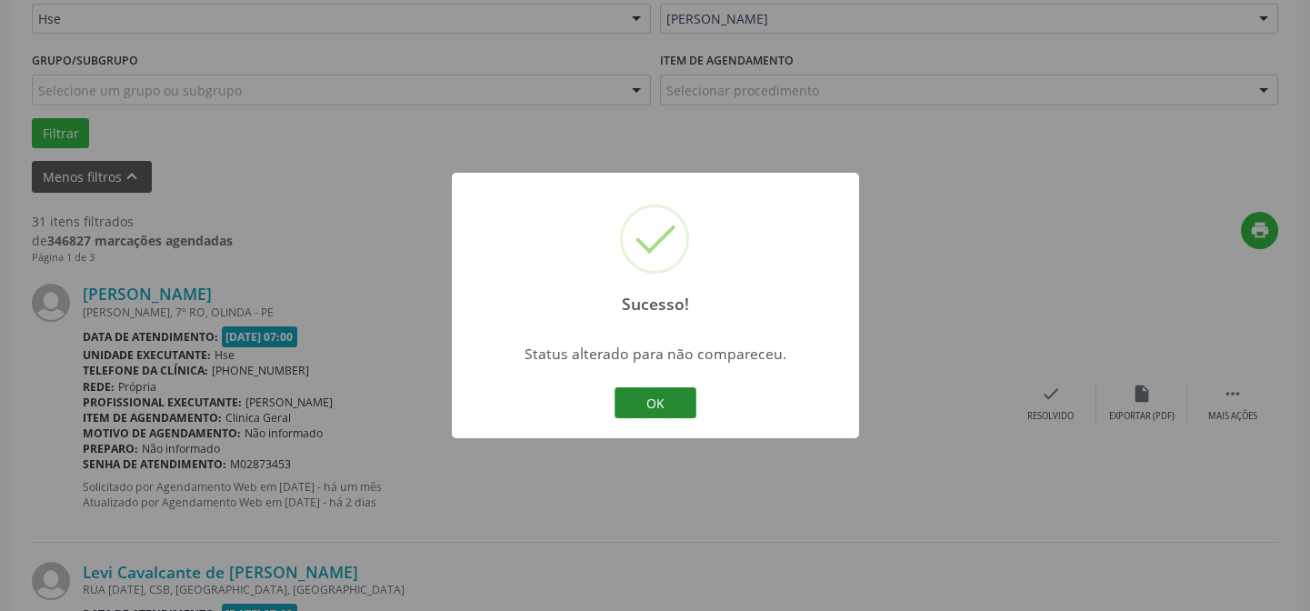
click at [675, 405] on button "OK" at bounding box center [655, 402] width 82 height 31
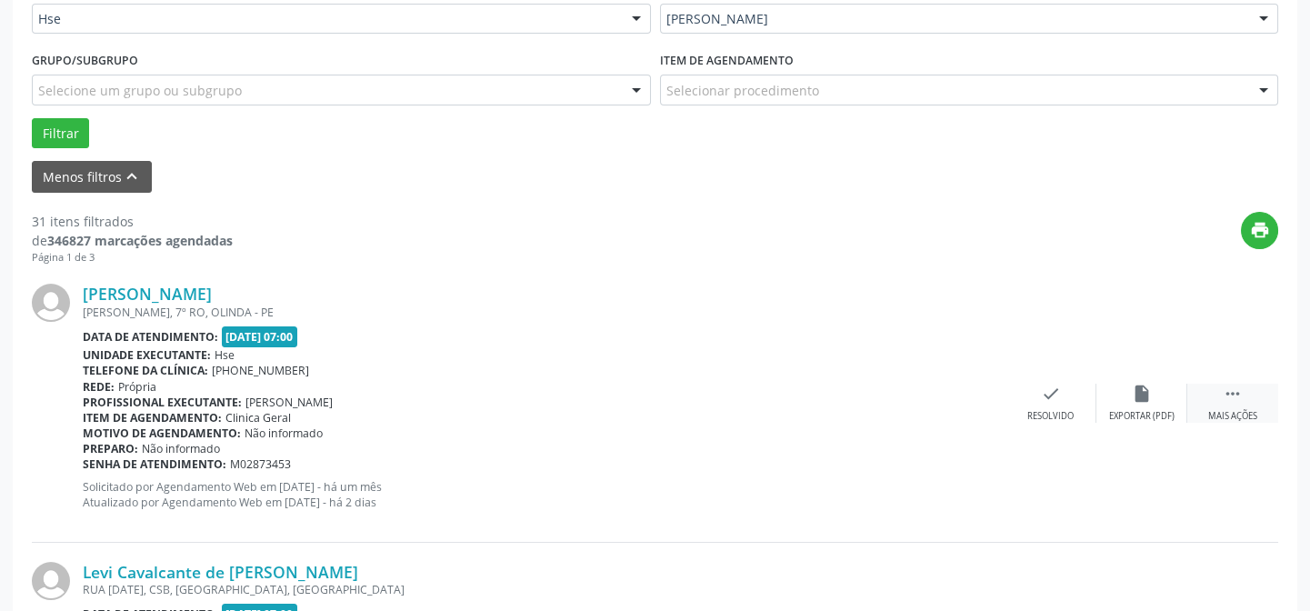
drag, startPoint x: 1245, startPoint y: 408, endPoint x: 1222, endPoint y: 412, distance: 23.9
click at [1244, 410] on div "Mais ações" at bounding box center [1232, 416] width 49 height 13
click at [1154, 414] on div "Não compareceu" at bounding box center [1140, 416] width 77 height 13
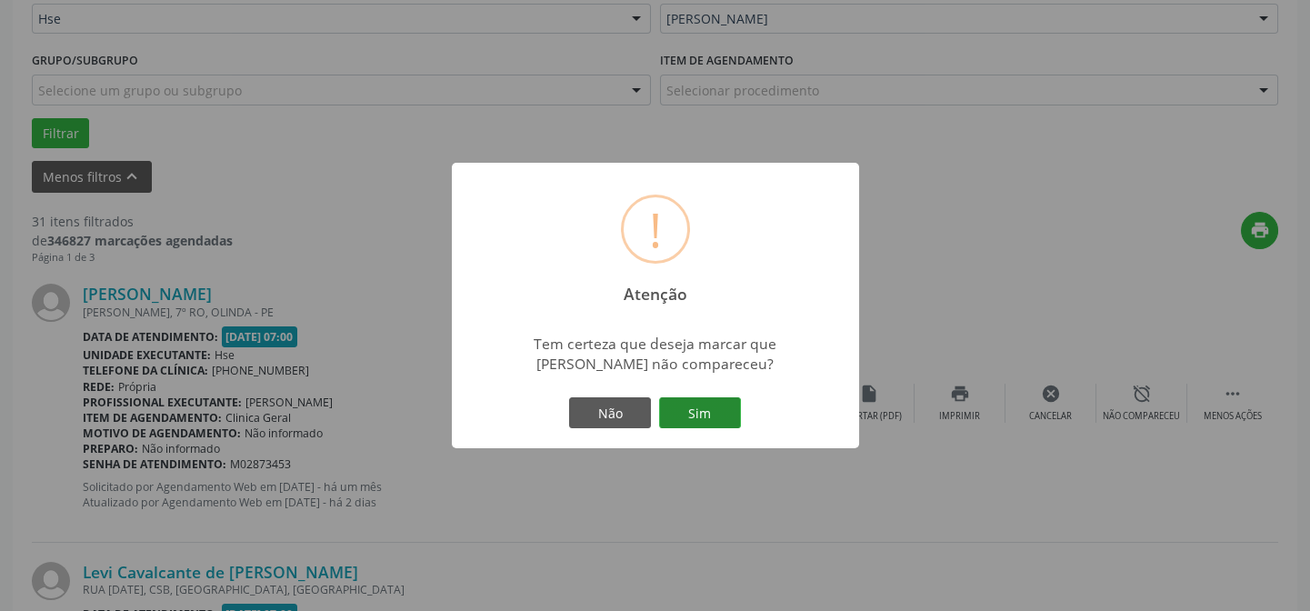
click at [733, 408] on button "Sim" at bounding box center [700, 412] width 82 height 31
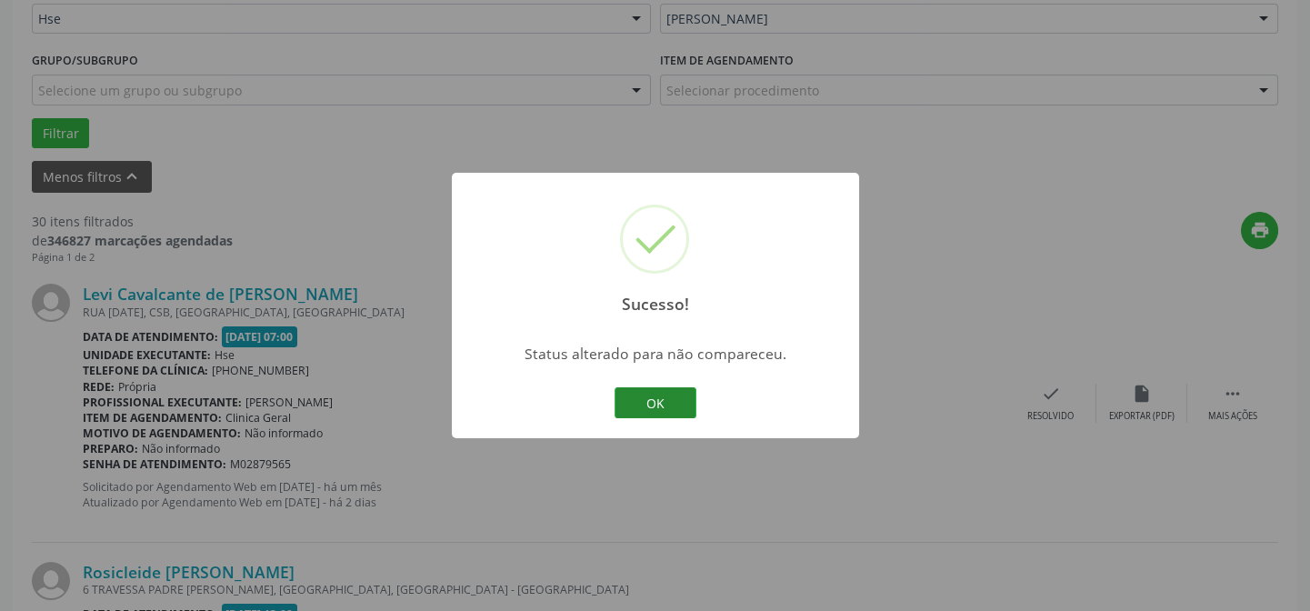
click at [668, 401] on button "OK" at bounding box center [655, 402] width 82 height 31
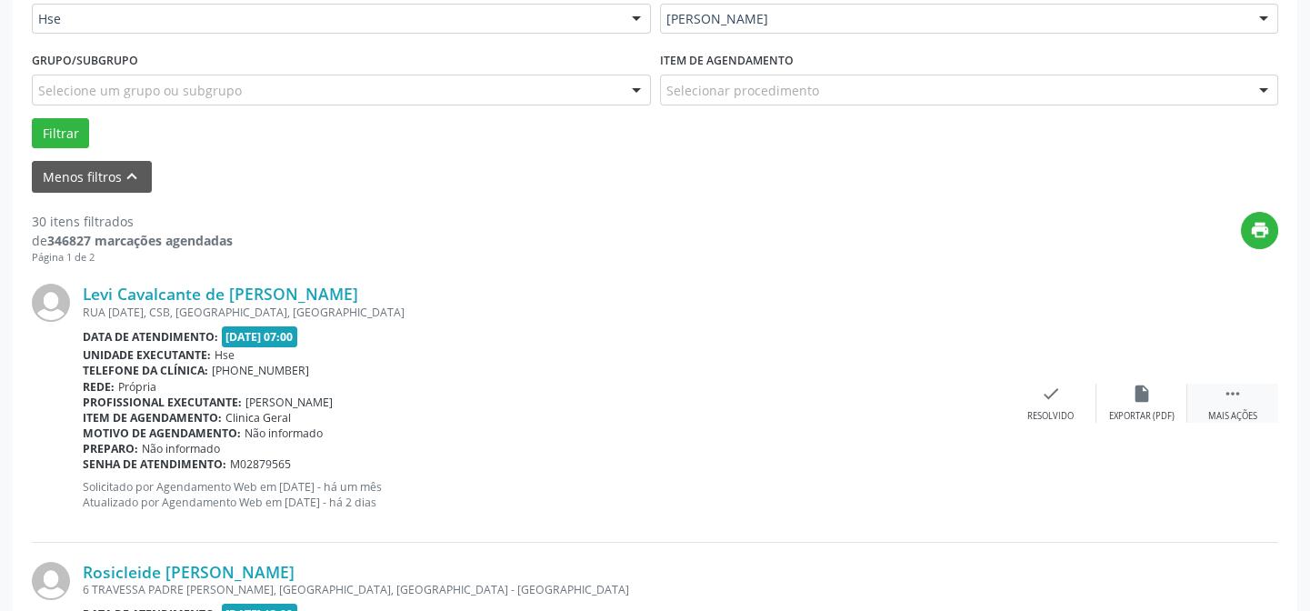
click at [1238, 405] on div " Mais ações" at bounding box center [1232, 403] width 91 height 39
click at [1126, 402] on div "alarm_off Não compareceu" at bounding box center [1141, 403] width 91 height 39
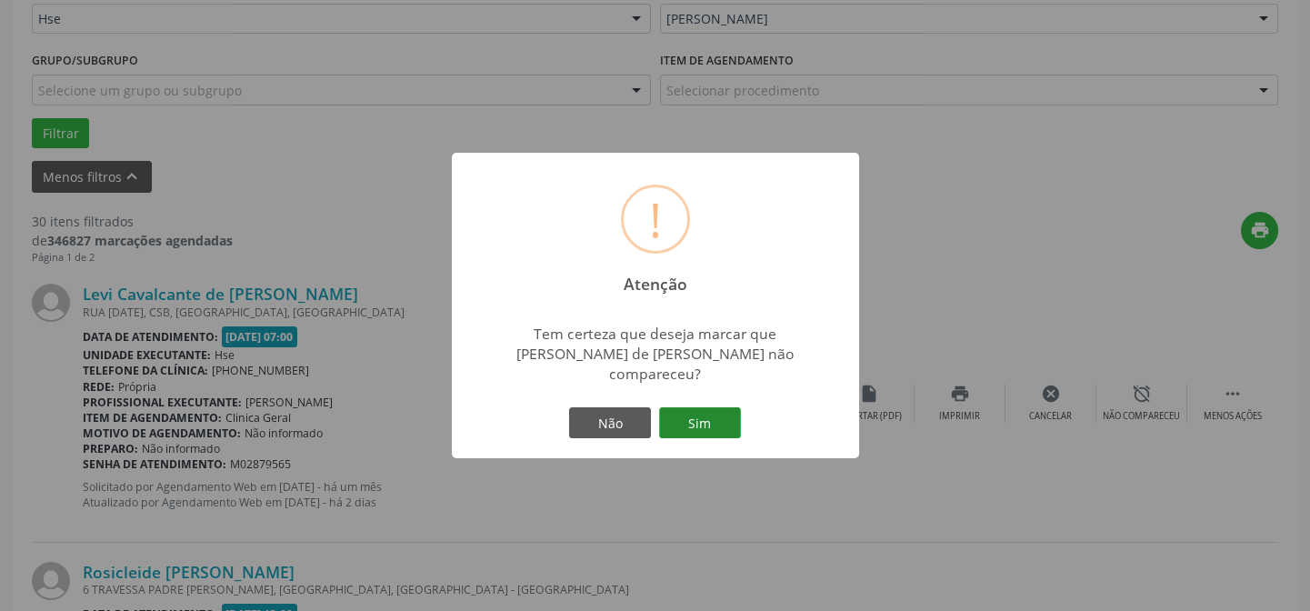
click at [691, 420] on button "Sim" at bounding box center [700, 422] width 82 height 31
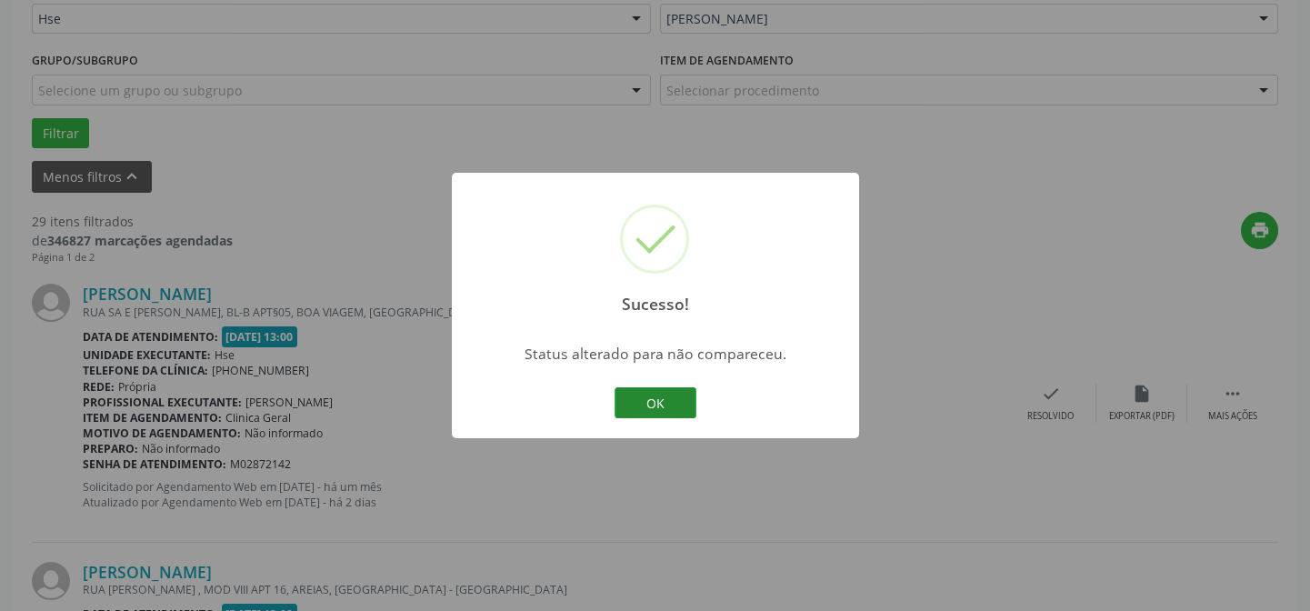
click at [665, 394] on button "OK" at bounding box center [655, 402] width 82 height 31
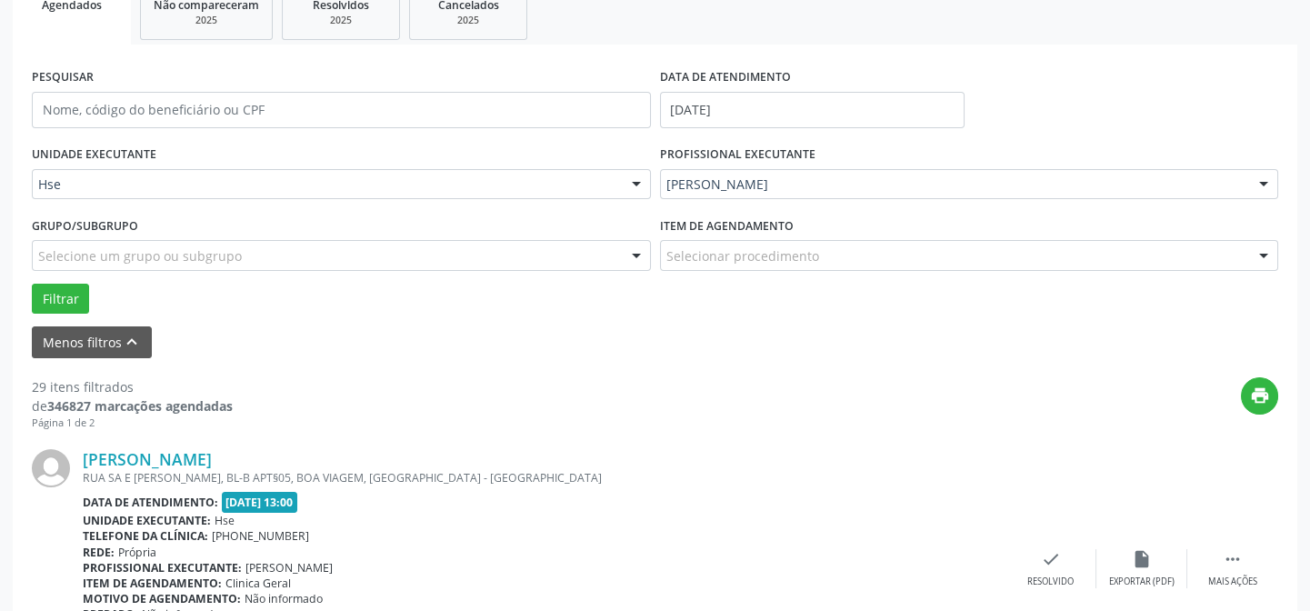
scroll to position [123, 0]
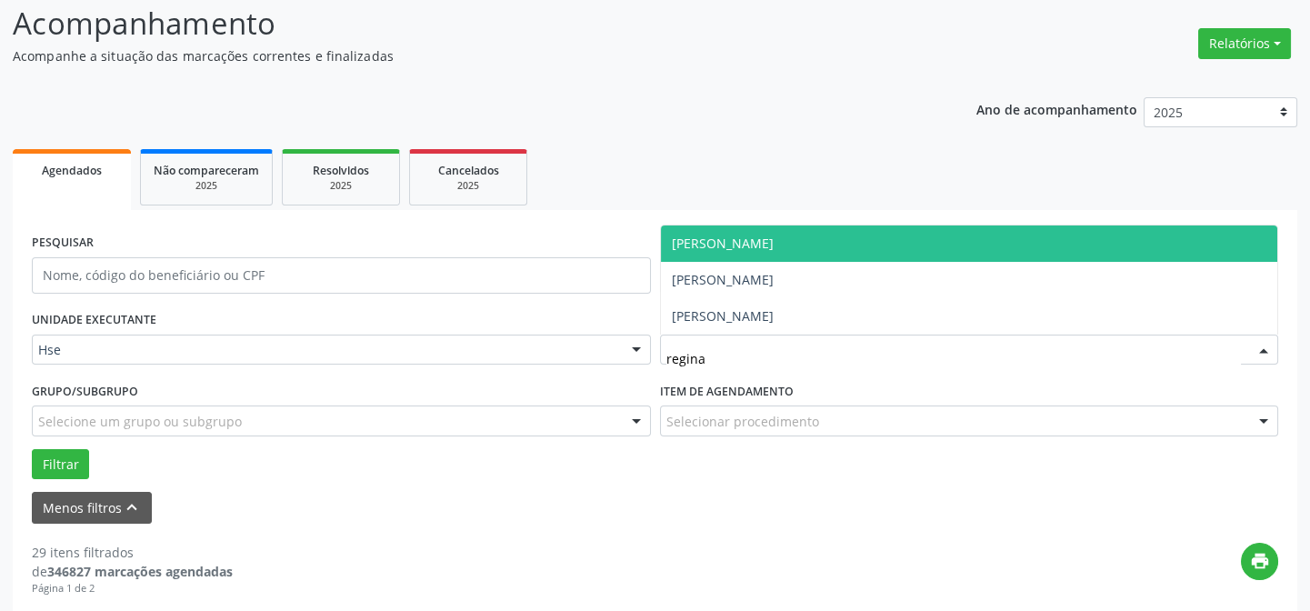
type input "reginal"
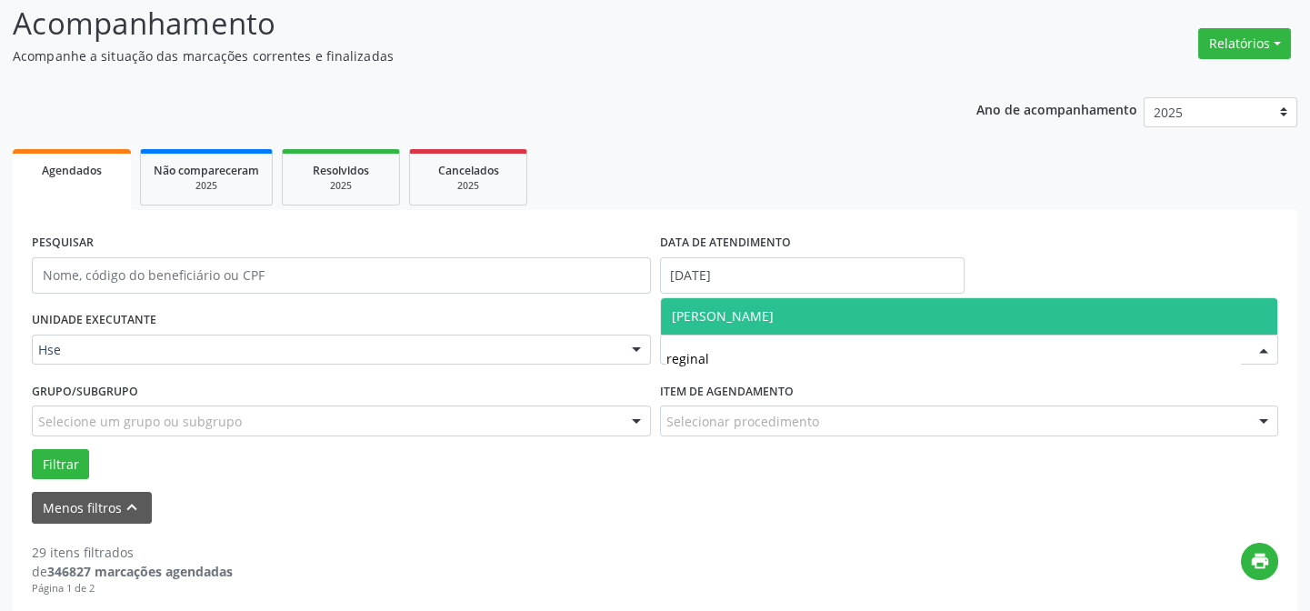
click at [700, 318] on span "[PERSON_NAME]" at bounding box center [723, 315] width 102 height 17
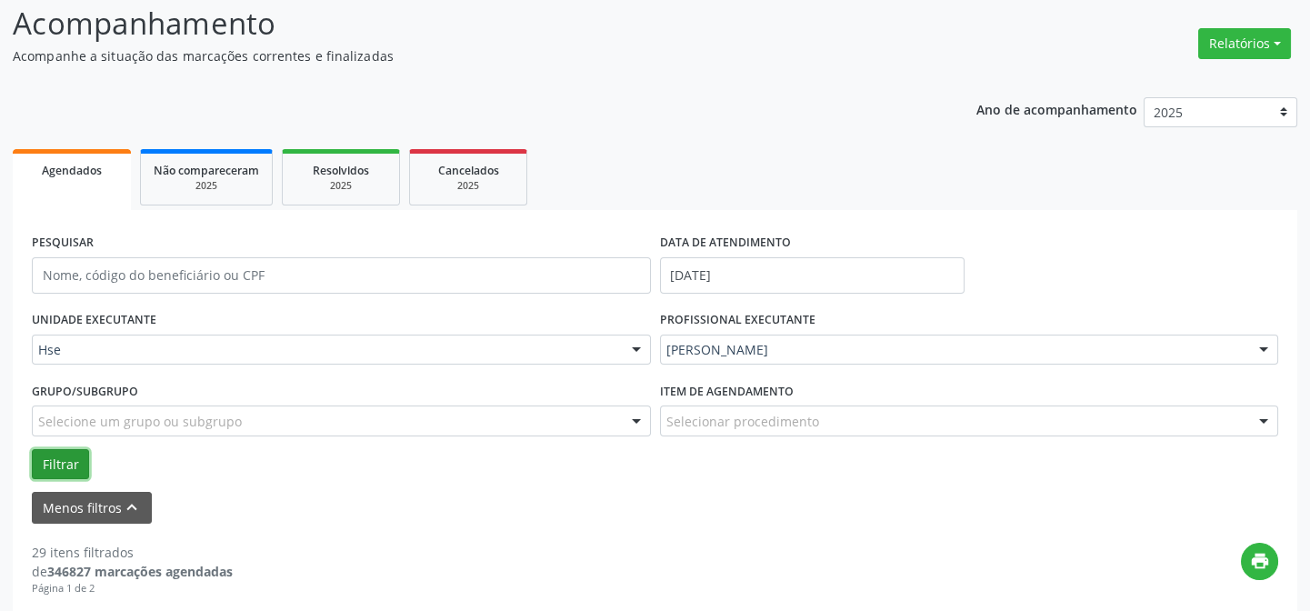
click at [49, 453] on button "Filtrar" at bounding box center [60, 464] width 57 height 31
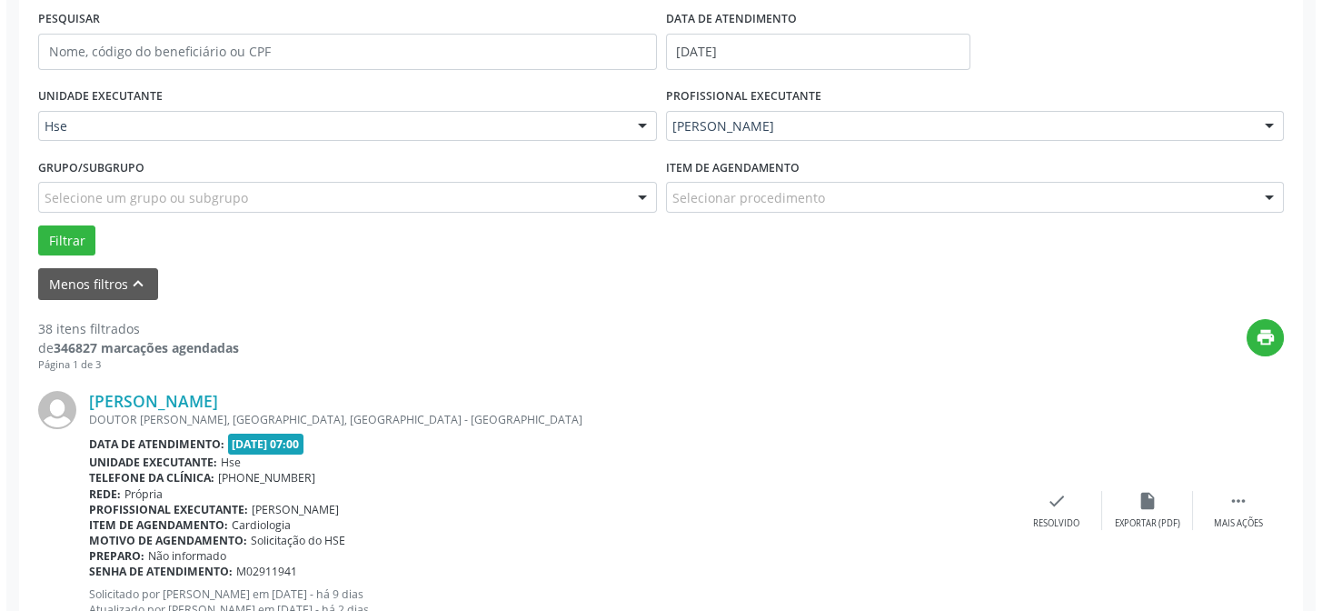
scroll to position [429, 0]
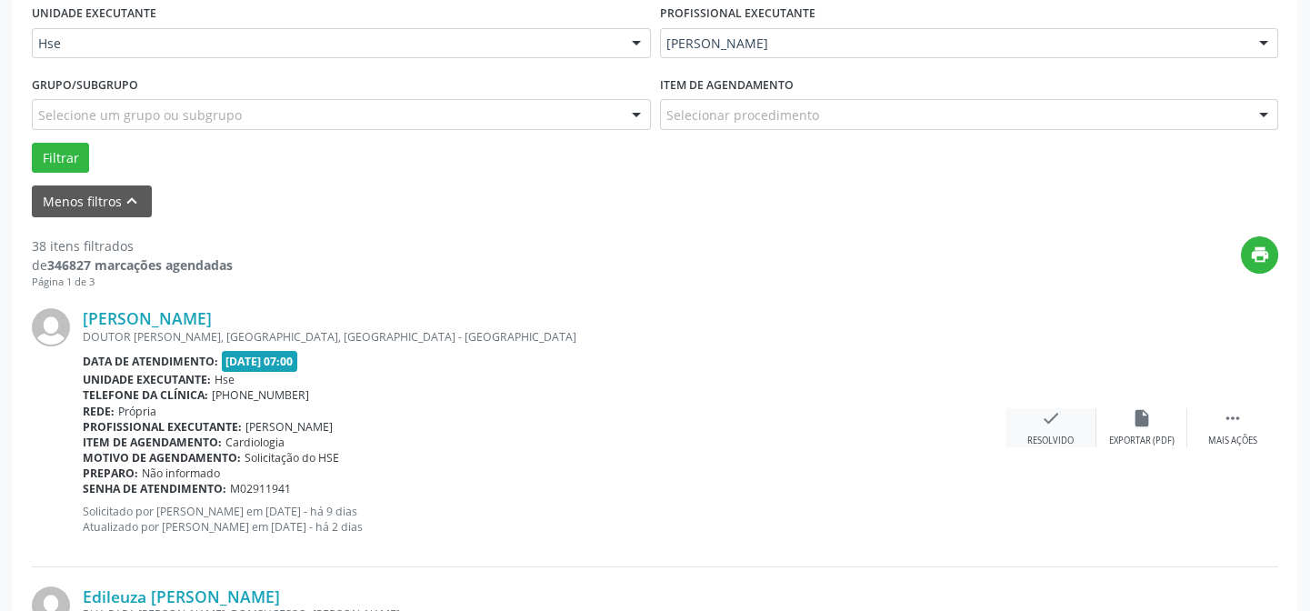
click at [1023, 424] on div "check Resolvido" at bounding box center [1050, 427] width 91 height 39
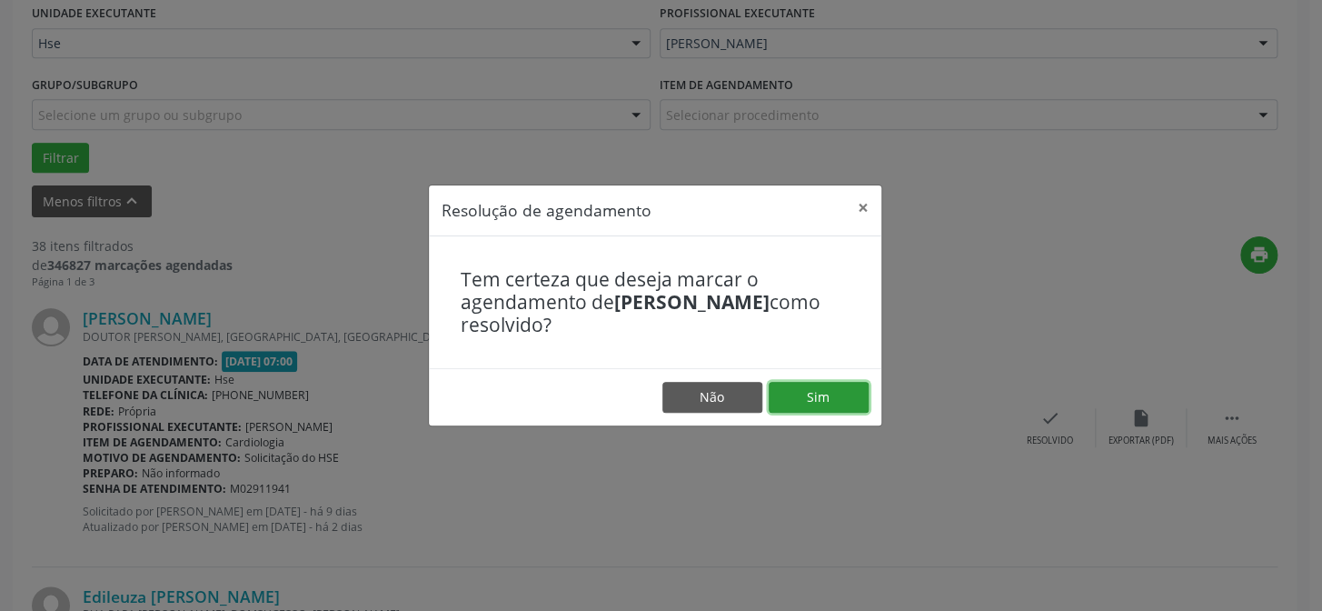
click at [826, 394] on button "Sim" at bounding box center [819, 397] width 100 height 31
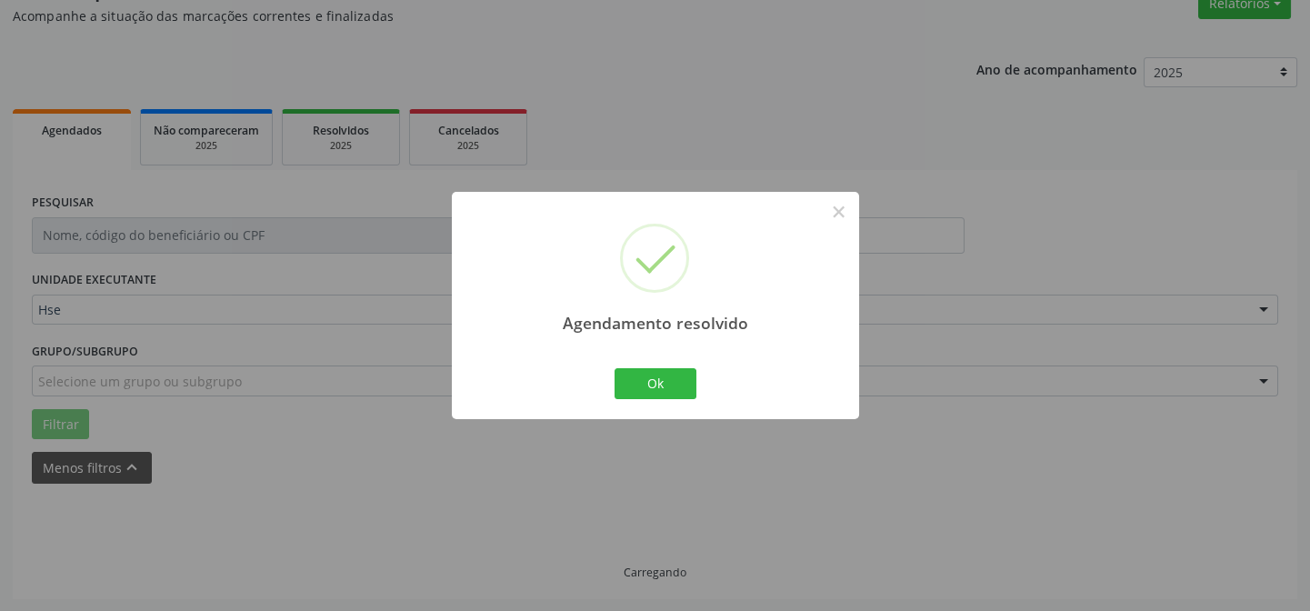
scroll to position [80, 0]
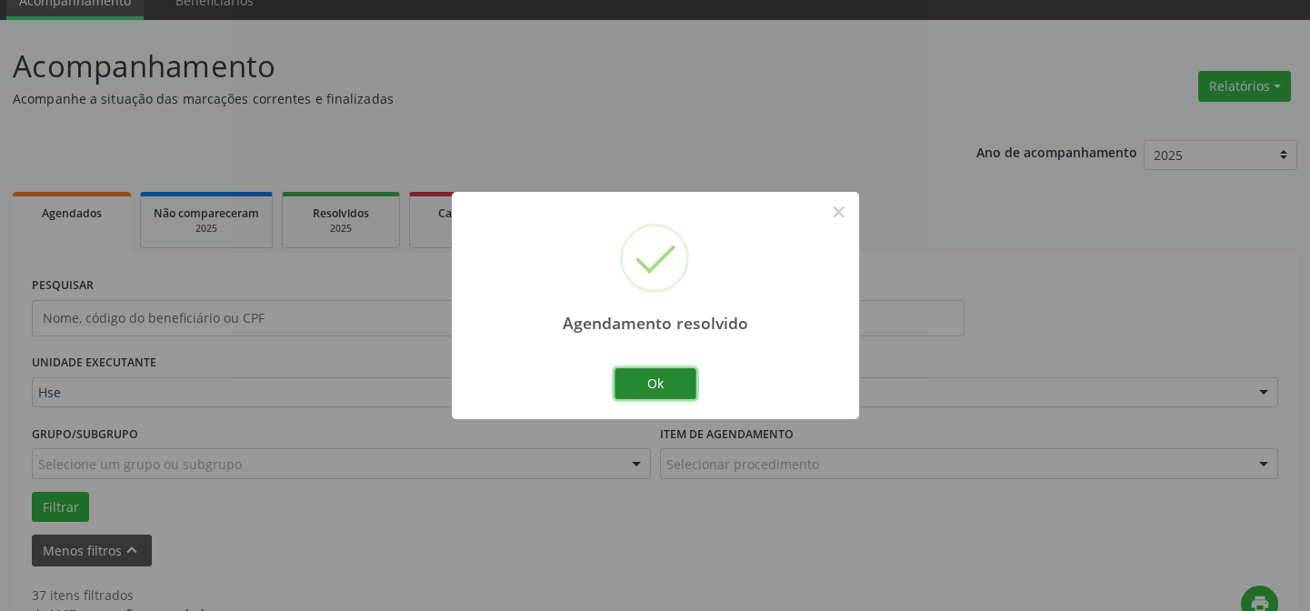
click at [659, 376] on button "Ok" at bounding box center [655, 383] width 82 height 31
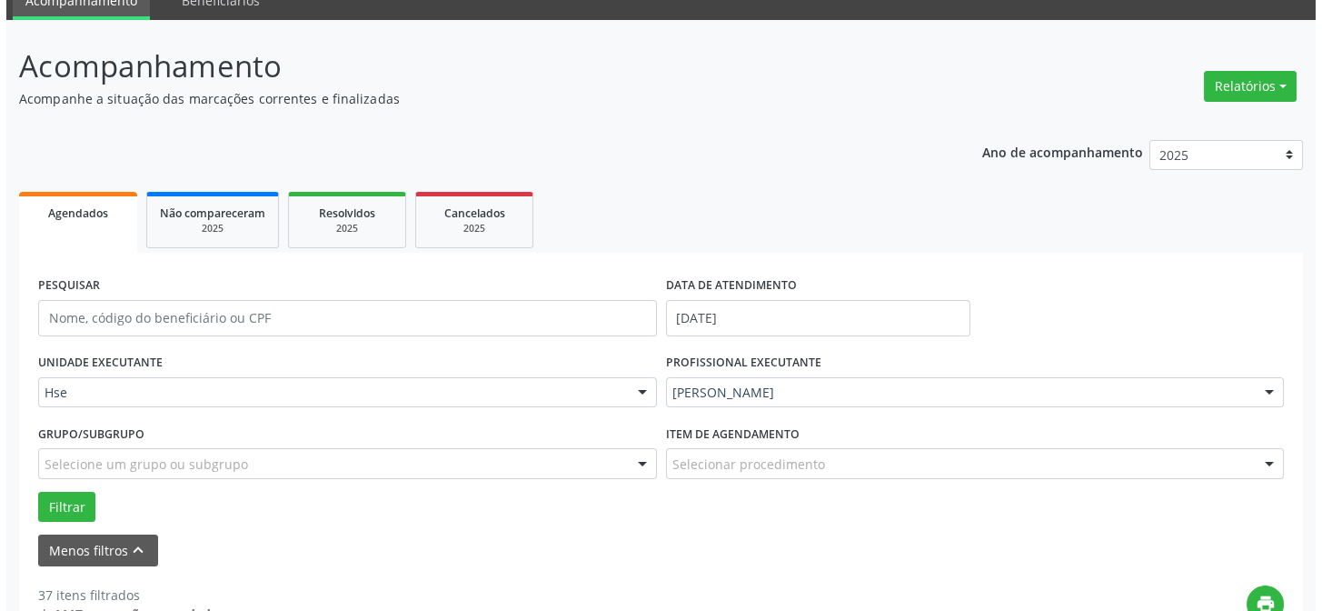
scroll to position [327, 0]
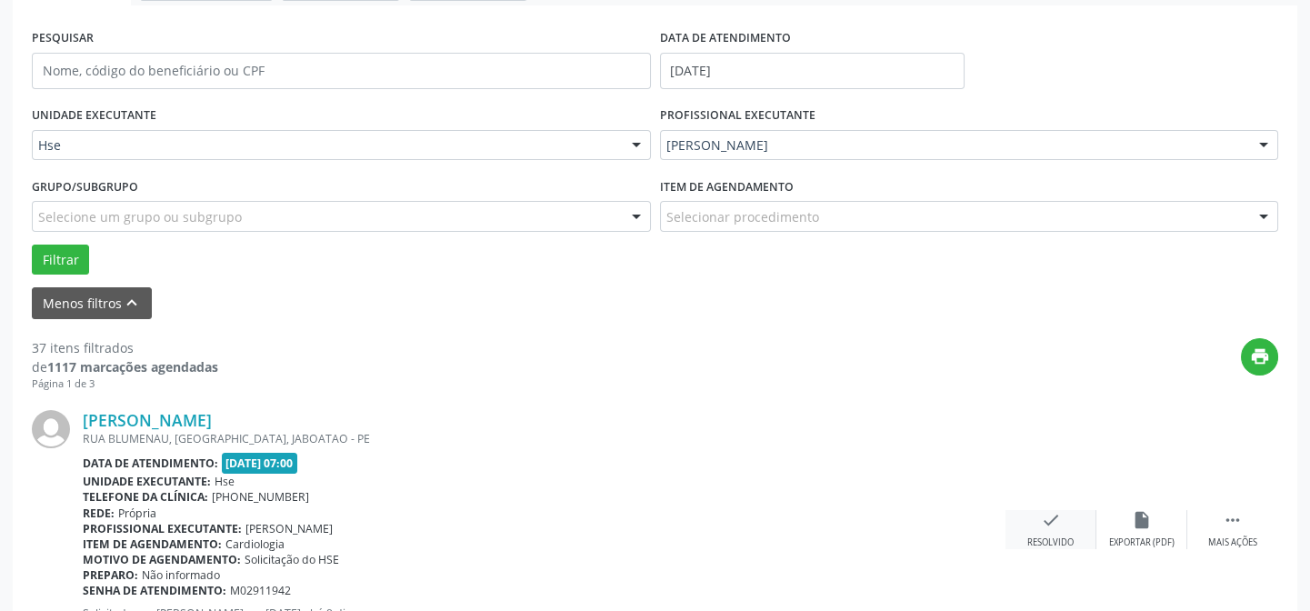
click at [1052, 529] on div "check Resolvido" at bounding box center [1050, 529] width 91 height 39
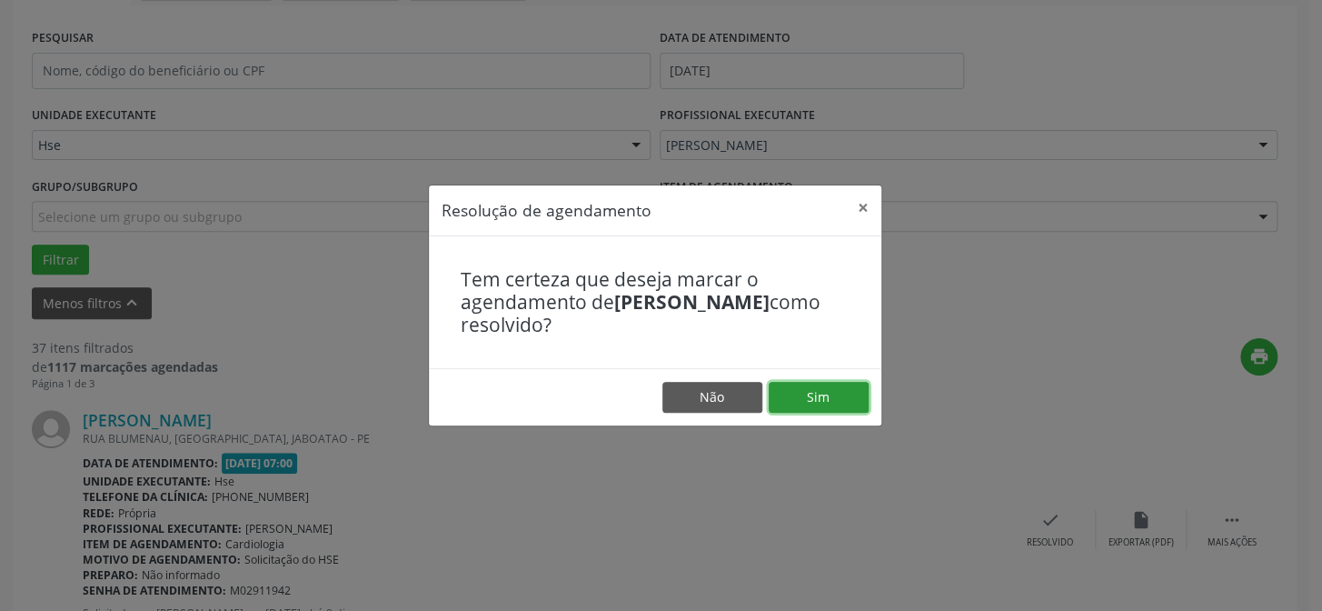
click at [817, 399] on button "Sim" at bounding box center [819, 397] width 100 height 31
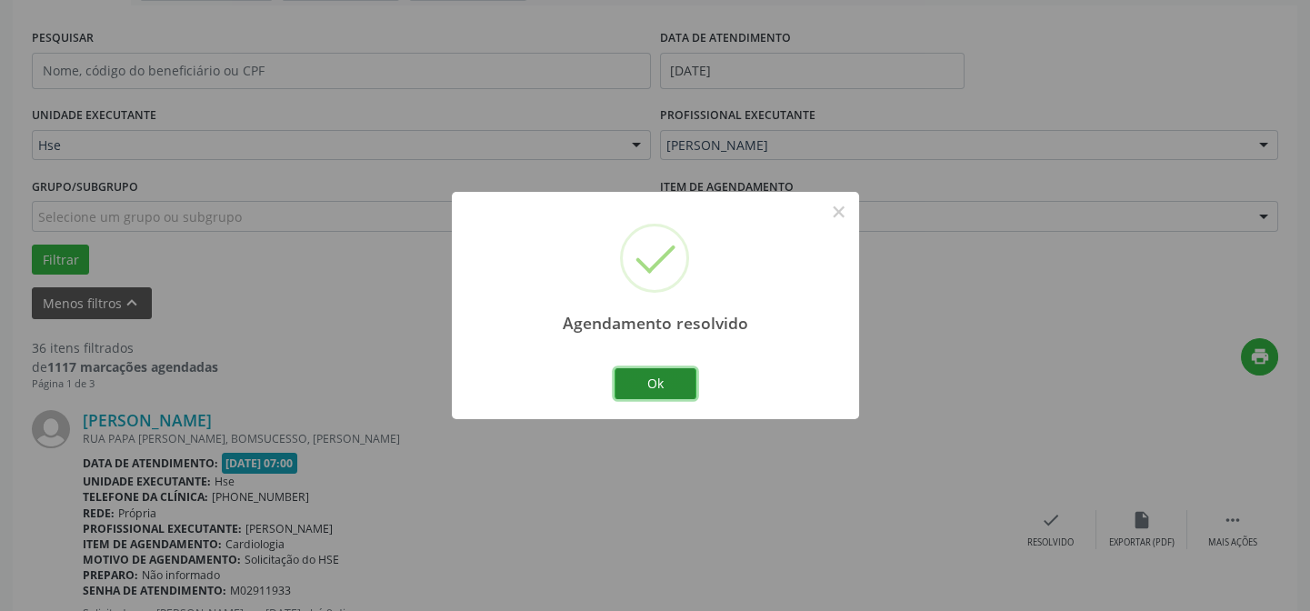
click at [649, 384] on button "Ok" at bounding box center [655, 383] width 82 height 31
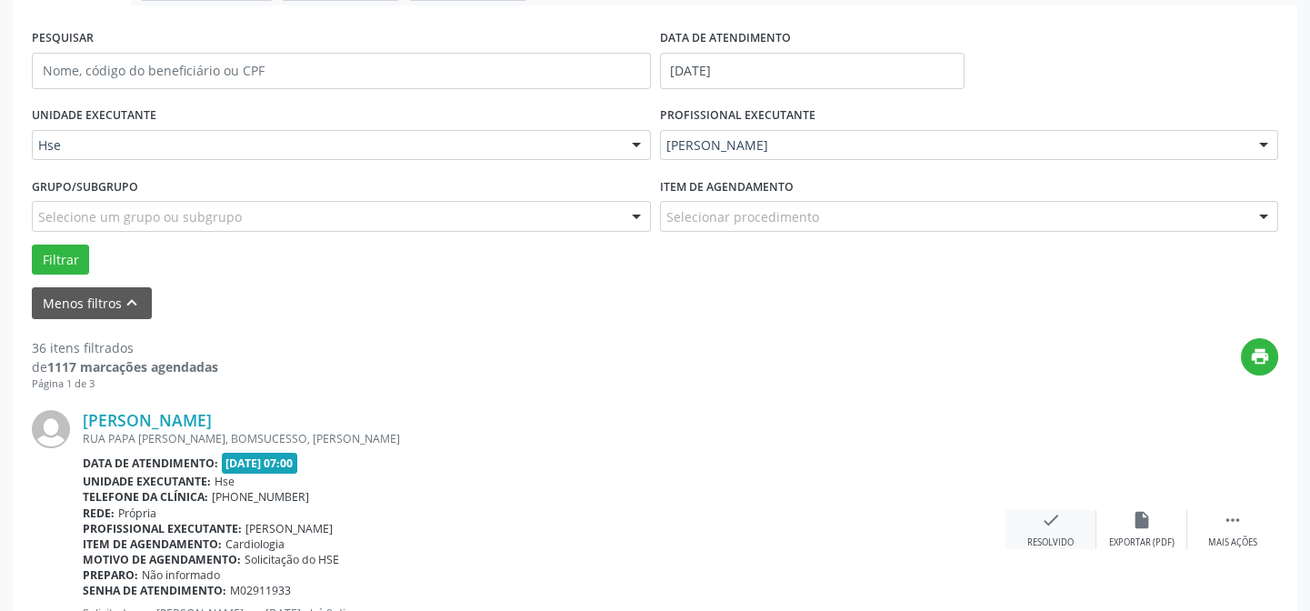
click at [1045, 511] on icon "check" at bounding box center [1051, 520] width 20 height 20
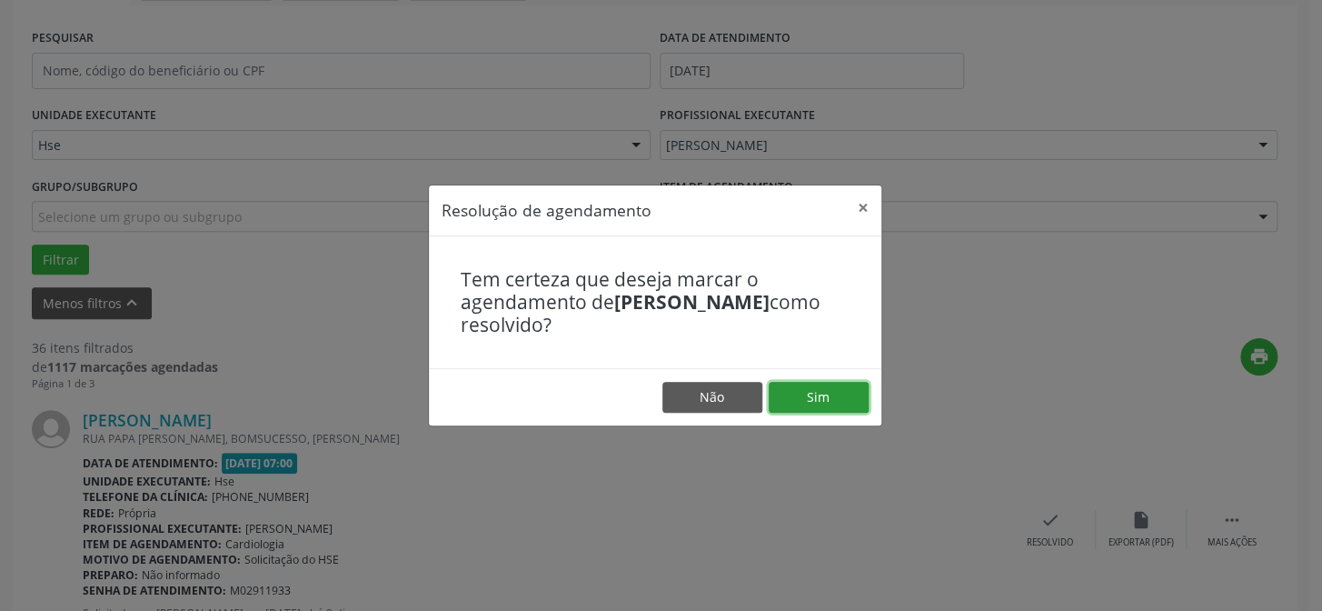
click at [836, 393] on button "Sim" at bounding box center [819, 397] width 100 height 31
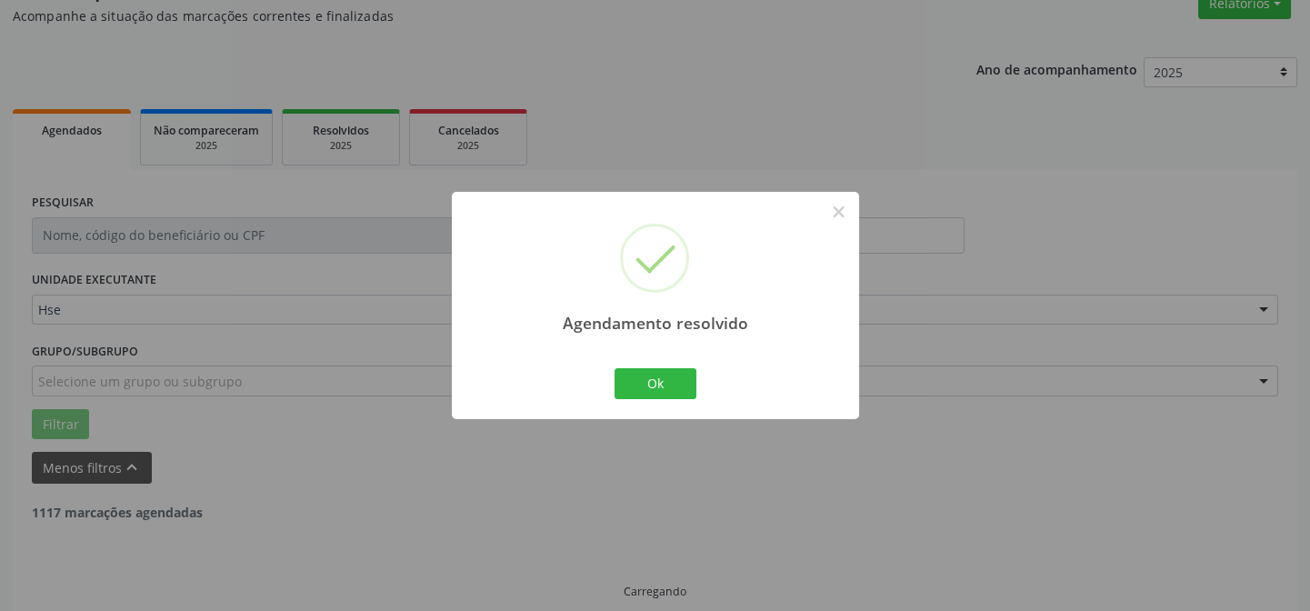
scroll to position [182, 0]
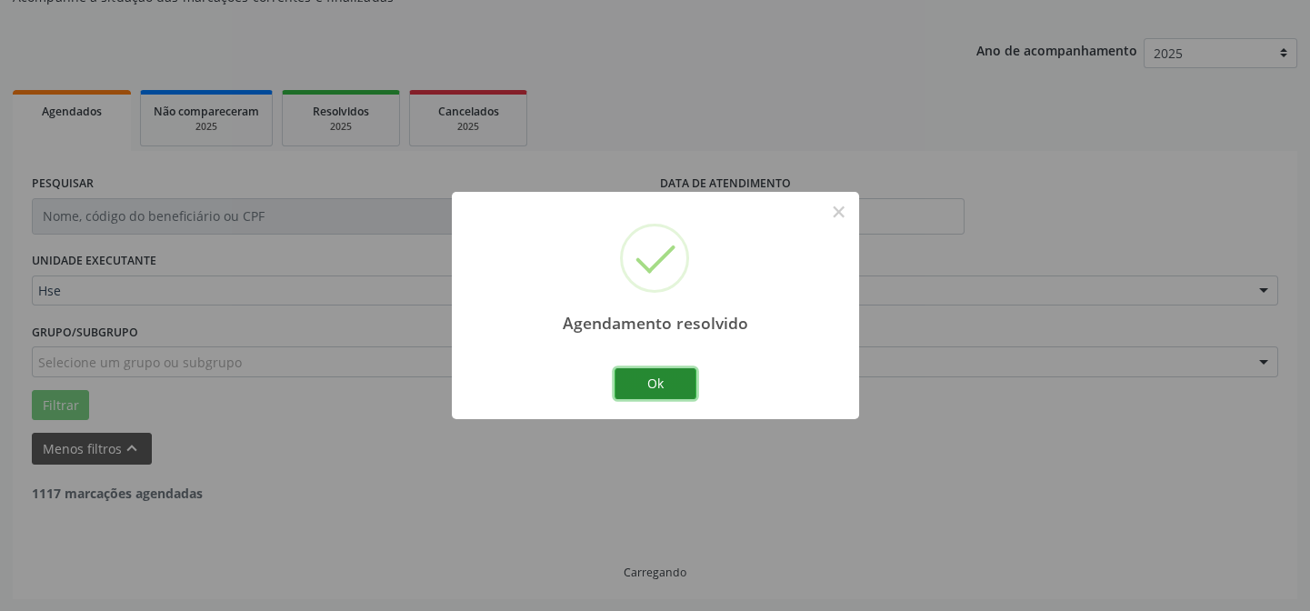
click at [687, 393] on button "Ok" at bounding box center [655, 383] width 82 height 31
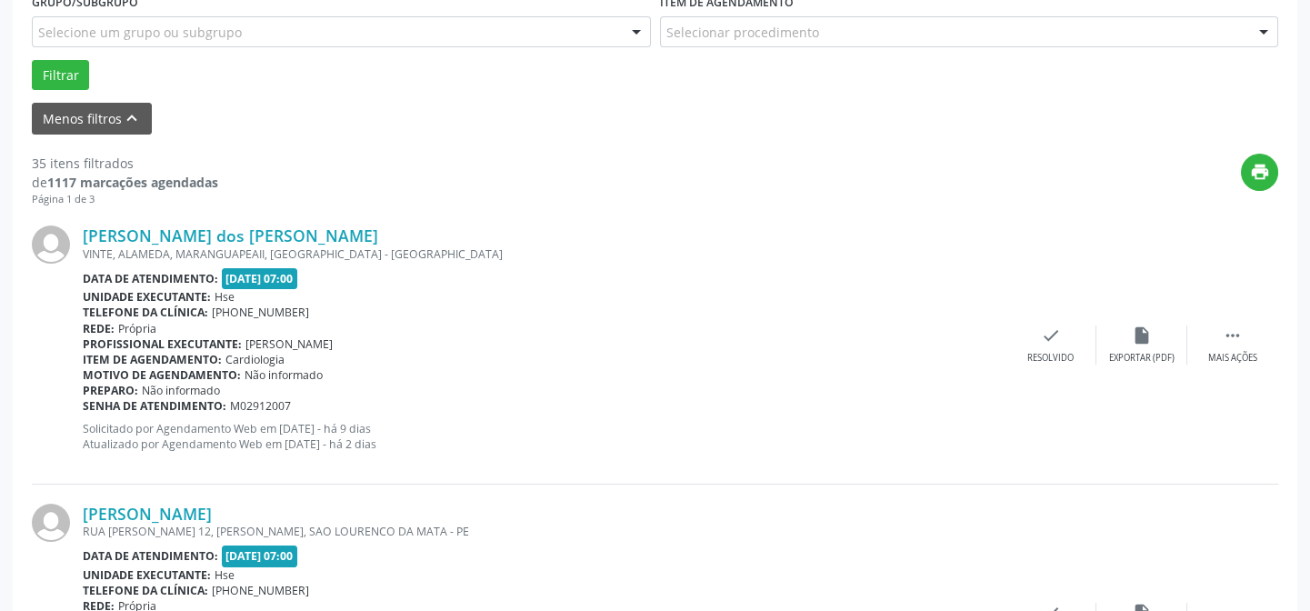
scroll to position [346, 0]
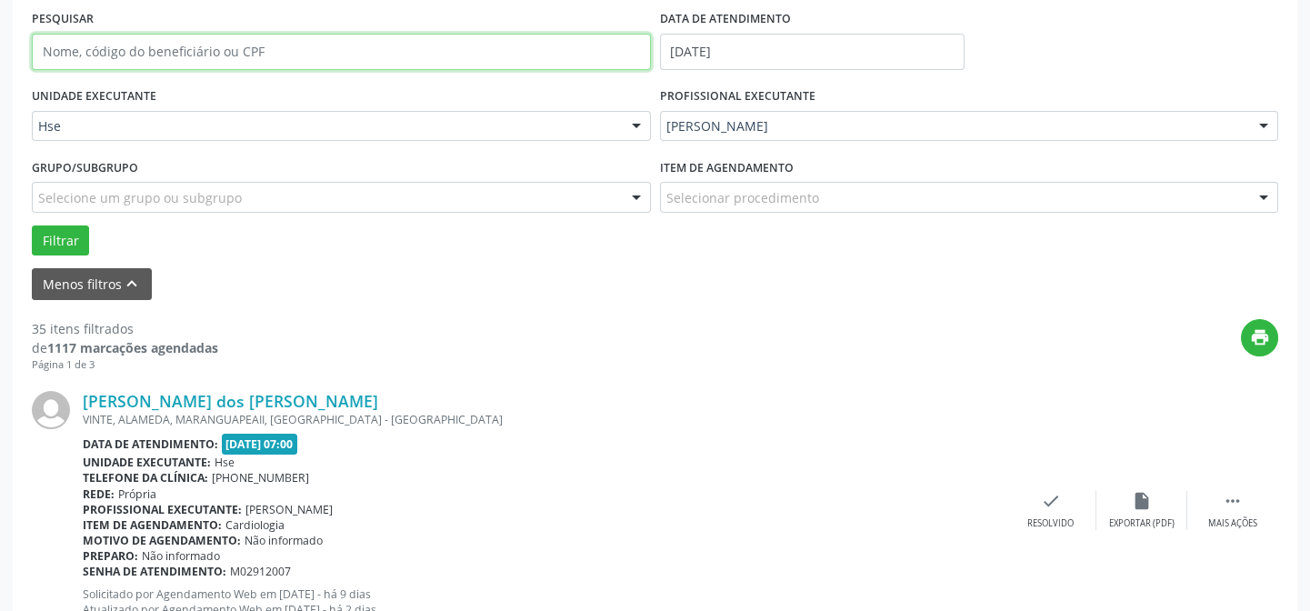
click at [406, 49] on input "text" at bounding box center [341, 52] width 619 height 36
click at [32, 225] on button "Filtrar" at bounding box center [60, 240] width 57 height 31
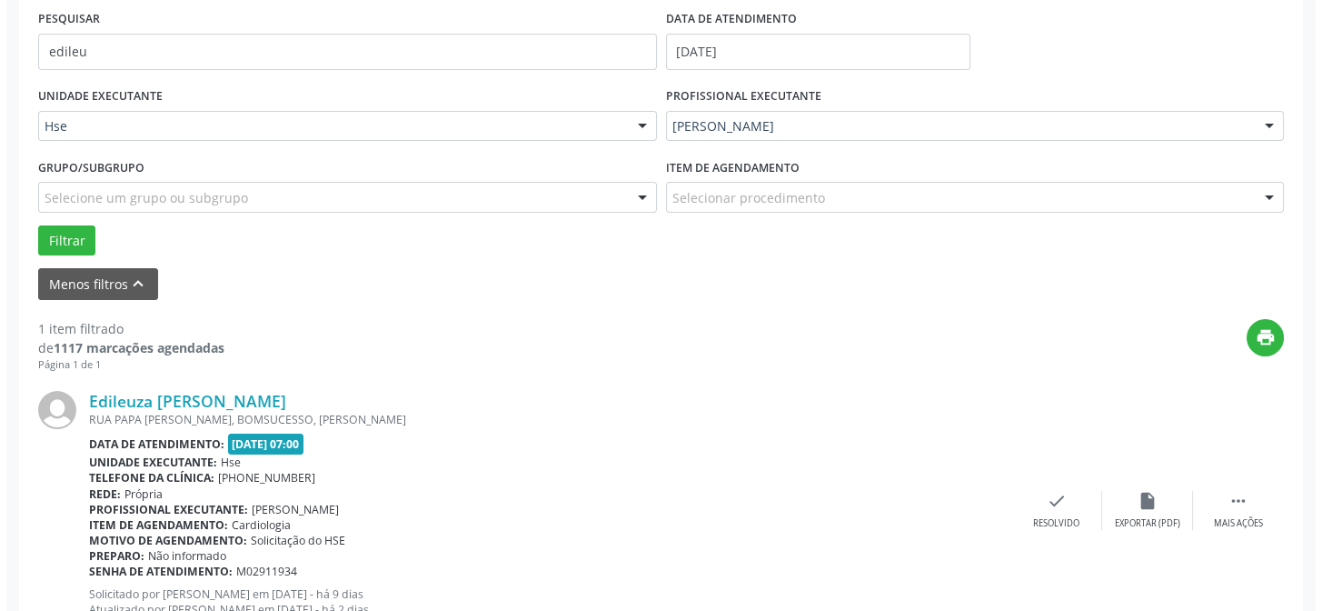
scroll to position [415, 0]
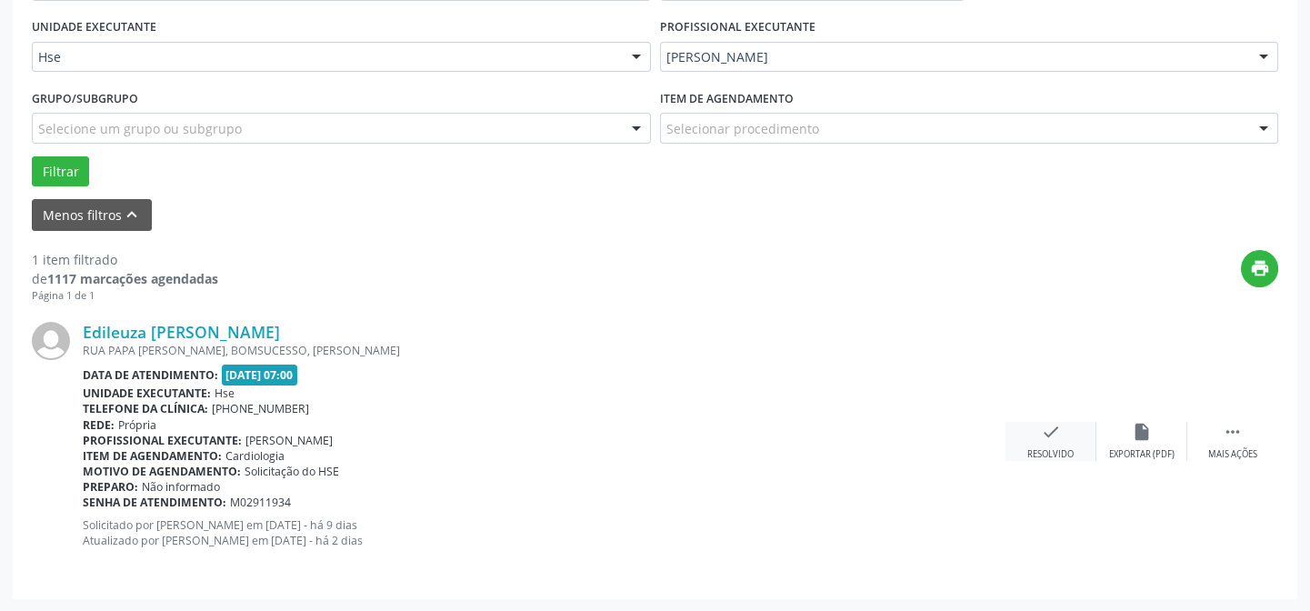
click at [1043, 442] on div "check Resolvido" at bounding box center [1050, 441] width 91 height 39
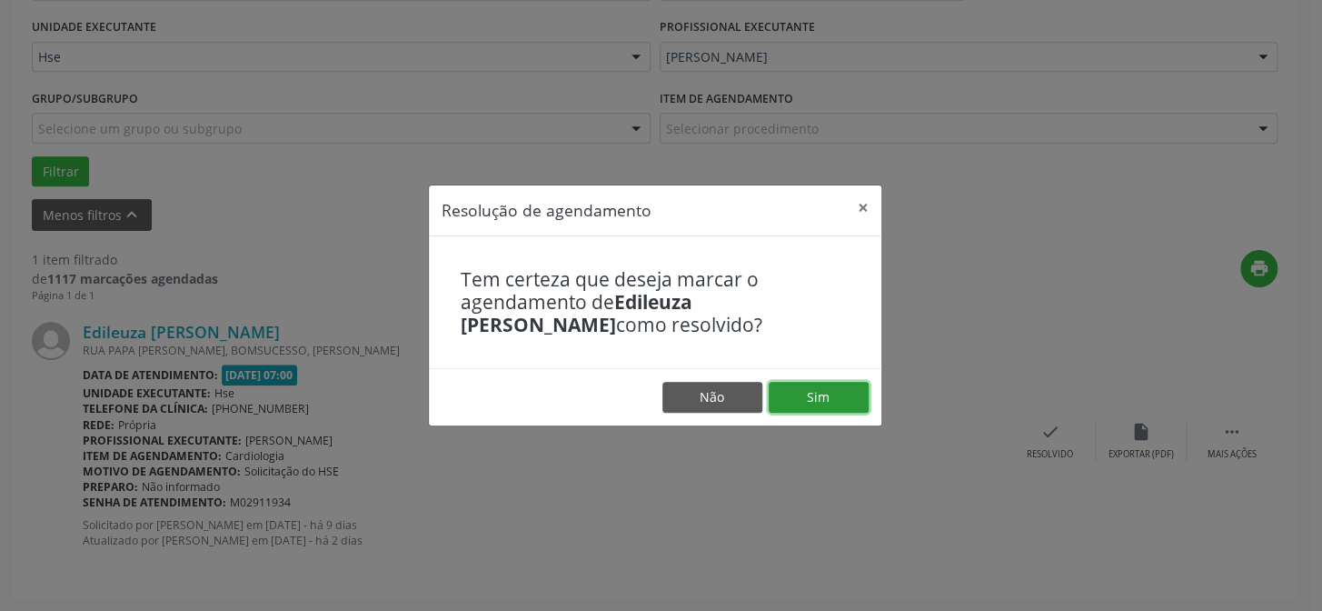
click at [829, 401] on button "Sim" at bounding box center [819, 397] width 100 height 31
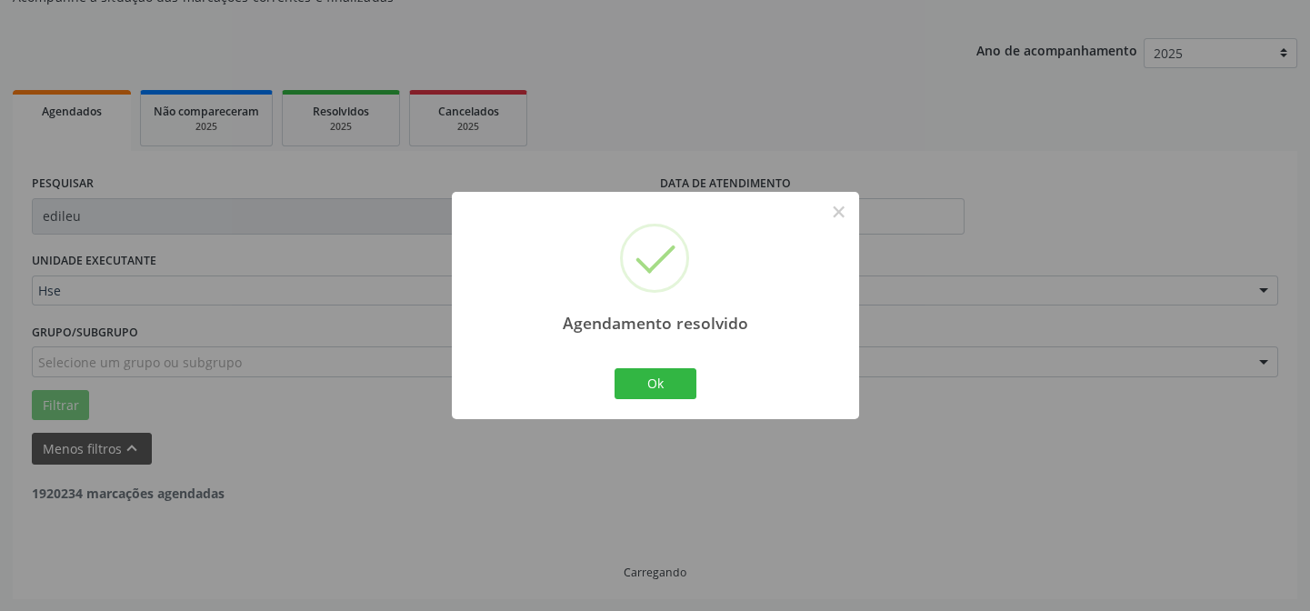
scroll to position [123, 0]
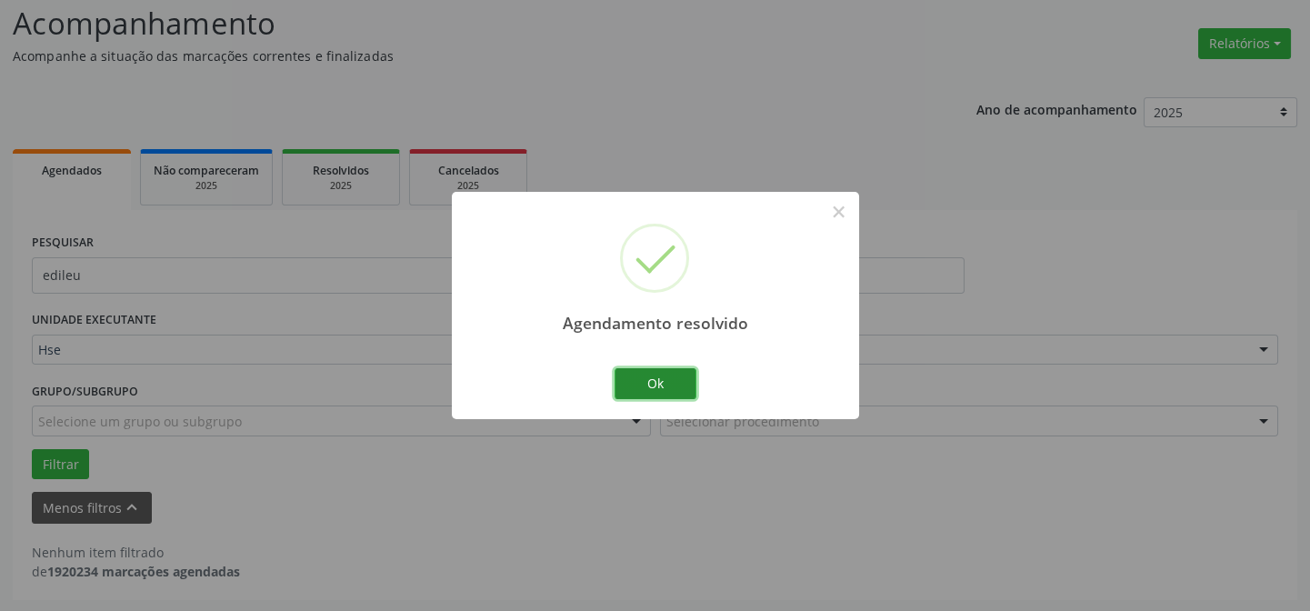
click at [680, 389] on button "Ok" at bounding box center [655, 383] width 82 height 31
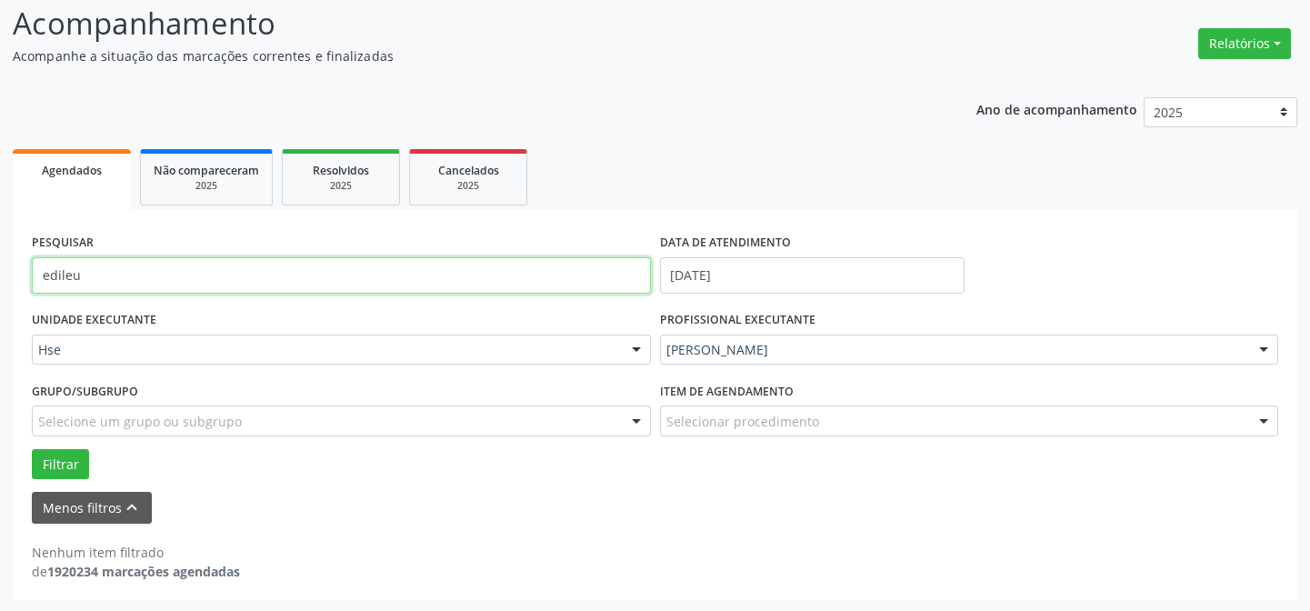
click at [324, 266] on input "edileu" at bounding box center [341, 275] width 619 height 36
click at [32, 449] on button "Filtrar" at bounding box center [60, 464] width 57 height 31
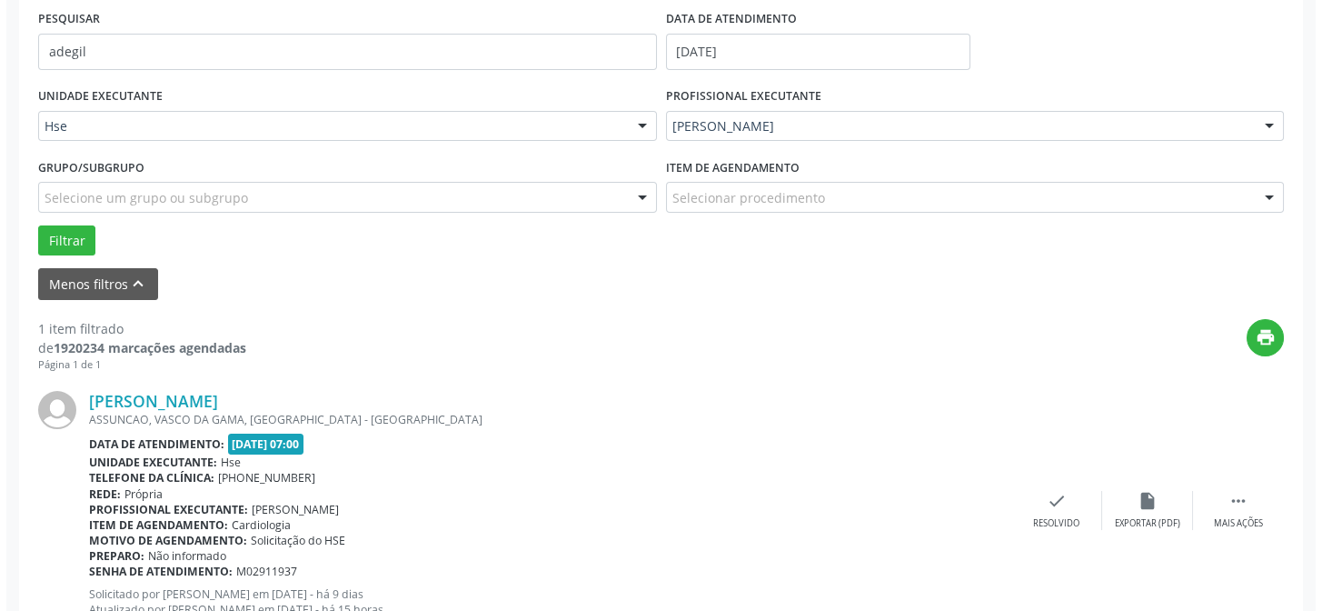
scroll to position [415, 0]
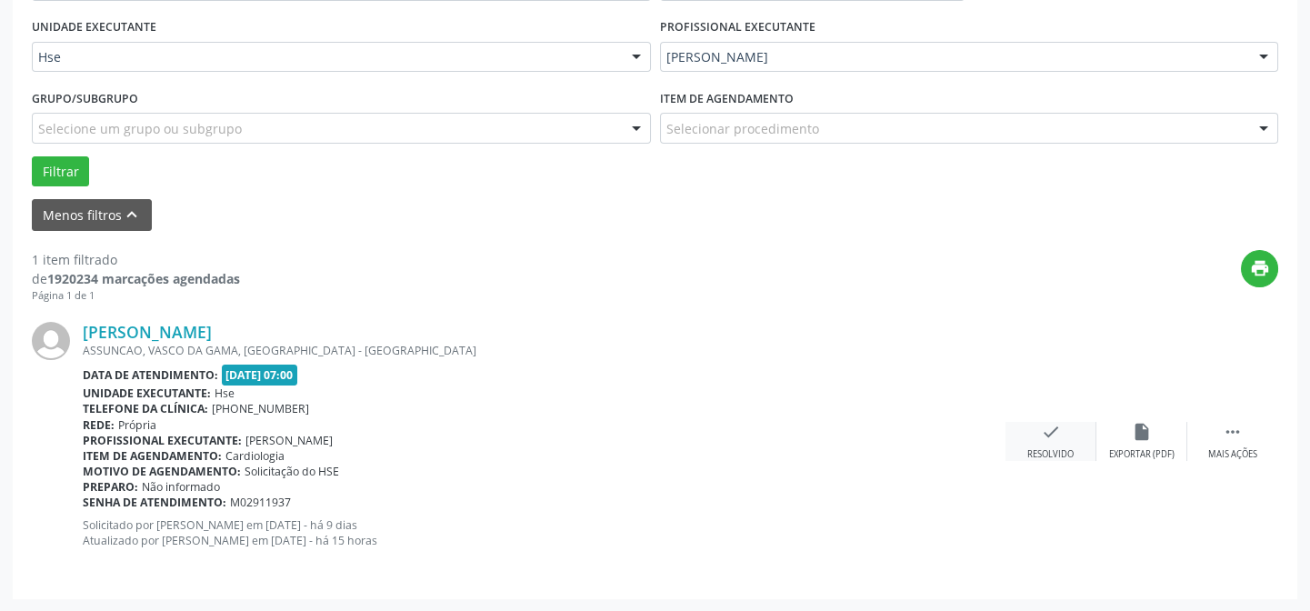
click at [1042, 448] on div "Resolvido" at bounding box center [1050, 454] width 46 height 13
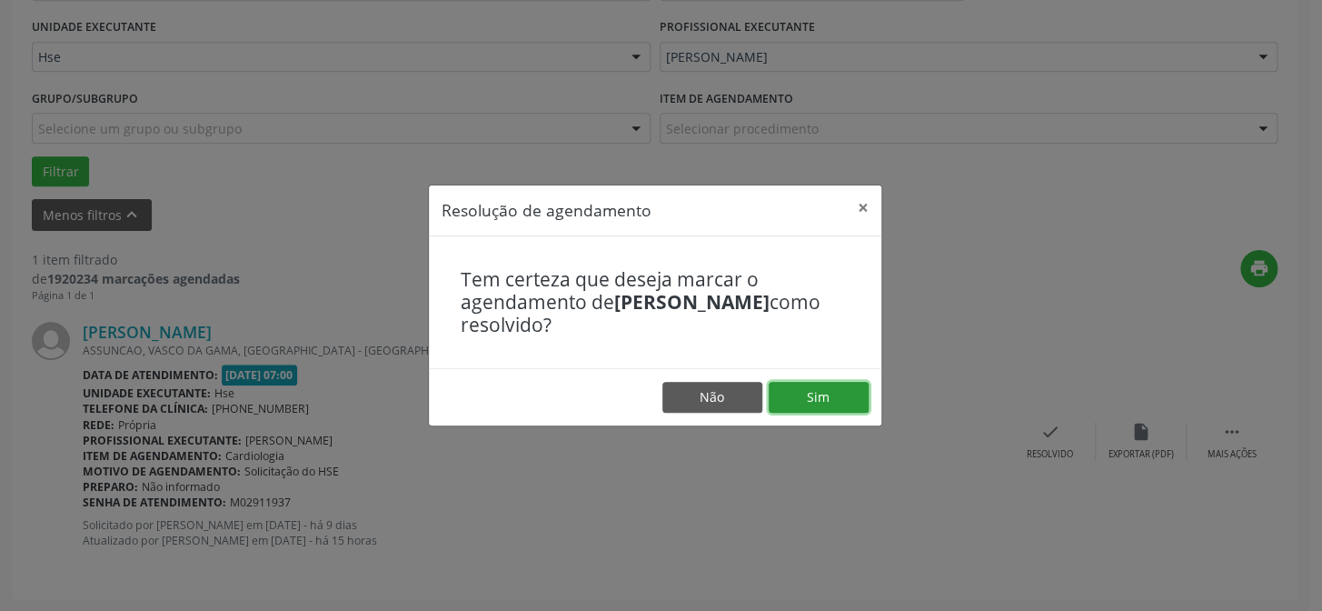
click at [824, 388] on button "Sim" at bounding box center [819, 397] width 100 height 31
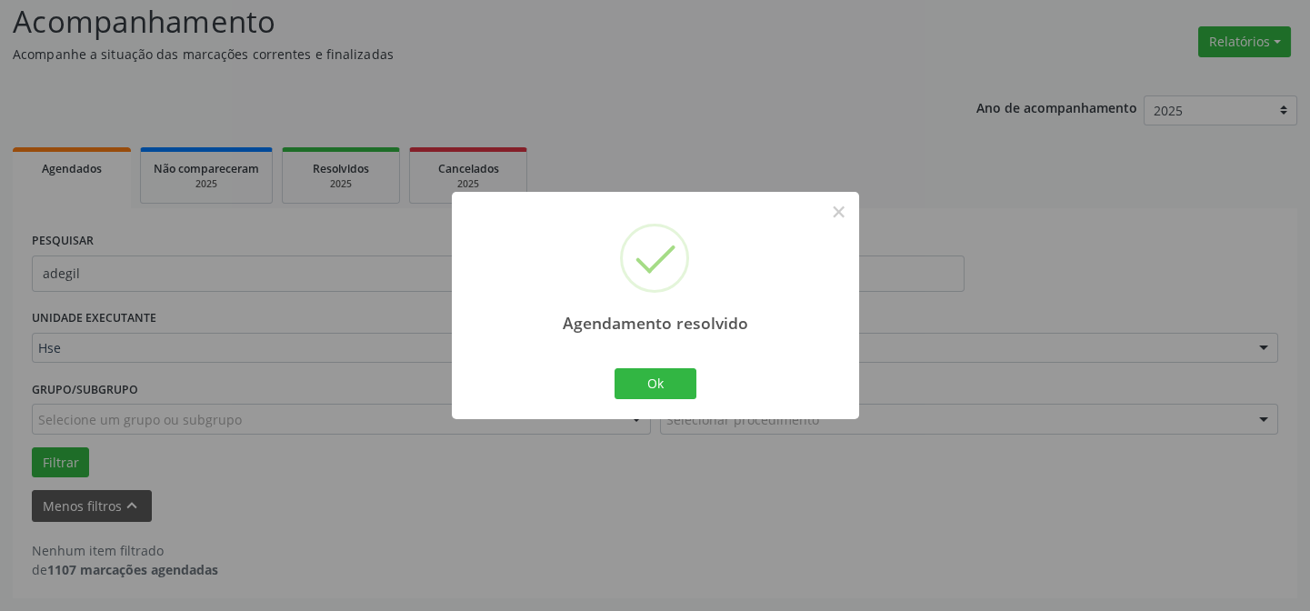
scroll to position [123, 0]
click at [643, 383] on button "Ok" at bounding box center [655, 383] width 82 height 31
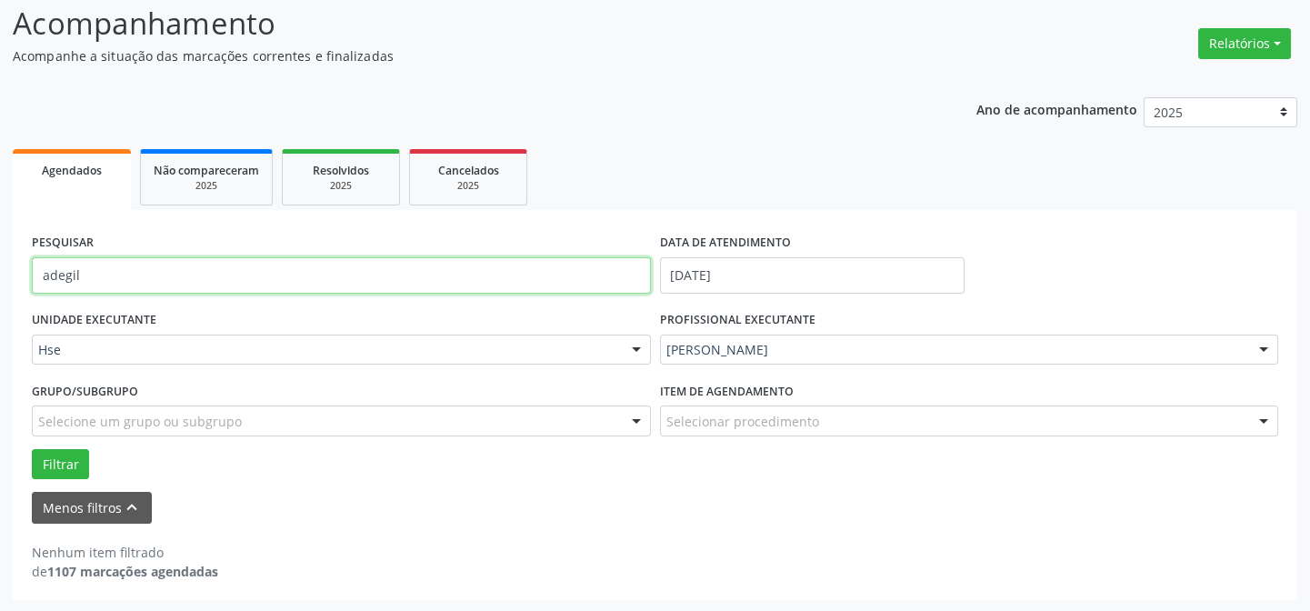
click at [353, 264] on input "adegil" at bounding box center [341, 275] width 619 height 36
click at [353, 263] on input "adegil" at bounding box center [341, 275] width 619 height 36
type input "[PERSON_NAME]"
click at [32, 449] on button "Filtrar" at bounding box center [60, 464] width 57 height 31
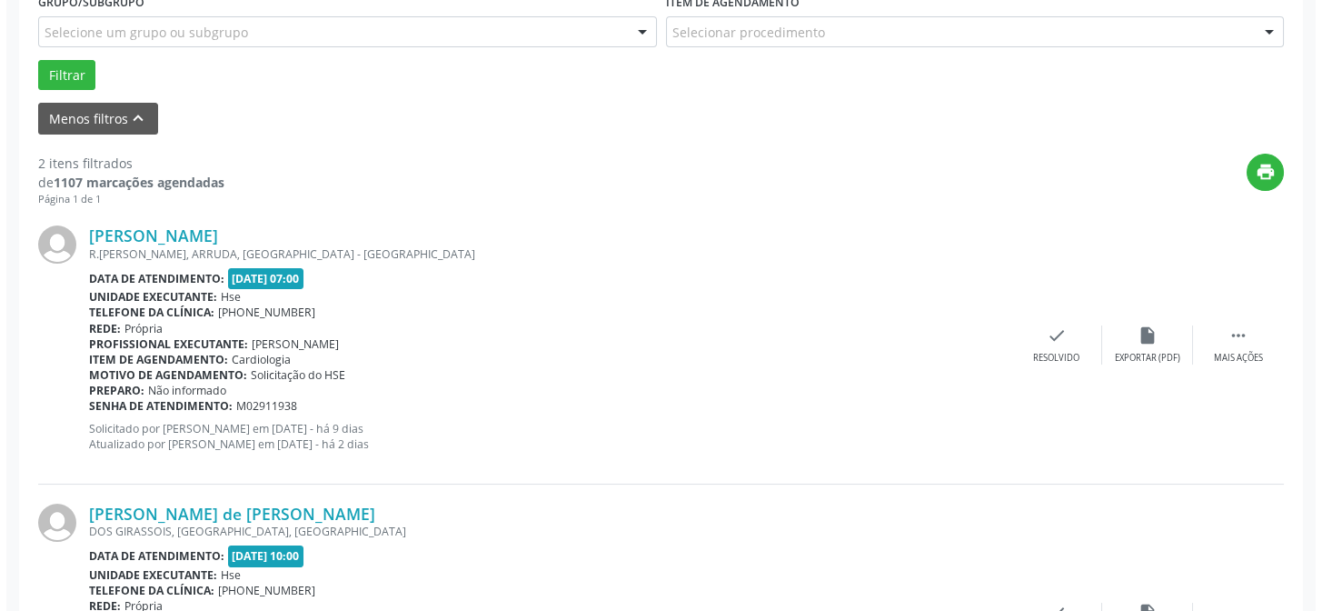
scroll to position [692, 0]
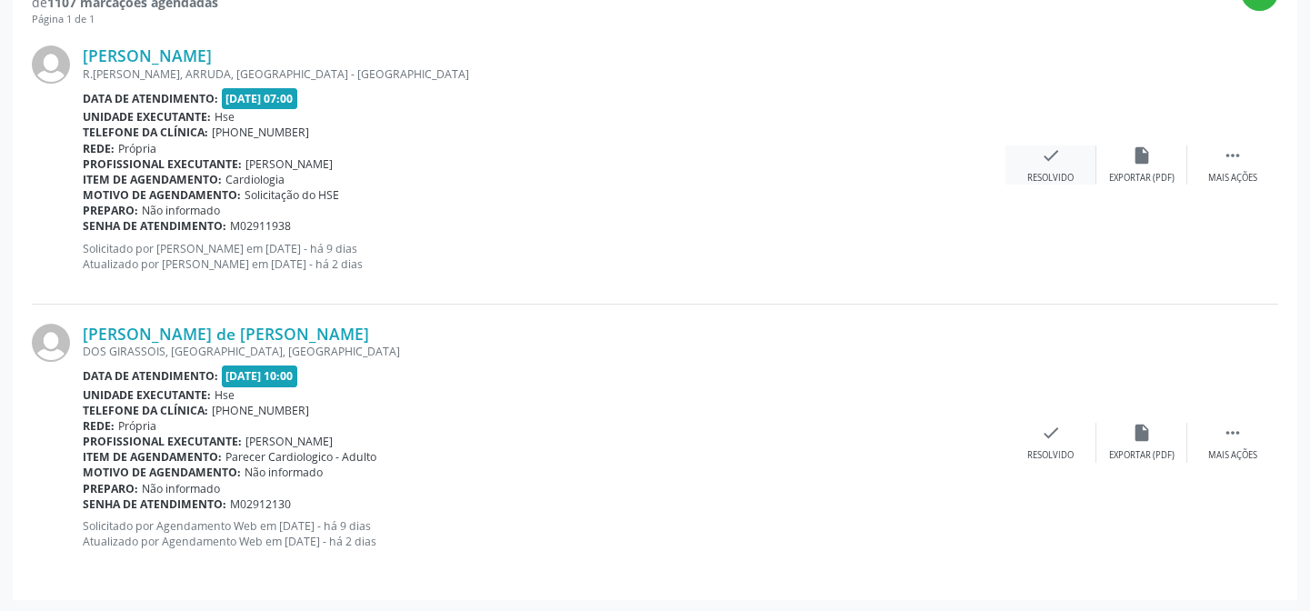
click at [1036, 172] on div "Resolvido" at bounding box center [1050, 178] width 46 height 13
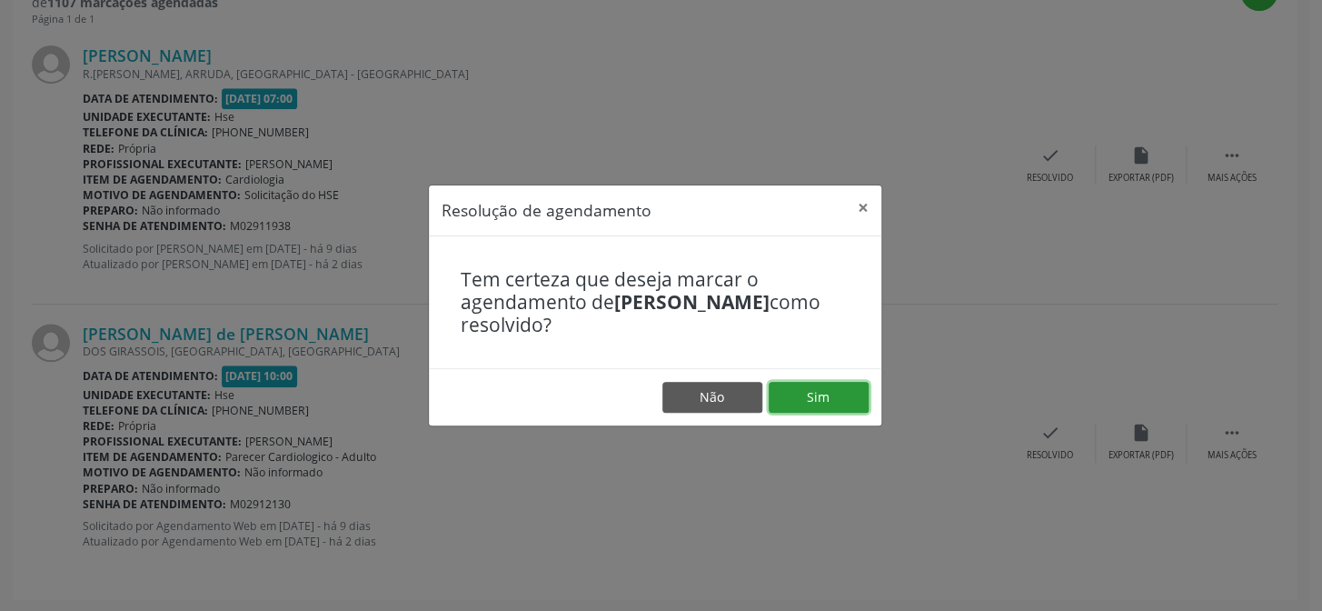
click at [843, 404] on button "Sim" at bounding box center [819, 397] width 100 height 31
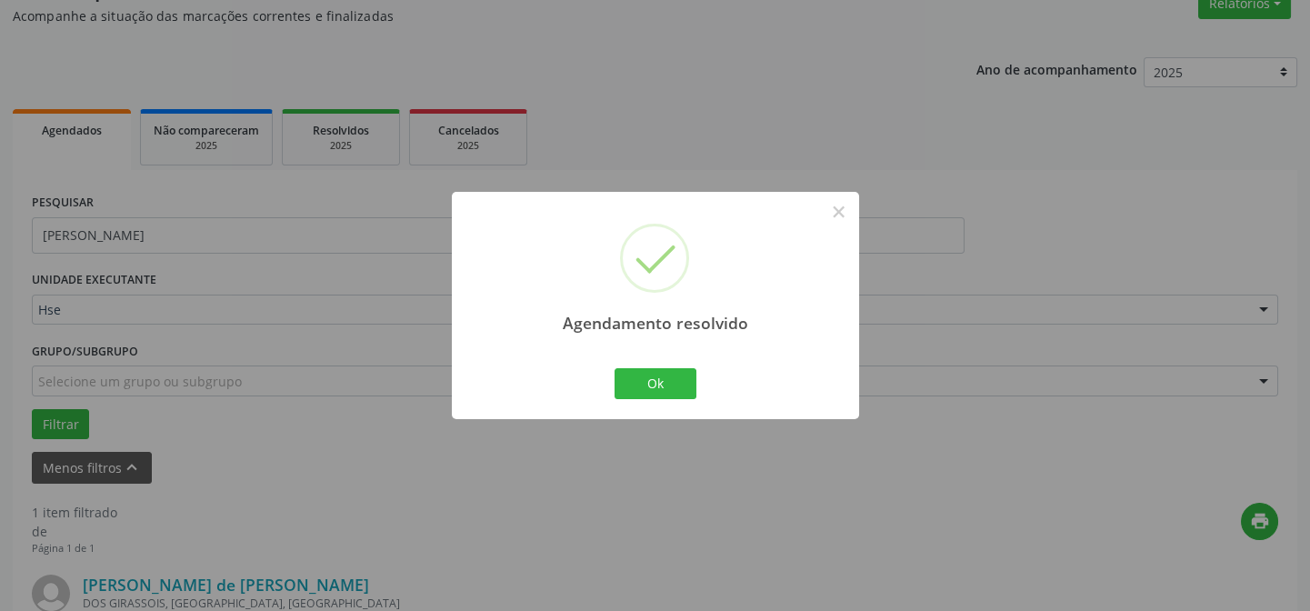
scroll to position [415, 0]
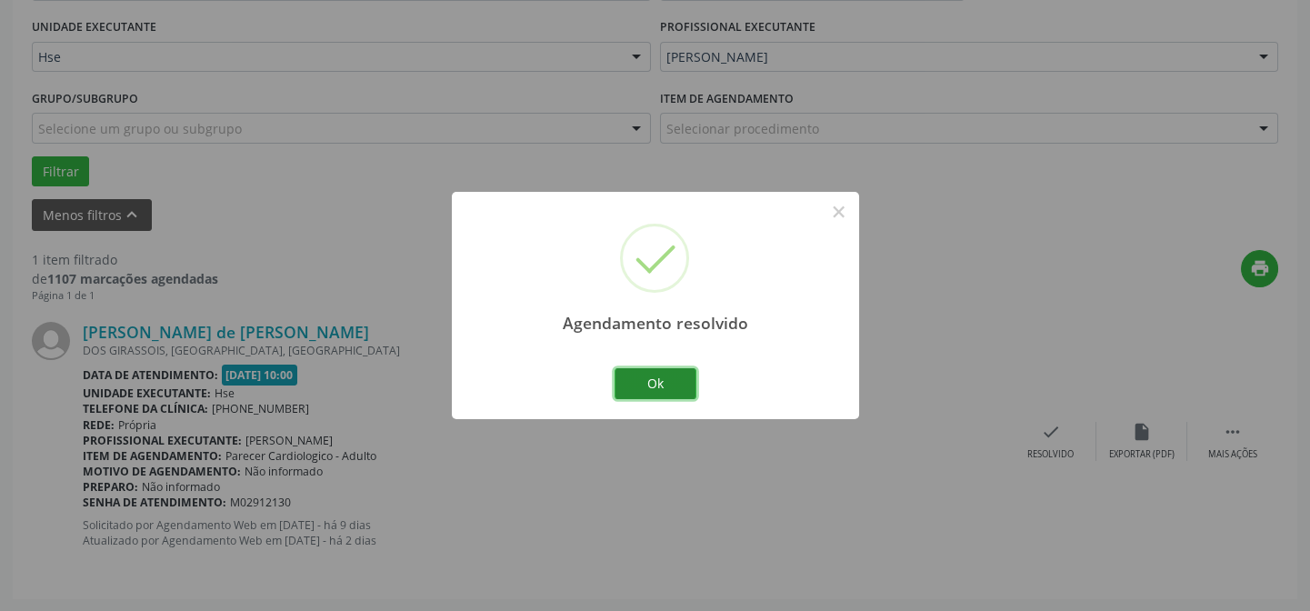
click at [654, 391] on button "Ok" at bounding box center [655, 383] width 82 height 31
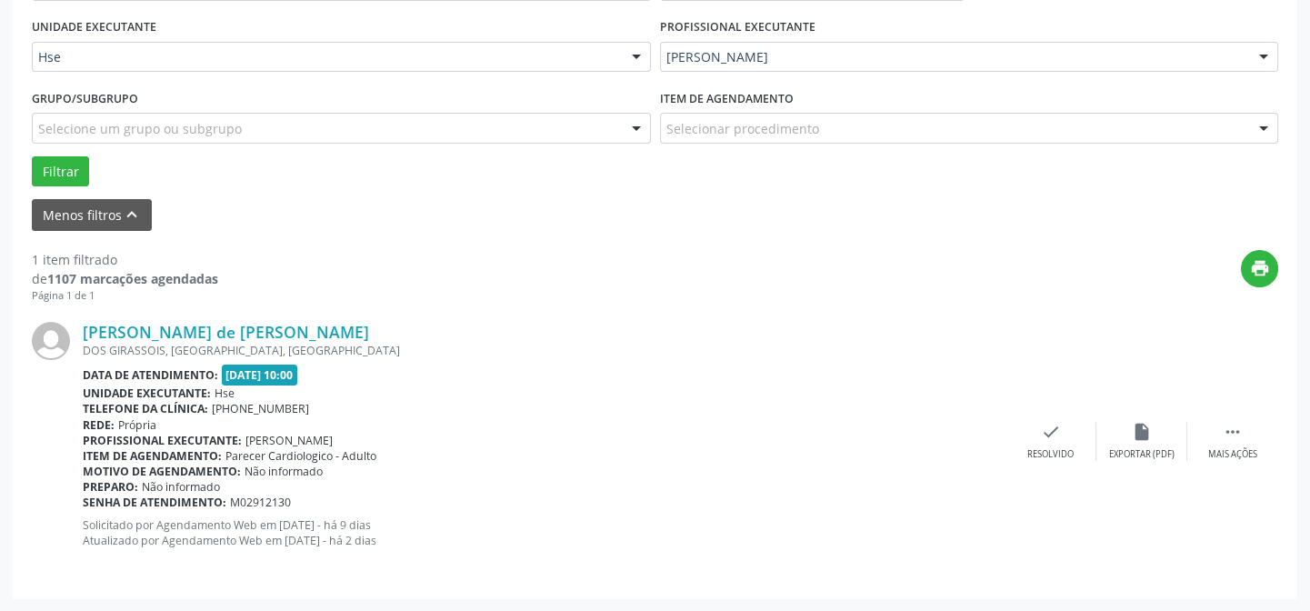
scroll to position [250, 0]
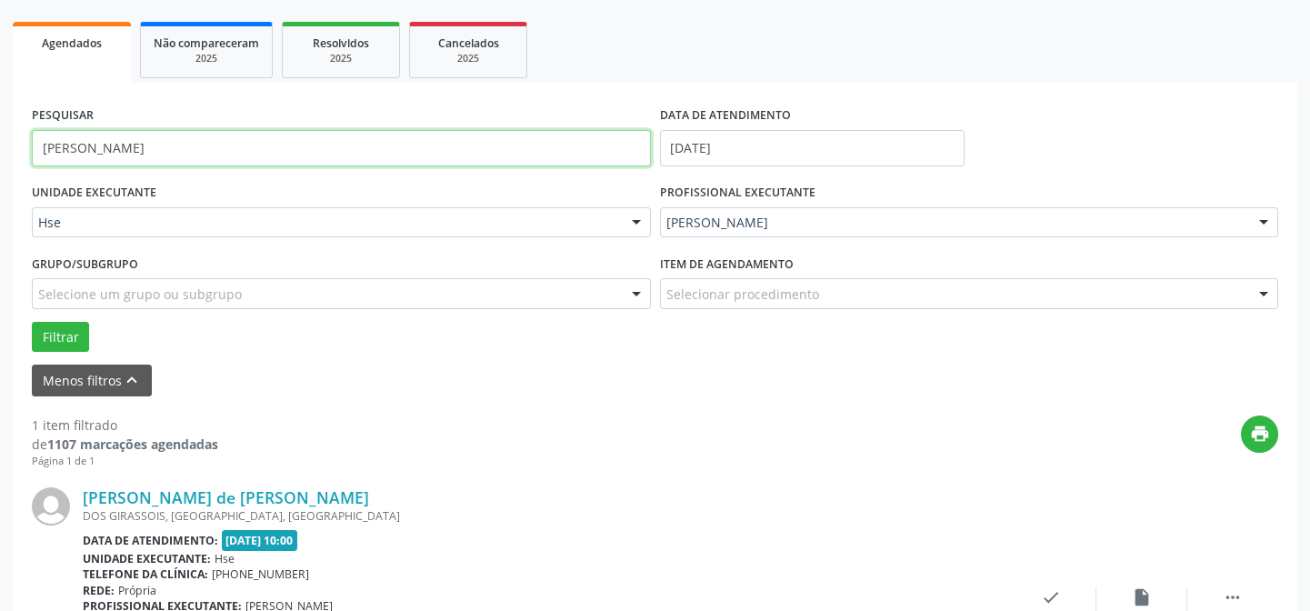
click at [171, 145] on input "[PERSON_NAME]" at bounding box center [341, 148] width 619 height 36
type input "jailson"
click at [32, 322] on button "Filtrar" at bounding box center [60, 337] width 57 height 31
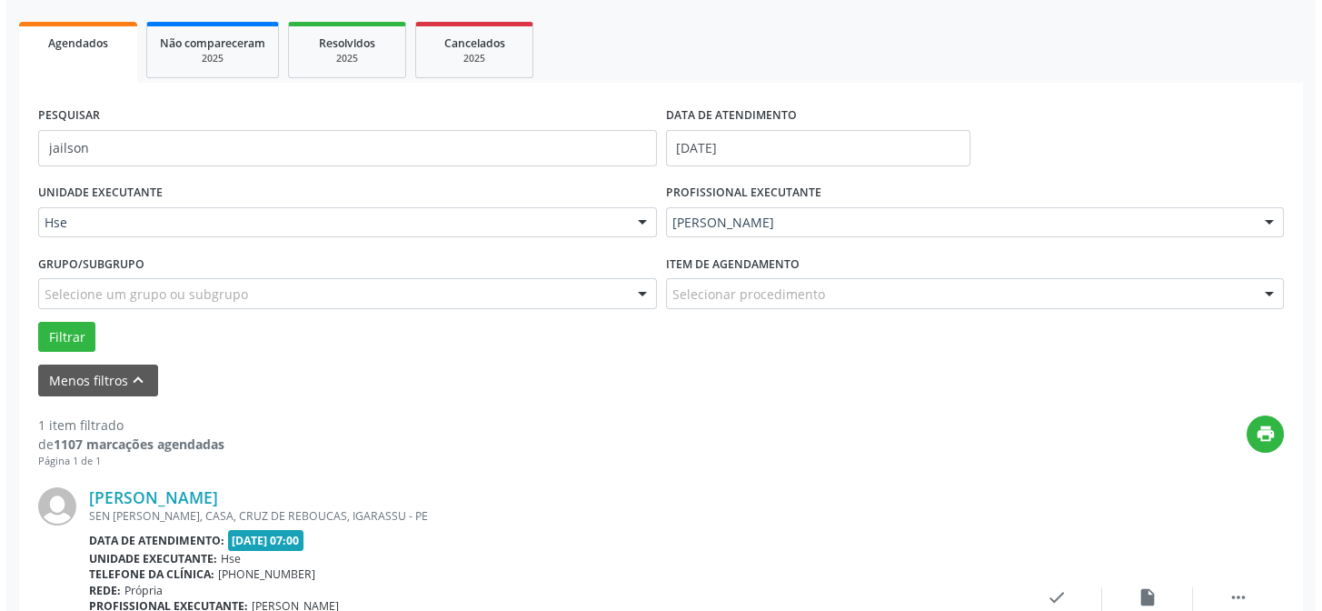
scroll to position [415, 0]
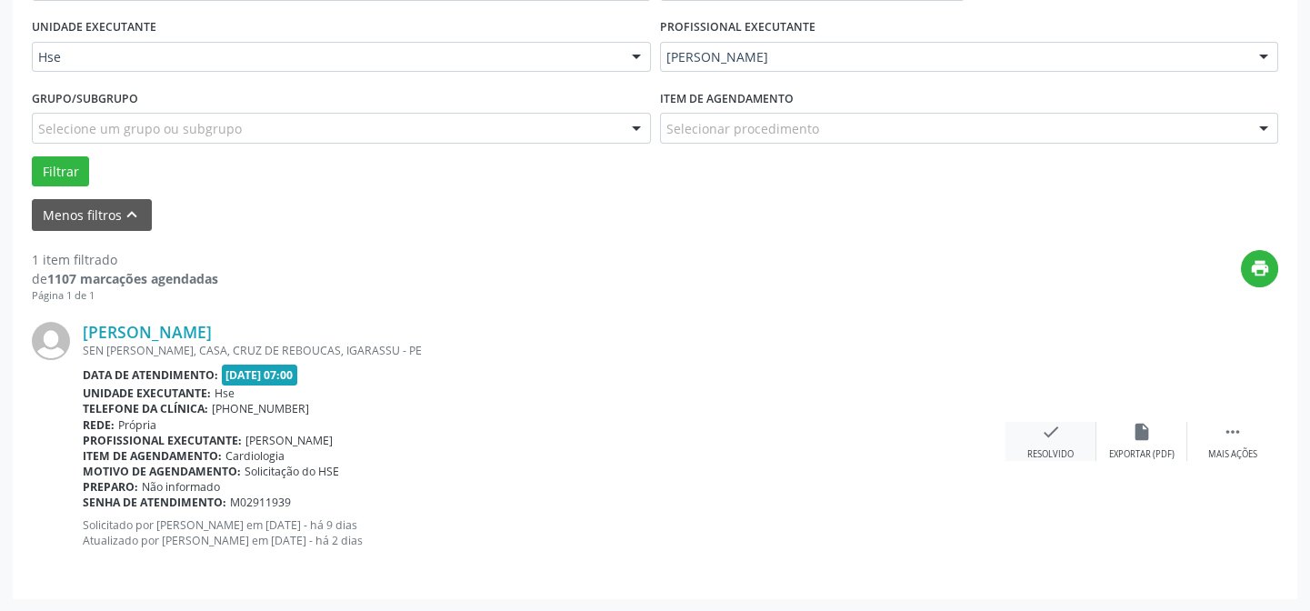
click at [1036, 435] on div "check Resolvido" at bounding box center [1050, 441] width 91 height 39
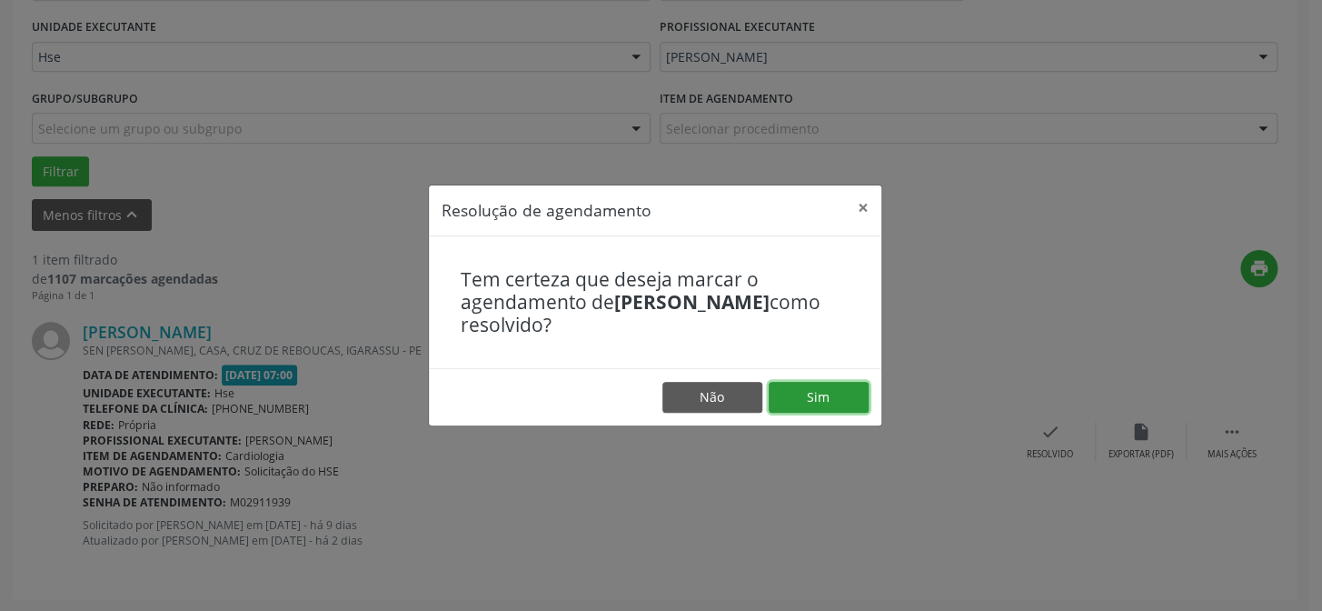
click at [805, 390] on button "Sim" at bounding box center [819, 397] width 100 height 31
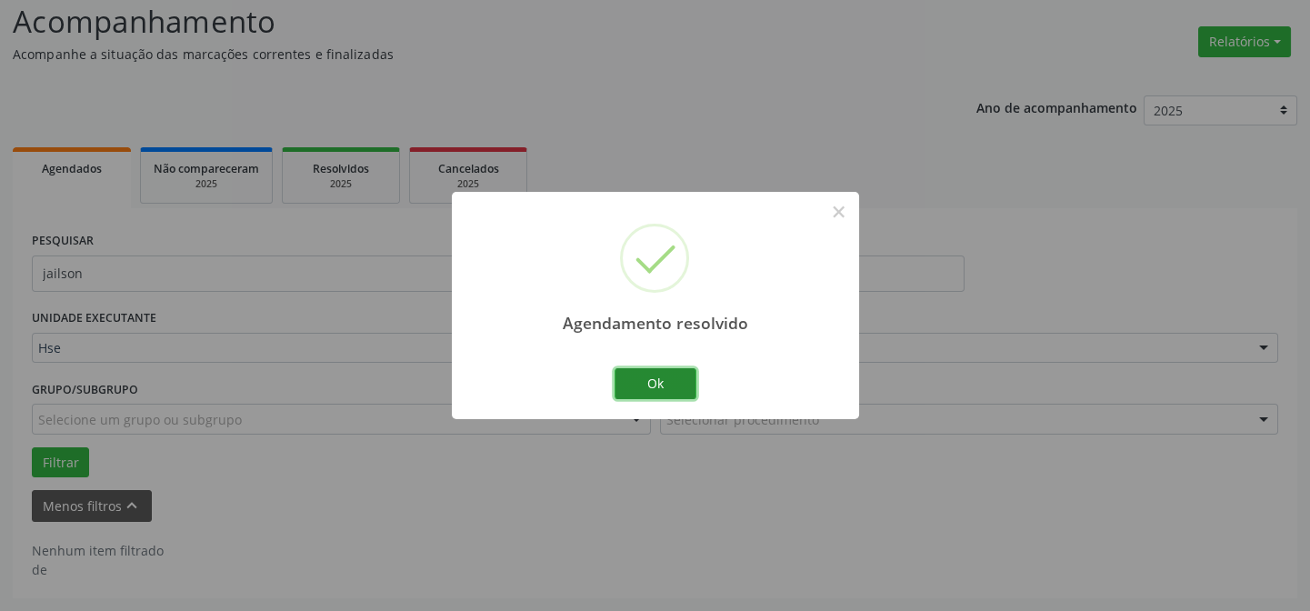
scroll to position [123, 0]
click at [663, 377] on button "Ok" at bounding box center [655, 383] width 82 height 31
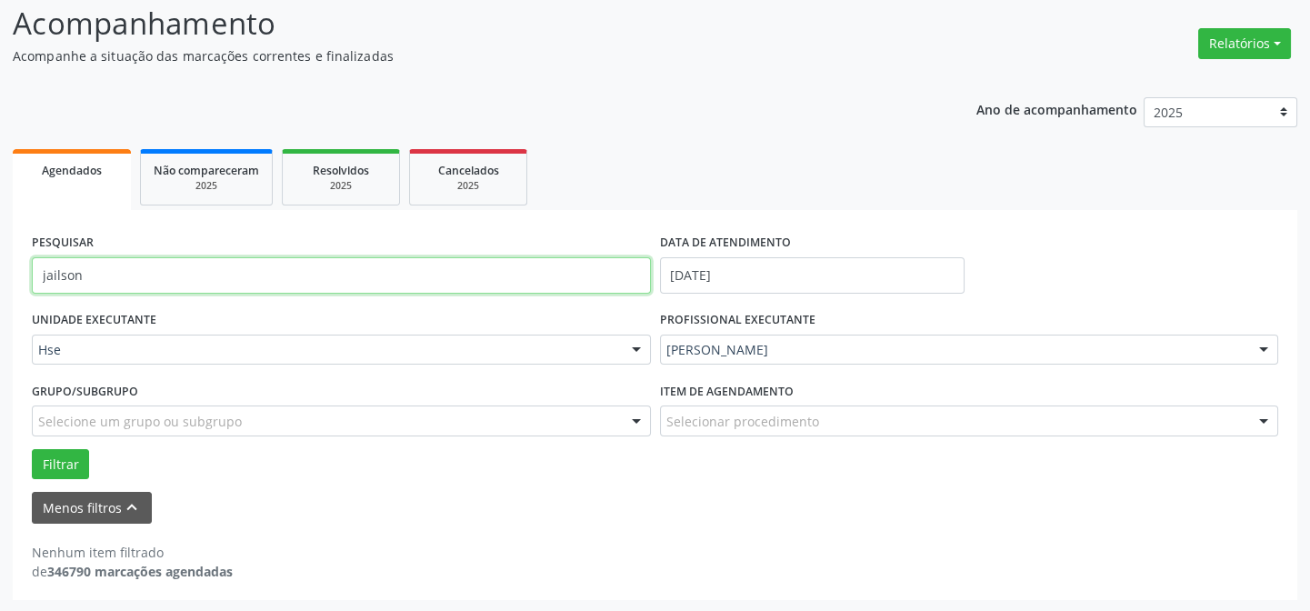
click at [216, 270] on input "jailson" at bounding box center [341, 275] width 619 height 36
click at [145, 273] on input "jailson" at bounding box center [341, 275] width 619 height 36
click at [32, 449] on button "Filtrar" at bounding box center [60, 464] width 57 height 31
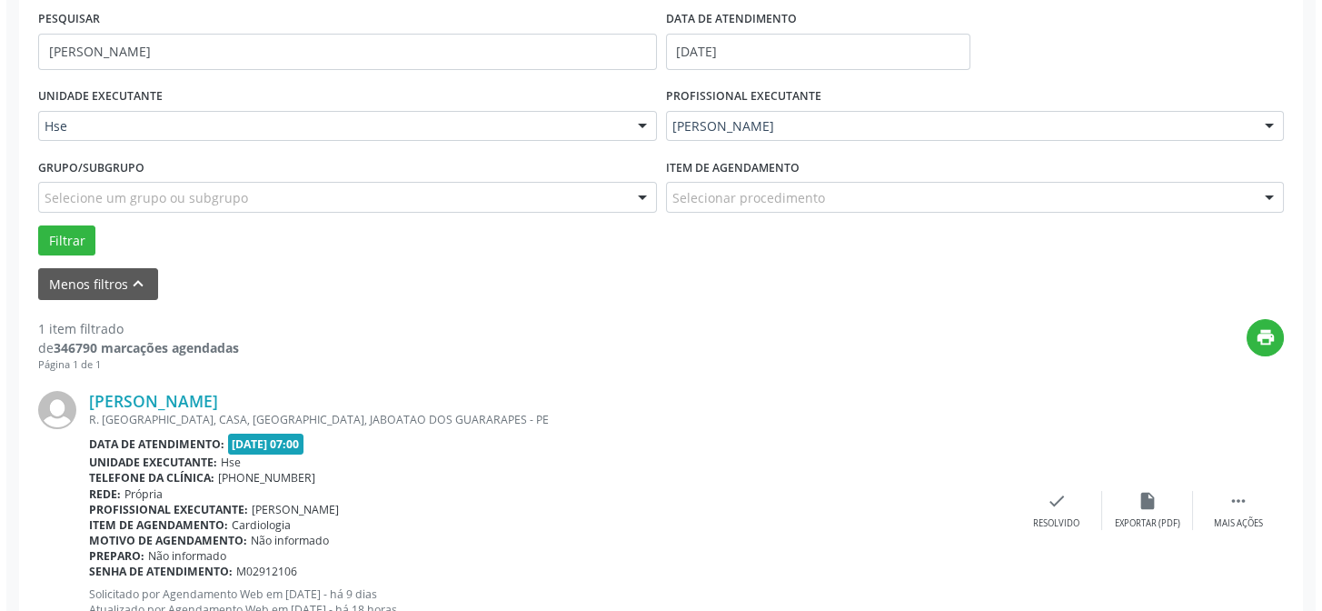
scroll to position [415, 0]
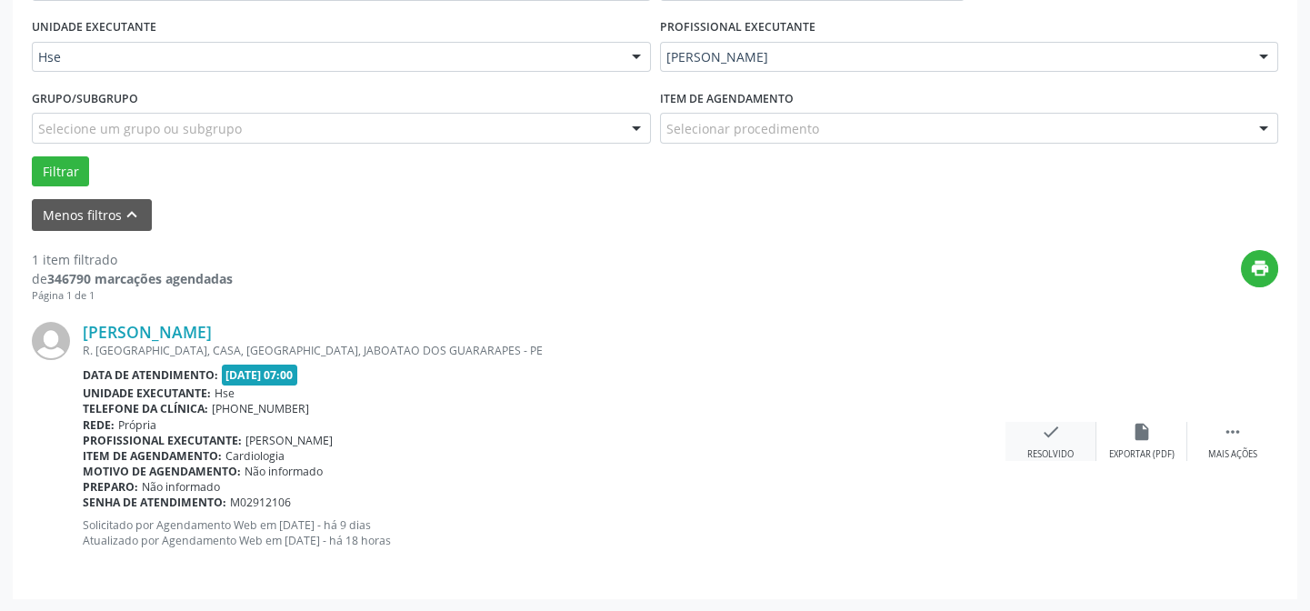
click at [1028, 438] on div "check Resolvido" at bounding box center [1050, 441] width 91 height 39
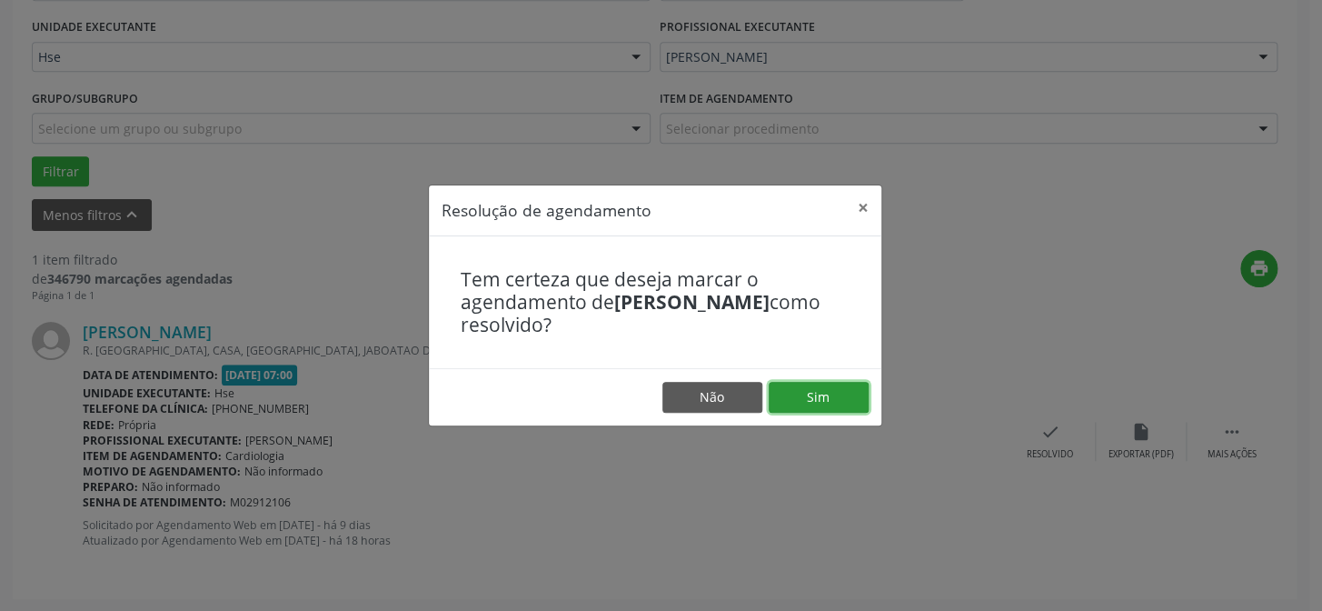
click at [856, 382] on button "Sim" at bounding box center [819, 397] width 100 height 31
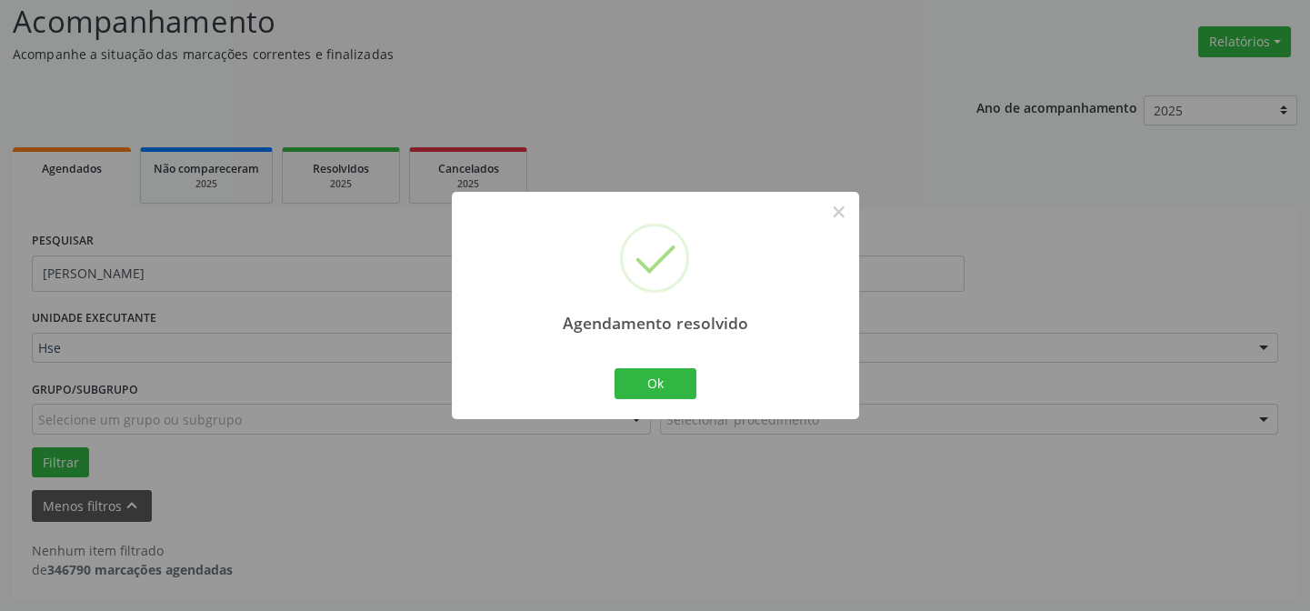
scroll to position [123, 0]
click at [649, 390] on button "Ok" at bounding box center [655, 383] width 82 height 31
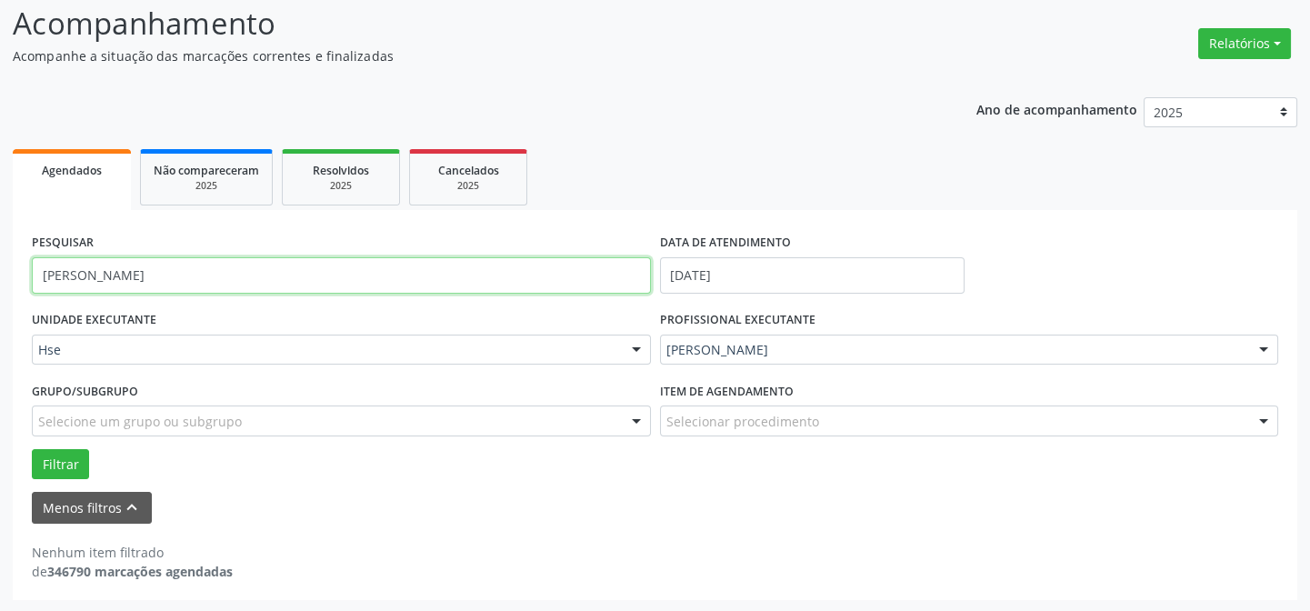
click at [408, 257] on input "[PERSON_NAME]" at bounding box center [341, 275] width 619 height 36
click at [407, 257] on input "[PERSON_NAME]" at bounding box center [341, 275] width 619 height 36
click at [32, 449] on button "Filtrar" at bounding box center [60, 464] width 57 height 31
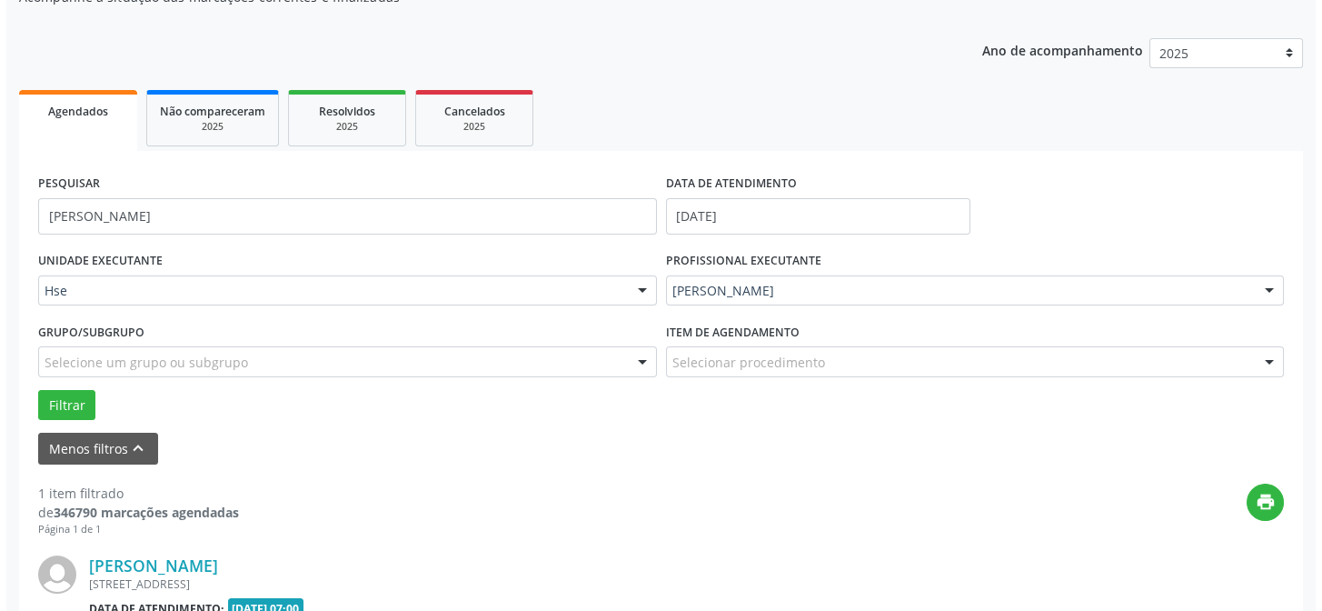
scroll to position [415, 0]
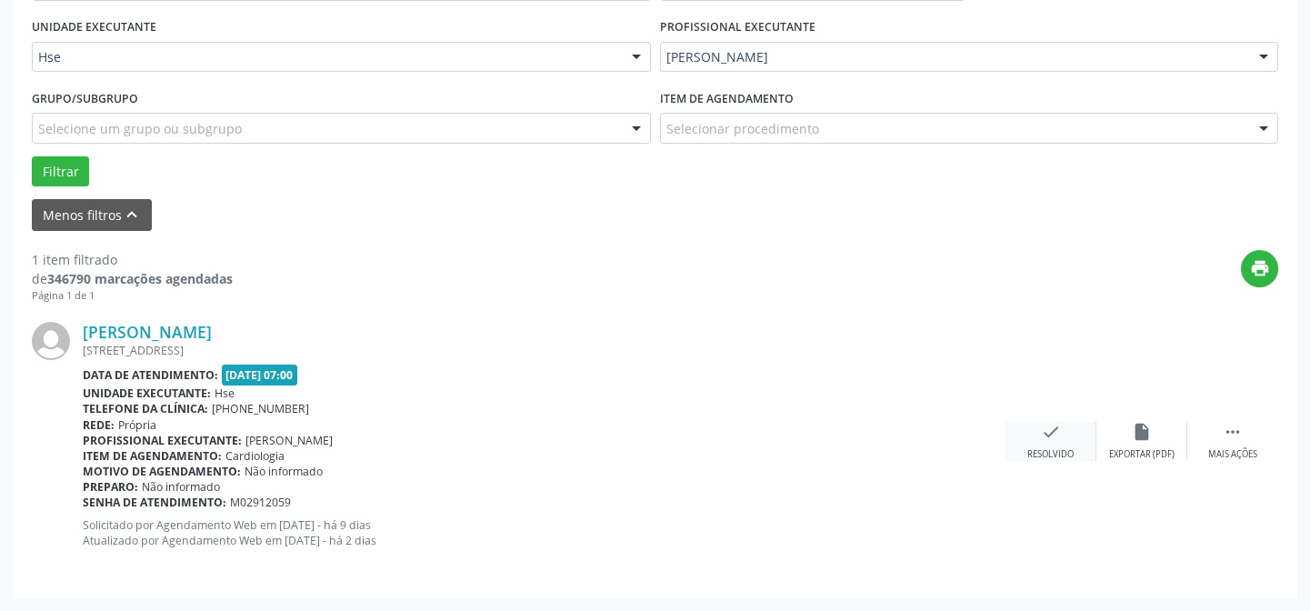
click at [1024, 433] on div "check Resolvido" at bounding box center [1050, 441] width 91 height 39
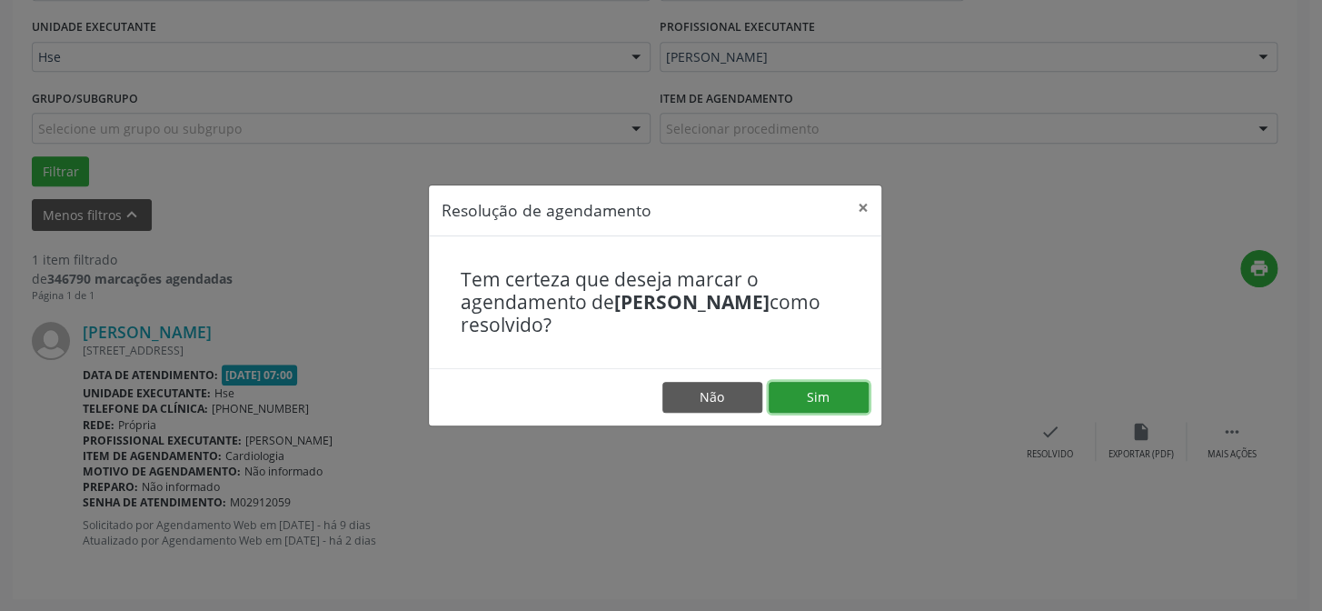
click at [796, 392] on button "Sim" at bounding box center [819, 397] width 100 height 31
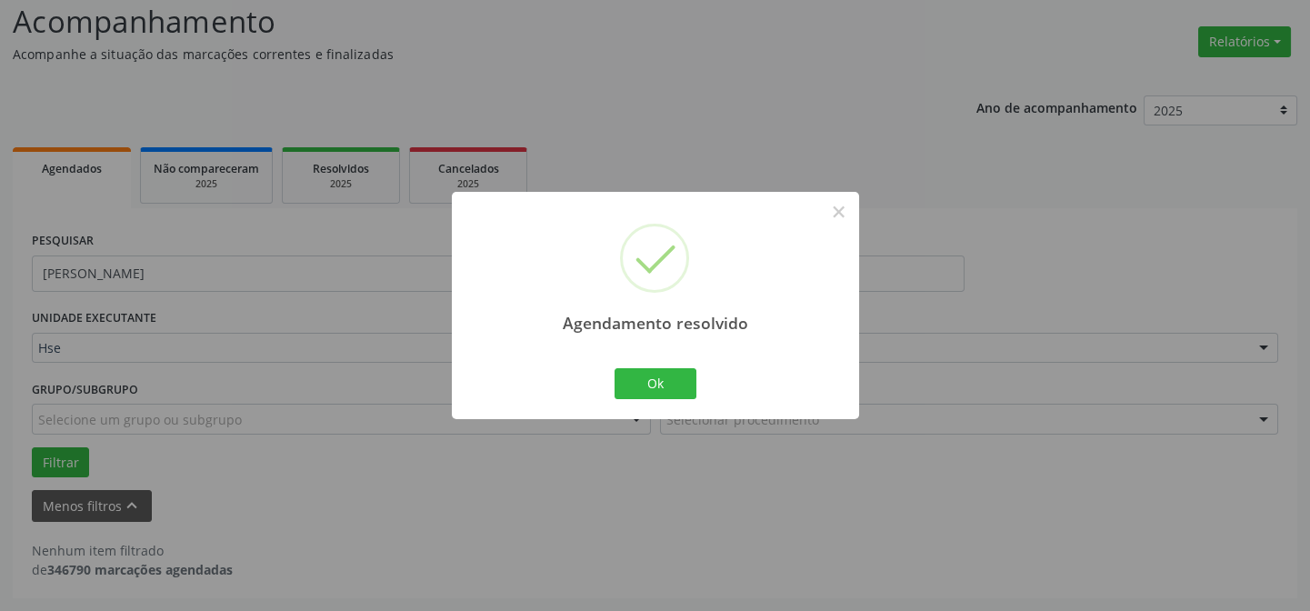
scroll to position [123, 0]
click at [653, 390] on button "Ok" at bounding box center [655, 383] width 82 height 31
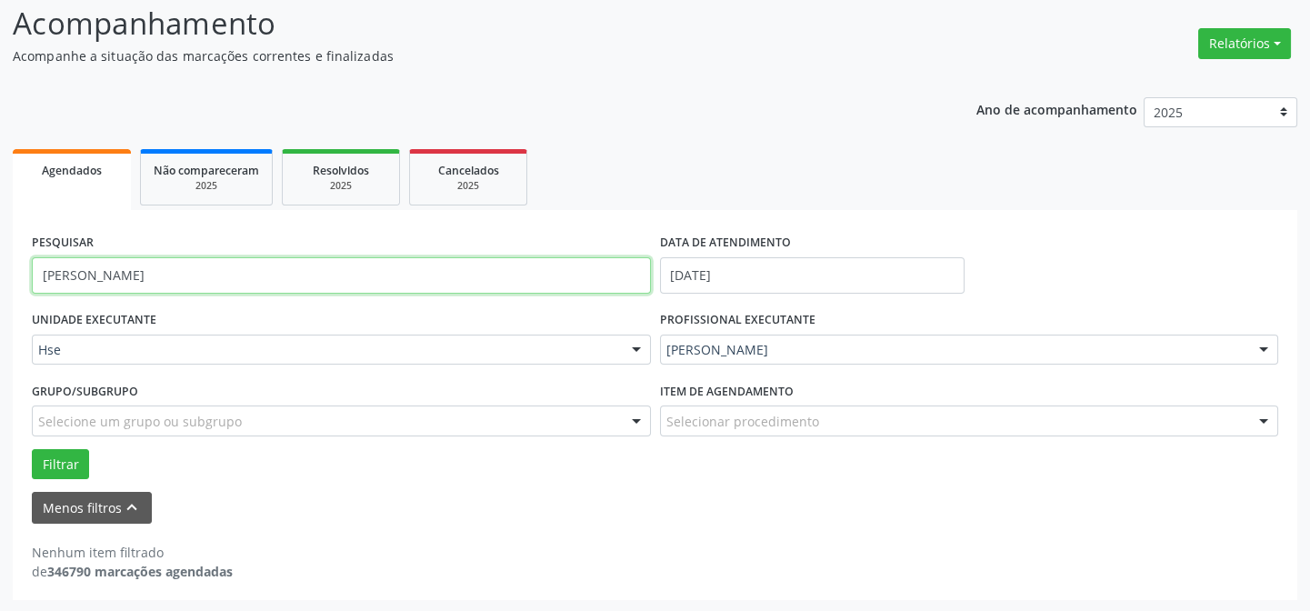
click at [567, 277] on input "[PERSON_NAME]" at bounding box center [341, 275] width 619 height 36
click at [32, 449] on button "Filtrar" at bounding box center [60, 464] width 57 height 31
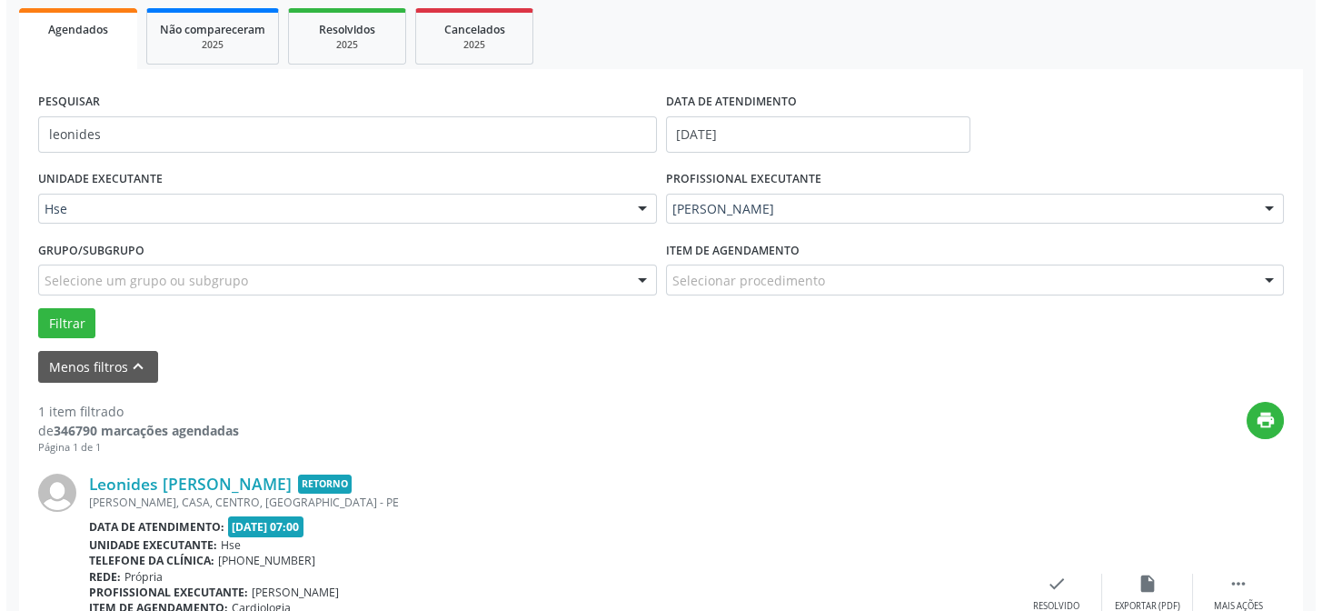
scroll to position [415, 0]
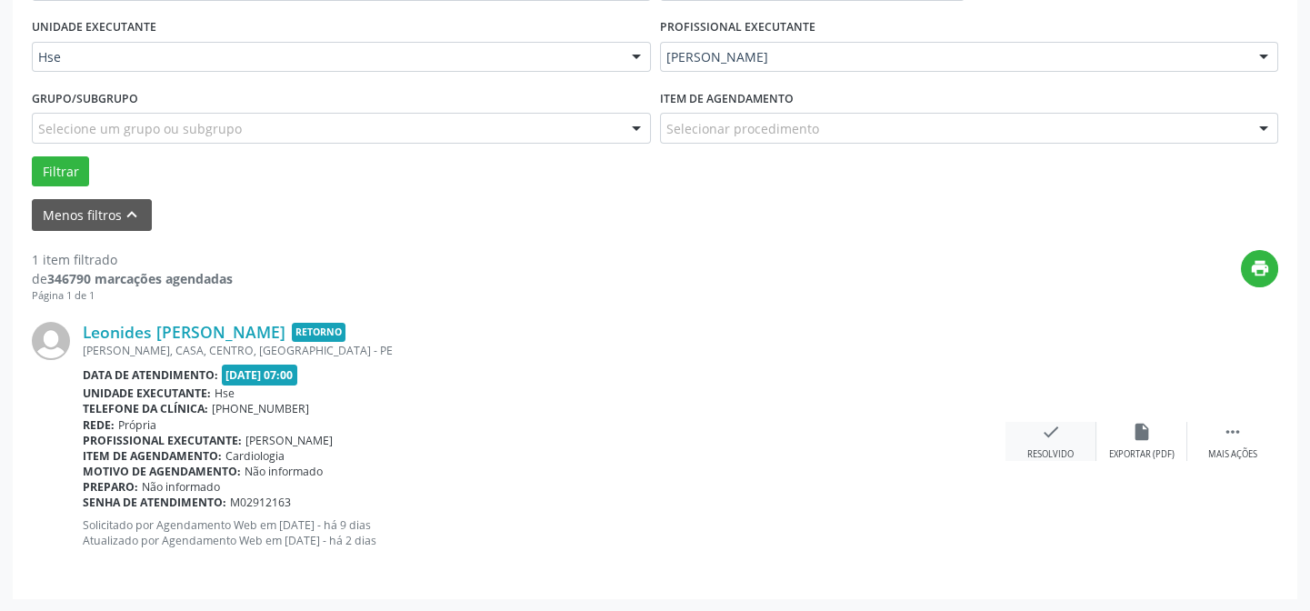
click at [1061, 452] on div "Resolvido" at bounding box center [1050, 454] width 46 height 13
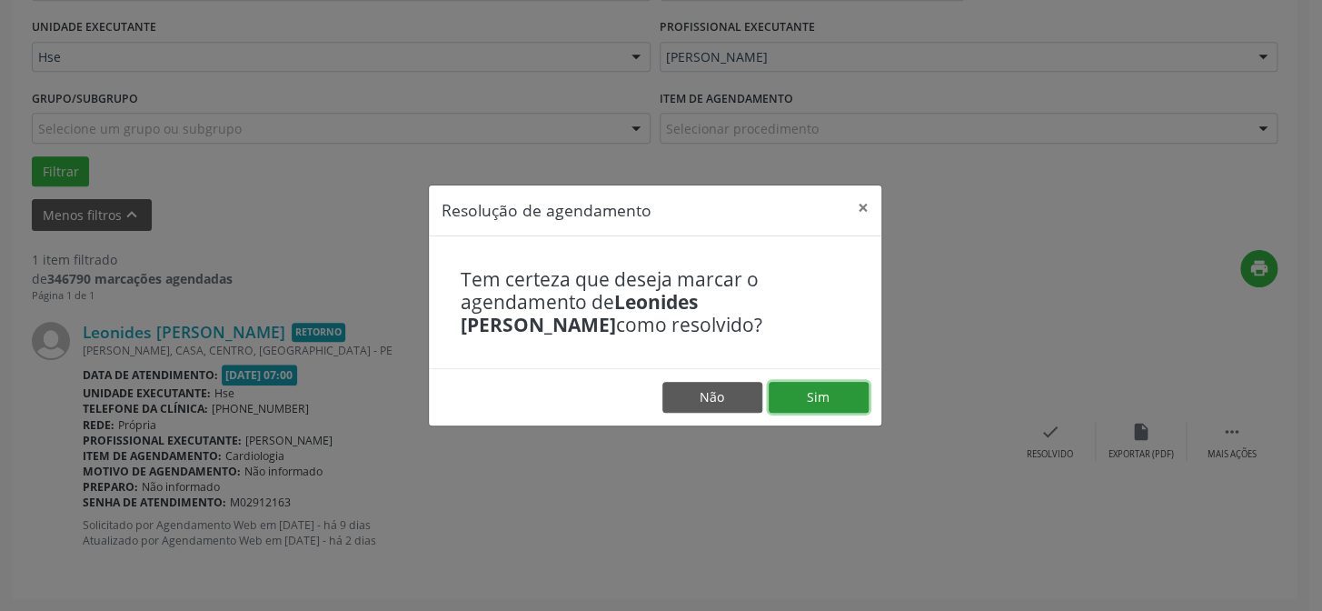
click at [848, 390] on button "Sim" at bounding box center [819, 397] width 100 height 31
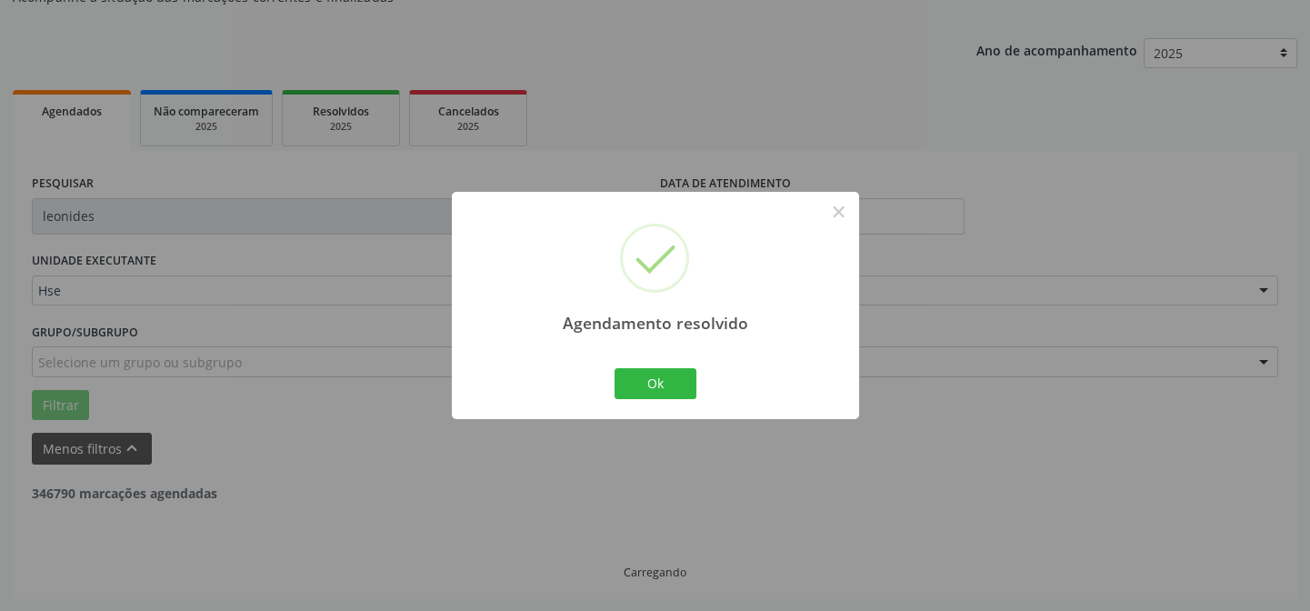
scroll to position [123, 0]
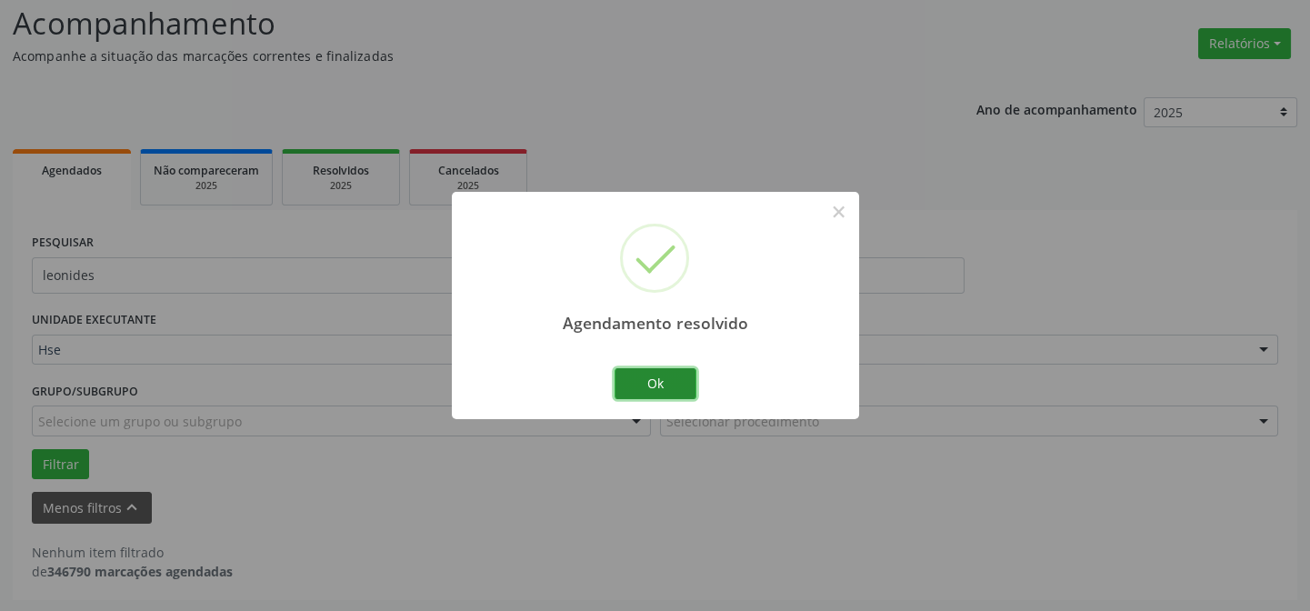
click at [656, 385] on button "Ok" at bounding box center [655, 383] width 82 height 31
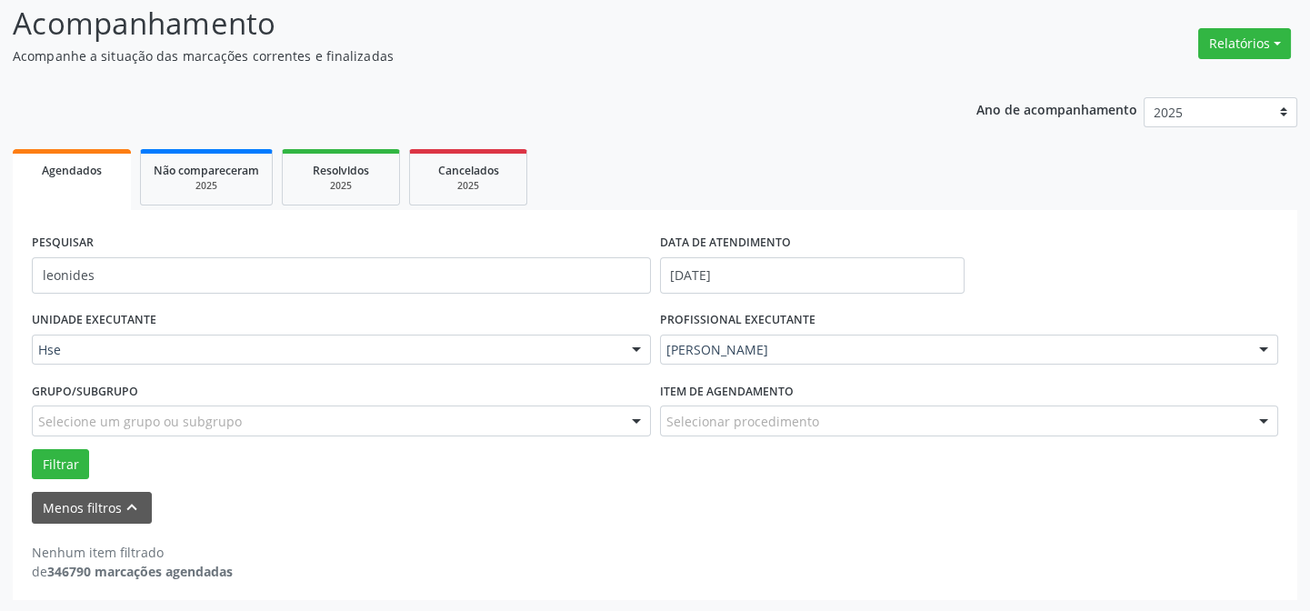
click at [405, 252] on div "PESQUISAR leonides" at bounding box center [341, 267] width 628 height 77
click at [405, 269] on input "leonides" at bounding box center [341, 275] width 619 height 36
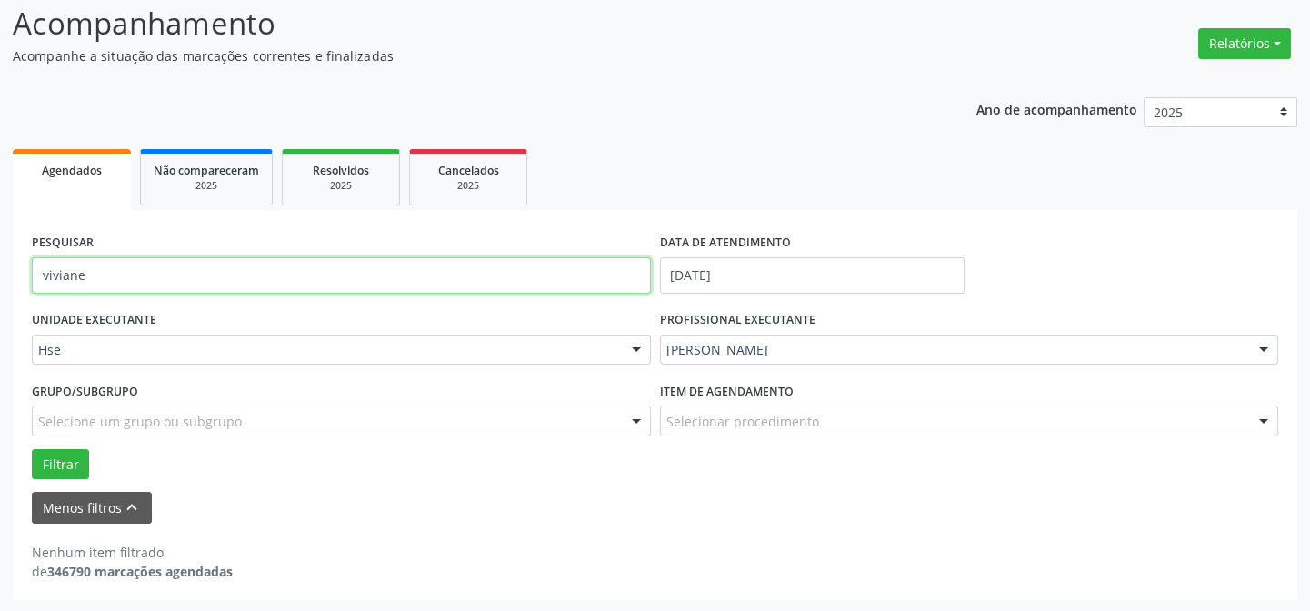
click at [32, 449] on button "Filtrar" at bounding box center [60, 464] width 57 height 31
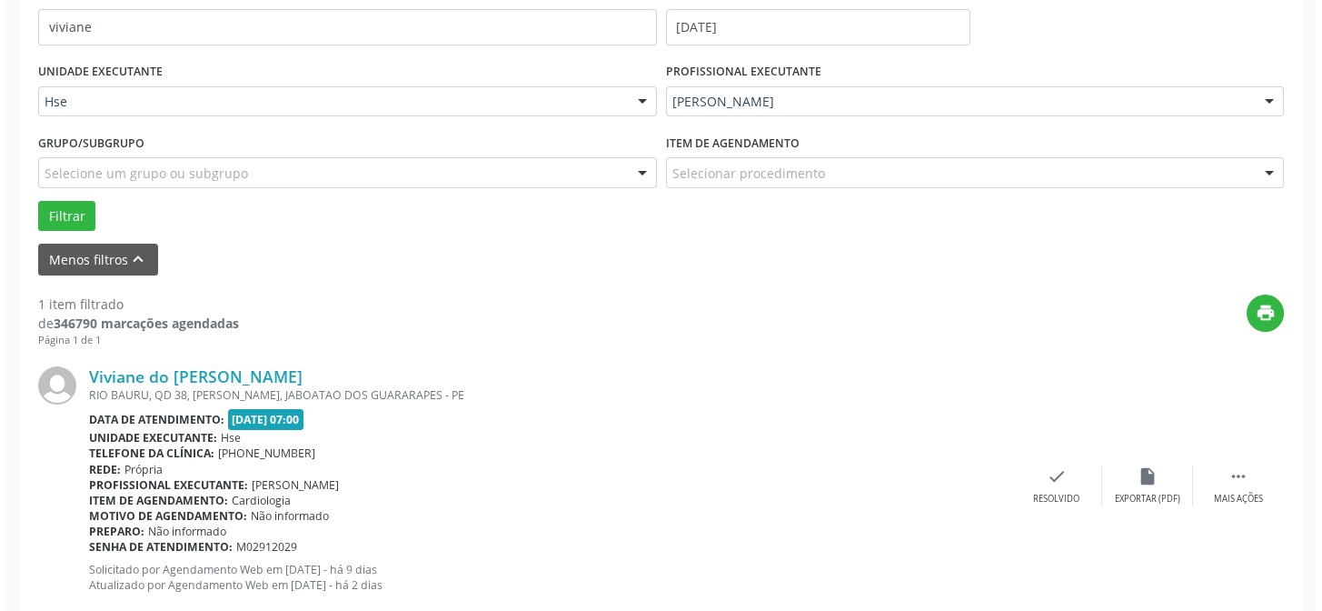
scroll to position [415, 0]
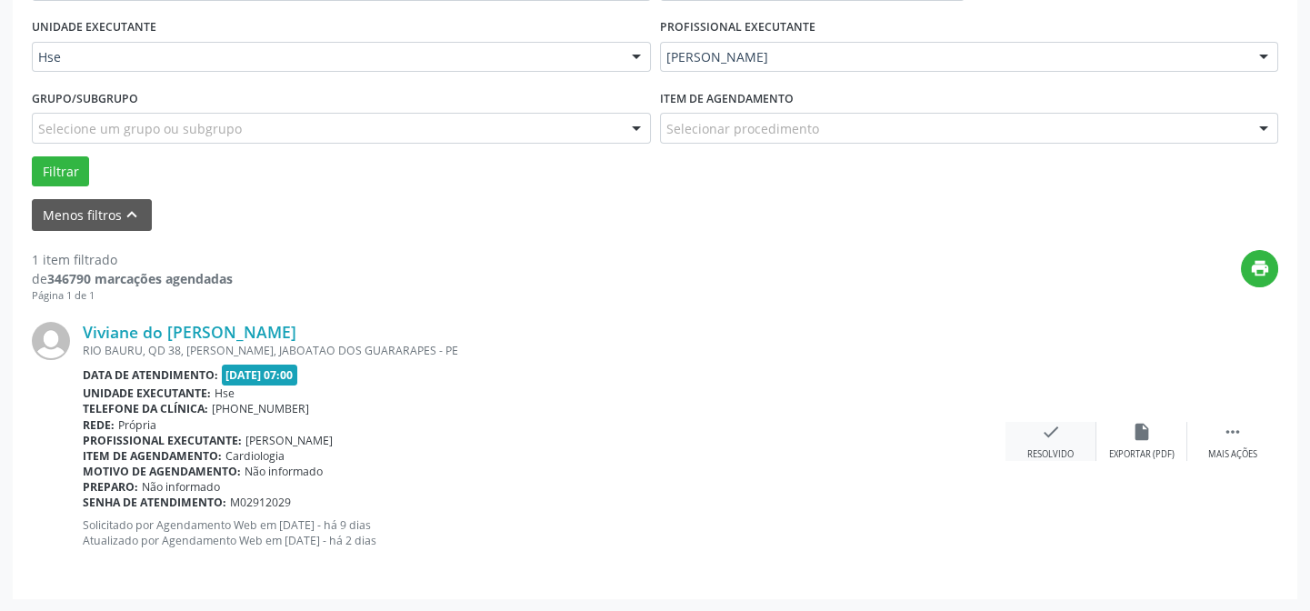
click at [1077, 445] on div "check Resolvido" at bounding box center [1050, 441] width 91 height 39
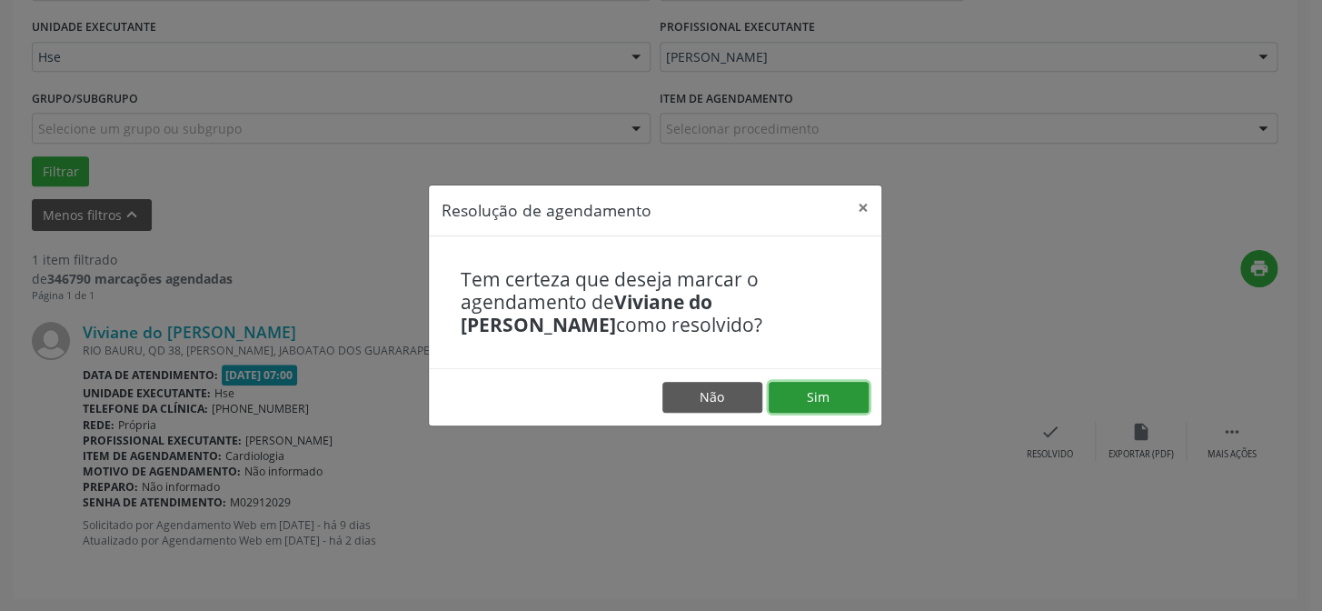
click at [853, 399] on button "Sim" at bounding box center [819, 397] width 100 height 31
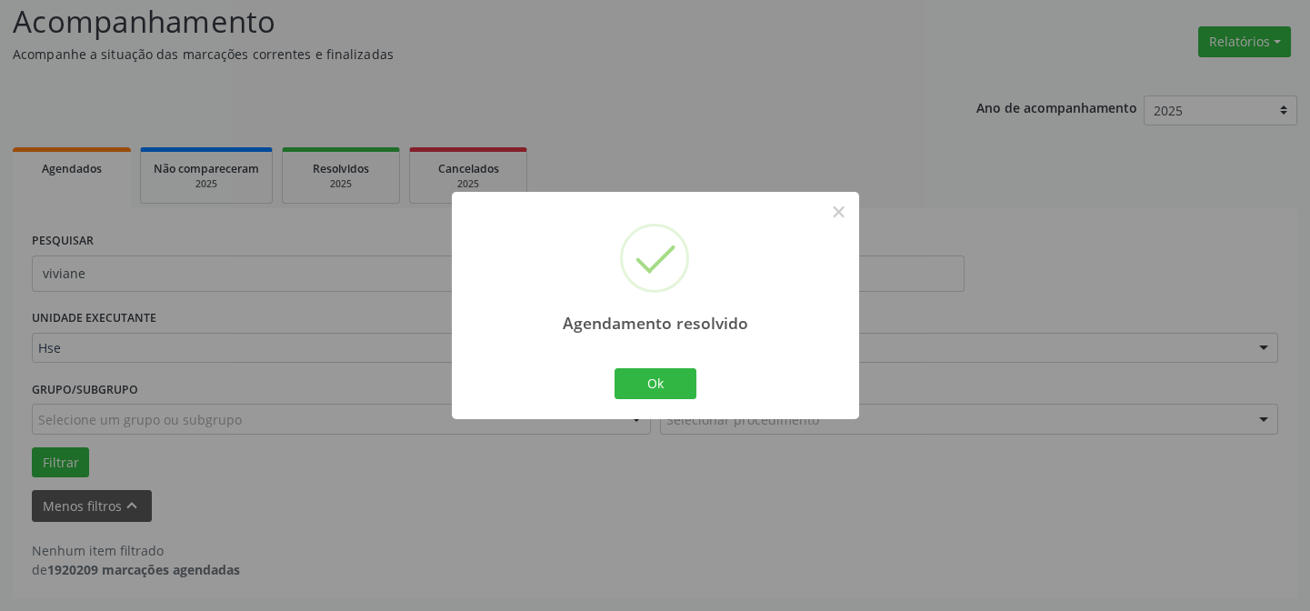
scroll to position [123, 0]
click at [638, 373] on button "Ok" at bounding box center [655, 383] width 82 height 31
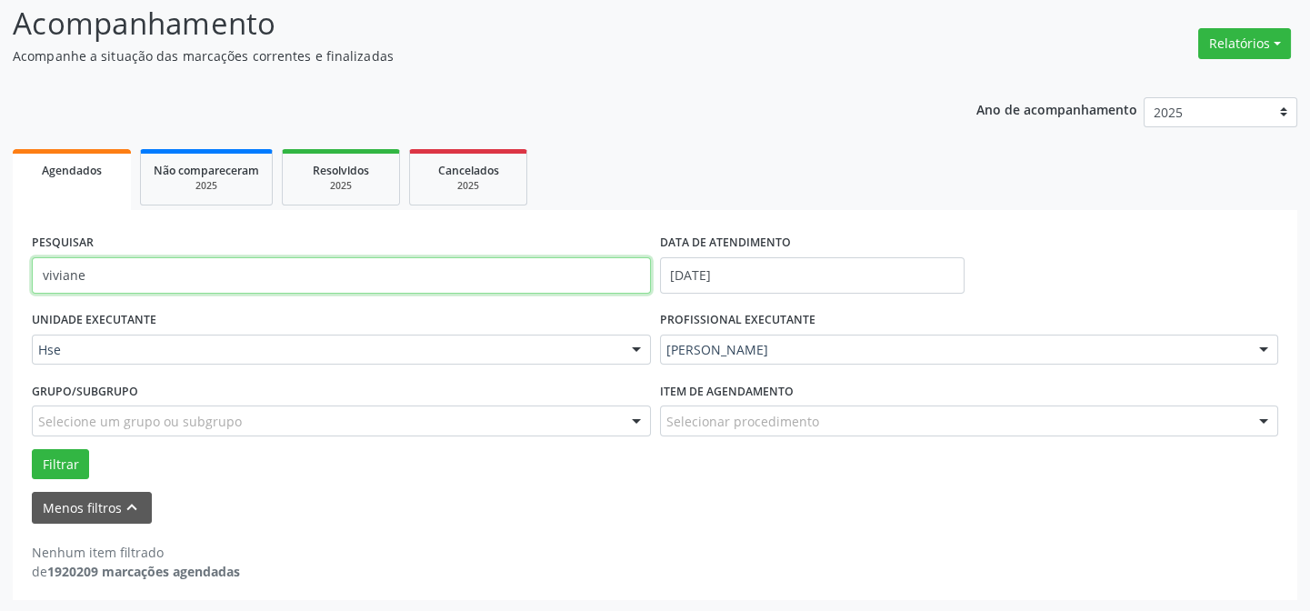
click at [584, 287] on input "viviane" at bounding box center [341, 275] width 619 height 36
click at [584, 285] on input "viviane" at bounding box center [341, 275] width 619 height 36
click at [32, 449] on button "Filtrar" at bounding box center [60, 464] width 57 height 31
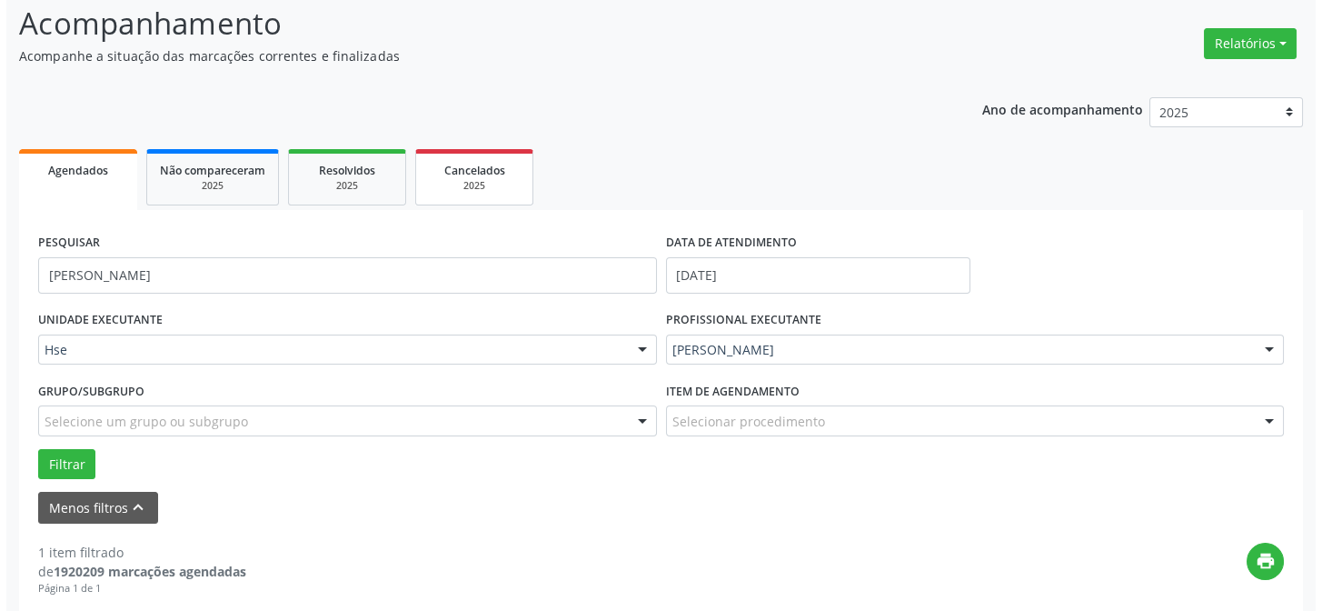
scroll to position [415, 0]
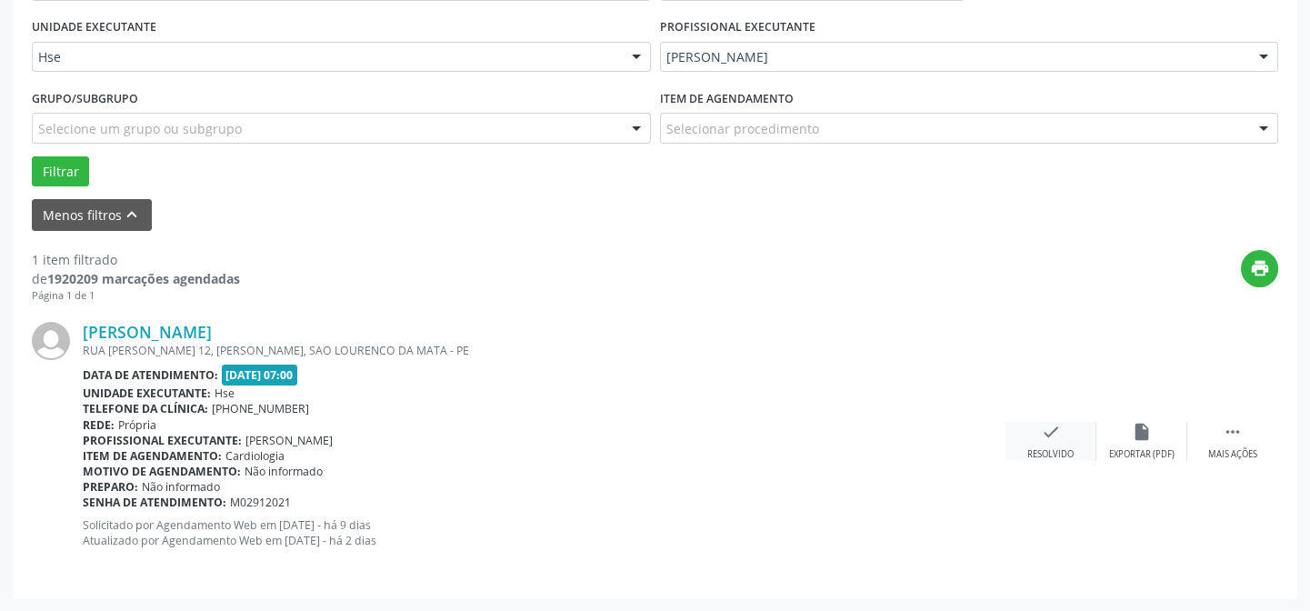
click at [1056, 448] on div "Resolvido" at bounding box center [1050, 454] width 46 height 13
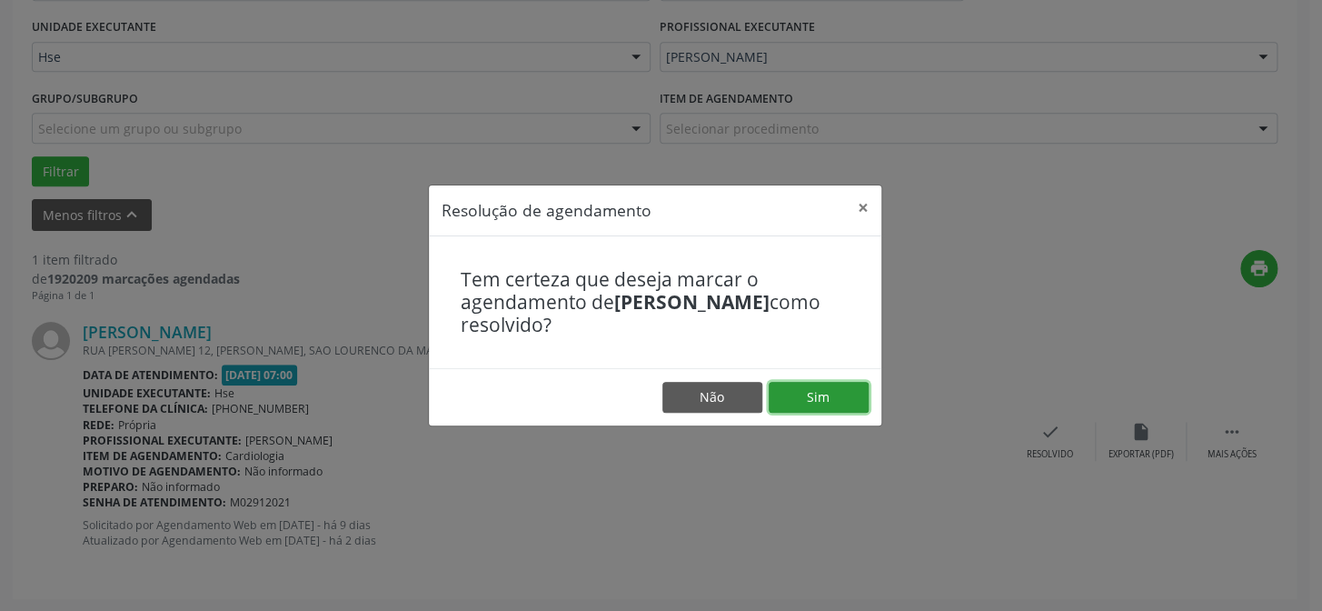
click at [824, 406] on button "Sim" at bounding box center [819, 397] width 100 height 31
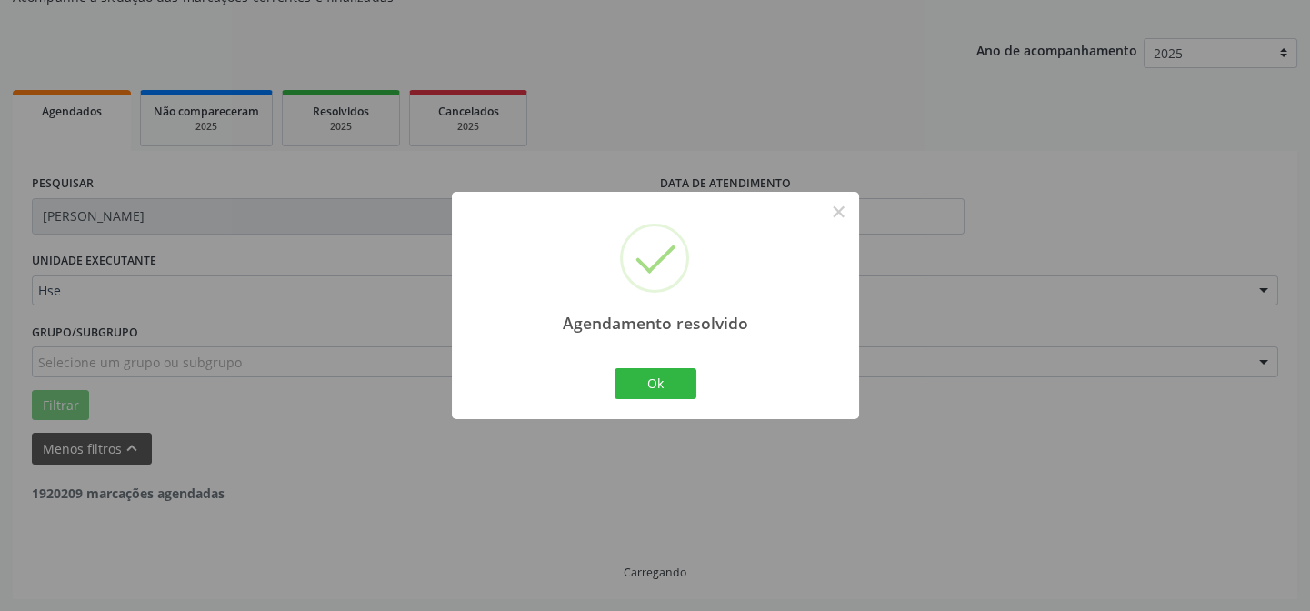
scroll to position [123, 0]
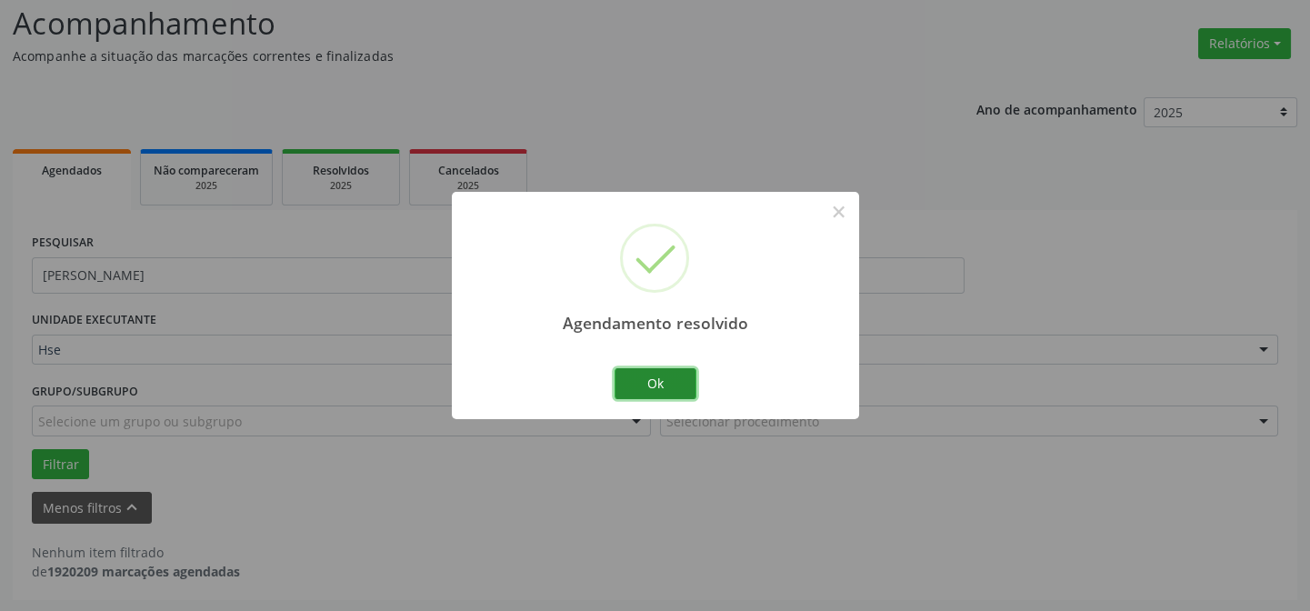
click at [670, 377] on button "Ok" at bounding box center [655, 383] width 82 height 31
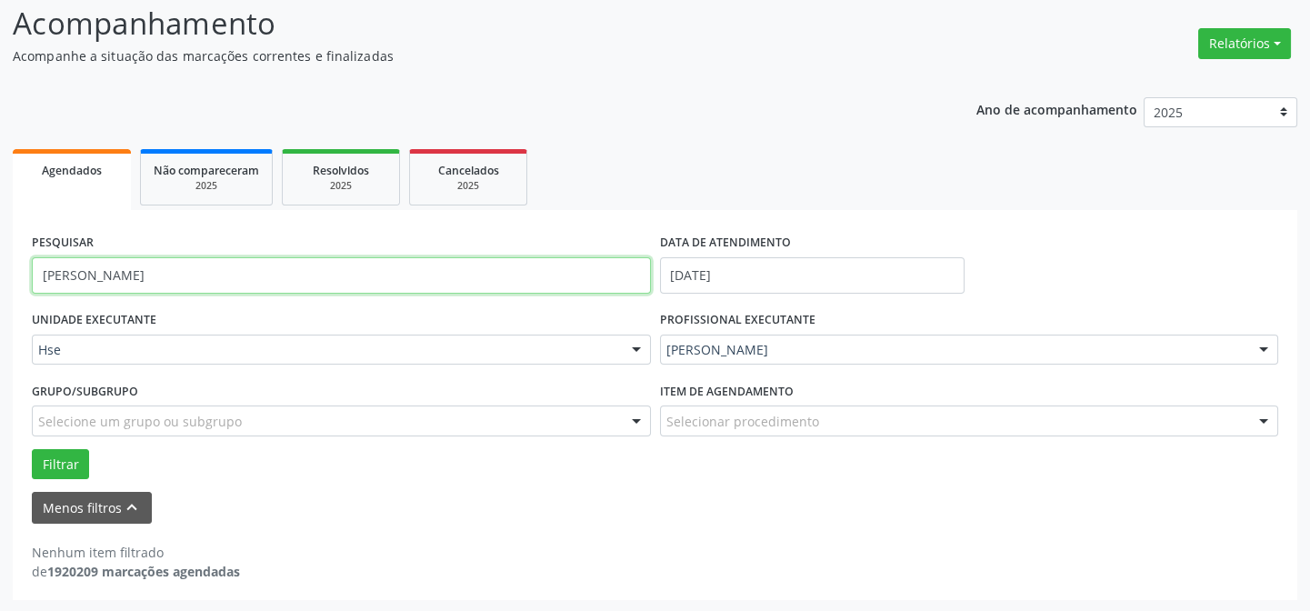
click at [560, 259] on input "[PERSON_NAME]" at bounding box center [341, 275] width 619 height 36
click at [558, 263] on input "[PERSON_NAME]" at bounding box center [341, 275] width 619 height 36
click at [32, 449] on button "Filtrar" at bounding box center [60, 464] width 57 height 31
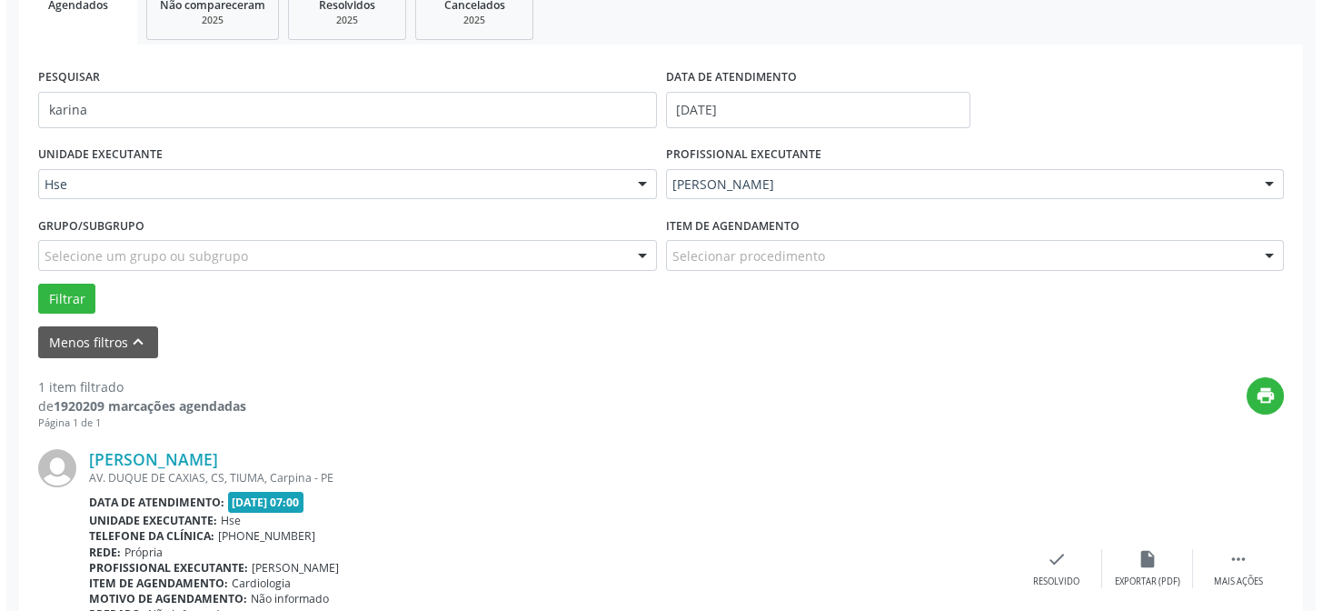
scroll to position [415, 0]
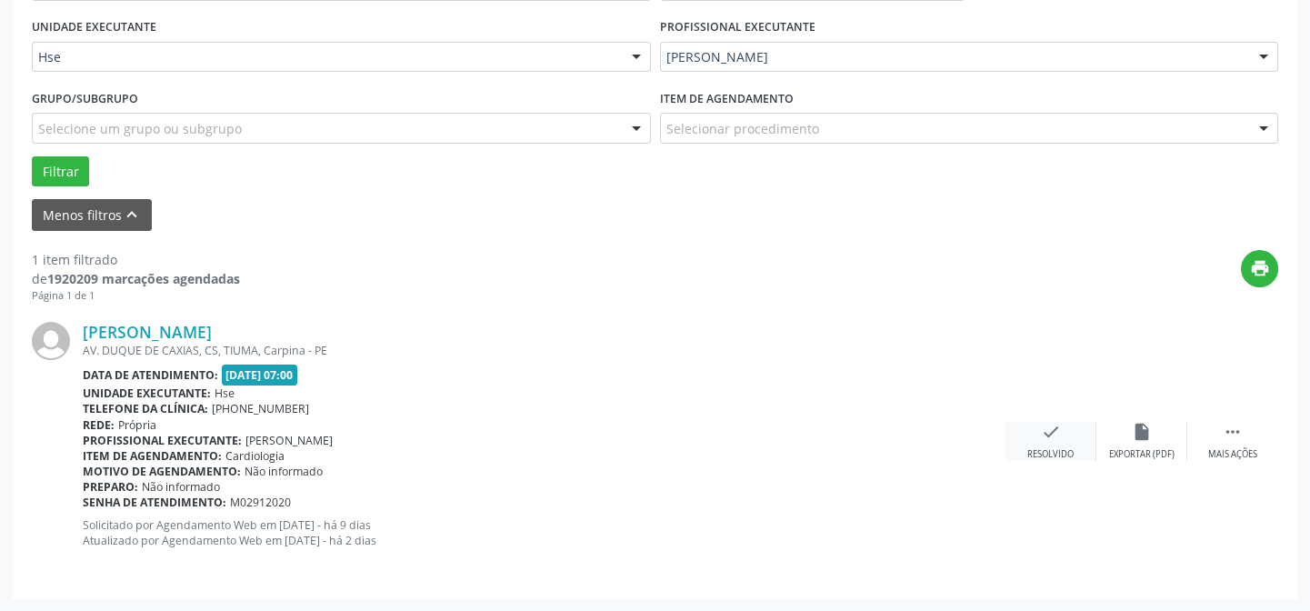
click at [1042, 432] on icon "check" at bounding box center [1051, 432] width 20 height 20
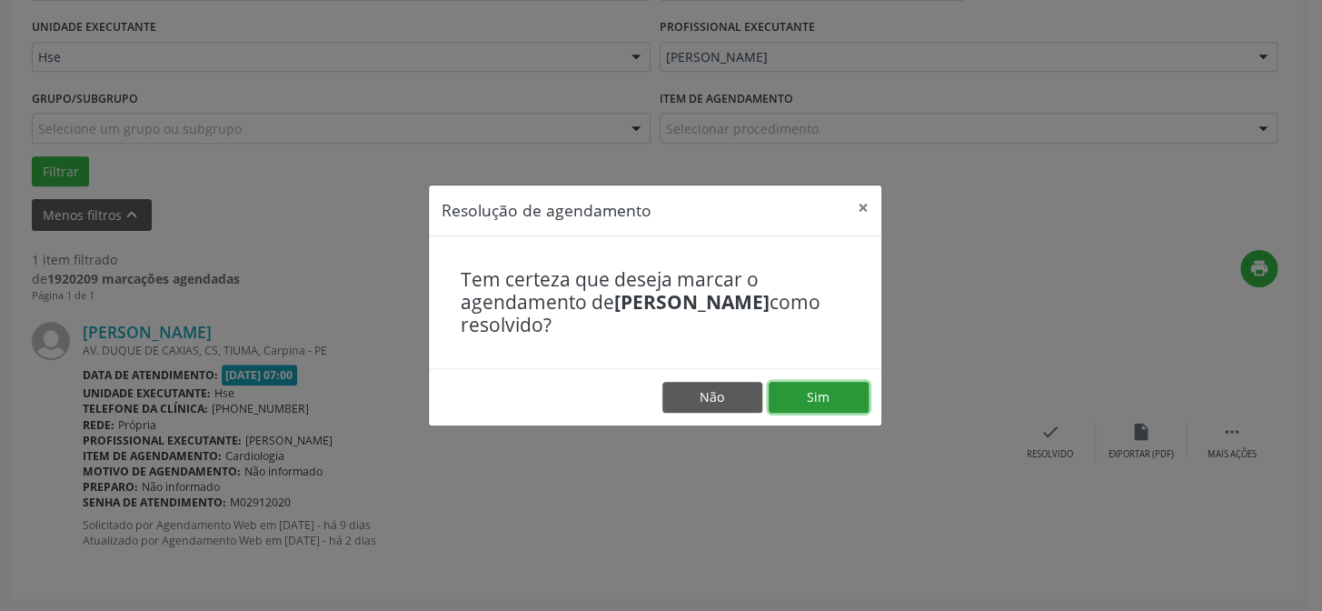
click at [838, 400] on button "Sim" at bounding box center [819, 397] width 100 height 31
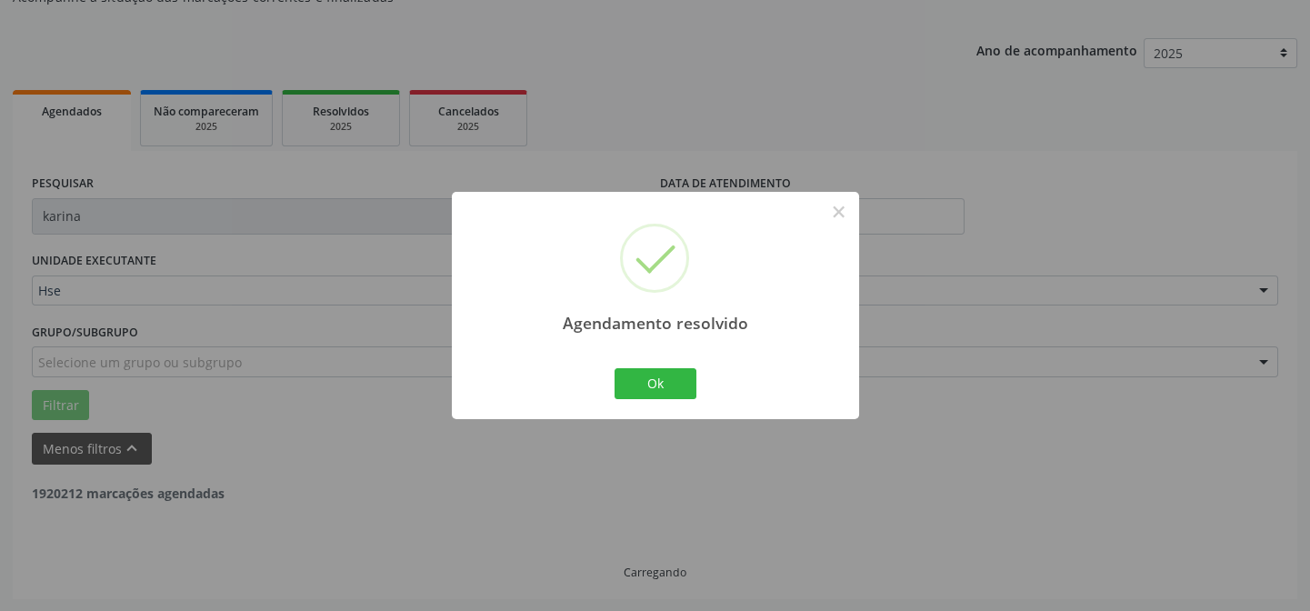
scroll to position [123, 0]
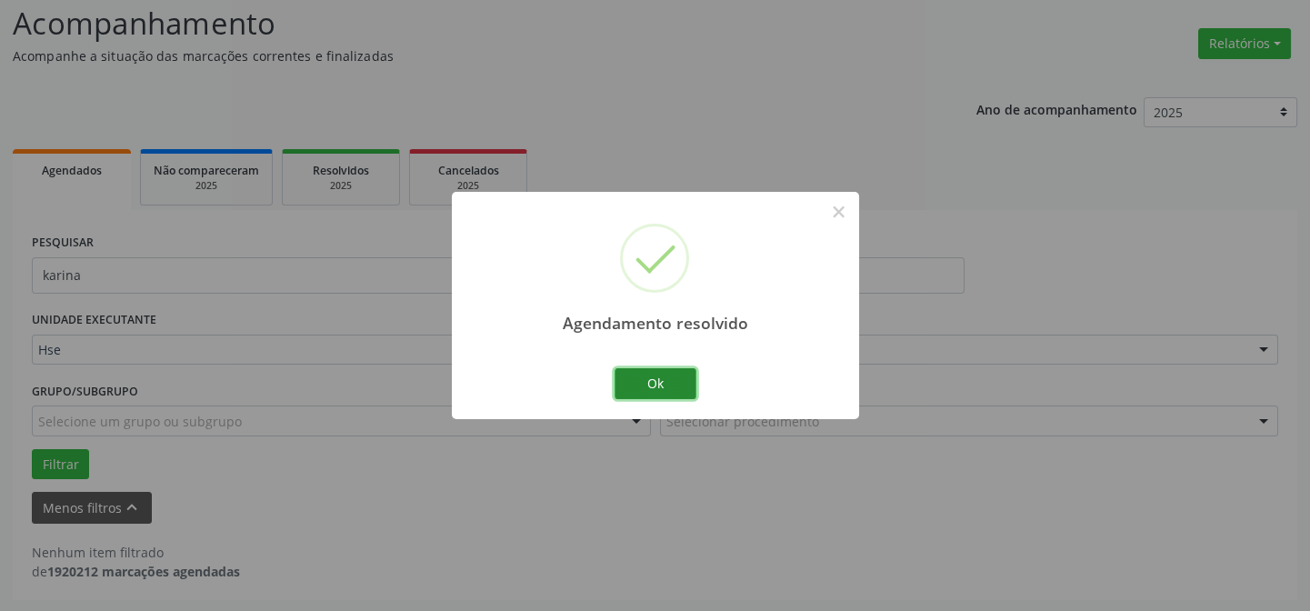
click at [650, 384] on button "Ok" at bounding box center [655, 383] width 82 height 31
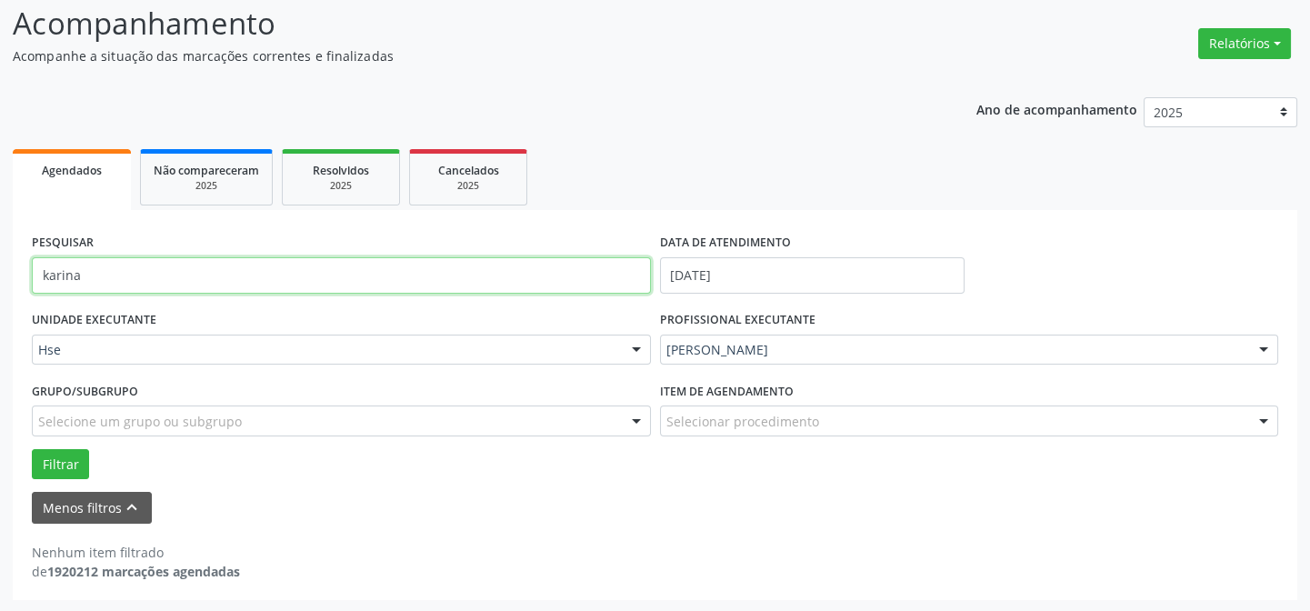
click at [446, 268] on input "karina" at bounding box center [341, 275] width 619 height 36
type input "[PERSON_NAME]"
click at [32, 449] on button "Filtrar" at bounding box center [60, 464] width 57 height 31
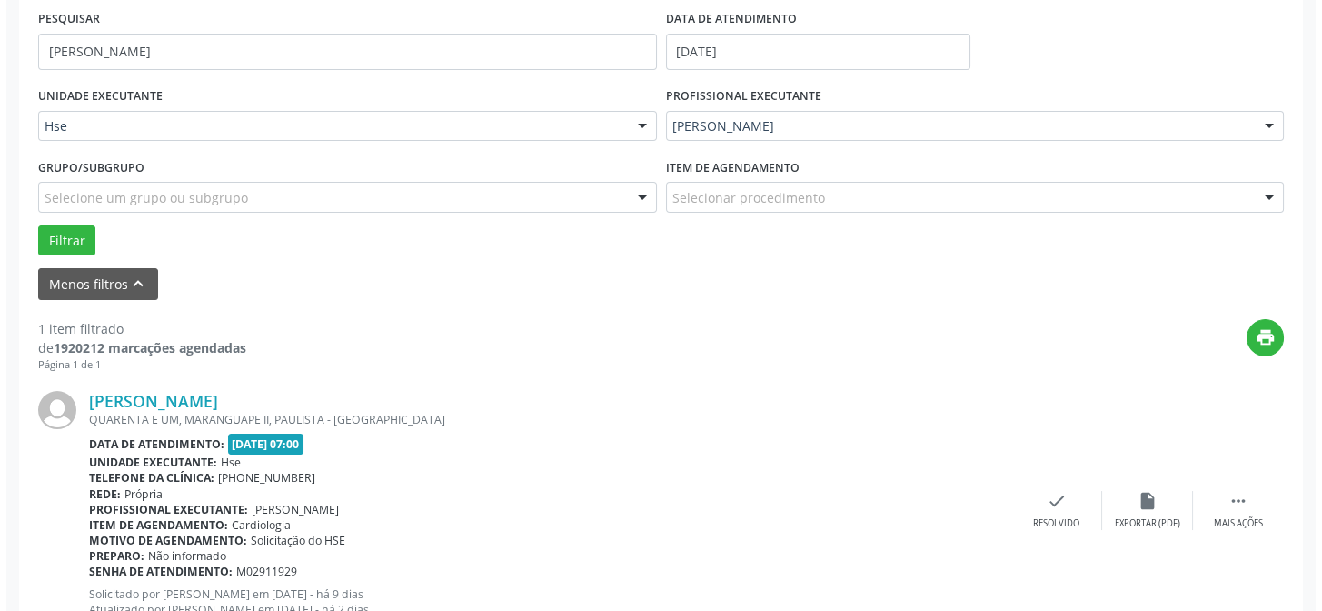
scroll to position [415, 0]
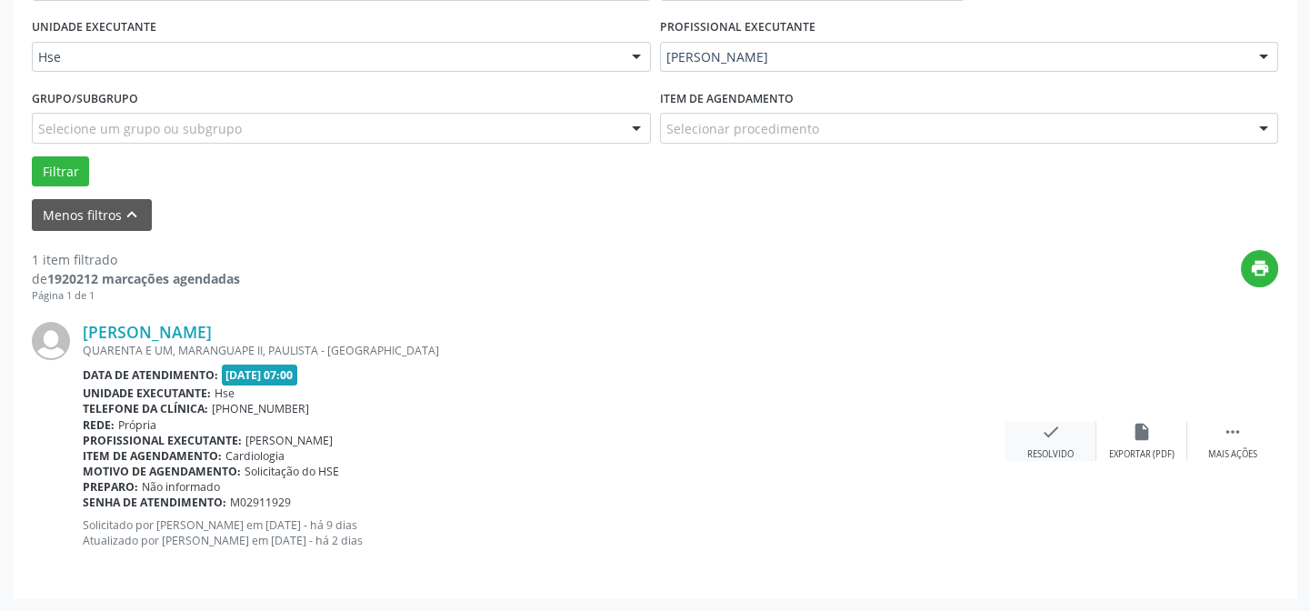
click at [1015, 437] on div "check Resolvido" at bounding box center [1050, 441] width 91 height 39
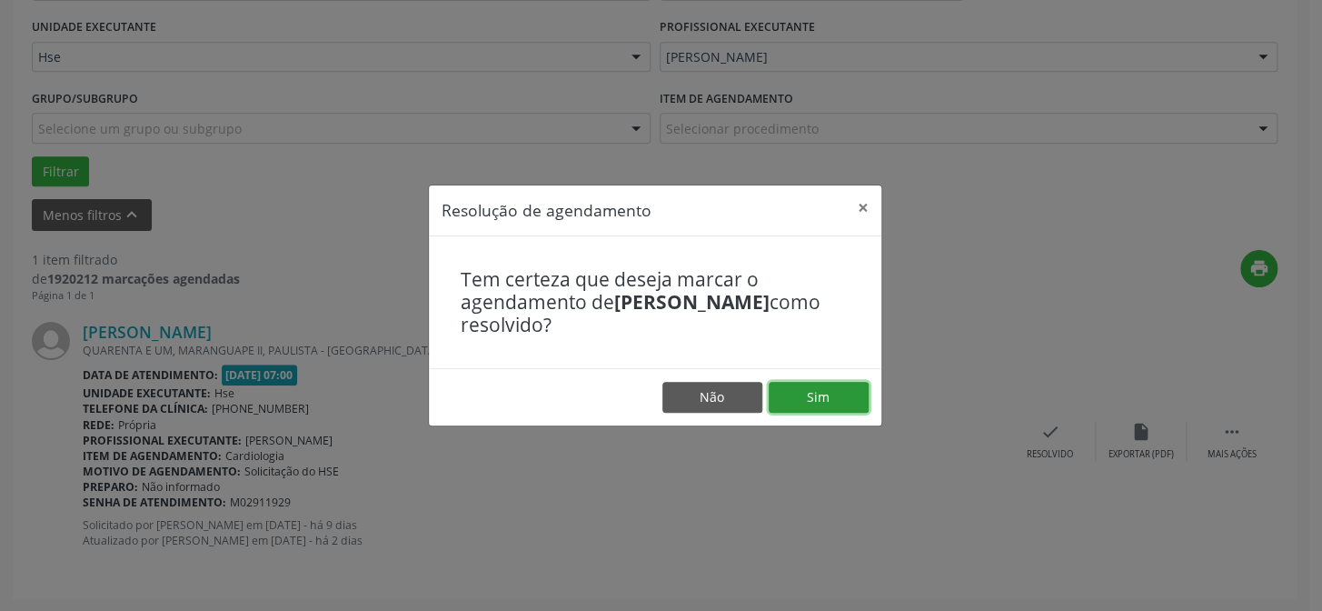
click at [839, 398] on button "Sim" at bounding box center [819, 397] width 100 height 31
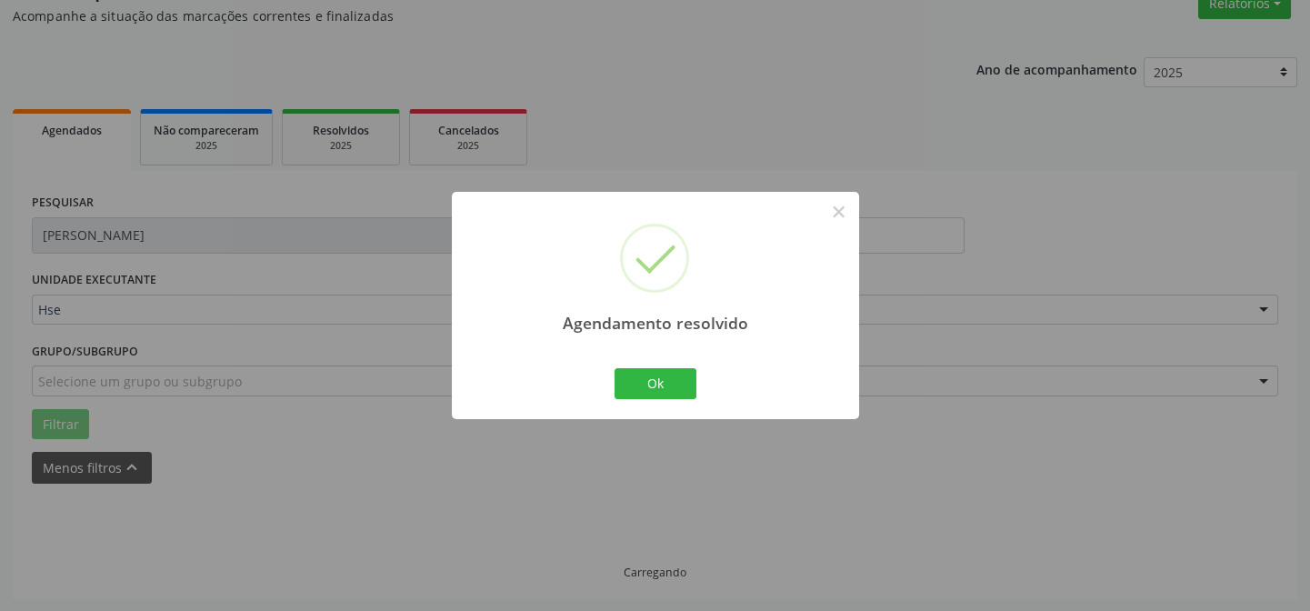
scroll to position [123, 0]
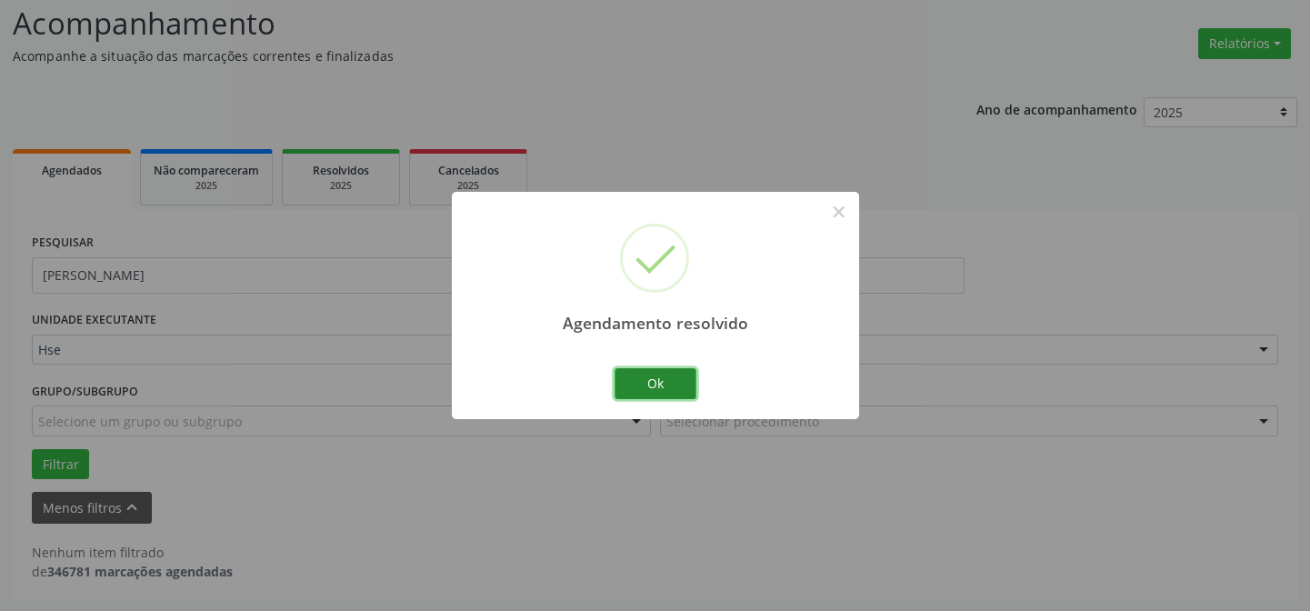
click at [645, 392] on button "Ok" at bounding box center [655, 383] width 82 height 31
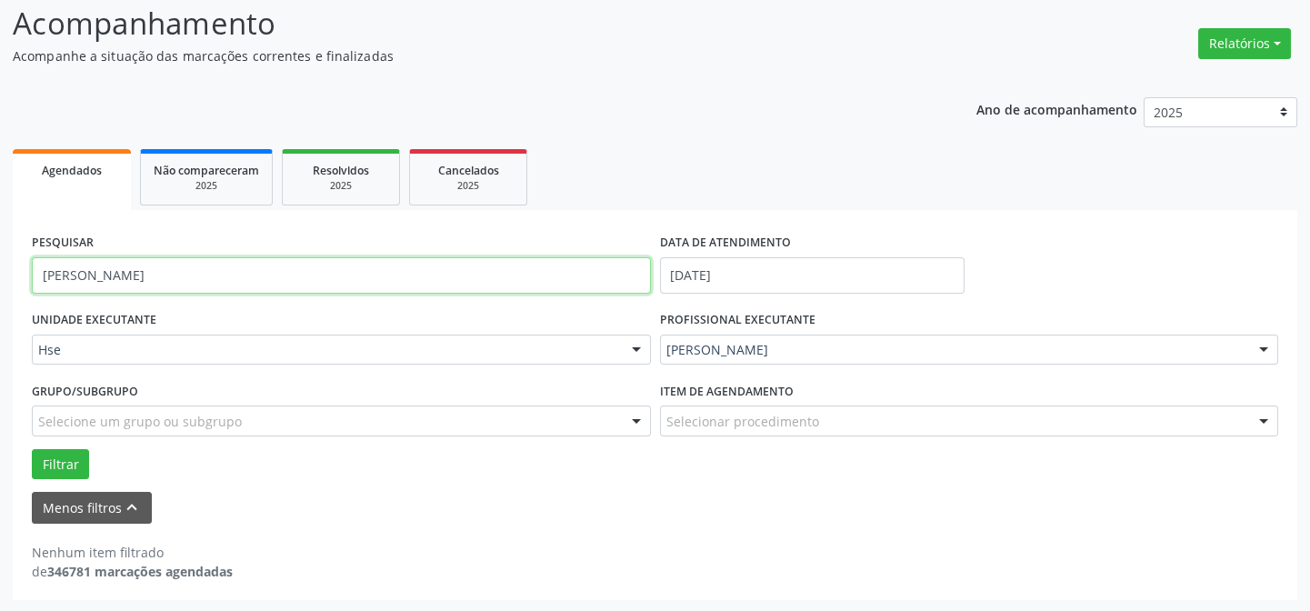
click at [362, 271] on input "[PERSON_NAME]" at bounding box center [341, 275] width 619 height 36
click at [361, 270] on input "[PERSON_NAME]" at bounding box center [341, 275] width 619 height 36
click at [32, 449] on button "Filtrar" at bounding box center [60, 464] width 57 height 31
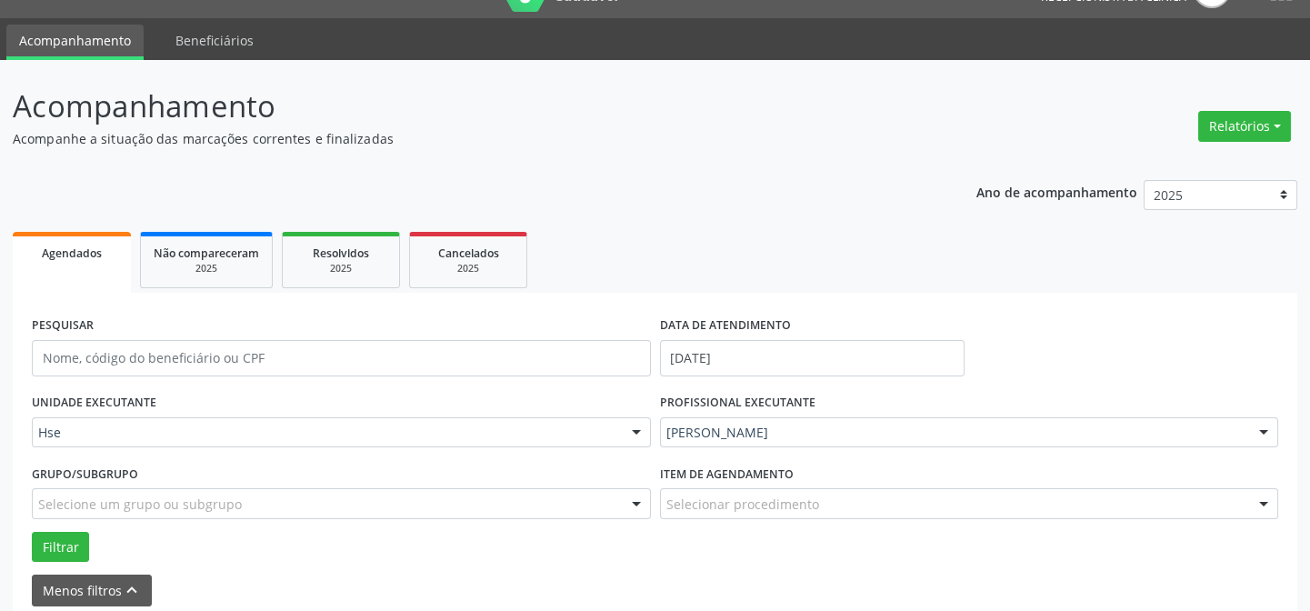
scroll to position [288, 0]
